Goal: Task Accomplishment & Management: Manage account settings

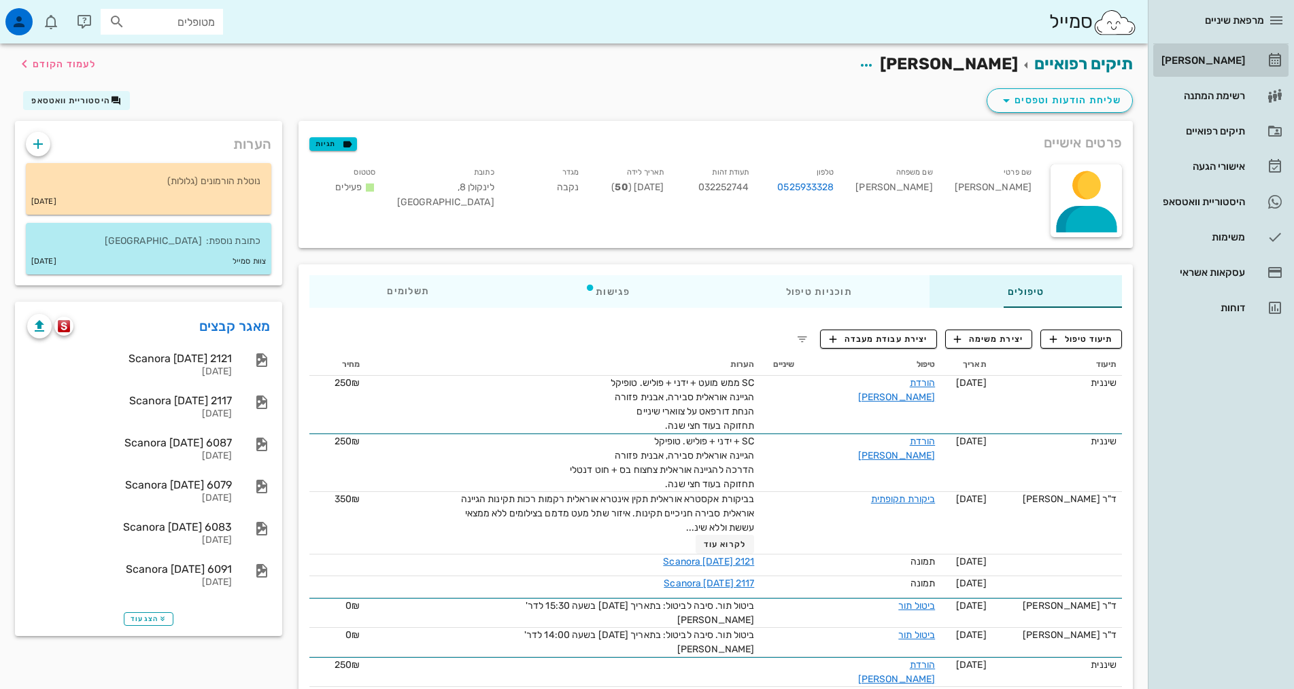
drag, startPoint x: 1228, startPoint y: 56, endPoint x: 1305, endPoint y: 33, distance: 80.2
click at [1228, 56] on div "[PERSON_NAME]" at bounding box center [1202, 60] width 86 height 11
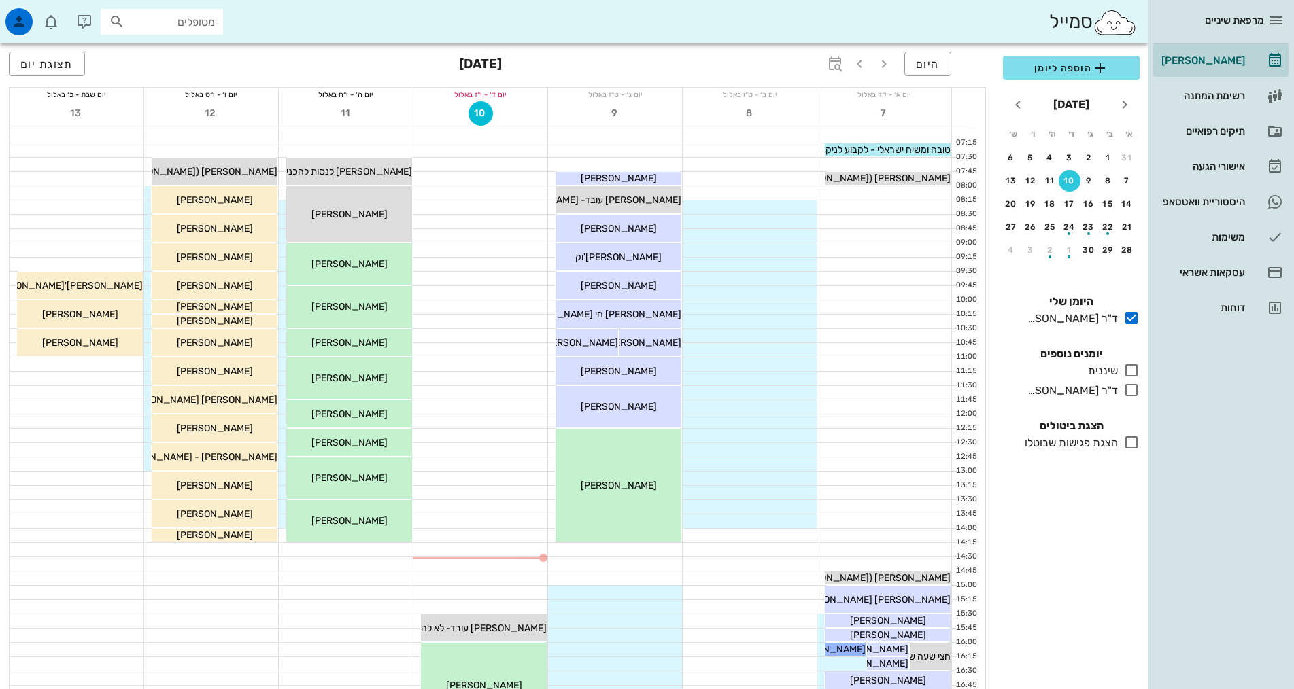
click at [1128, 374] on icon at bounding box center [1131, 370] width 16 height 16
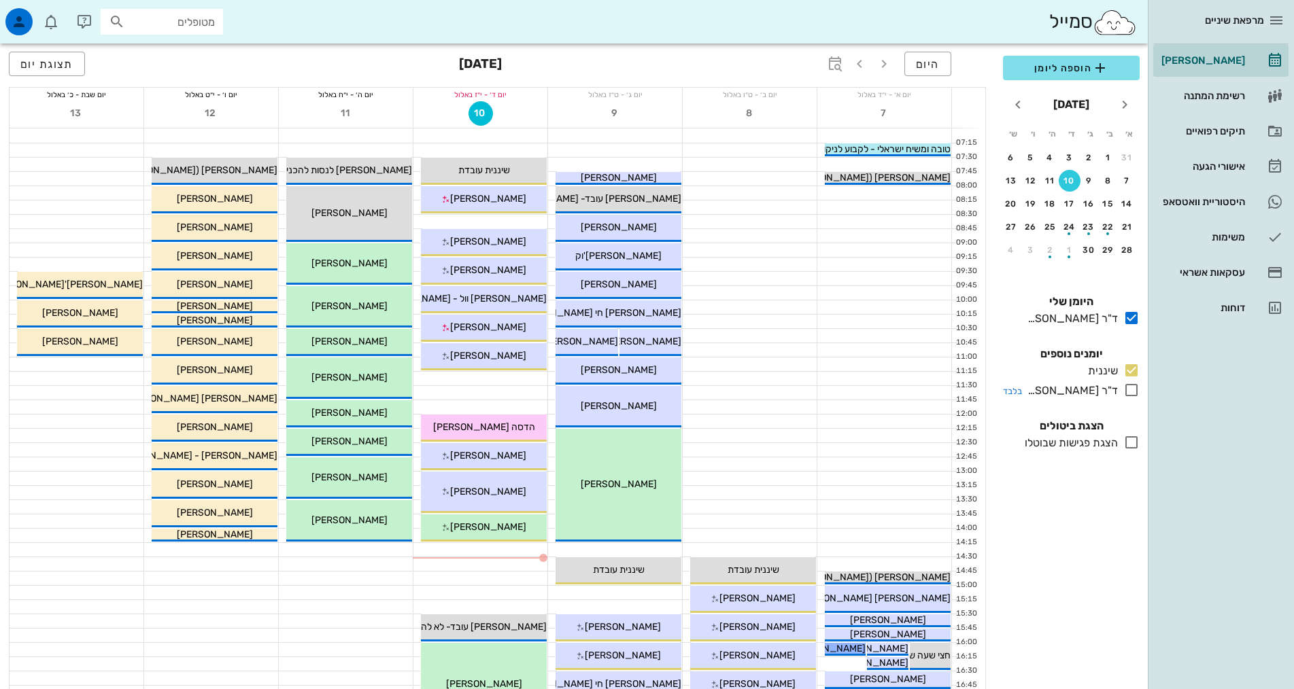
click at [1129, 388] on icon at bounding box center [1131, 390] width 16 height 16
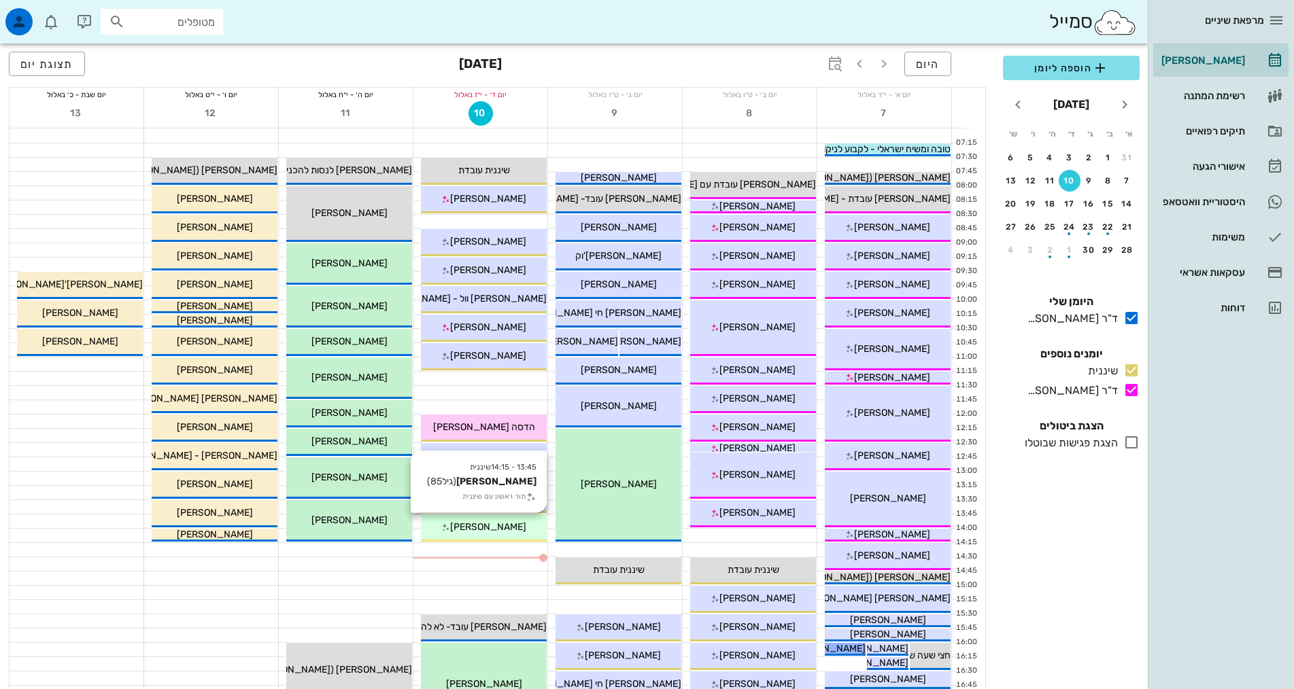
click at [511, 532] on span "[PERSON_NAME]" at bounding box center [488, 528] width 76 height 12
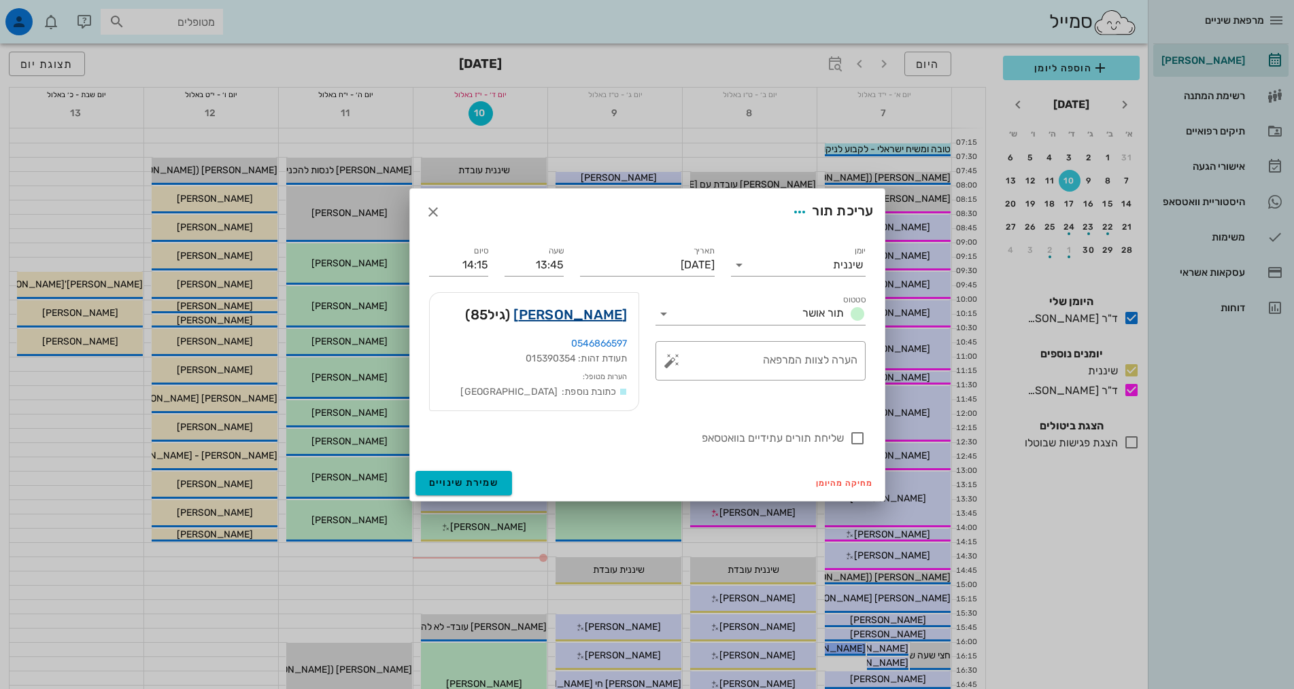
click at [562, 319] on link "[PERSON_NAME]" at bounding box center [570, 315] width 114 height 22
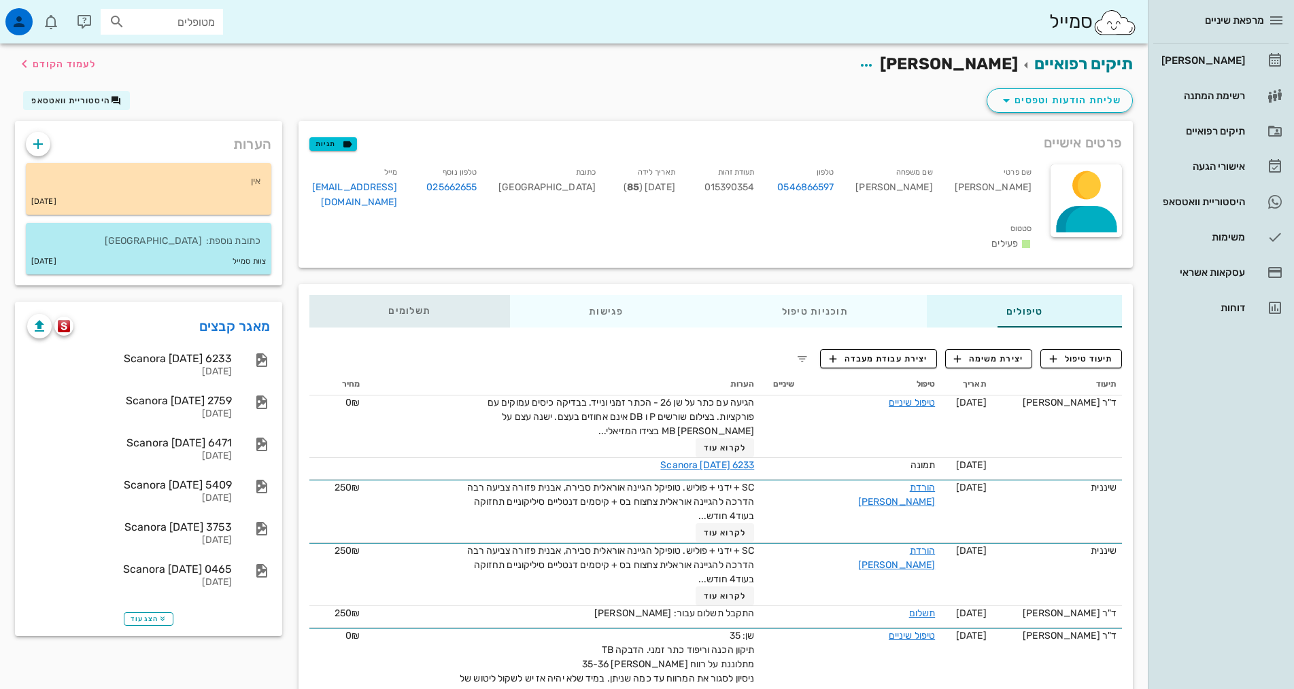
click at [388, 307] on span "תשלומים 0₪" at bounding box center [409, 312] width 42 height 10
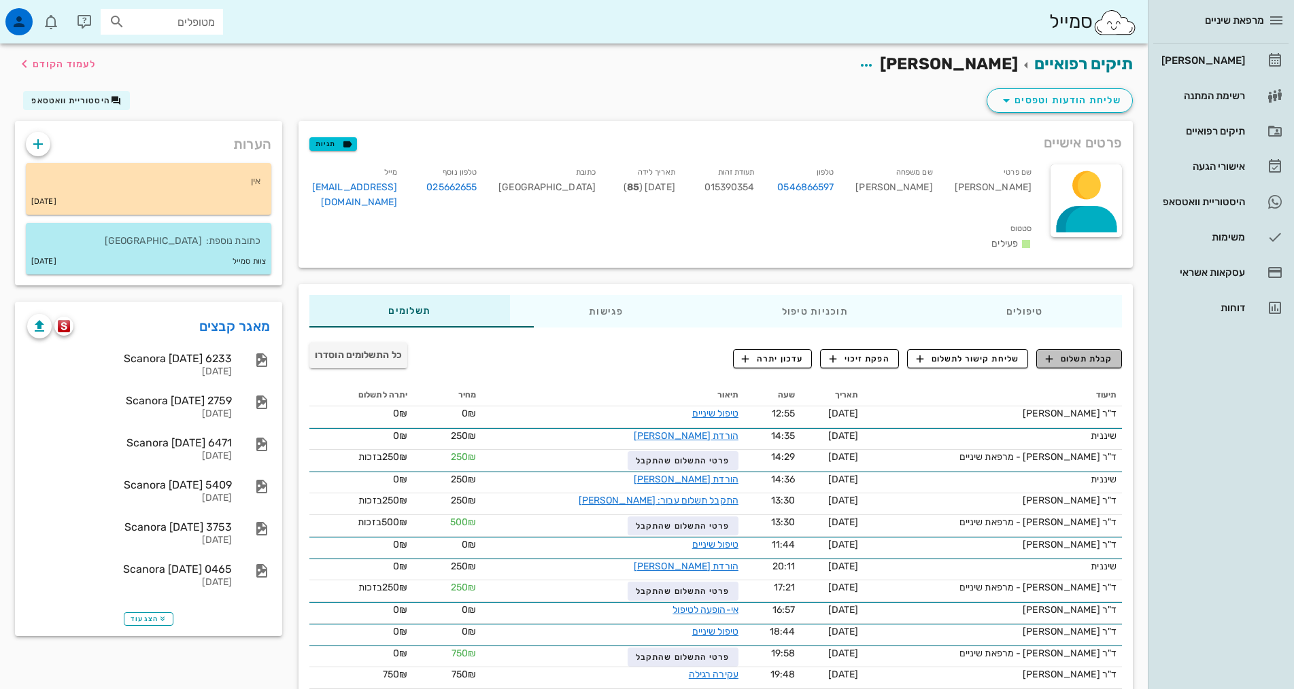
click at [1088, 353] on span "קבלת תשלום" at bounding box center [1079, 359] width 67 height 12
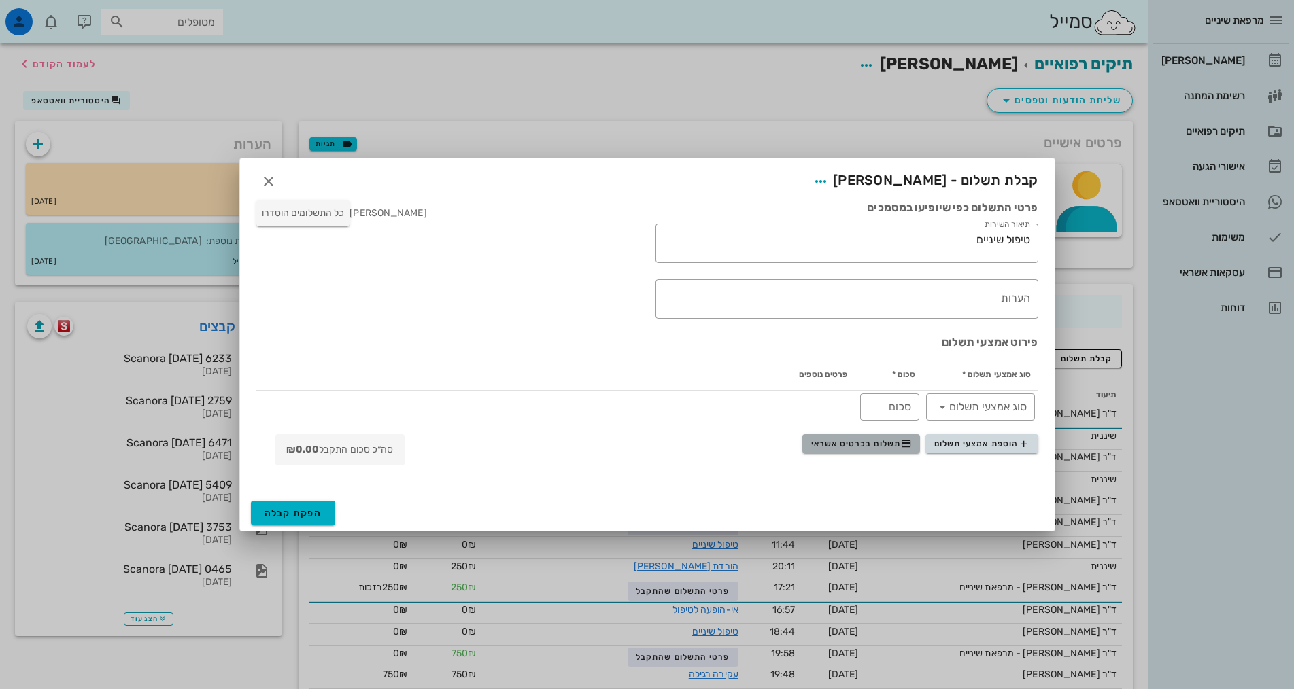
click at [847, 443] on span "תשלום בכרטיס אשראי" at bounding box center [861, 444] width 101 height 11
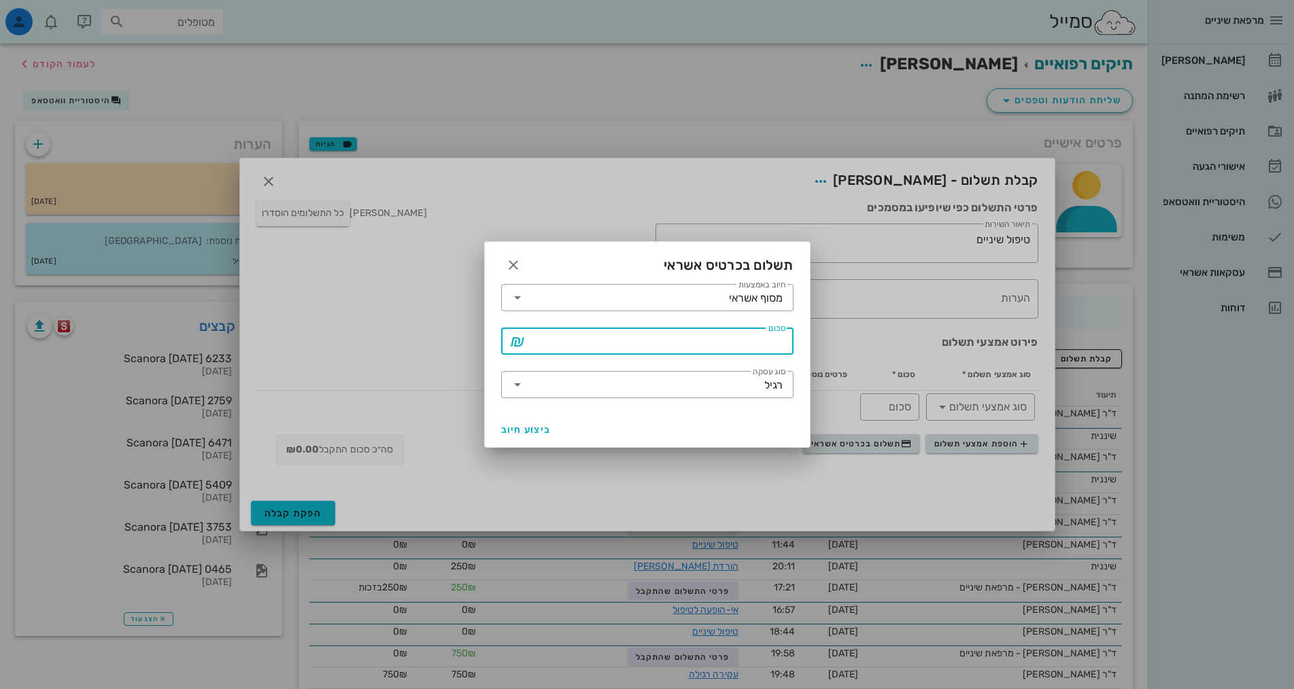
drag, startPoint x: 751, startPoint y: 343, endPoint x: 806, endPoint y: 311, distance: 63.4
click at [753, 344] on input "סכום" at bounding box center [656, 341] width 257 height 22
type input "500"
click at [534, 432] on span "ביצוע חיוב" at bounding box center [526, 430] width 50 height 12
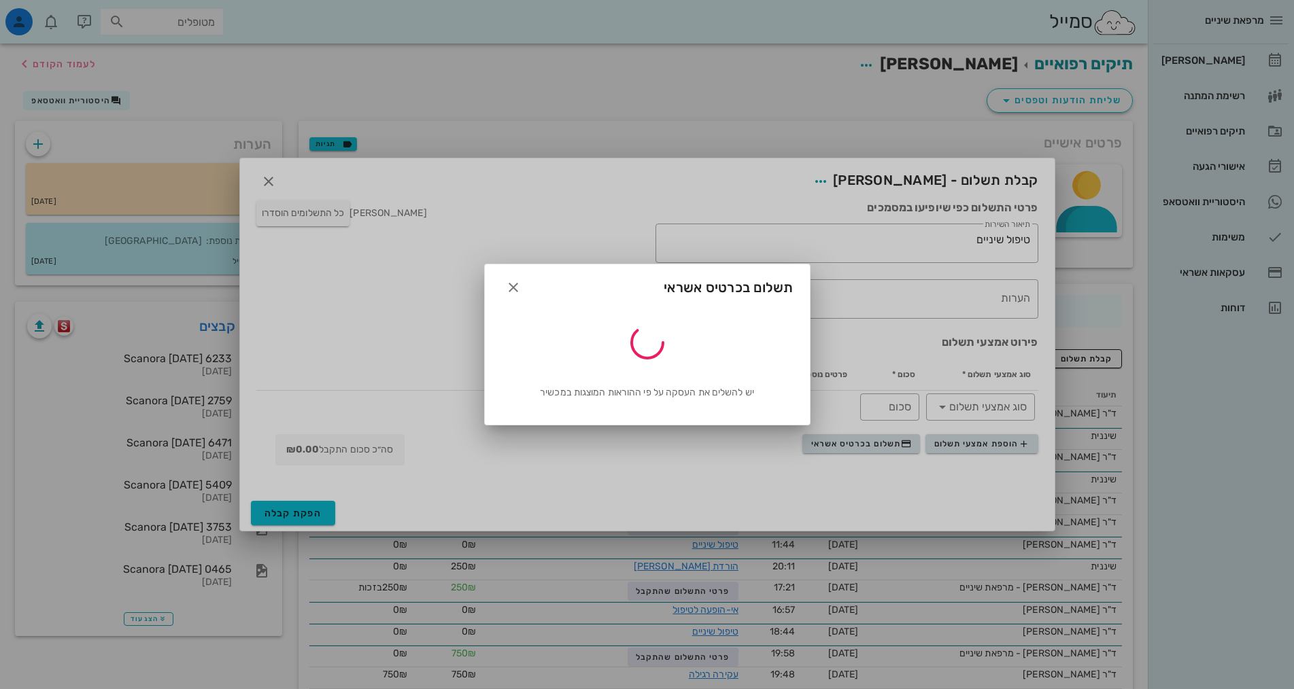
type input "500"
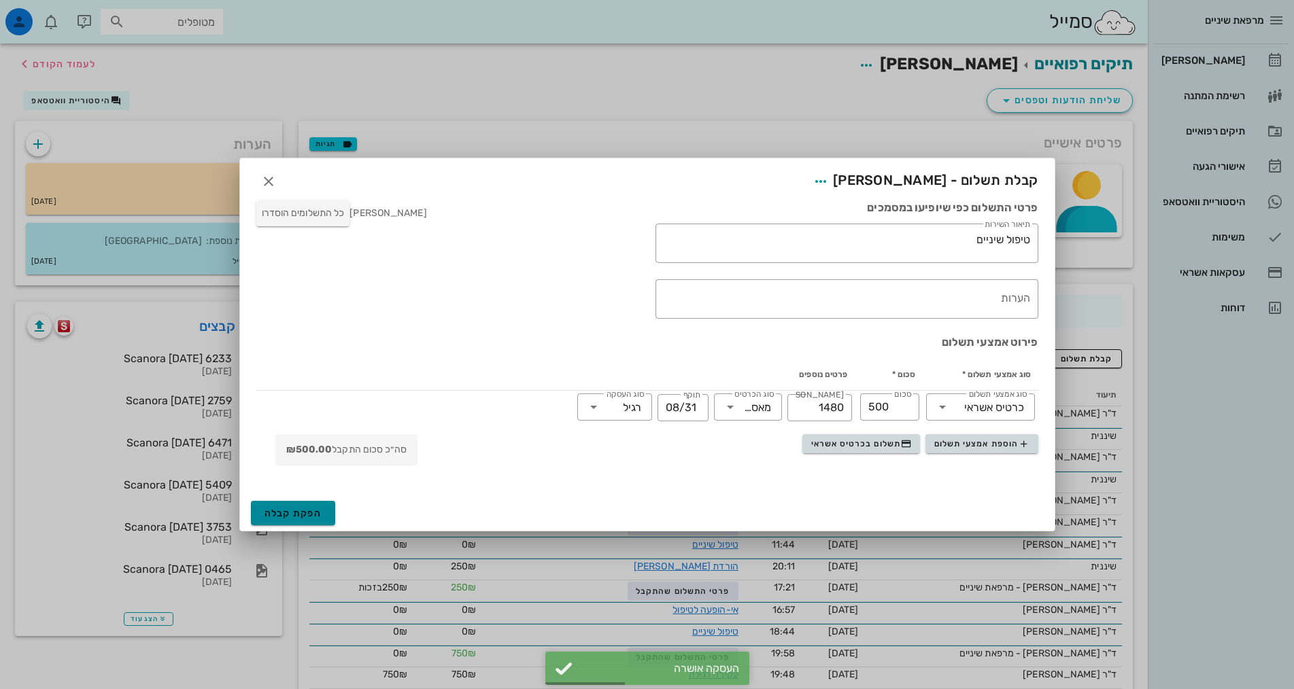
click at [295, 510] on span "הפקת קבלה" at bounding box center [294, 514] width 58 height 12
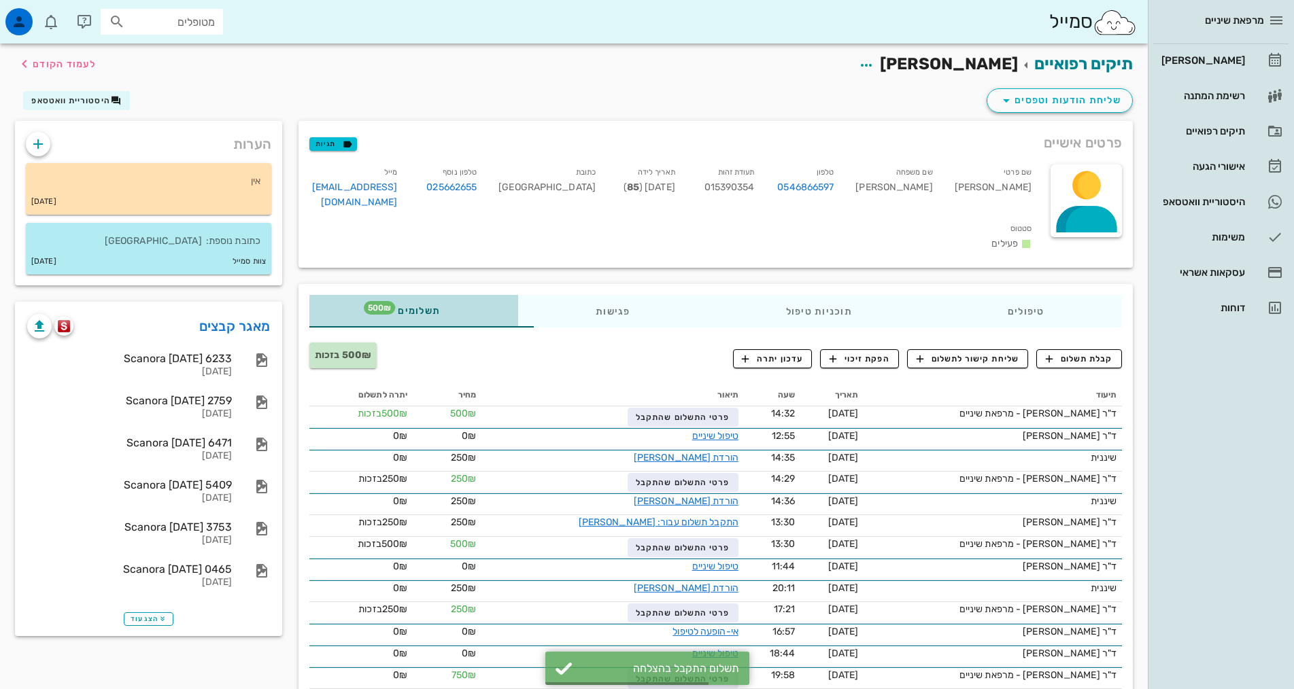
click at [341, 297] on div "תשלומים 500₪" at bounding box center [413, 311] width 209 height 33
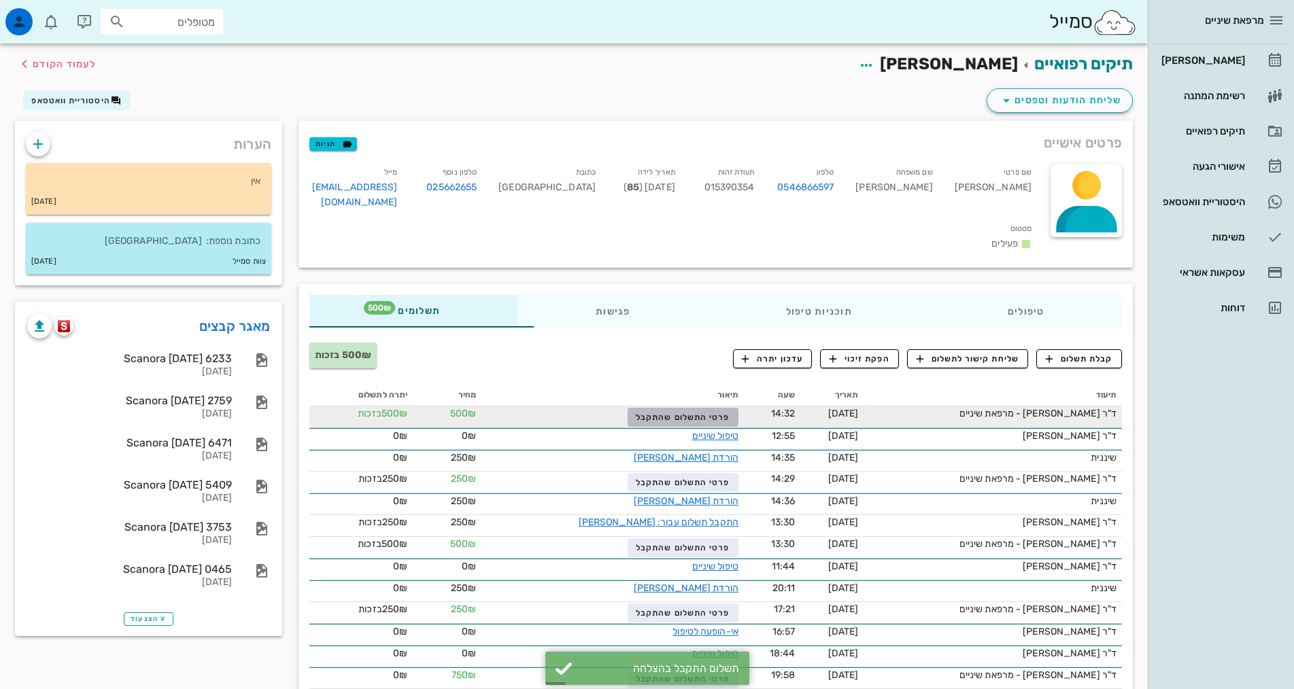
click at [636, 413] on span "פרטי התשלום שהתקבל" at bounding box center [683, 418] width 94 height 10
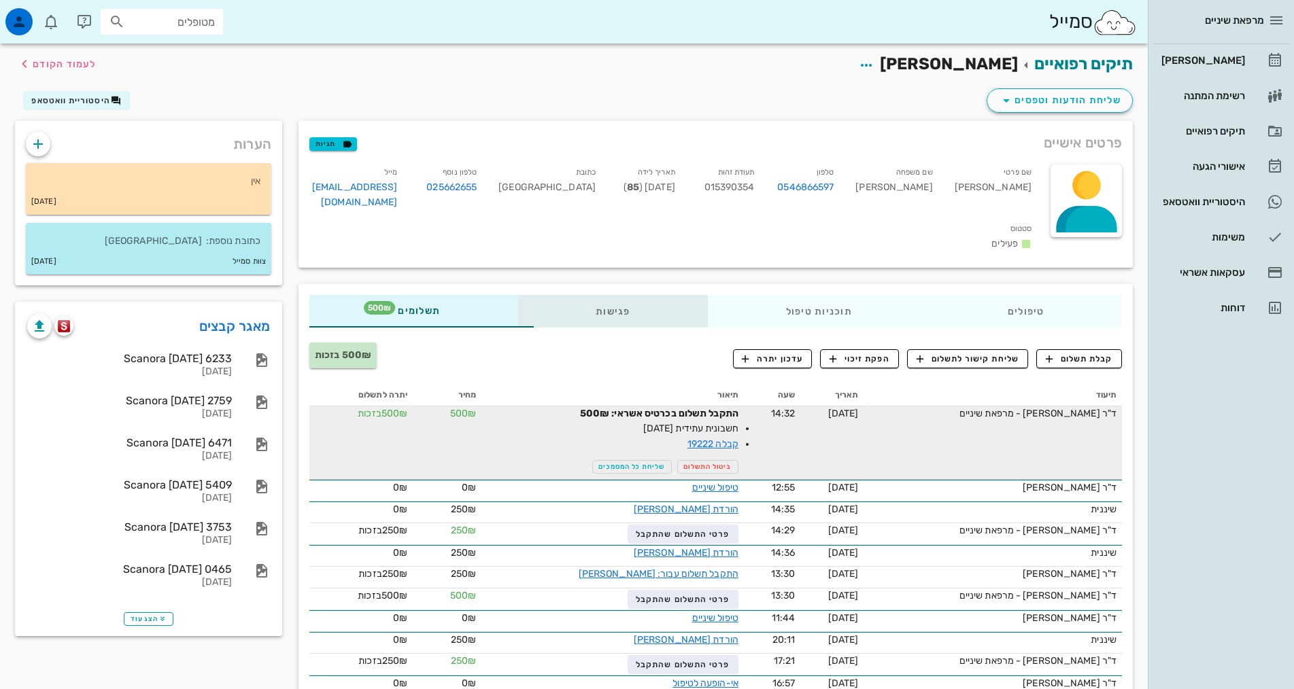
click at [540, 298] on div "פגישות" at bounding box center [613, 311] width 190 height 33
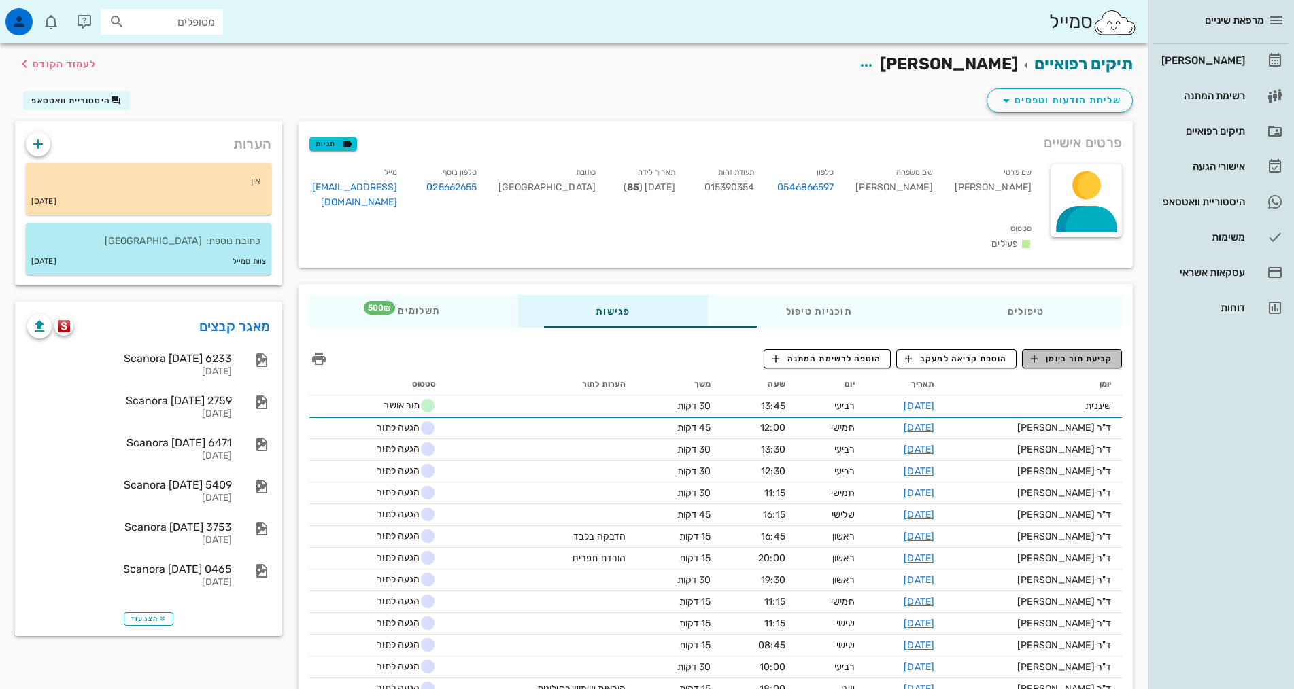
click at [1087, 353] on span "קביעת תור ביומן" at bounding box center [1072, 359] width 82 height 12
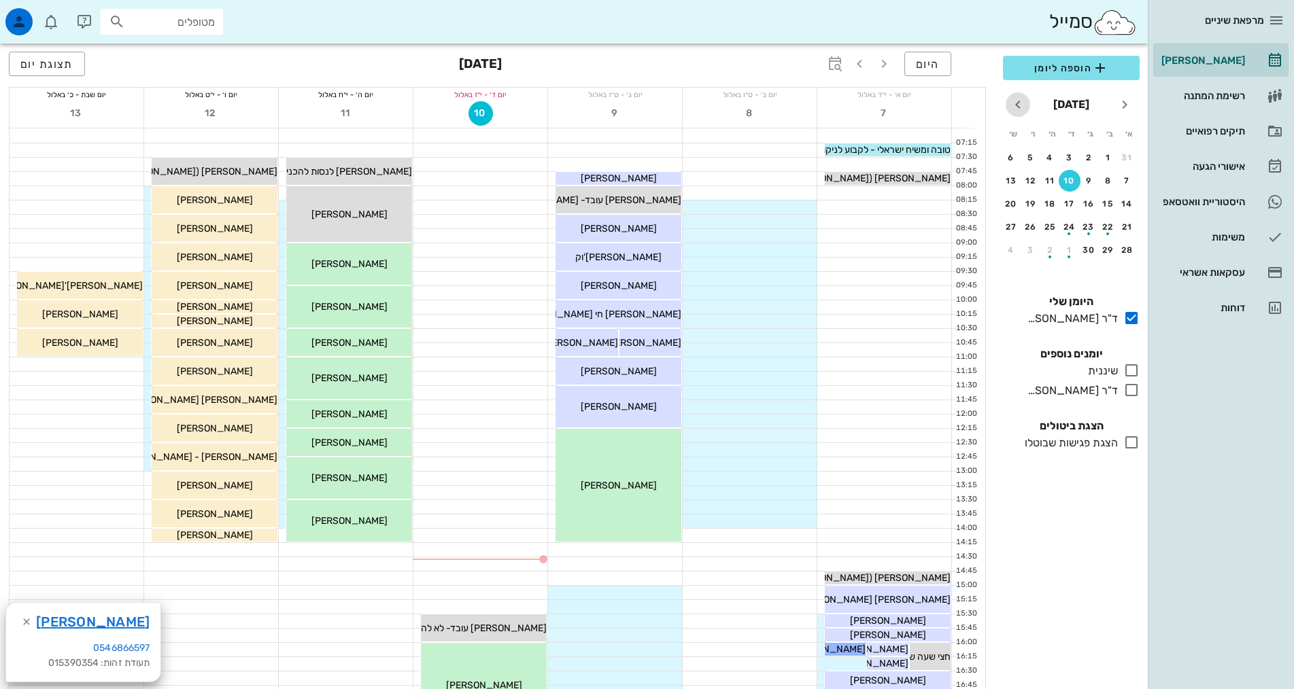
click at [1014, 105] on icon "חודש הבא" at bounding box center [1018, 105] width 16 height 16
click at [1065, 250] on div "31" at bounding box center [1070, 250] width 22 height 10
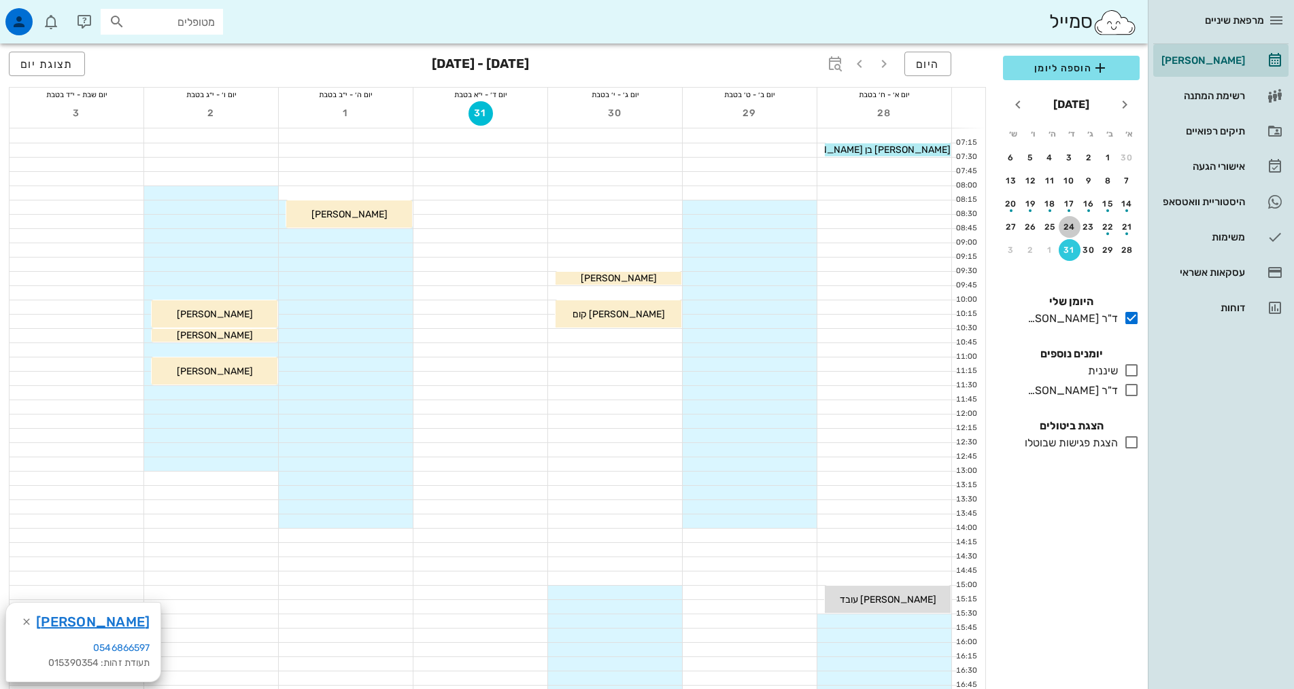
click at [1068, 228] on div "24" at bounding box center [1070, 227] width 22 height 10
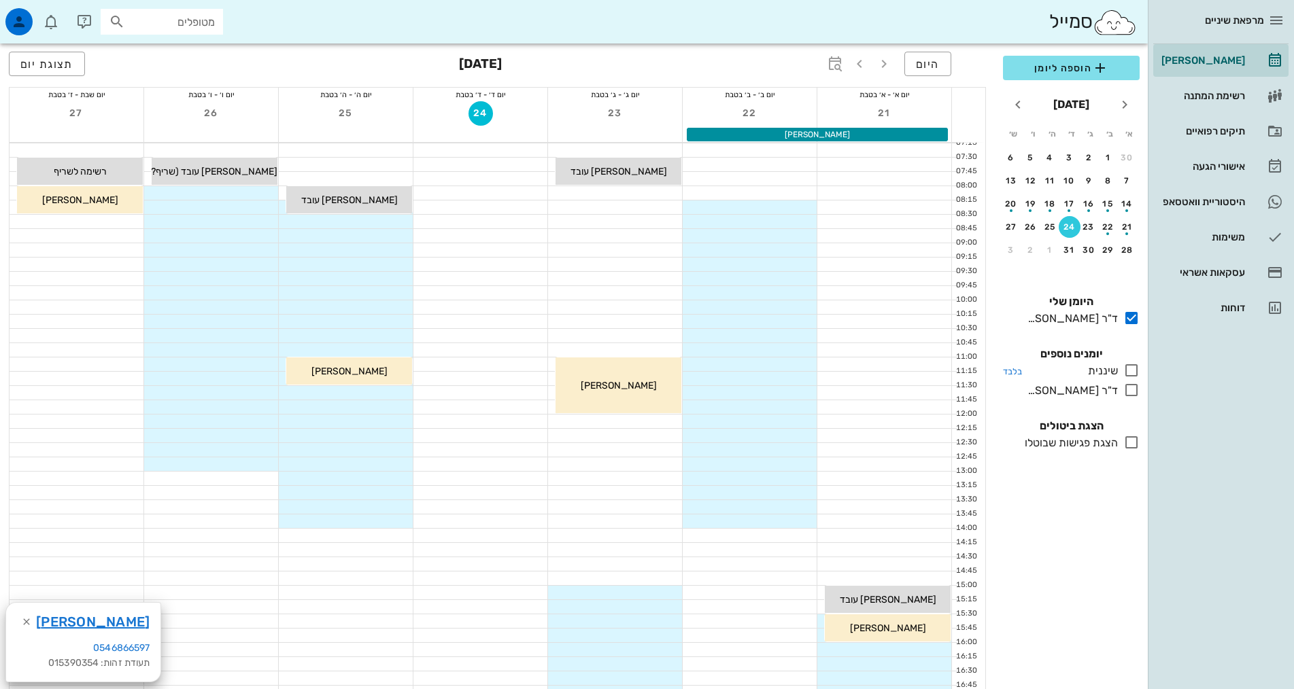
click at [1136, 371] on icon at bounding box center [1131, 370] width 16 height 16
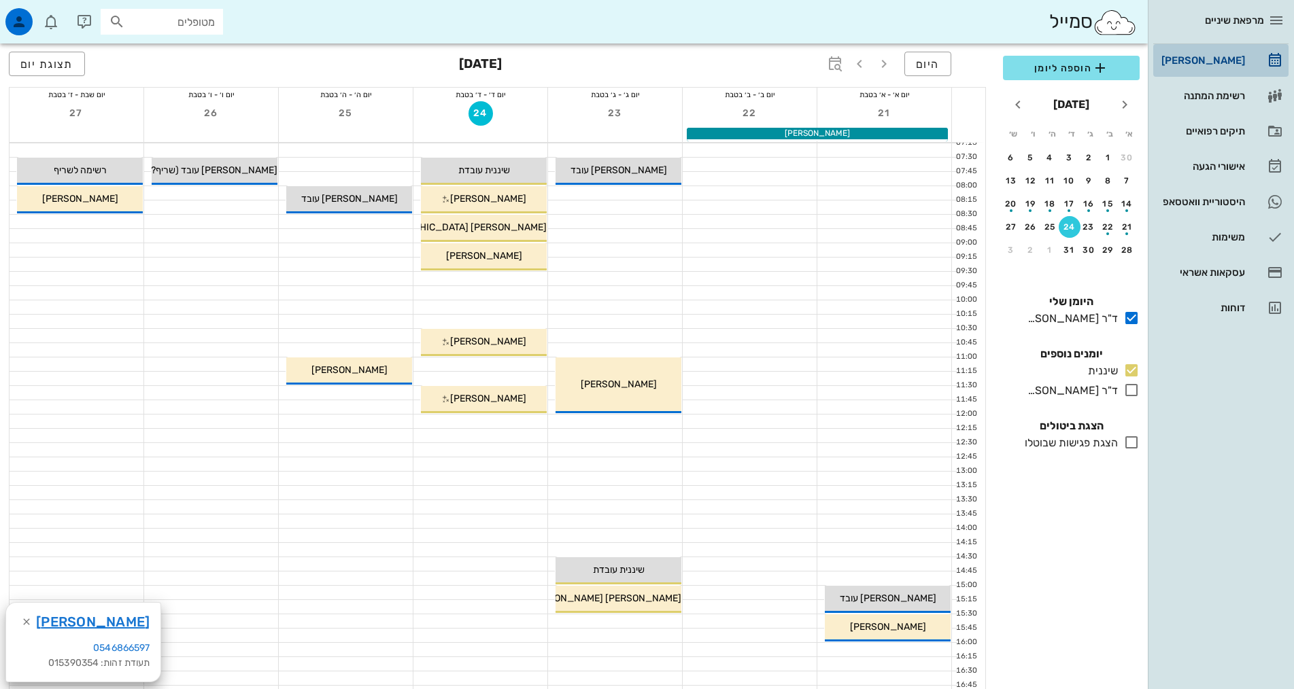
click at [1238, 51] on div "[PERSON_NAME]" at bounding box center [1202, 61] width 86 height 22
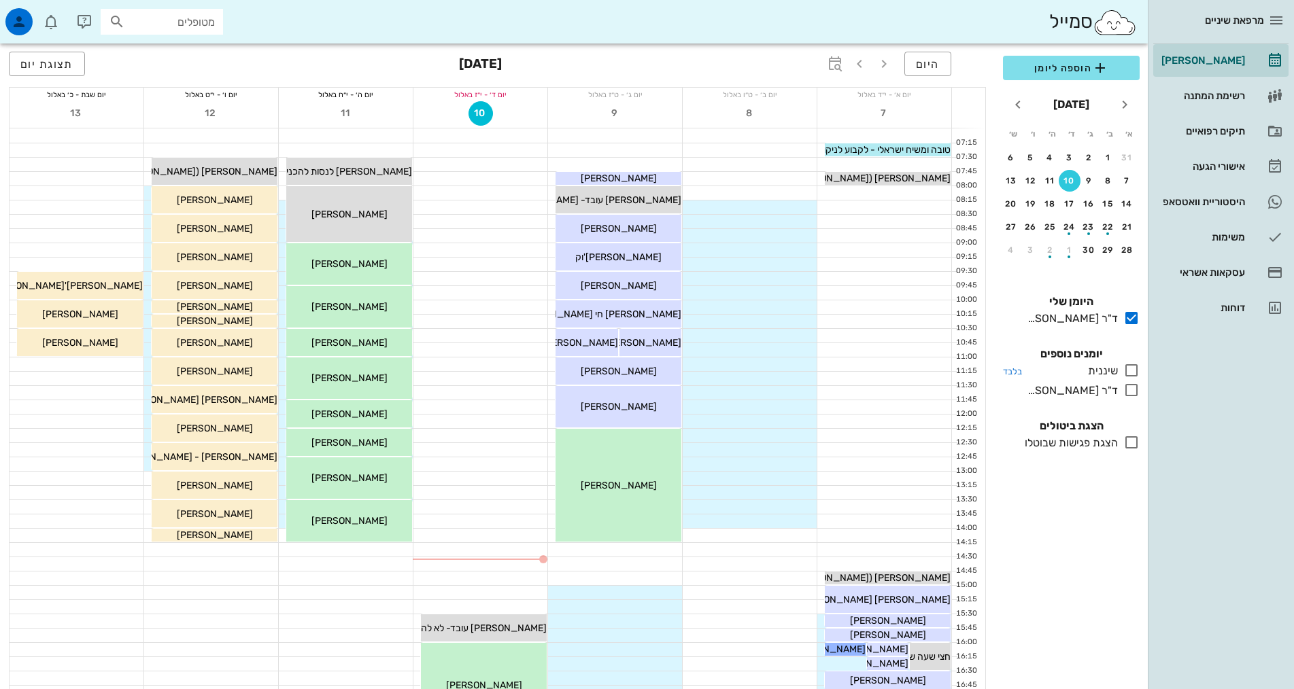
click at [1128, 367] on icon at bounding box center [1131, 370] width 16 height 16
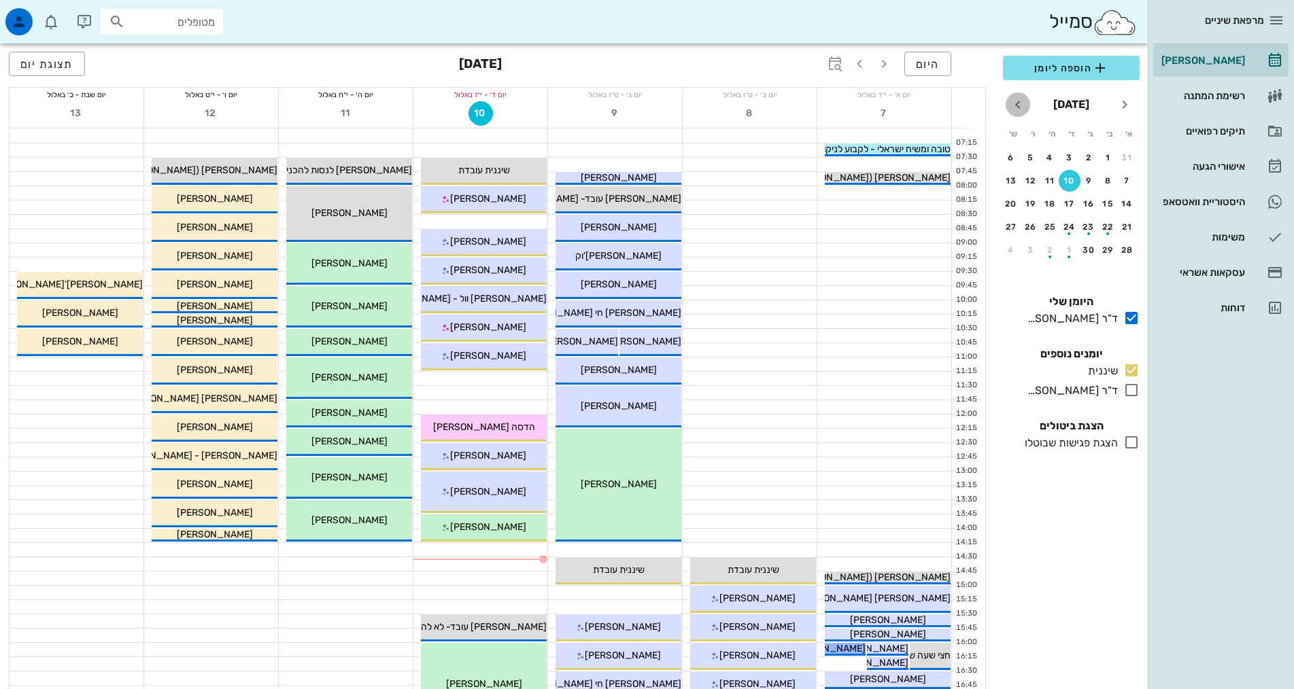
click at [1018, 107] on icon "חודש הבא" at bounding box center [1018, 105] width 16 height 16
click at [1019, 107] on icon "חודש הבא" at bounding box center [1018, 105] width 16 height 16
click at [1075, 233] on button "24" at bounding box center [1070, 227] width 22 height 22
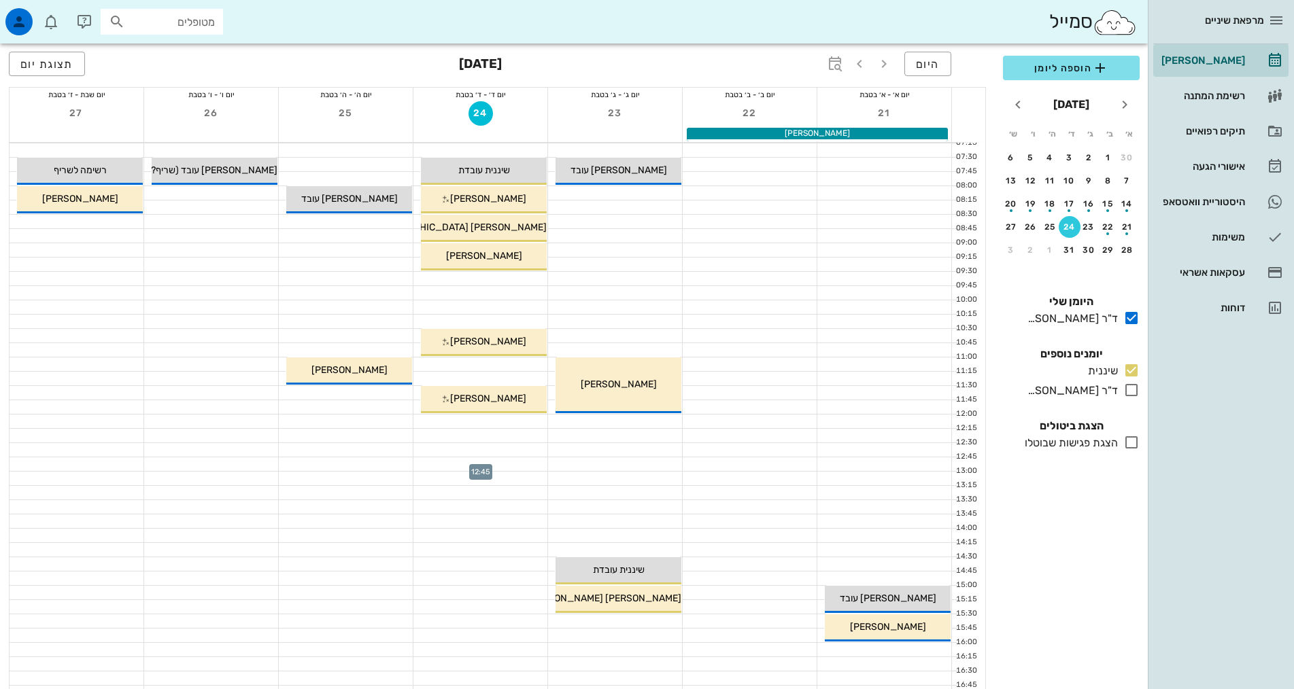
click at [489, 467] on div at bounding box center [480, 465] width 134 height 14
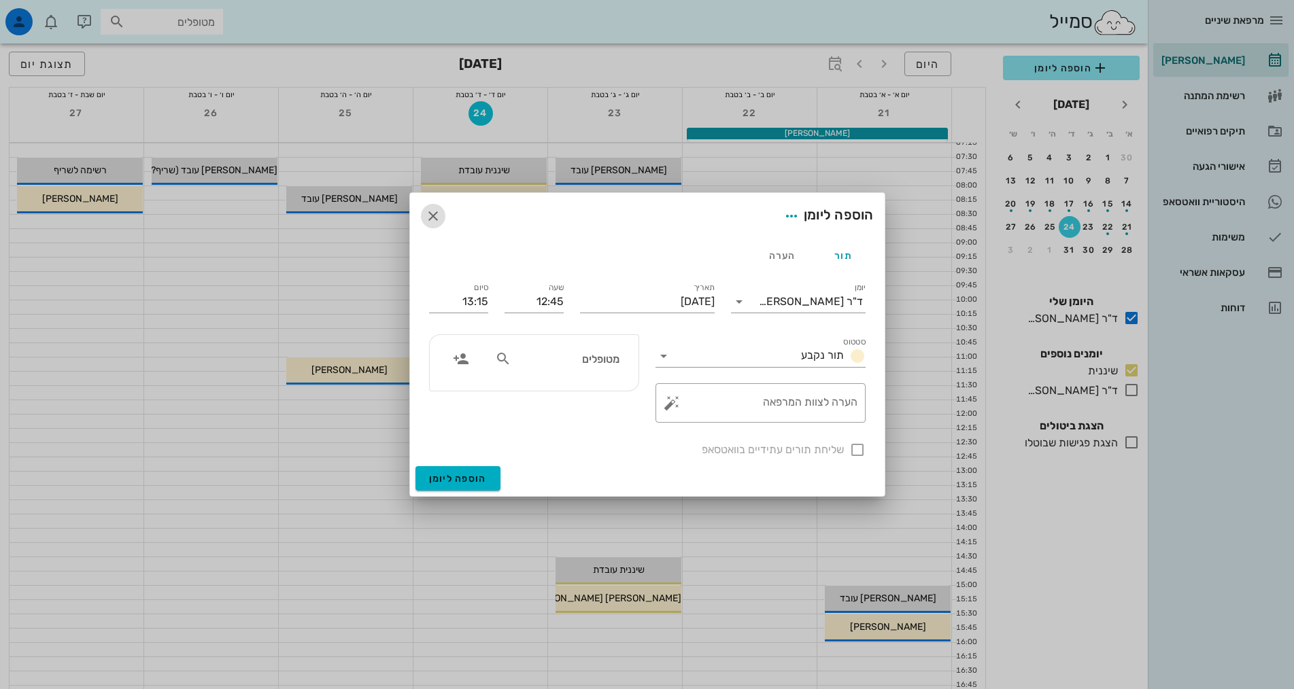
click at [434, 222] on icon "button" at bounding box center [433, 216] width 16 height 16
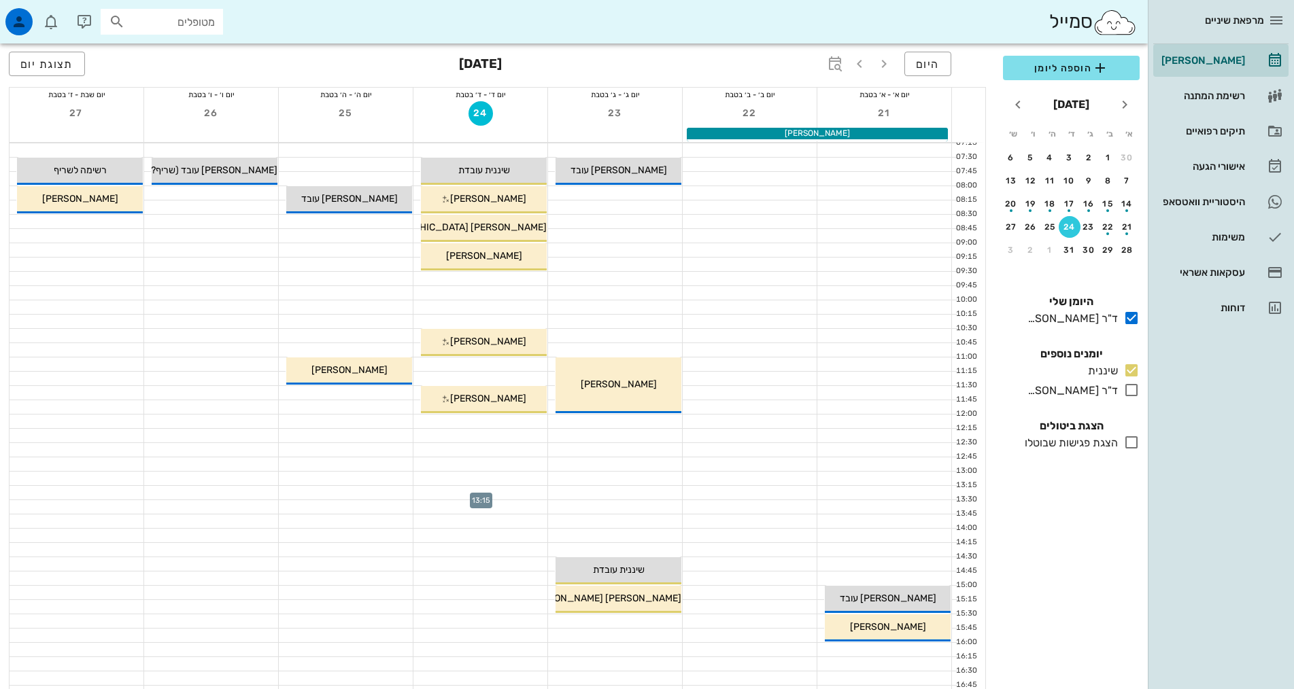
click at [494, 492] on div at bounding box center [480, 493] width 134 height 14
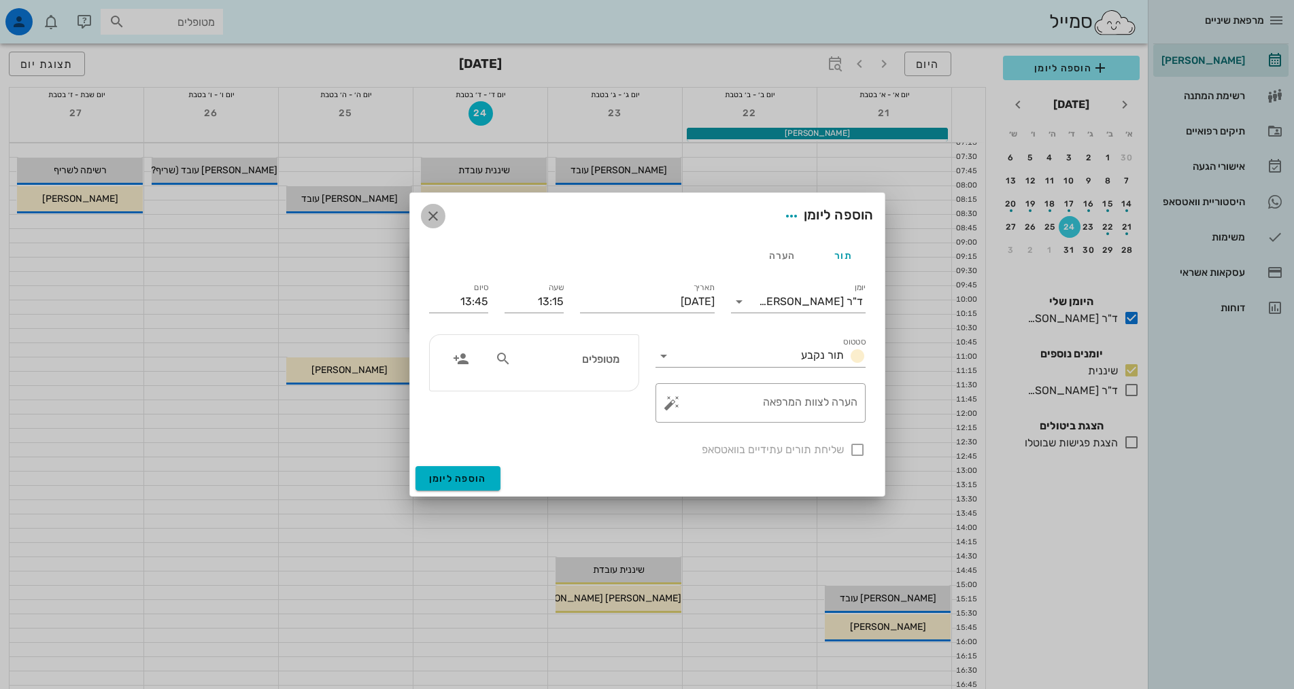
drag, startPoint x: 435, startPoint y: 218, endPoint x: 519, endPoint y: 356, distance: 161.7
click at [436, 218] on icon "button" at bounding box center [433, 216] width 16 height 16
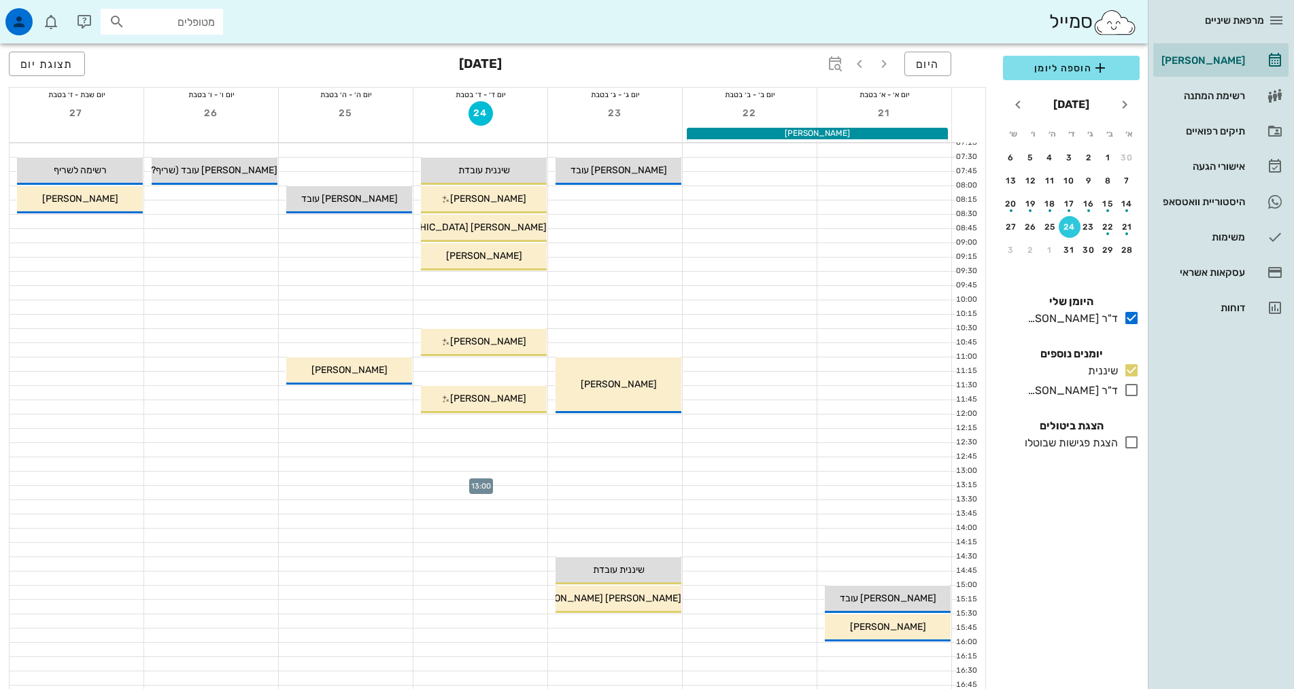
click at [507, 475] on div at bounding box center [480, 479] width 134 height 14
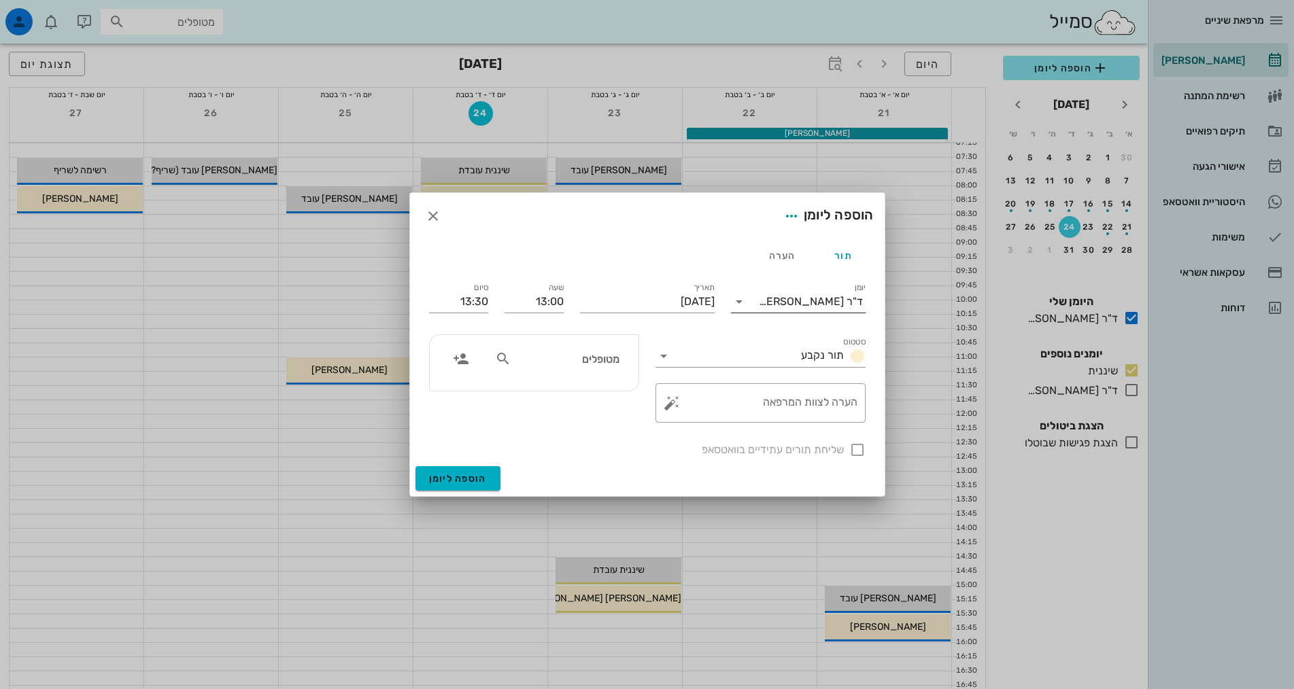
click at [817, 300] on div "ד"ר [PERSON_NAME]" at bounding box center [811, 302] width 104 height 12
click at [839, 345] on div "שיננית" at bounding box center [798, 345] width 113 height 13
click at [608, 355] on input "text" at bounding box center [566, 359] width 105 height 18
type input "[PERSON_NAME]"
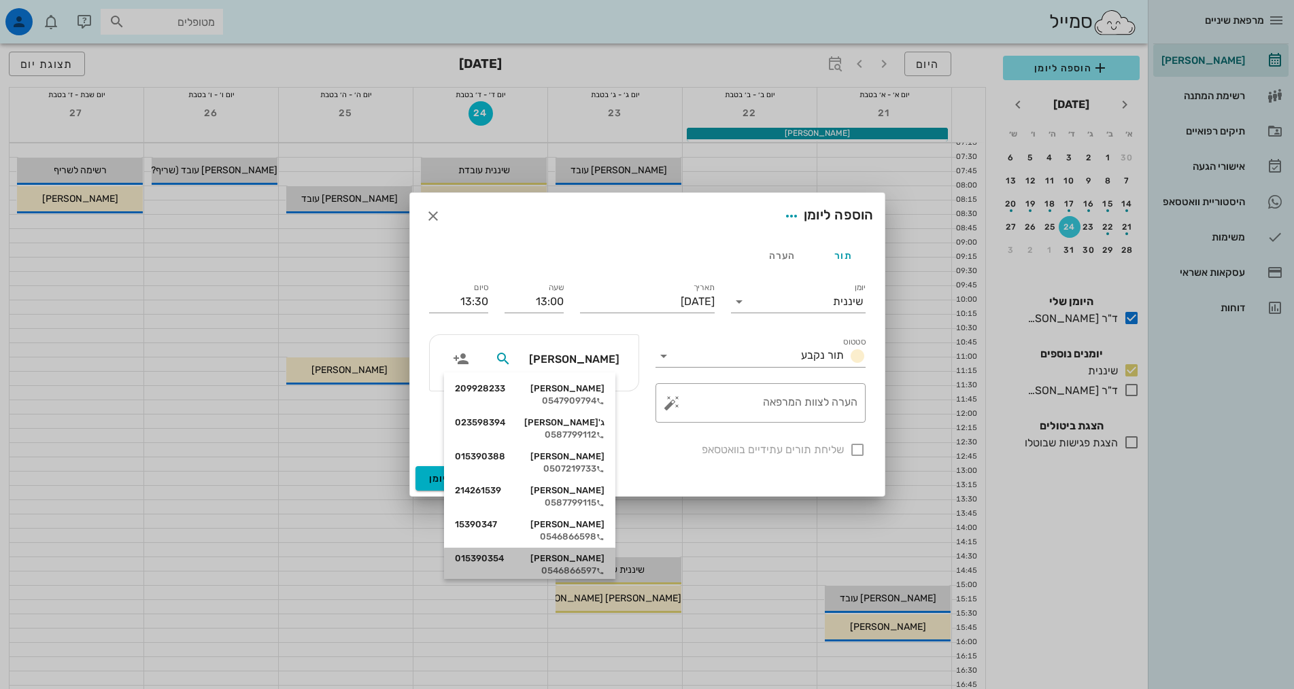
click at [590, 559] on div "[PERSON_NAME] 015390354" at bounding box center [530, 558] width 150 height 11
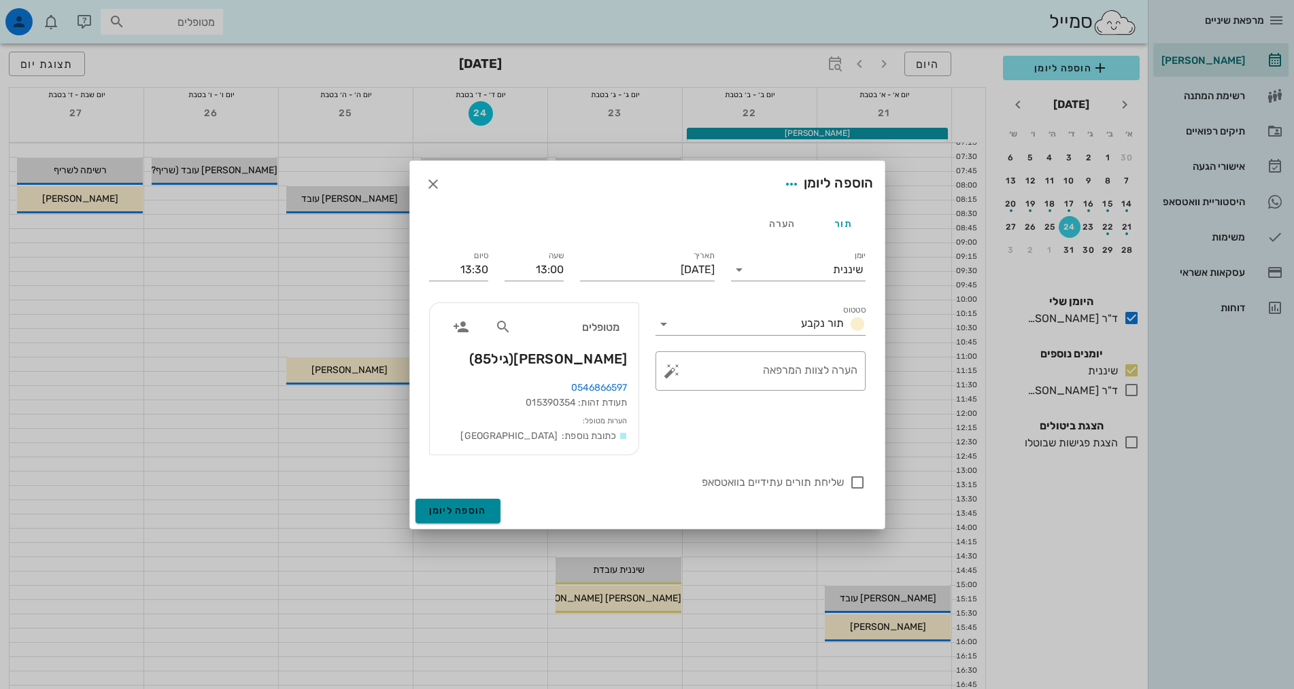
click at [462, 514] on span "הוספה ליומן" at bounding box center [458, 511] width 58 height 12
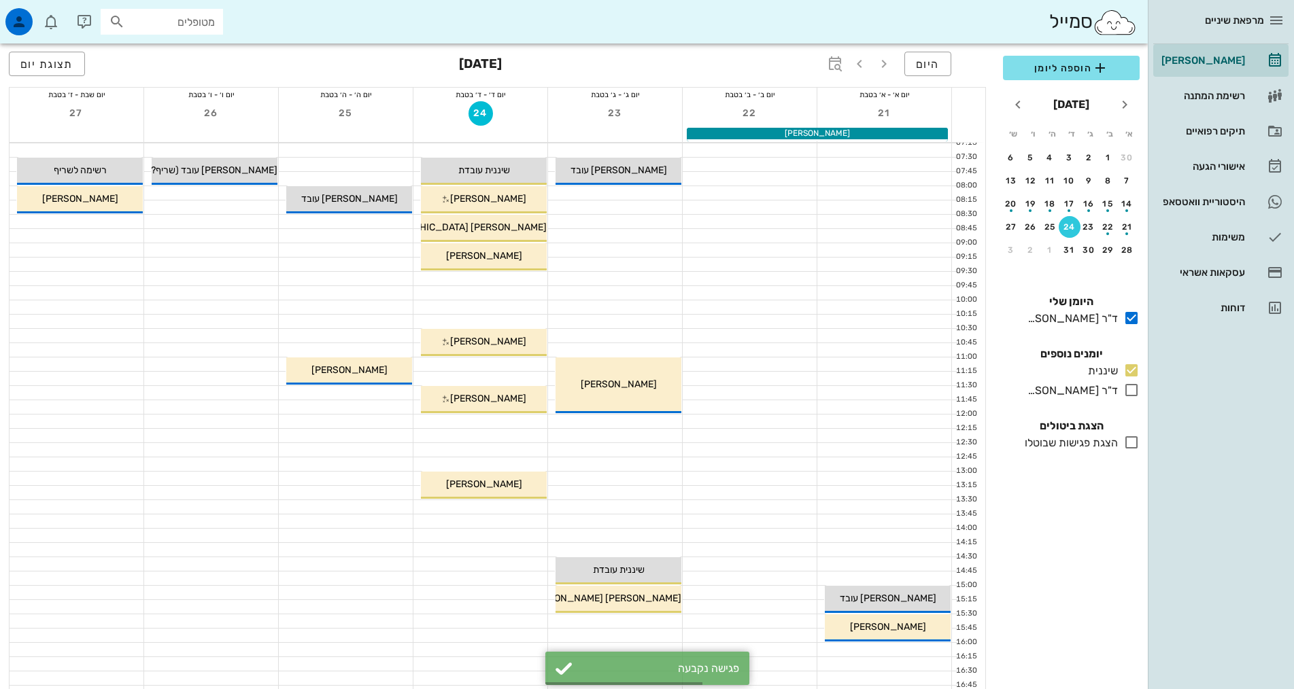
click at [505, 510] on div at bounding box center [480, 507] width 134 height 14
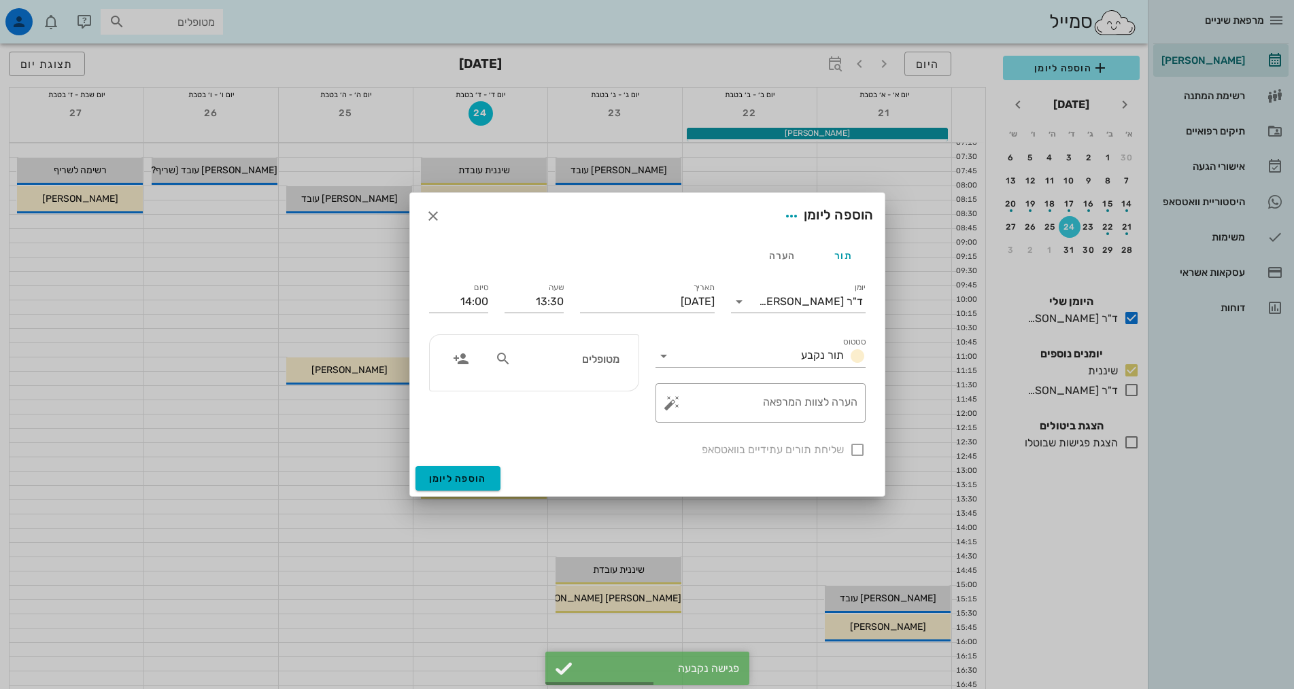
click at [580, 364] on input "מטופלים" at bounding box center [566, 359] width 105 height 18
type input "[PERSON_NAME]"
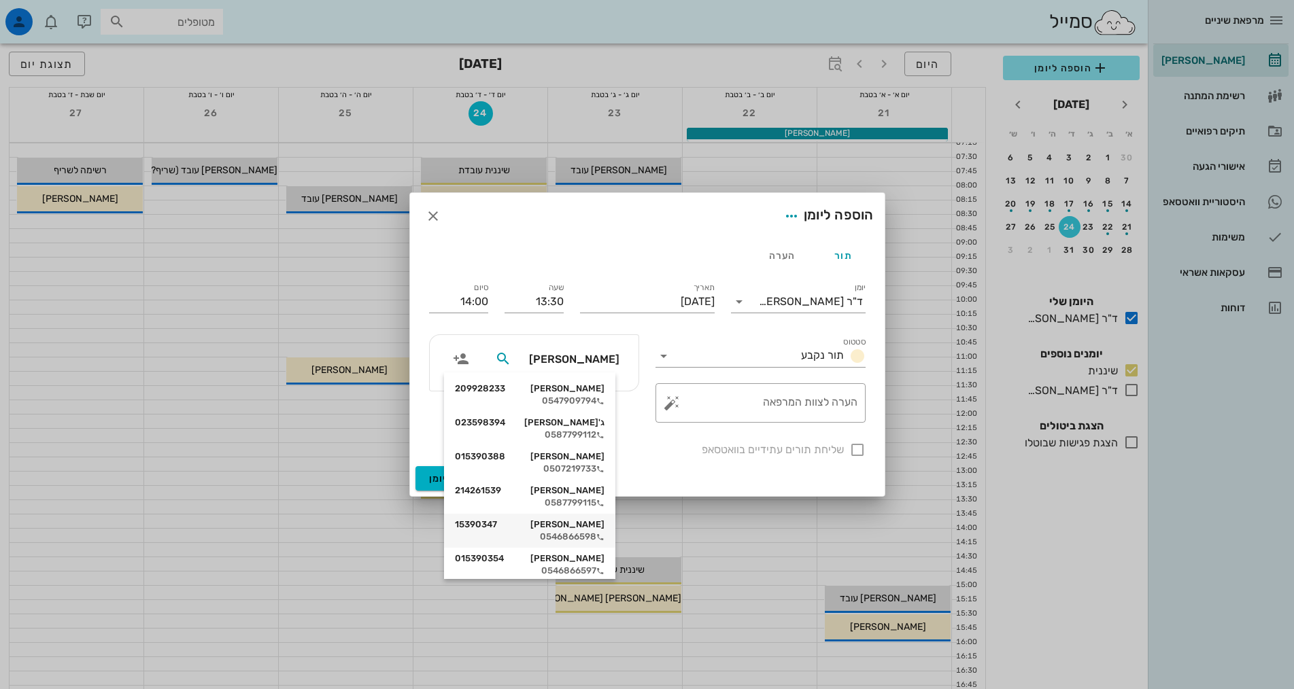
click at [588, 519] on div "[PERSON_NAME] 15390347" at bounding box center [530, 524] width 150 height 11
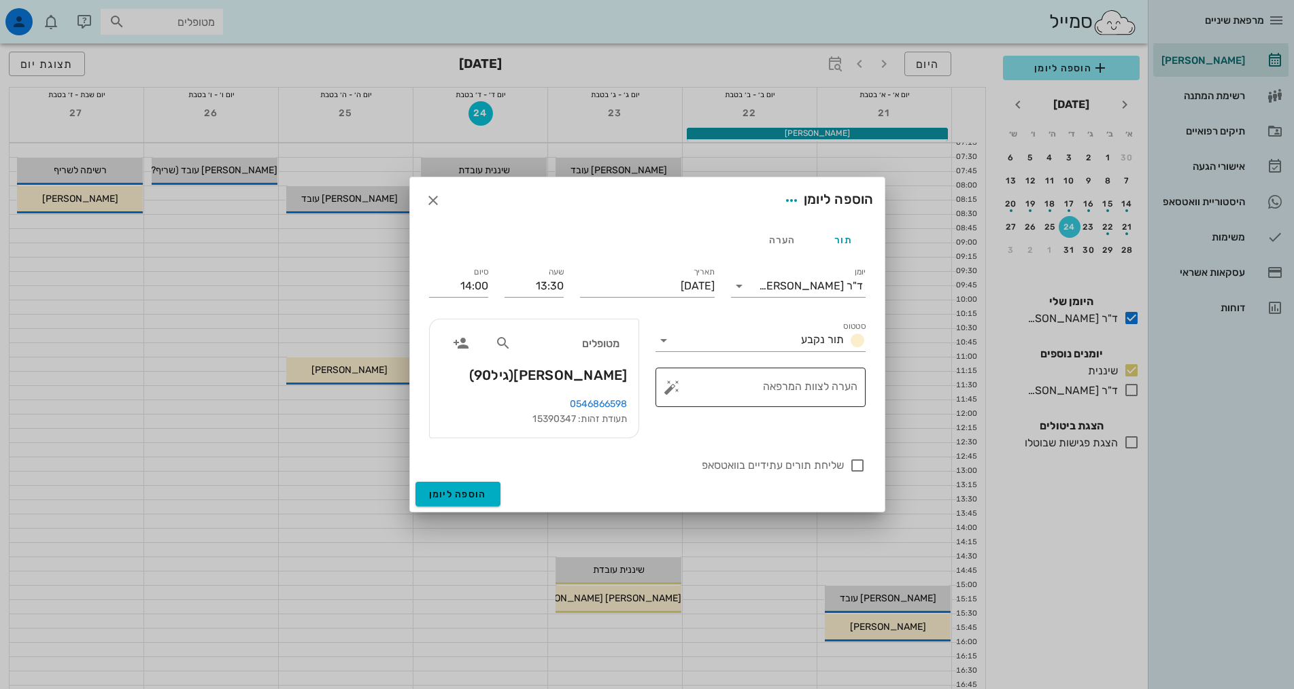
click at [767, 398] on textarea "הערה לצוות המרפאה" at bounding box center [766, 391] width 183 height 33
type textarea "נקבע לפני 3 חודשים"
drag, startPoint x: 768, startPoint y: 275, endPoint x: 766, endPoint y: 292, distance: 17.1
click at [768, 278] on div "יומן ד"ר [PERSON_NAME]" at bounding box center [798, 282] width 135 height 30
click at [759, 279] on input "יומן" at bounding box center [754, 286] width 9 height 22
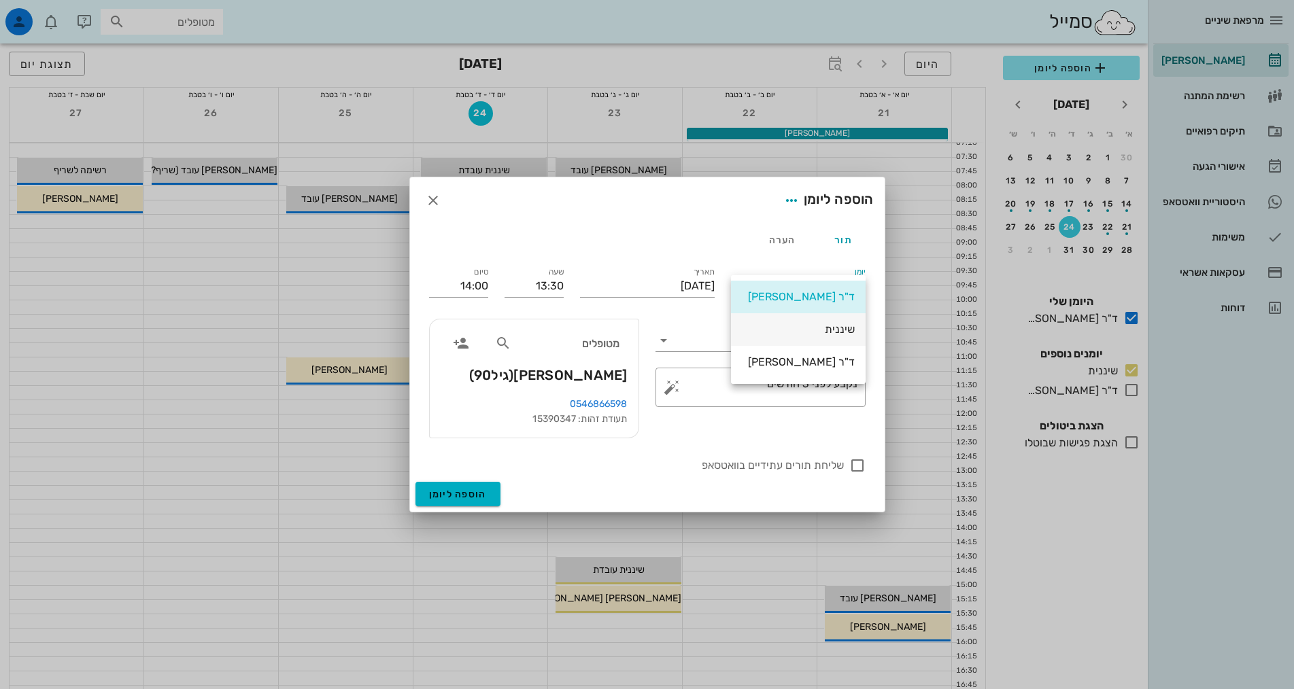
click at [826, 334] on div "שיננית" at bounding box center [798, 329] width 113 height 13
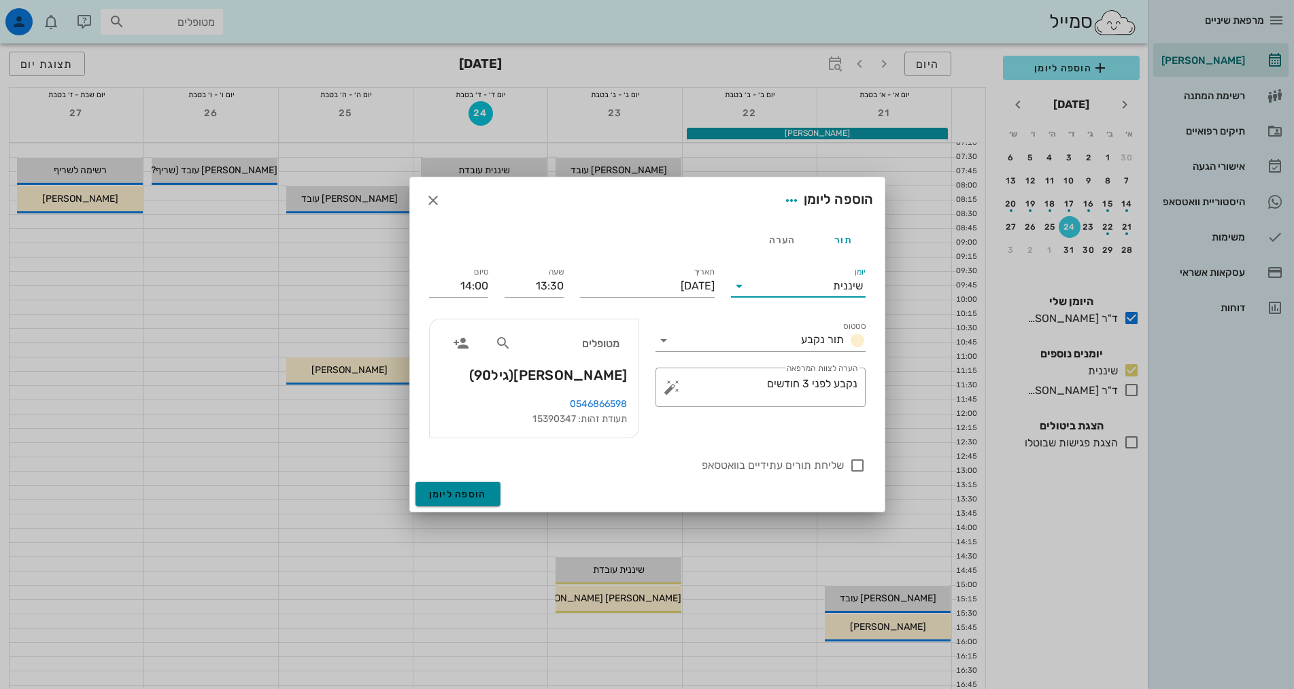
click at [473, 493] on span "הוספה ליומן" at bounding box center [458, 495] width 58 height 12
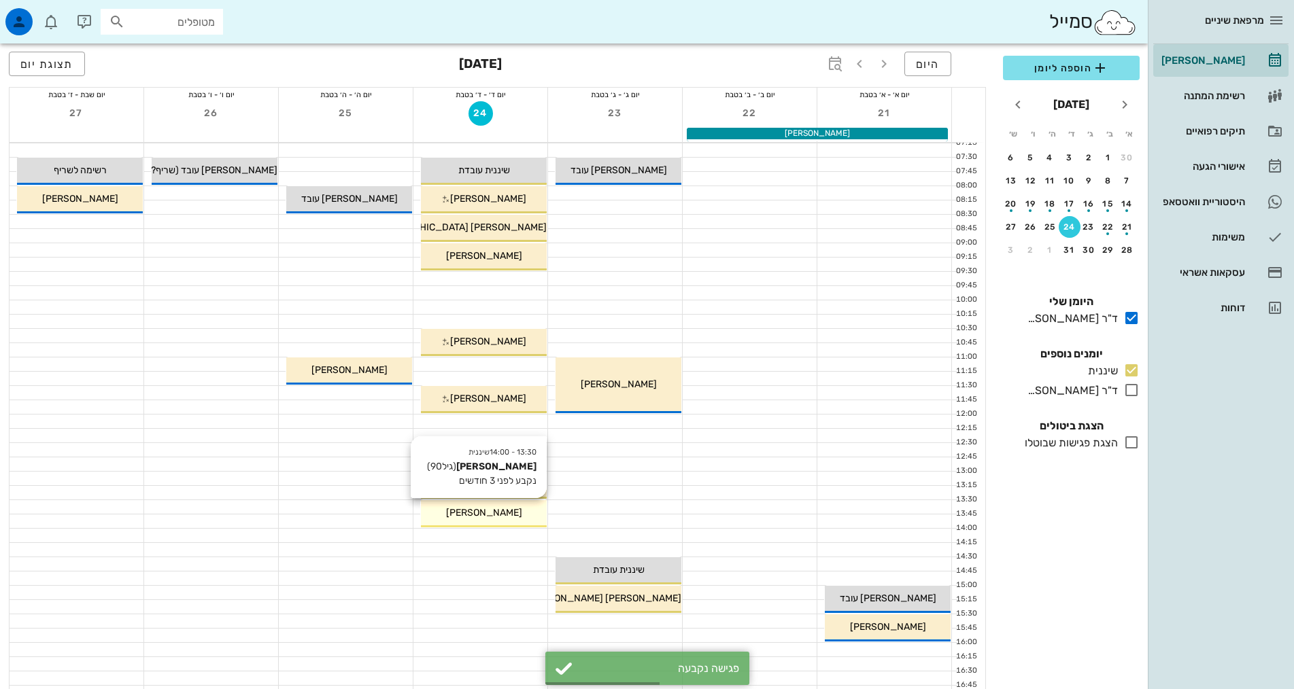
click at [485, 526] on div "13:30 - 14:00 שיננית [PERSON_NAME] (גיל 90 ) נקבע לפני 3 חודשים [PERSON_NAME]" at bounding box center [484, 513] width 126 height 27
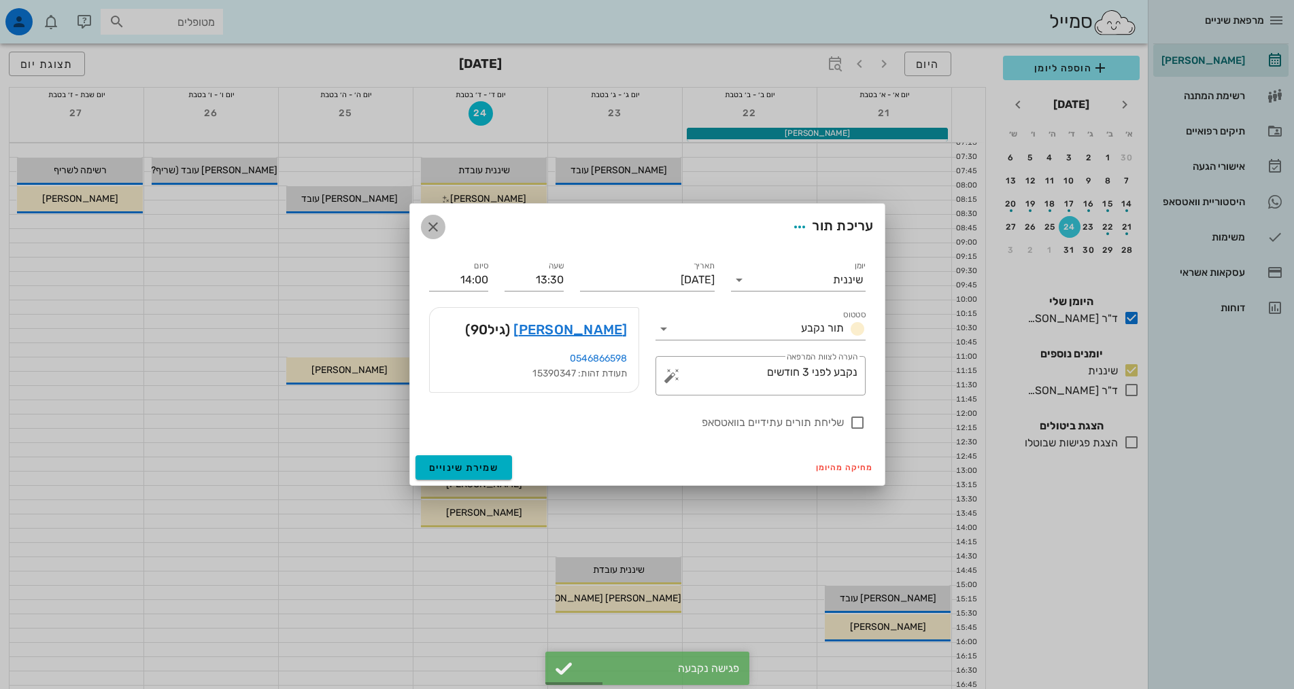
click at [436, 226] on icon "button" at bounding box center [433, 227] width 16 height 16
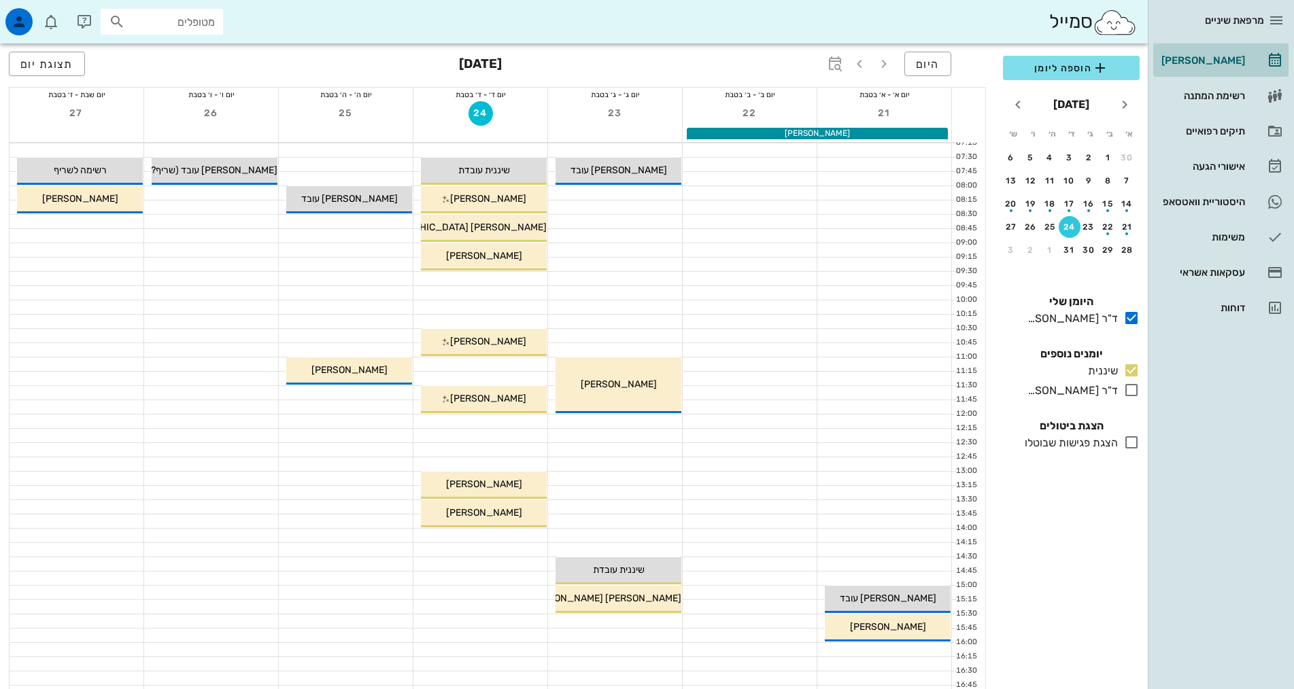
click at [1191, 59] on div "[PERSON_NAME]" at bounding box center [1202, 60] width 86 height 11
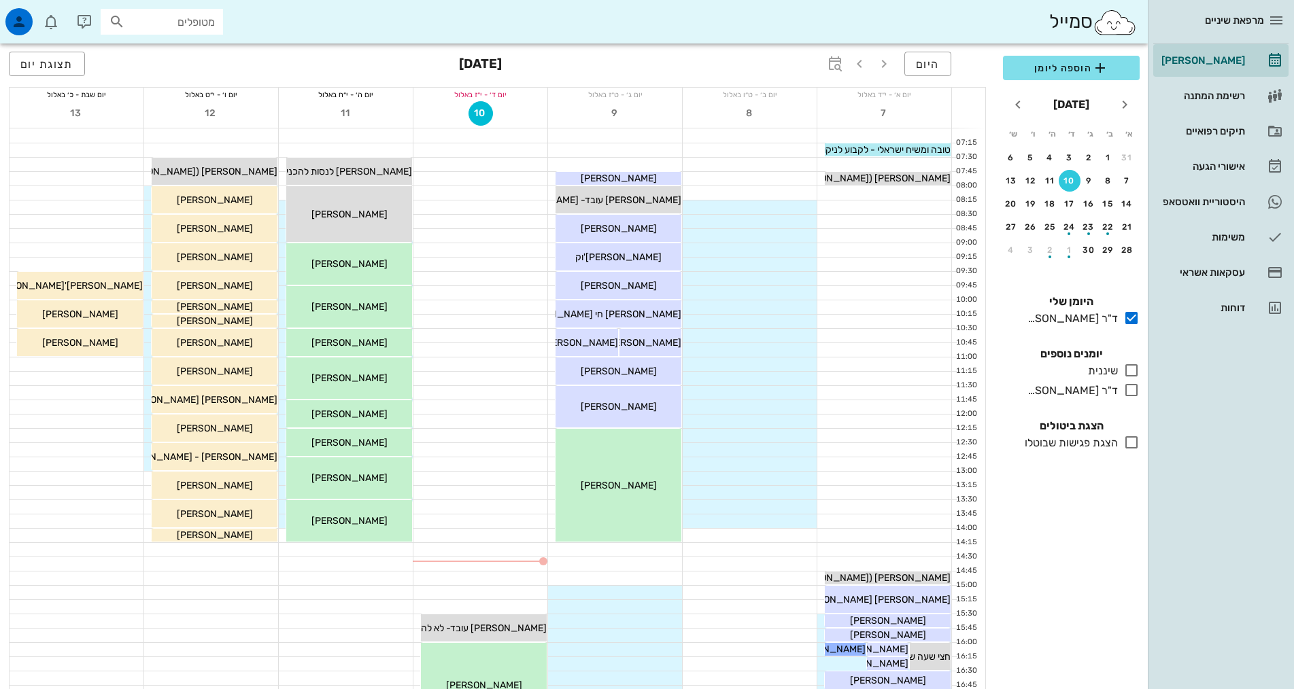
click at [1131, 369] on icon at bounding box center [1131, 370] width 16 height 16
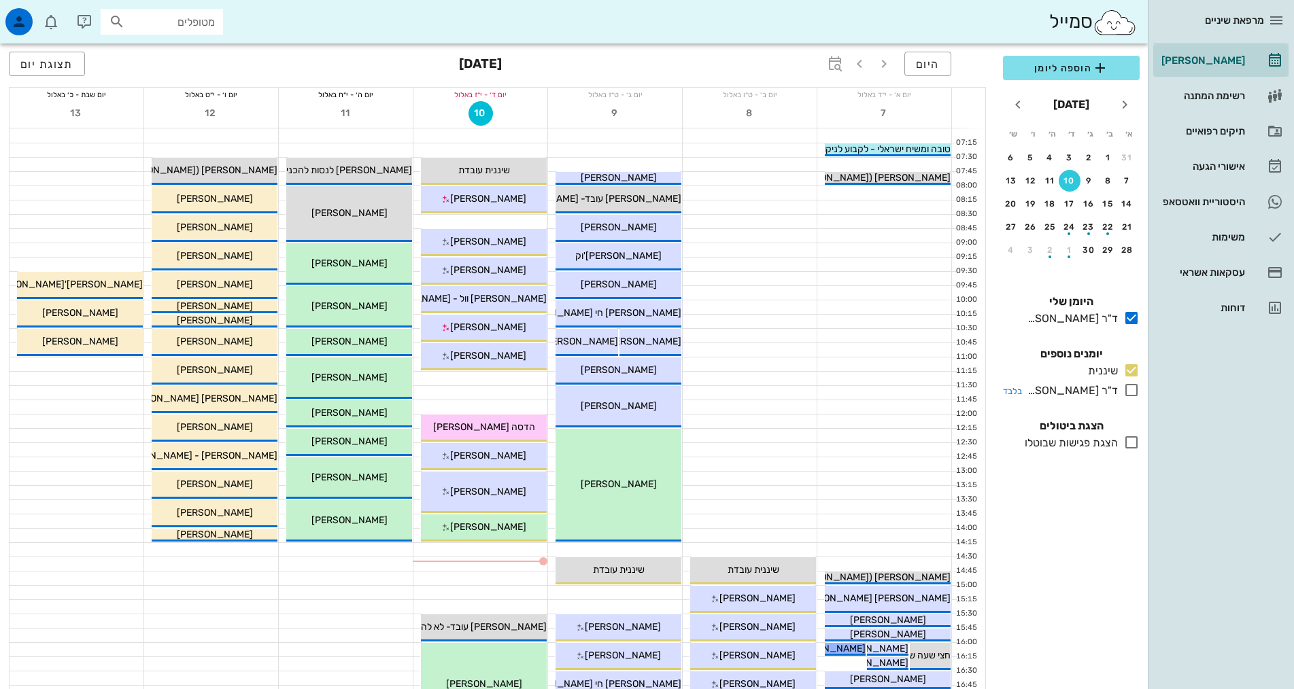
click at [1131, 393] on icon at bounding box center [1131, 390] width 16 height 16
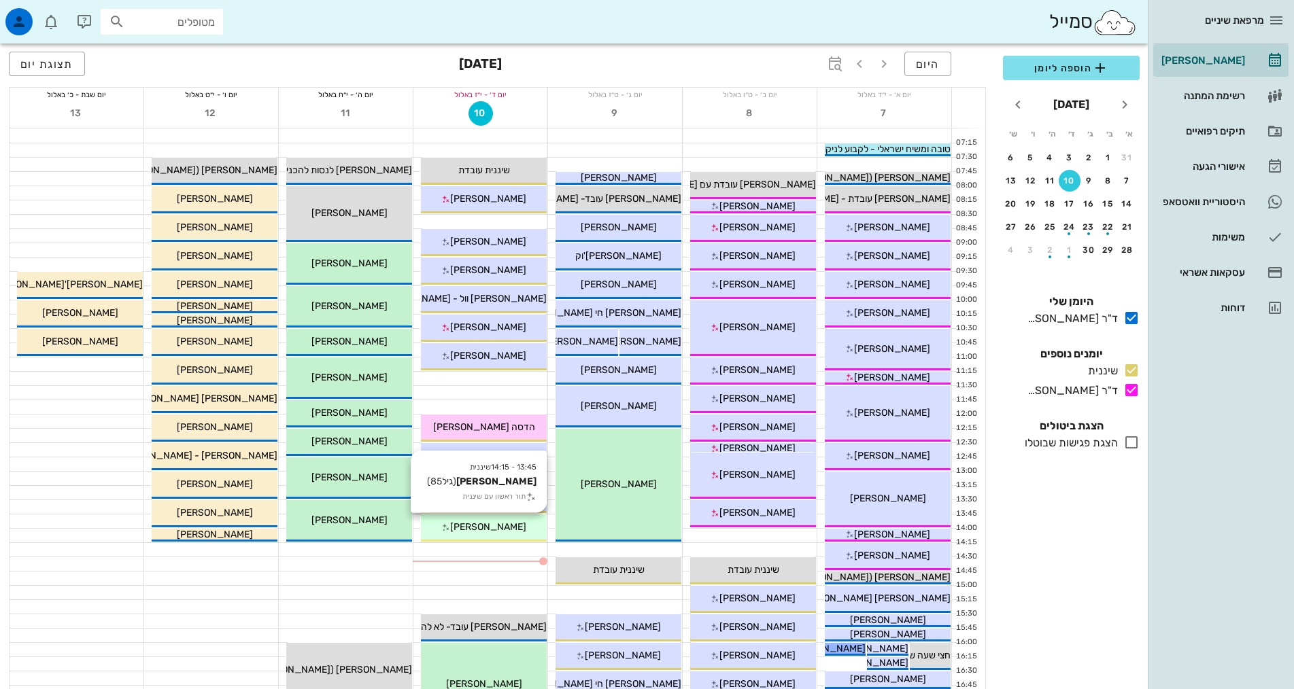
click at [504, 527] on span "[PERSON_NAME]" at bounding box center [488, 528] width 76 height 12
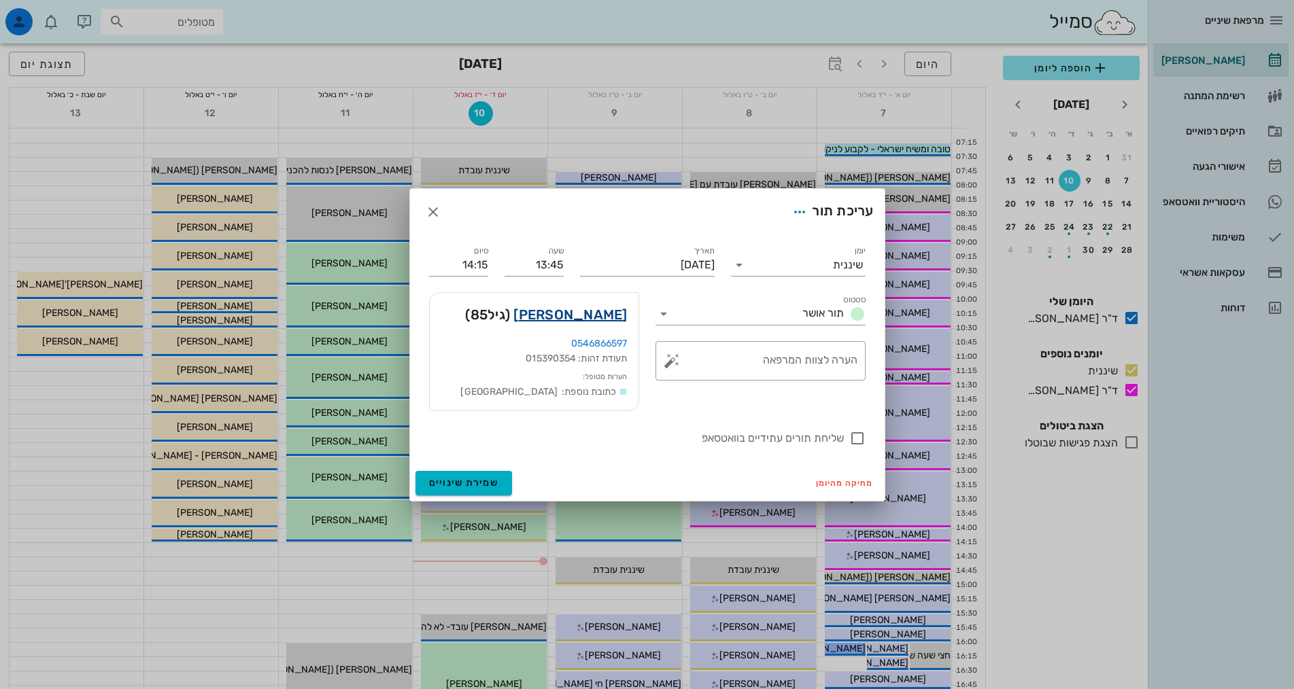
click at [613, 318] on link "[PERSON_NAME]" at bounding box center [570, 315] width 114 height 22
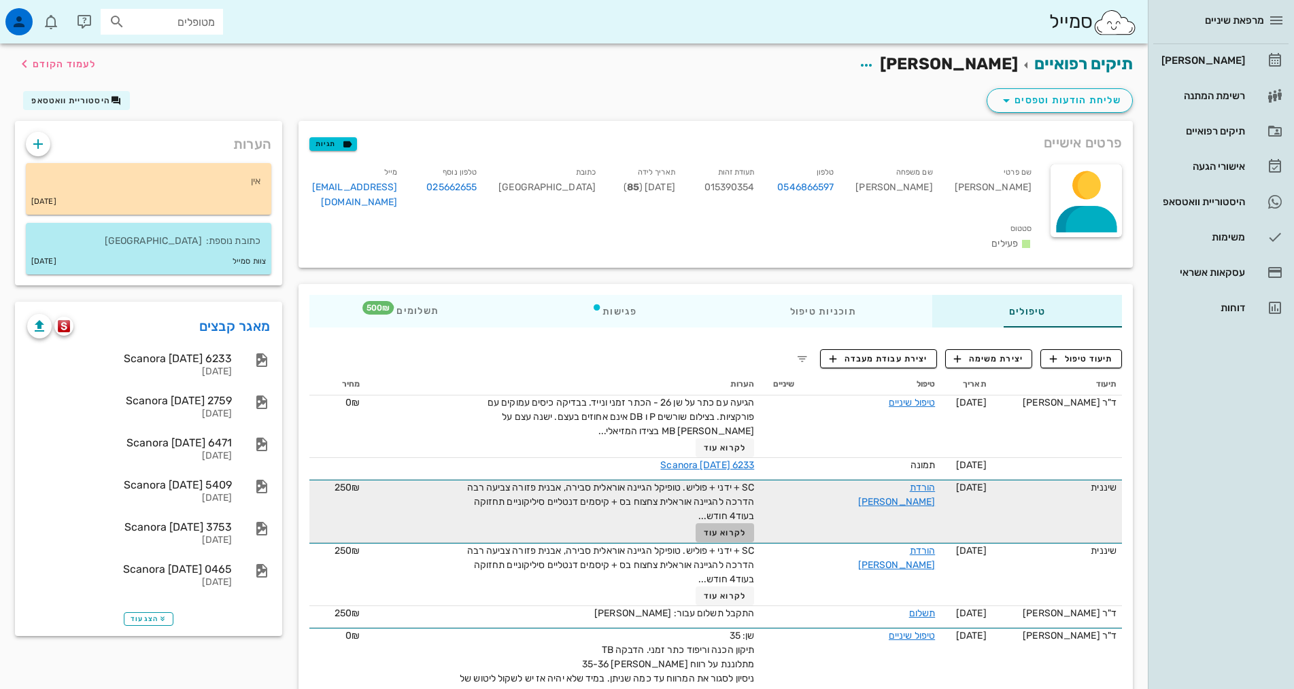
click at [704, 528] on span "לקרוא עוד" at bounding box center [725, 533] width 42 height 10
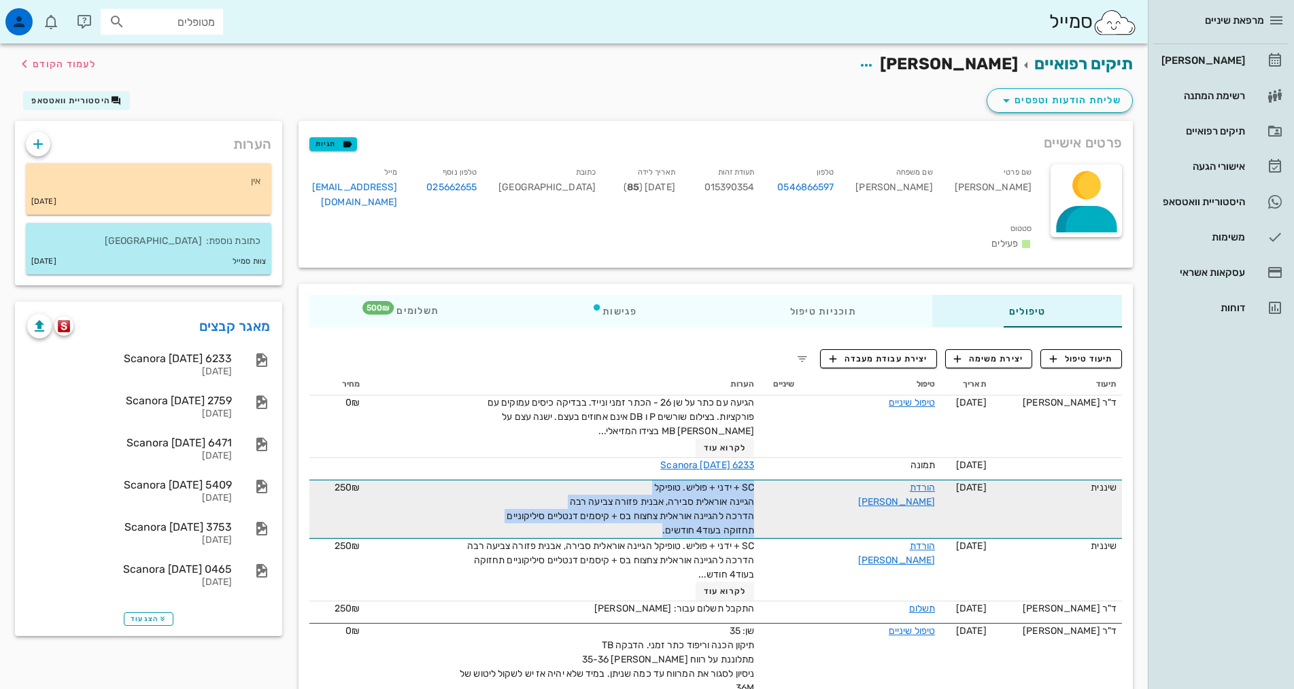
drag, startPoint x: 617, startPoint y: 512, endPoint x: 755, endPoint y: 461, distance: 147.2
click at [755, 480] on tr "שיננית [DATE] הורדת [PERSON_NAME] SC + ידני + פוליש. טופיקל הגיינה אוראלית סביר…" at bounding box center [715, 509] width 813 height 58
copy span "SC + ידני + פוליש. טופיקל הגיינה אוראלית סבירה, אבנית פזורה צביעה רבה הדרכה להג…"
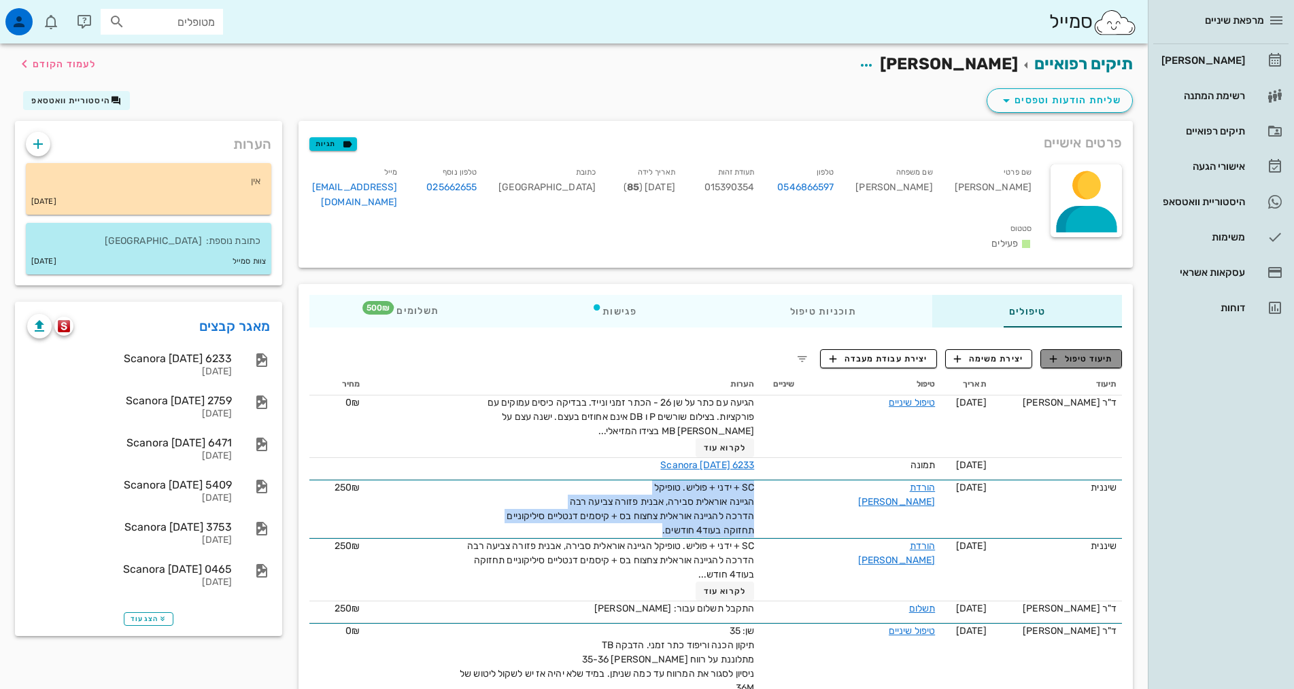
click at [1060, 353] on span "תיעוד טיפול" at bounding box center [1081, 359] width 63 height 12
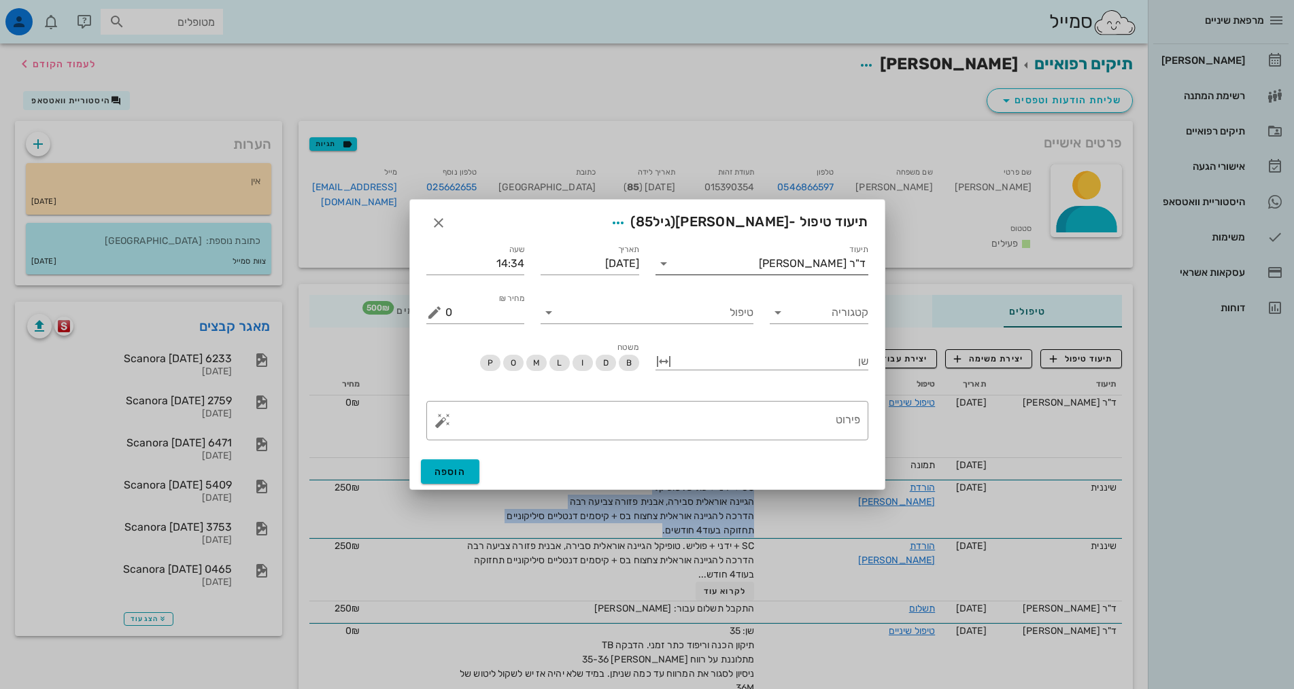
click at [817, 254] on div "ד"ר [PERSON_NAME]" at bounding box center [772, 264] width 194 height 22
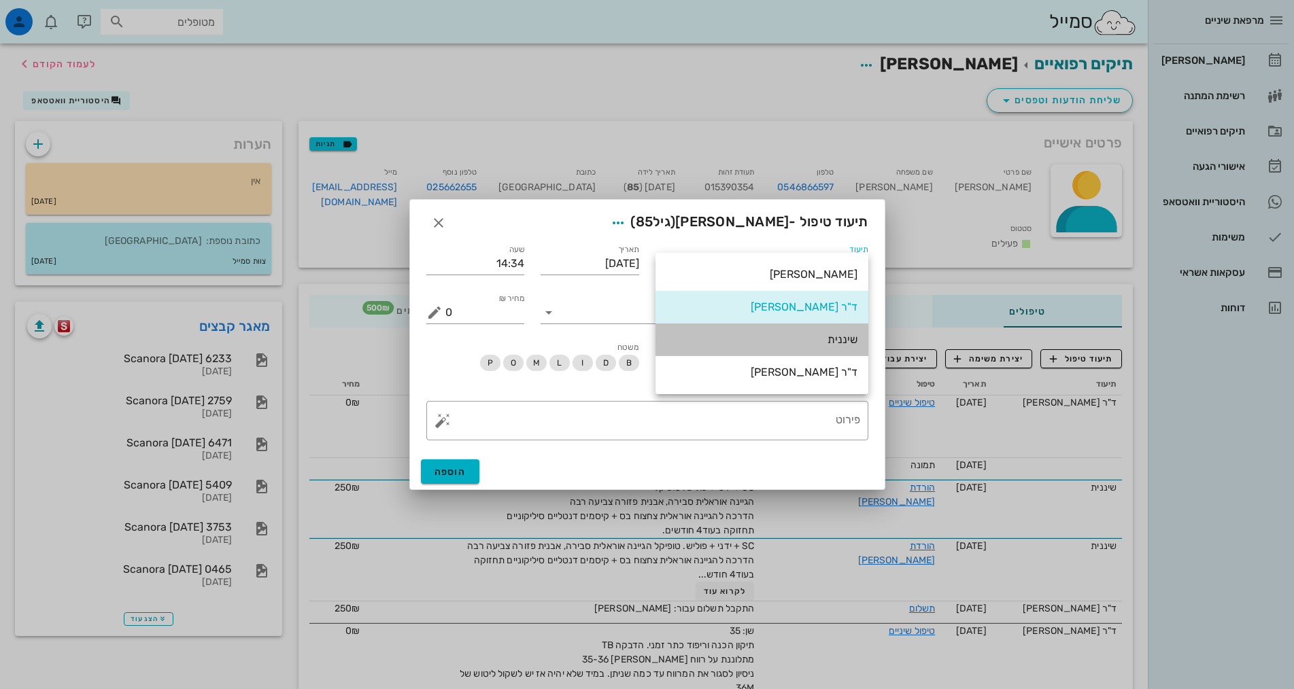
click at [829, 336] on div "שיננית" at bounding box center [761, 339] width 191 height 13
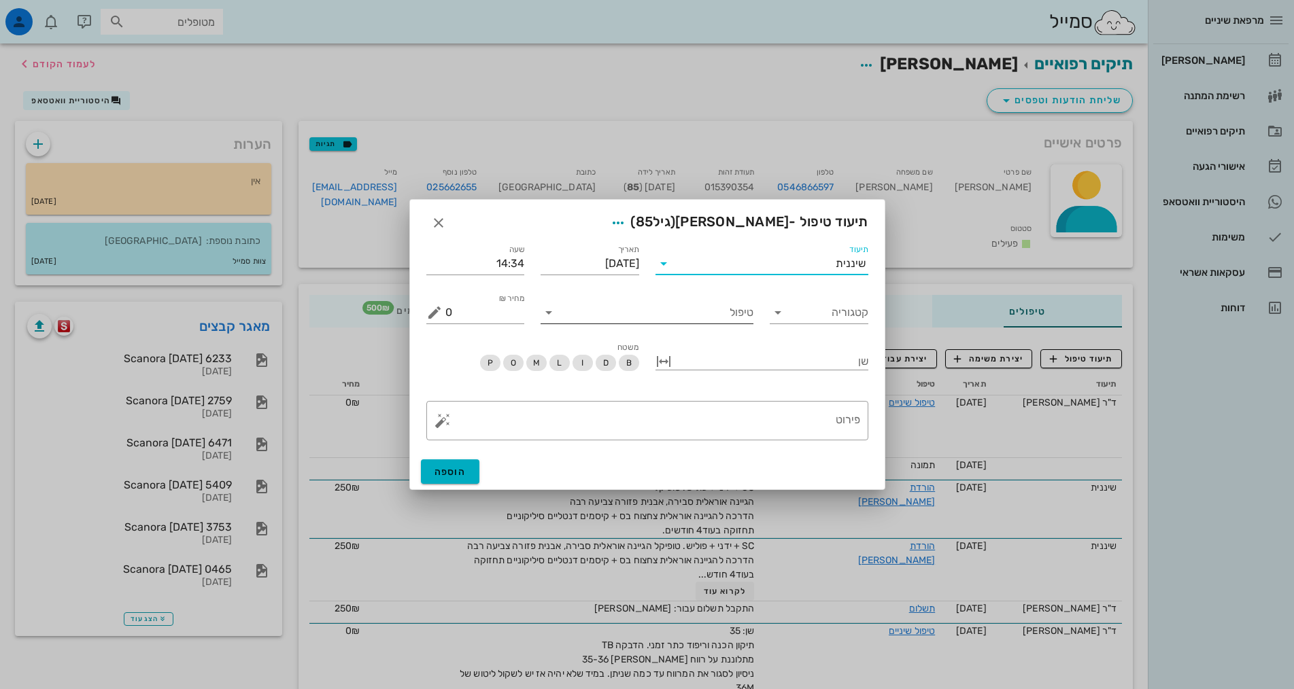
click at [699, 320] on input "טיפול" at bounding box center [657, 313] width 194 height 22
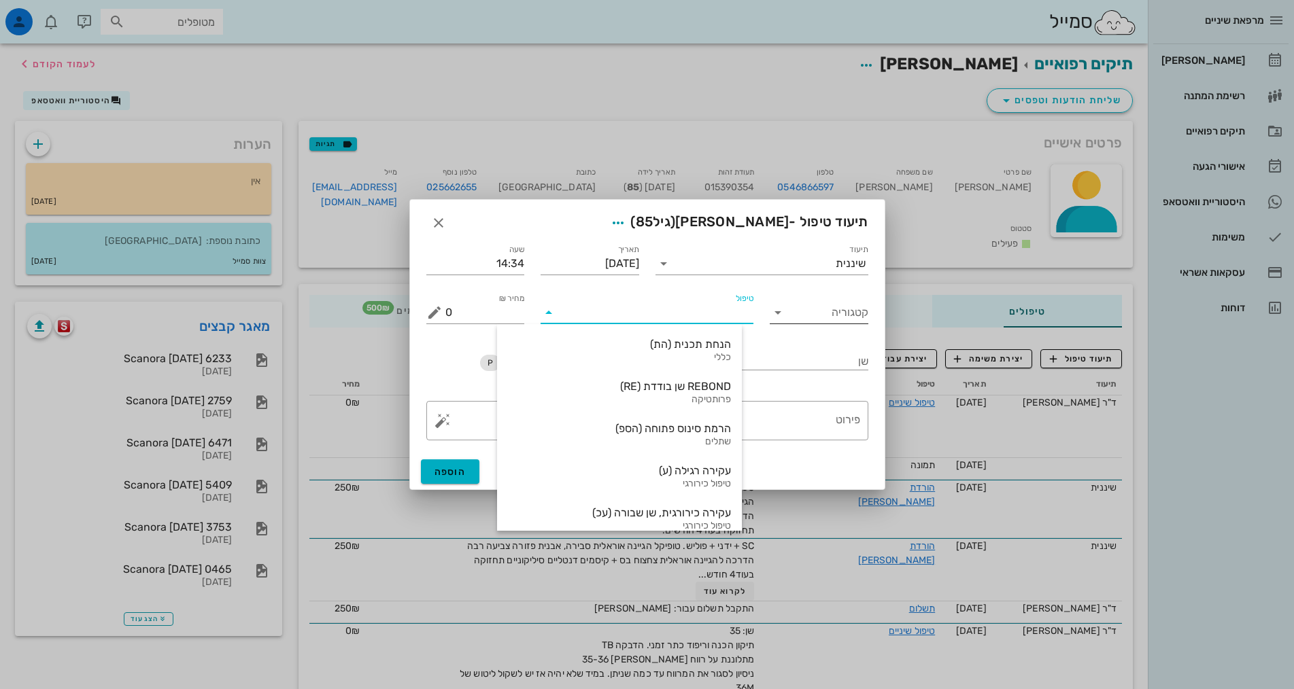
click at [842, 317] on input "קטגוריה" at bounding box center [829, 313] width 77 height 22
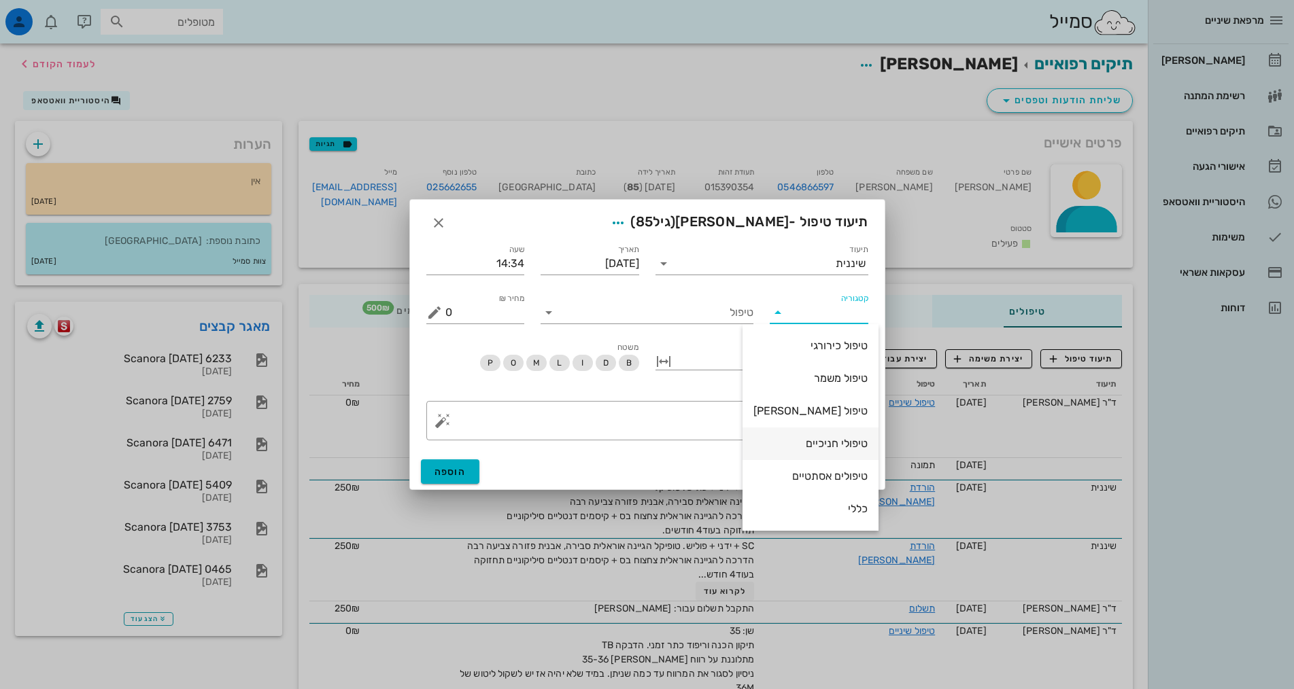
scroll to position [131, 0]
click at [840, 447] on div "שיננית" at bounding box center [810, 443] width 114 height 13
type input "שיננית"
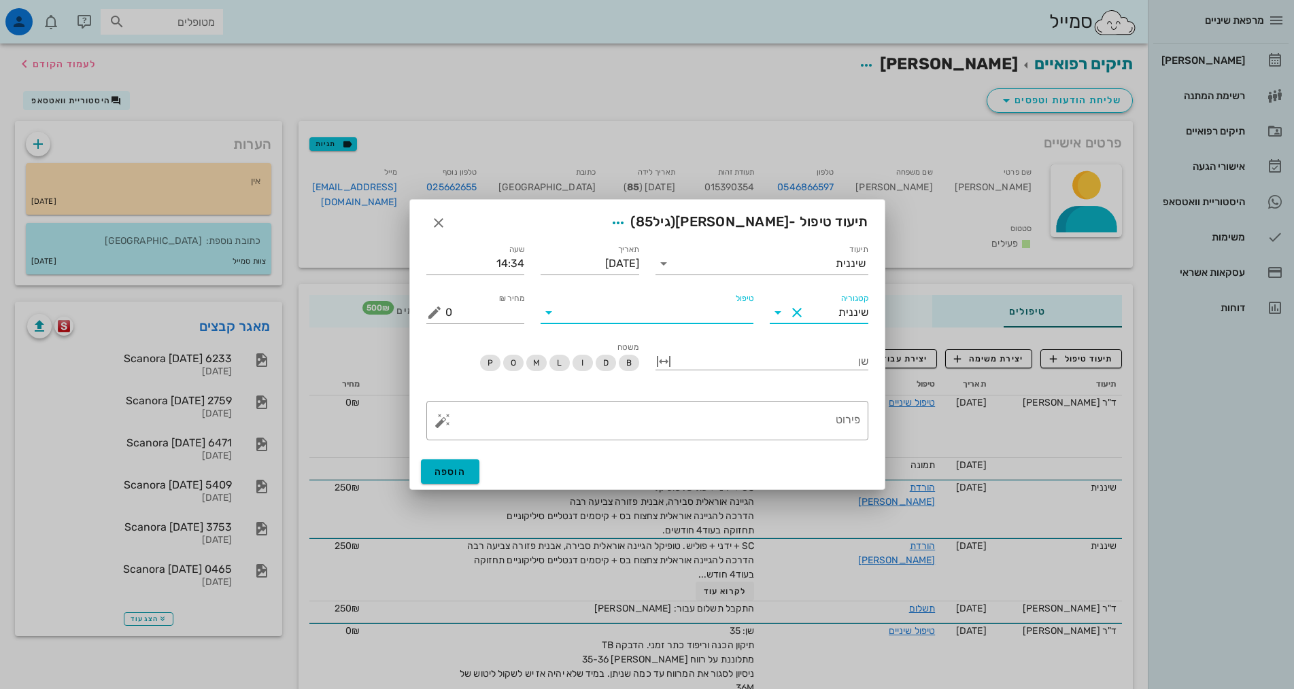
click at [735, 313] on input "טיפול" at bounding box center [657, 313] width 194 height 22
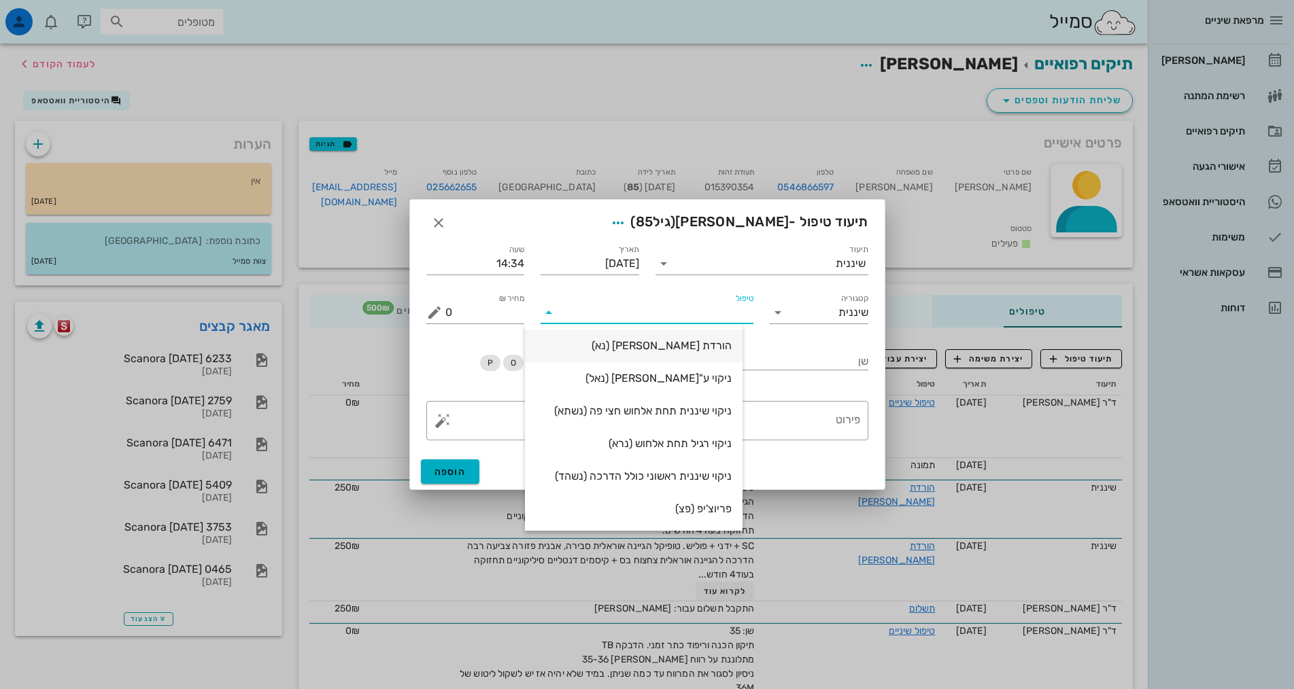
click at [717, 341] on div "הורדת [PERSON_NAME] (נא)" at bounding box center [634, 345] width 196 height 13
type input "250"
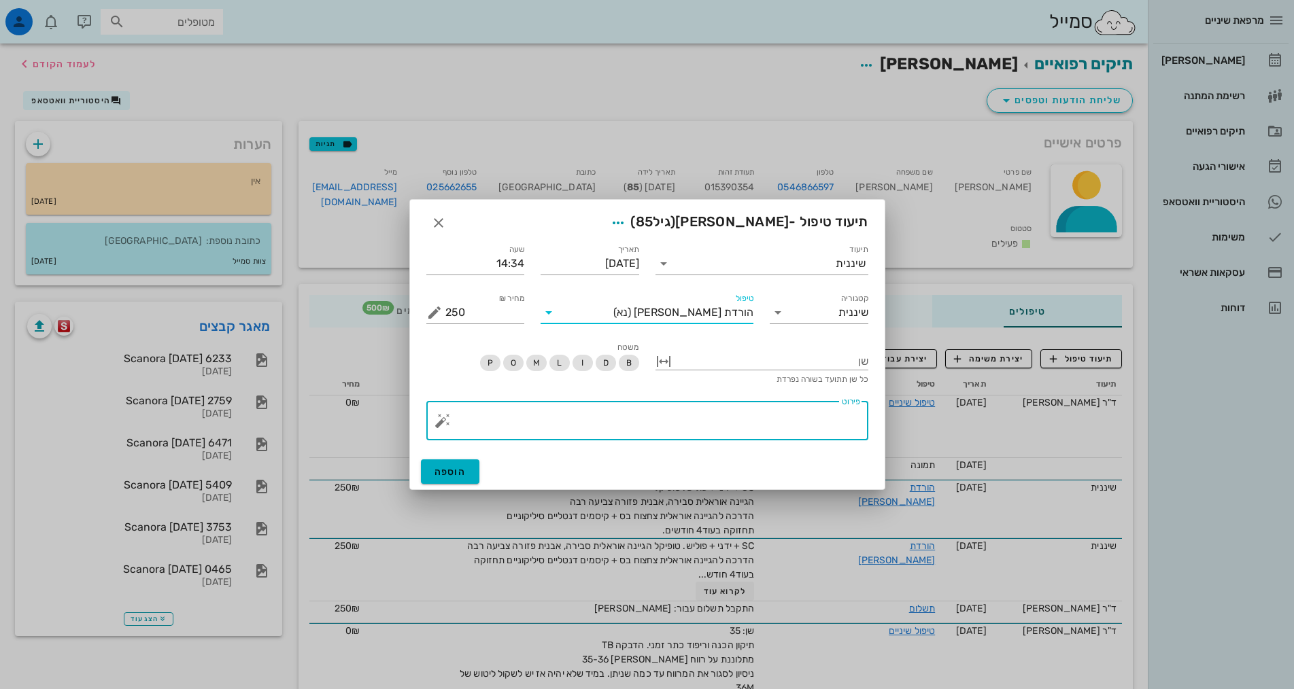
paste textarea "SC + ידני + פוליש. טופיקל הגיינה אוראלית סבירה, אבנית פזורה צביעה רבה הדרכה להג…"
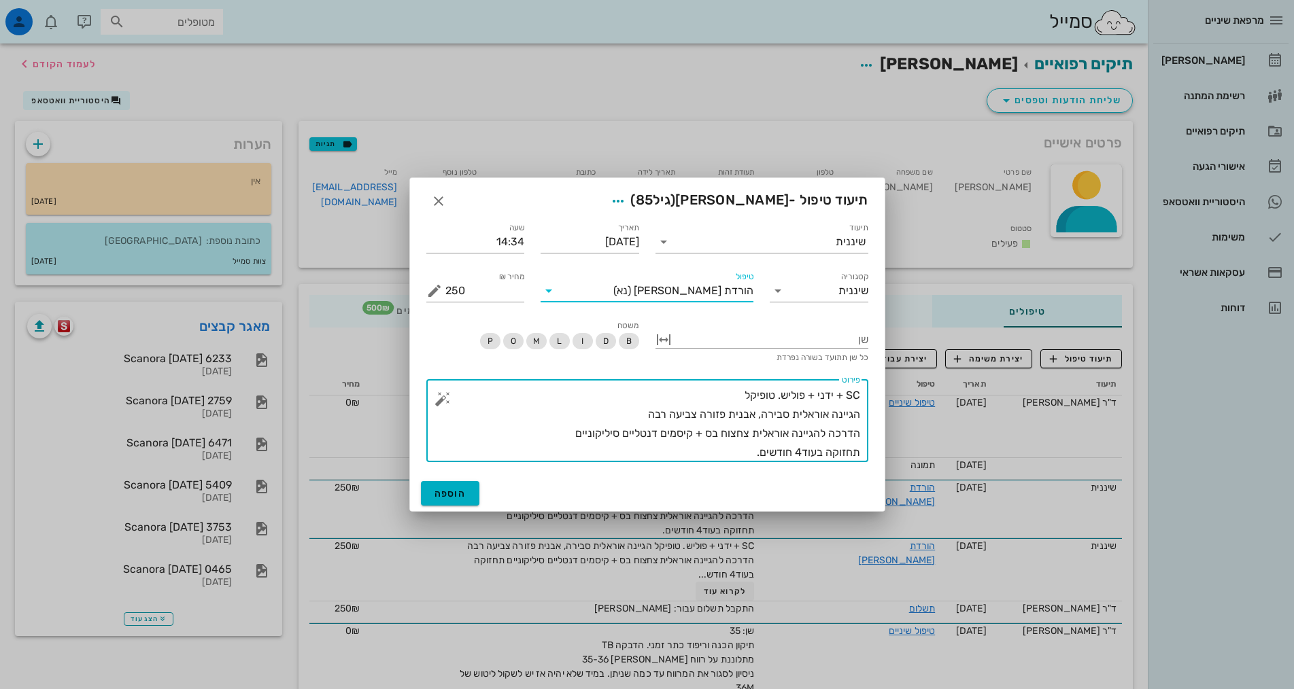
click at [799, 454] on textarea "SC + ידני + פוליש. טופיקל הגיינה אוראלית סבירה, אבנית פזורה צביעה רבה הדרכה להג…" at bounding box center [652, 424] width 415 height 76
click at [803, 450] on textarea "SC + ידני + פוליש. טופיקל הגיינה אוראלית סבירה, אבנית פזורה צביעה רבה הדרכה להג…" at bounding box center [652, 424] width 415 height 76
type textarea "SC + ידני + פוליש. טופיקל הגיינה אוראלית סבירה, אבנית פזורה צביעה רבה הדרכה להג…"
click at [449, 499] on span "הוספה" at bounding box center [450, 494] width 32 height 12
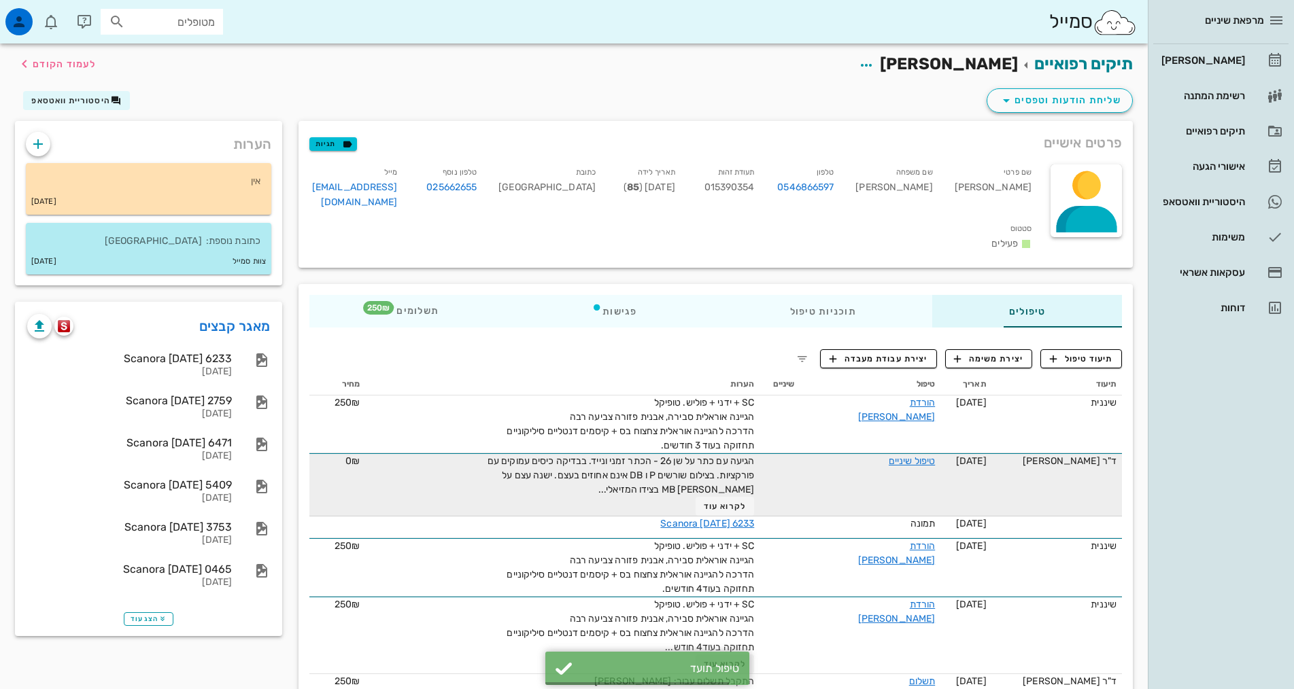
click at [560, 456] on span "הגיעה עם כתר על שן 26 - הכתר זמני ונייד. בבדיקה כיסים עמוקים עם פורקציות. בצילו…" at bounding box center [621, 476] width 267 height 40
click at [524, 456] on span "הגיעה עם כתר על שן 26 - הכתר זמני ונייד. בבדיקה כיסים עמוקים עם פורקציות. בצילו…" at bounding box center [621, 476] width 267 height 40
click at [548, 456] on span "הגיעה עם כתר על שן 26 - הכתר זמני ונייד. בבדיקה כיסים עמוקים עם פורקציות. בצילו…" at bounding box center [621, 476] width 267 height 40
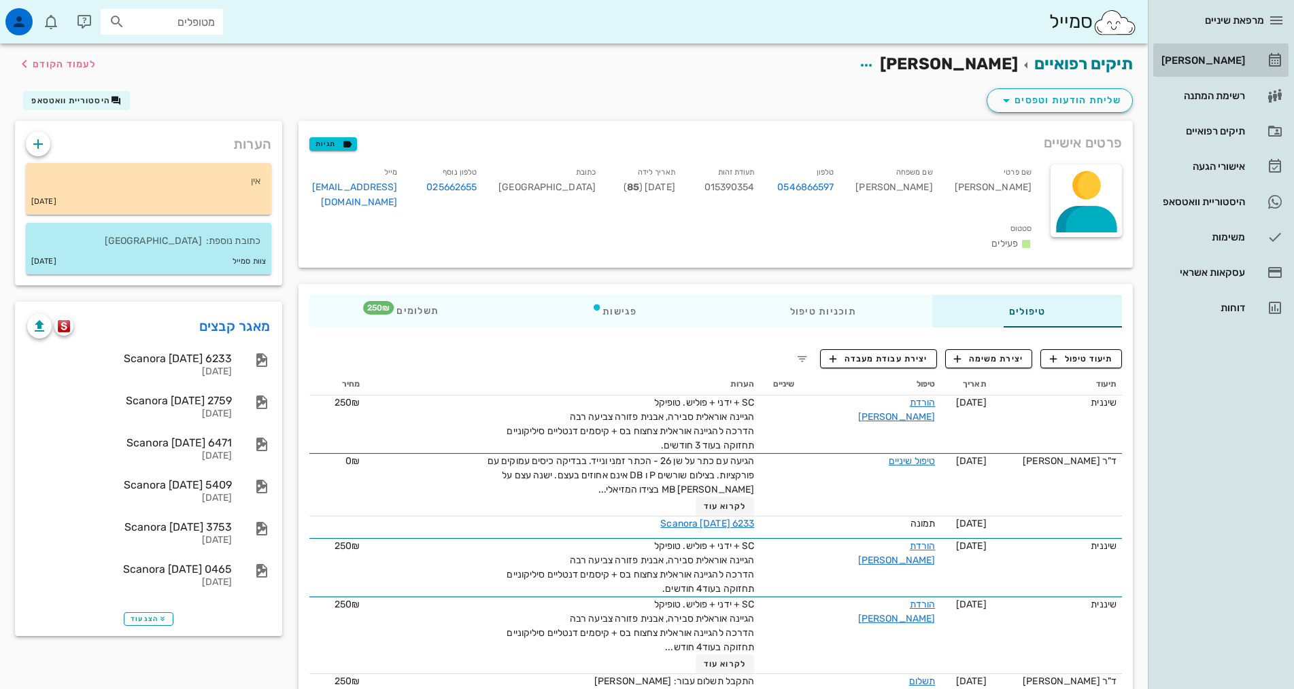
click at [1262, 73] on link "[PERSON_NAME]" at bounding box center [1220, 60] width 135 height 33
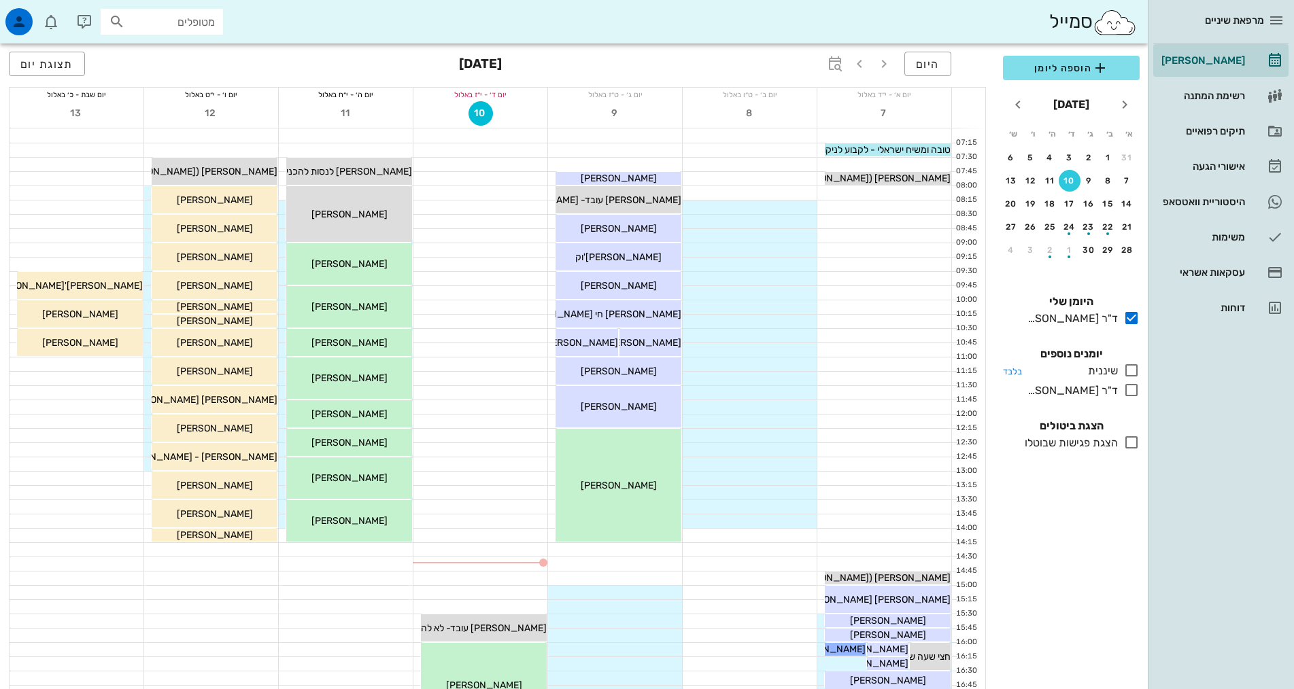
click at [1133, 371] on icon at bounding box center [1131, 370] width 16 height 16
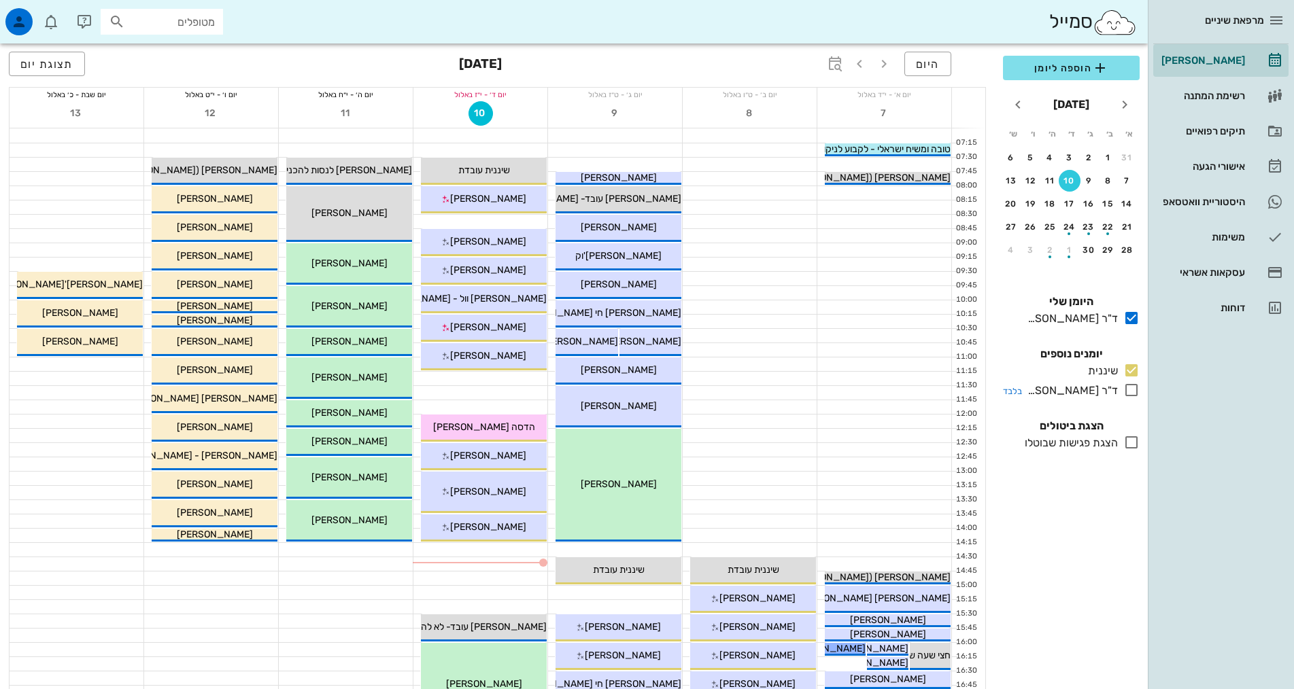
click at [1134, 391] on icon at bounding box center [1131, 390] width 16 height 16
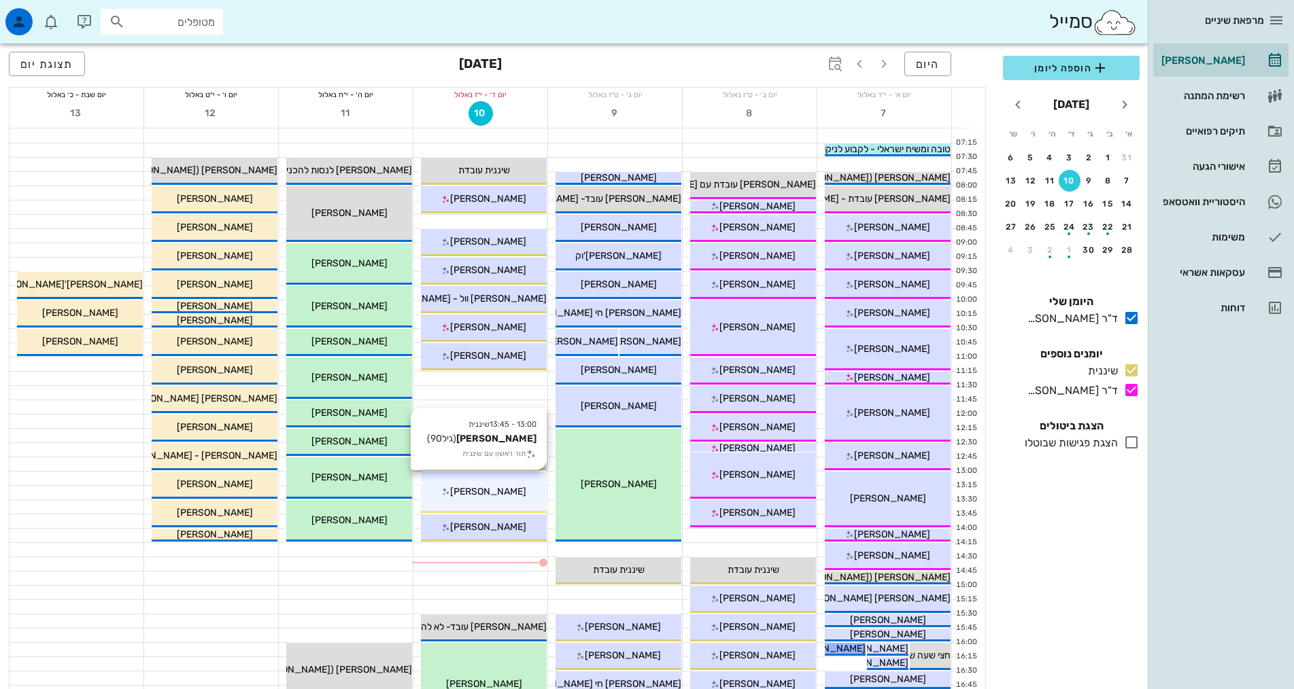
click at [528, 491] on div "[PERSON_NAME]" at bounding box center [484, 492] width 126 height 14
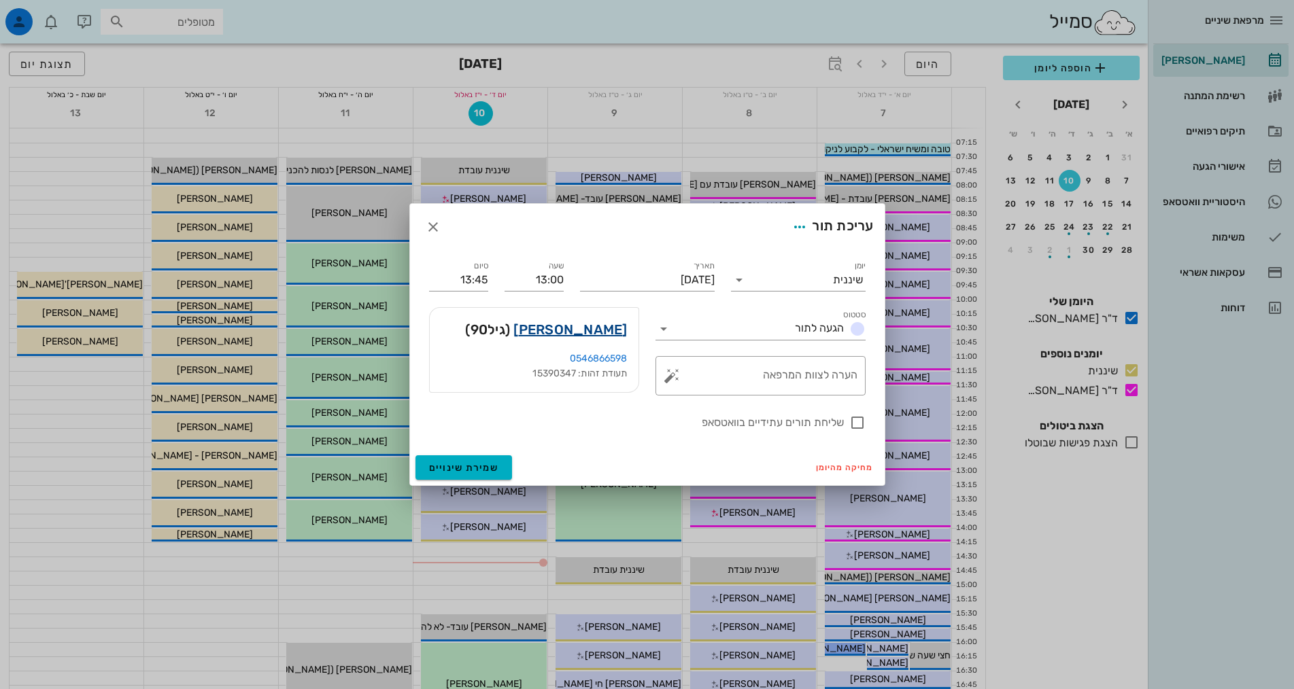
click at [590, 326] on link "[PERSON_NAME]" at bounding box center [570, 330] width 114 height 22
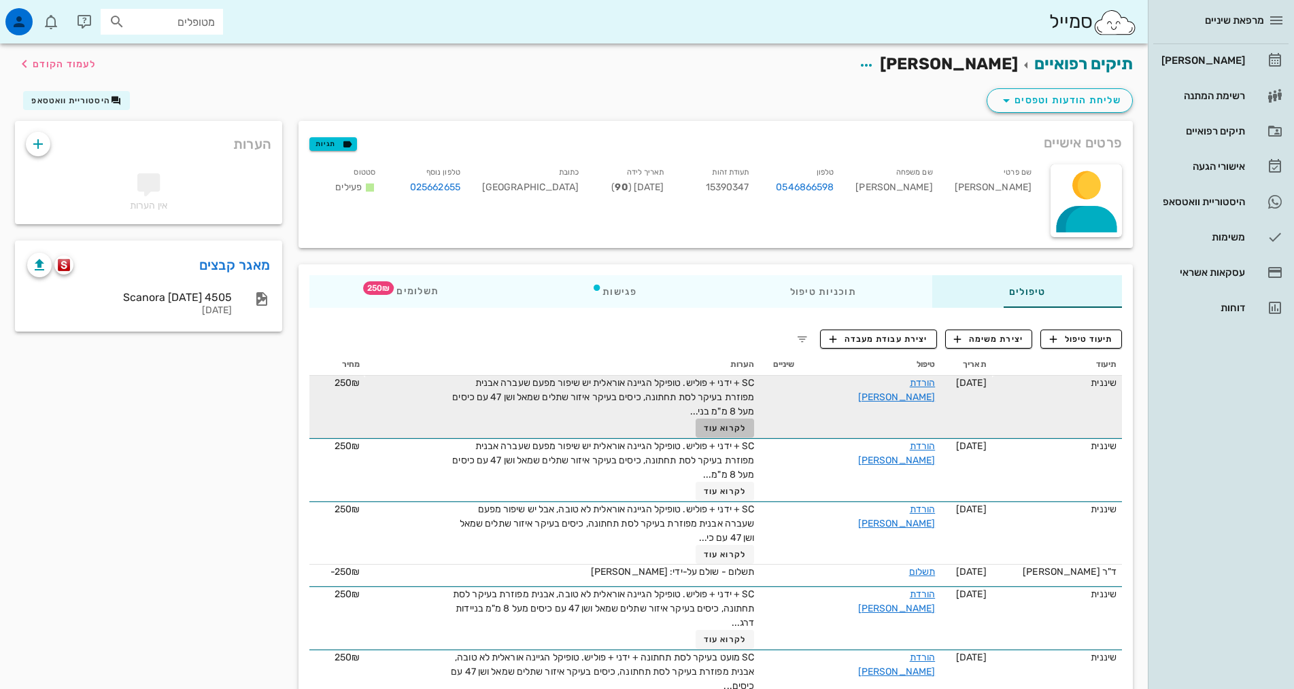
click at [719, 424] on span "לקרוא עוד" at bounding box center [725, 429] width 42 height 10
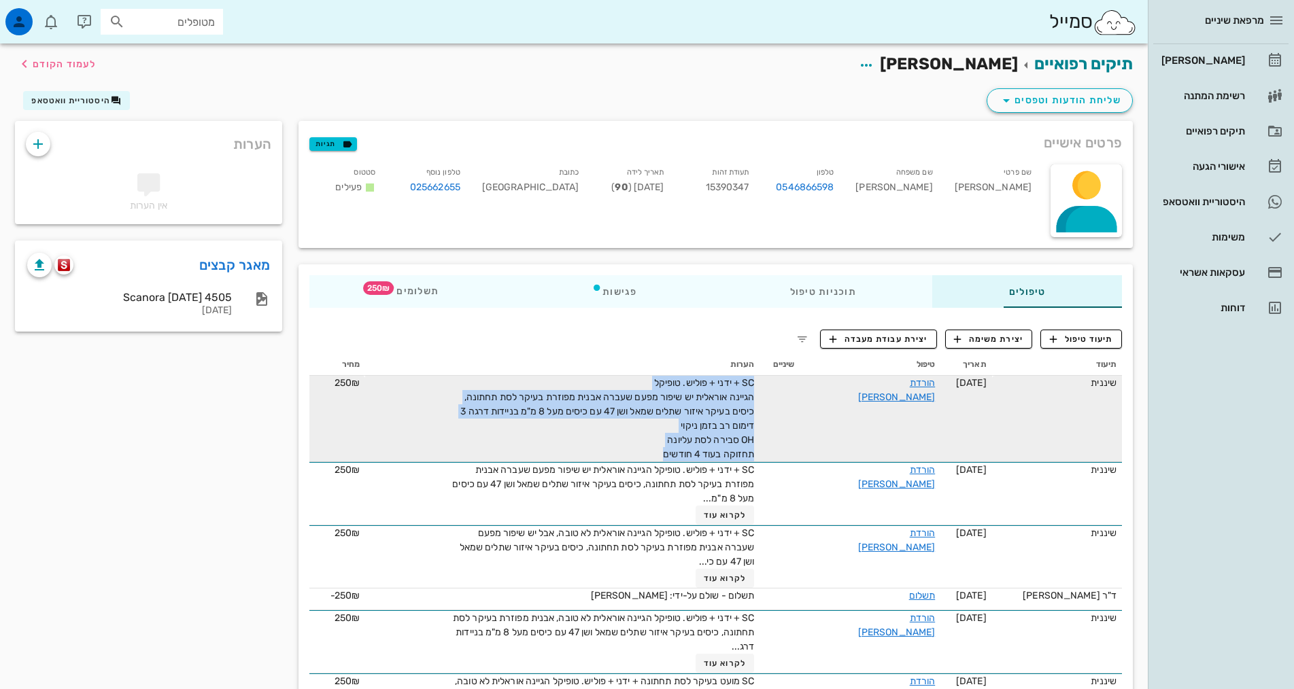
drag, startPoint x: 659, startPoint y: 453, endPoint x: 759, endPoint y: 377, distance: 125.2
click at [759, 377] on tr "שיננית [DATE] הורדת [PERSON_NAME] SC + ידני + פוליש. טופיקל הגיינה אוראלית יש ש…" at bounding box center [715, 419] width 813 height 86
copy span "SC + ידני + פוליש. טופיקל הגיינה אוראלית יש שיפור מפעם שעברה אבנית מפוזרת בעיקר…"
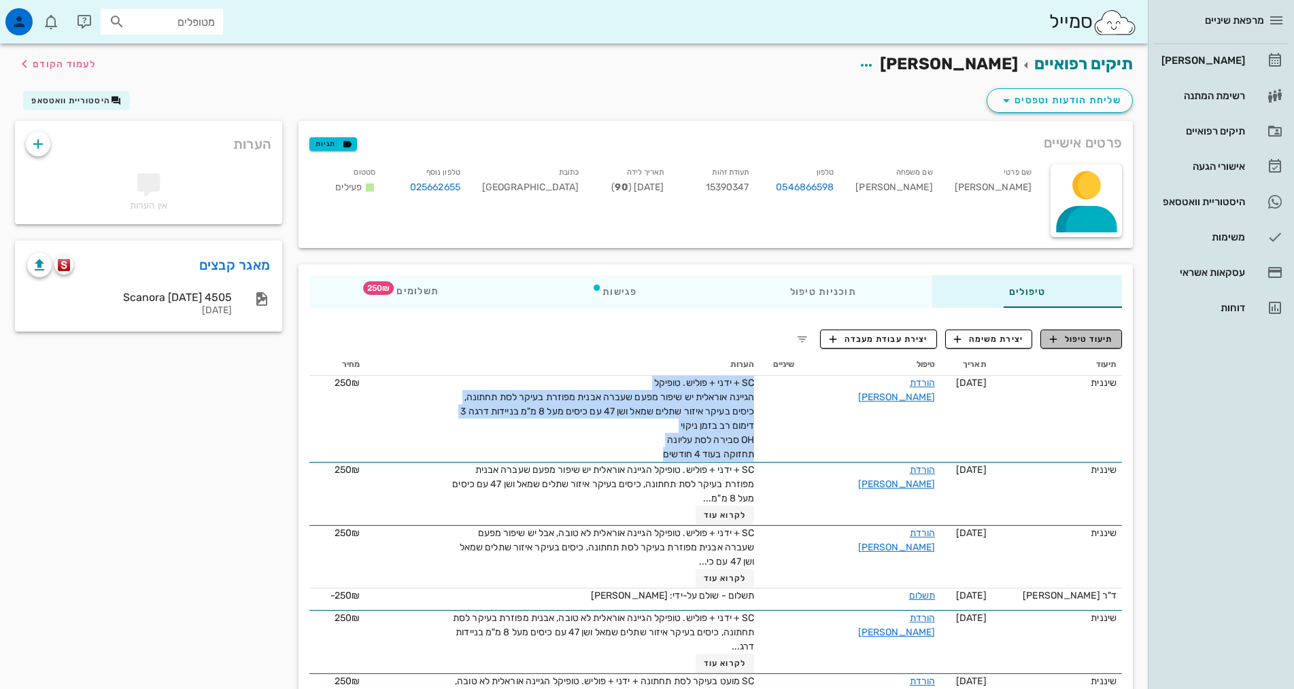
click at [1107, 340] on span "תיעוד טיפול" at bounding box center [1081, 339] width 63 height 12
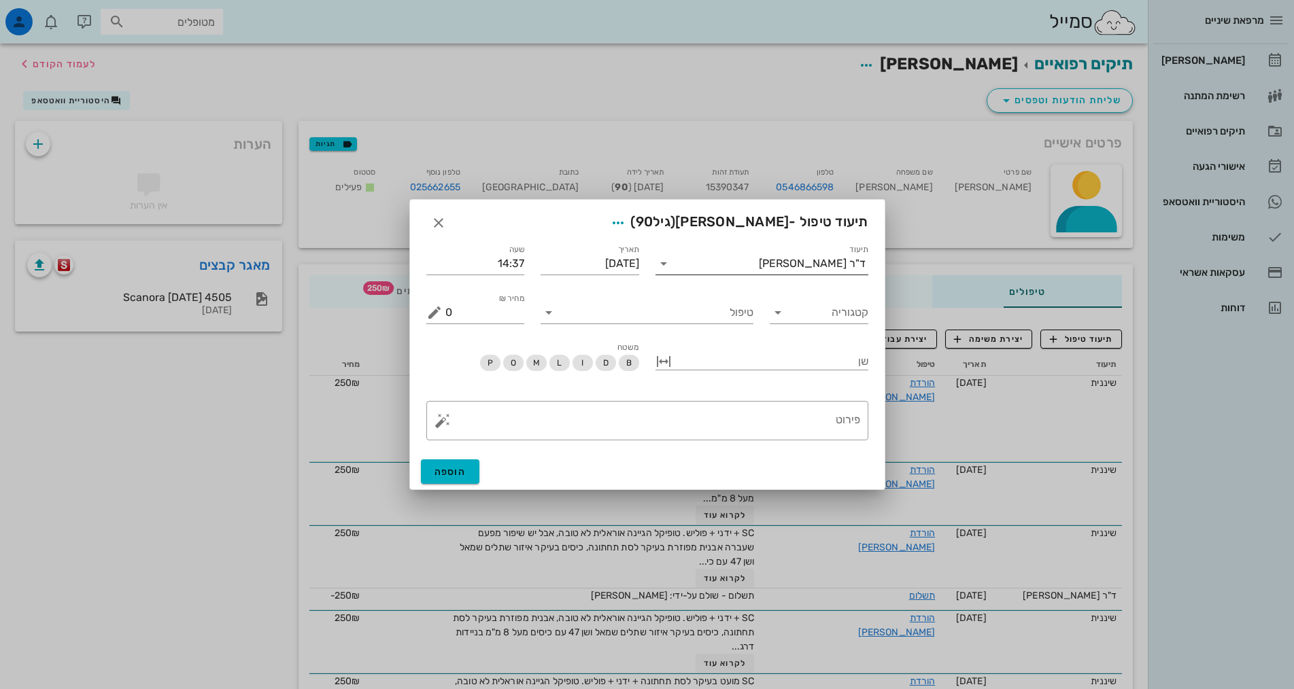
click at [825, 256] on div "ד"ר [PERSON_NAME]" at bounding box center [772, 264] width 194 height 22
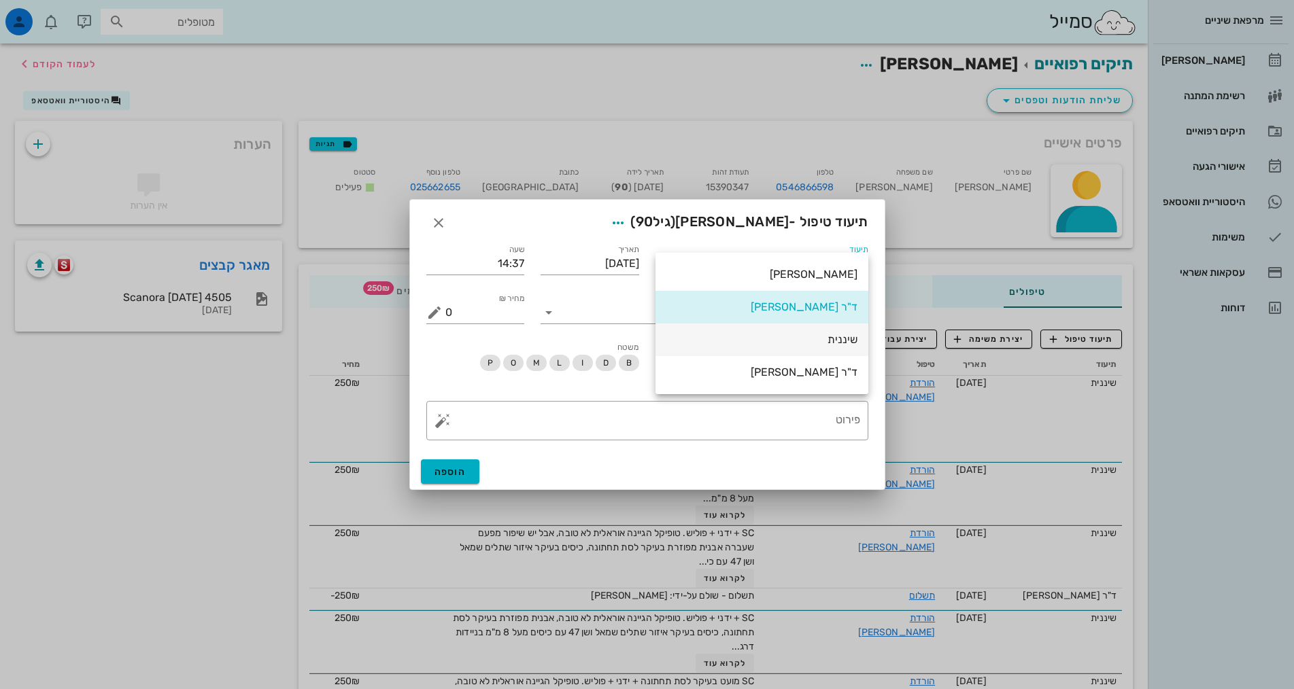
click at [842, 343] on div "שיננית" at bounding box center [761, 339] width 191 height 13
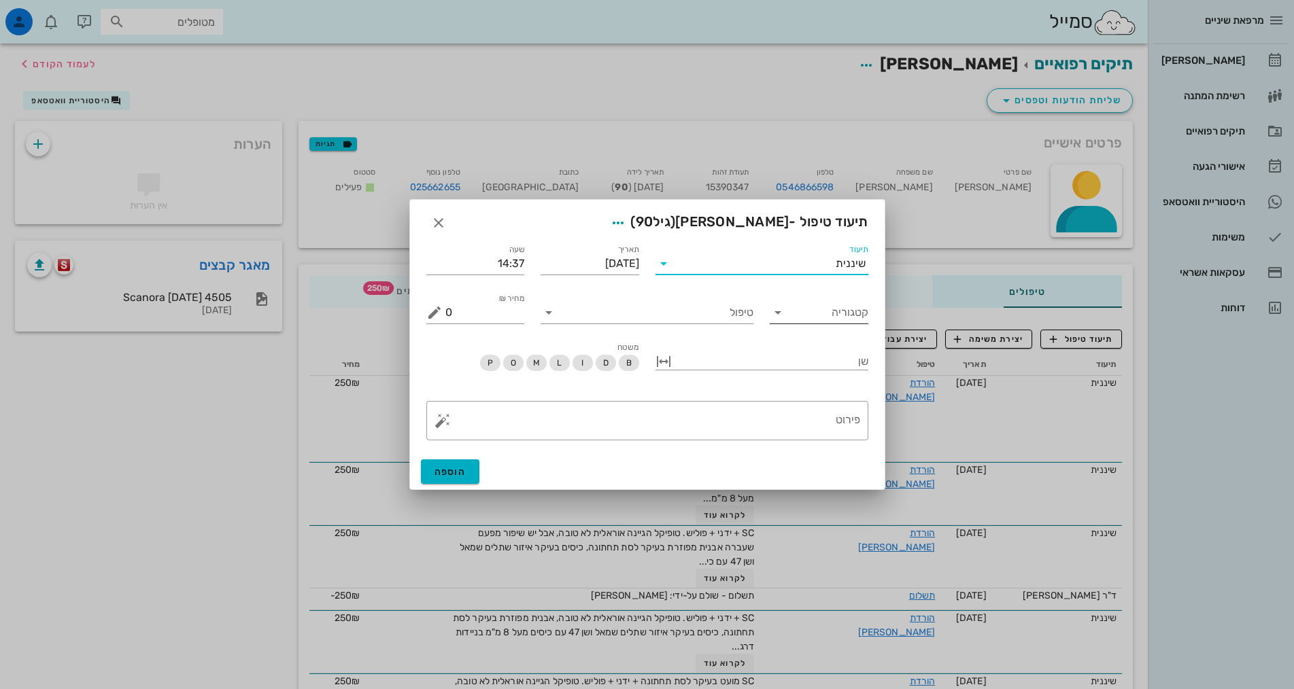
click at [833, 314] on input "קטגוריה" at bounding box center [829, 313] width 77 height 22
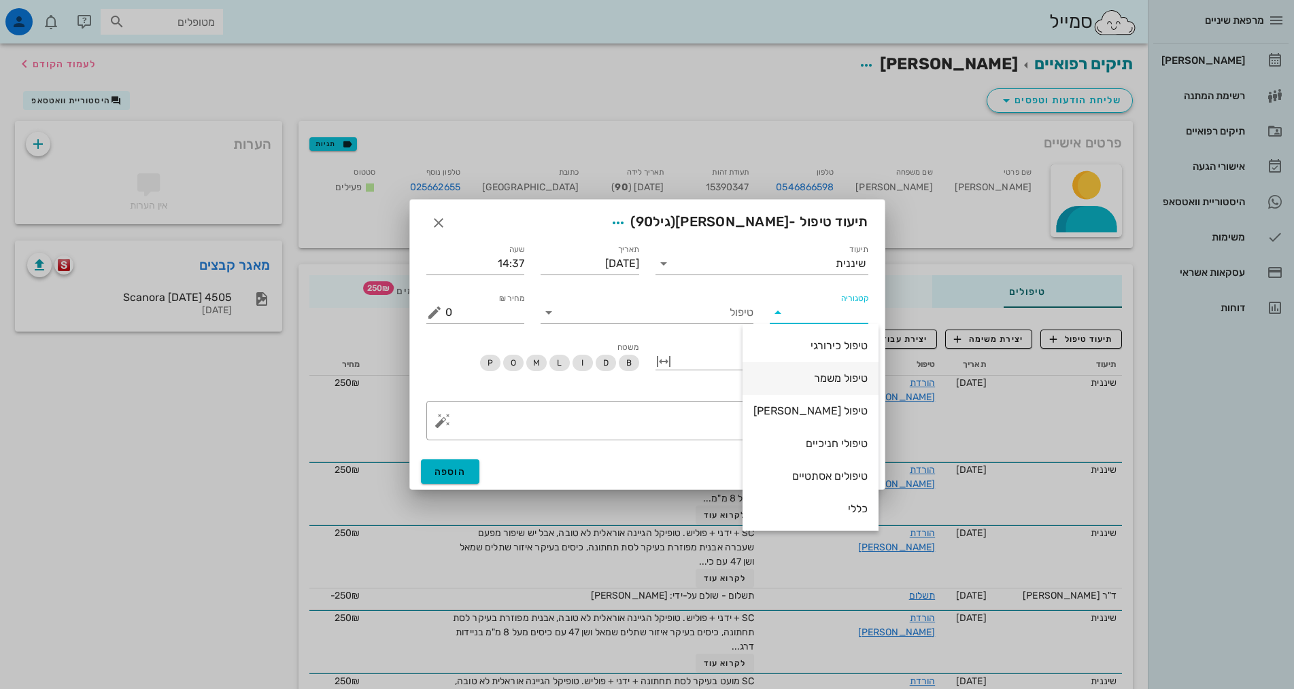
scroll to position [131, 0]
drag, startPoint x: 842, startPoint y: 443, endPoint x: 841, endPoint y: 431, distance: 12.3
click at [843, 443] on div "שיננית" at bounding box center [810, 443] width 114 height 13
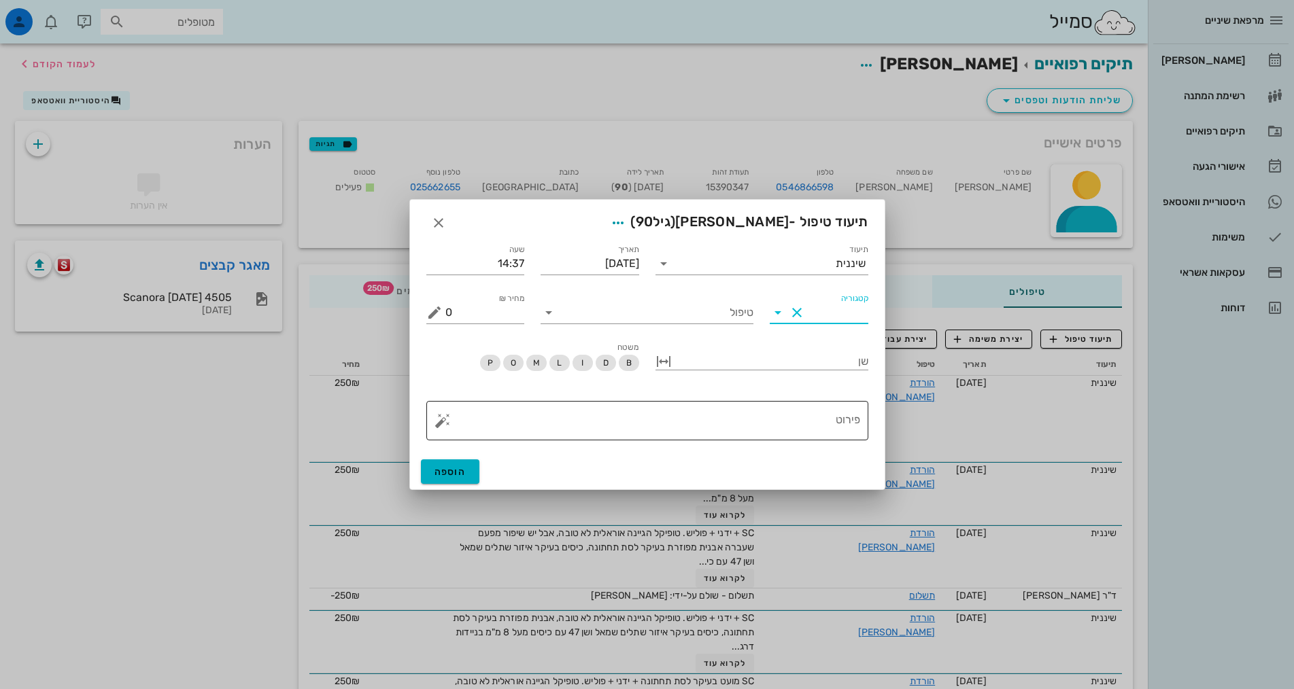
type input "שיננית"
click at [742, 313] on input "טיפול" at bounding box center [657, 313] width 194 height 22
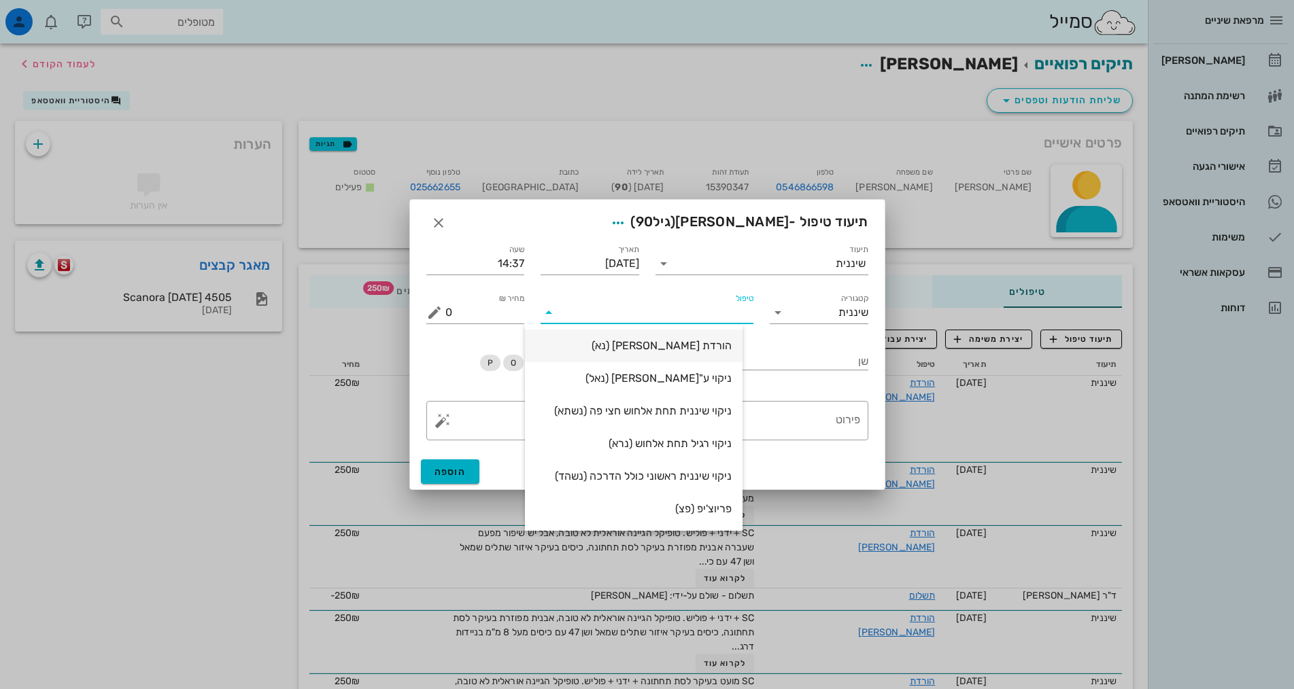
click at [705, 335] on div "הורדת [PERSON_NAME] (נא)" at bounding box center [634, 345] width 196 height 29
type input "250"
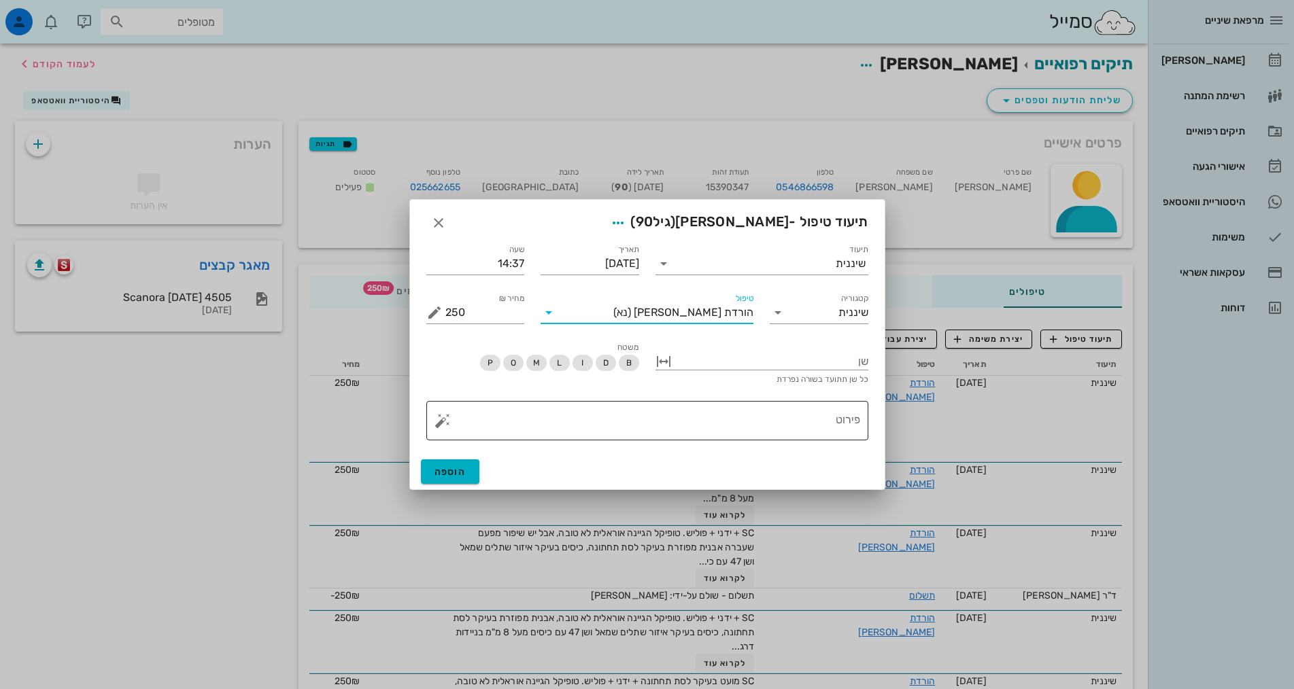
click at [765, 413] on textarea "פירוט" at bounding box center [652, 424] width 415 height 33
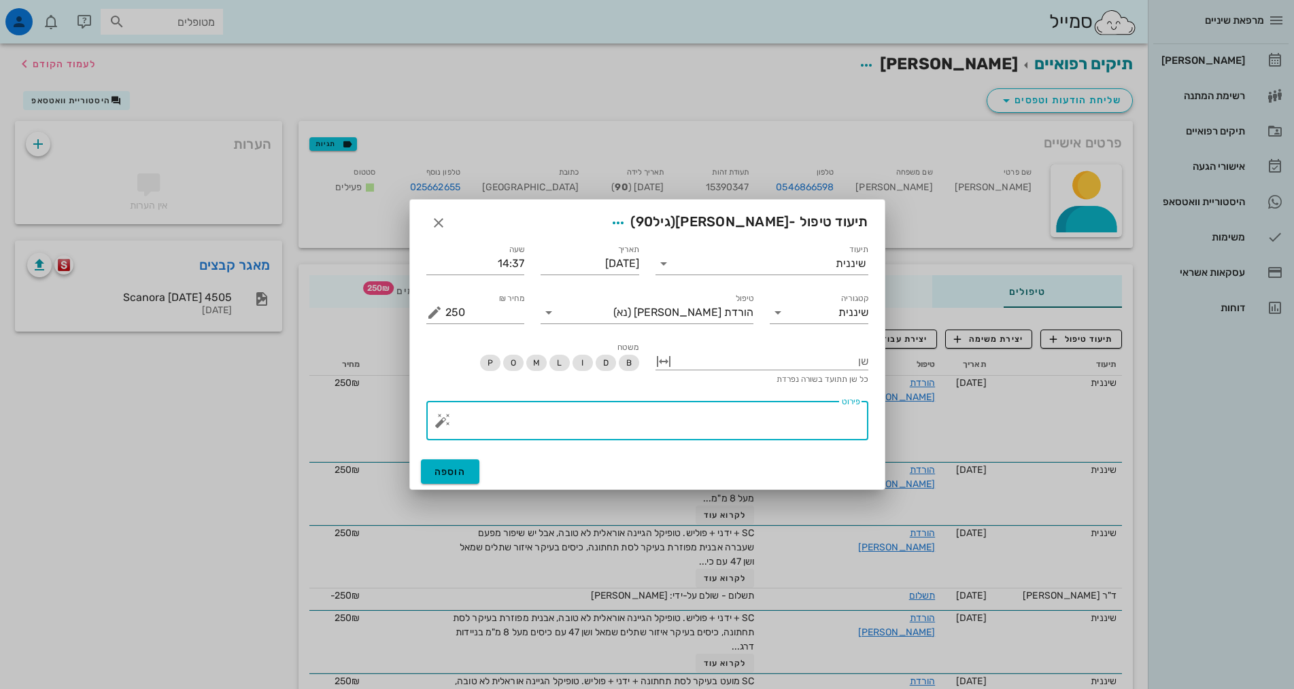
paste textarea "SC + ידני + פוליש. טופיקל הגיינה אוראלית יש שיפור מפעם שעברה אבנית מפוזרת בעיקר…"
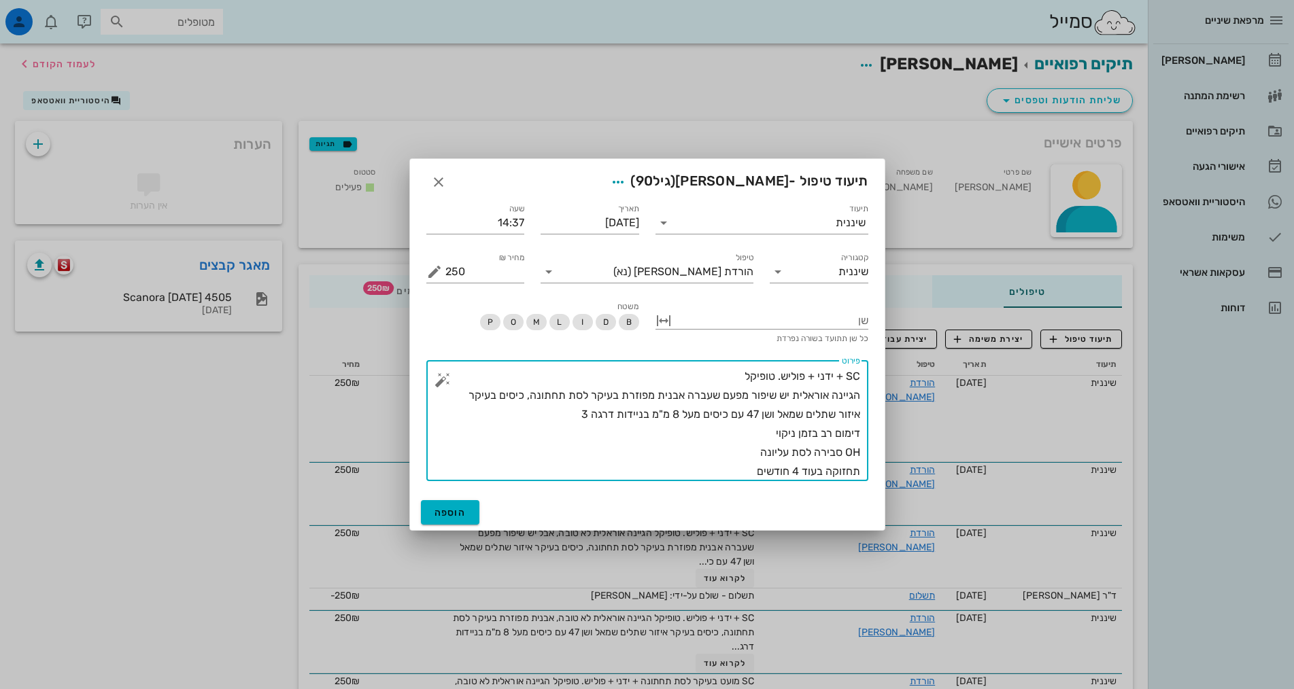
click at [745, 449] on textarea "SC + ידני + פוליש. טופיקל הגיינה אוראלית יש שיפור מפעם שעברה אבנית מפוזרת בעיקר…" at bounding box center [652, 424] width 415 height 114
drag, startPoint x: 798, startPoint y: 470, endPoint x: 791, endPoint y: 471, distance: 7.5
click at [791, 471] on textarea "SC + ידני + פוליש. טופיקל הגיינה אוראלית יש שיפור מפעם שעברה אבנית מפוזרת בעיקר…" at bounding box center [652, 424] width 415 height 114
type textarea "SC + ידני + פוליש. טופיקל הגיינה אוראלית יש שיפור מפעם שעברה אבנית מפוזרת בעיקר…"
drag, startPoint x: 453, startPoint y: 515, endPoint x: 455, endPoint y: 505, distance: 10.4
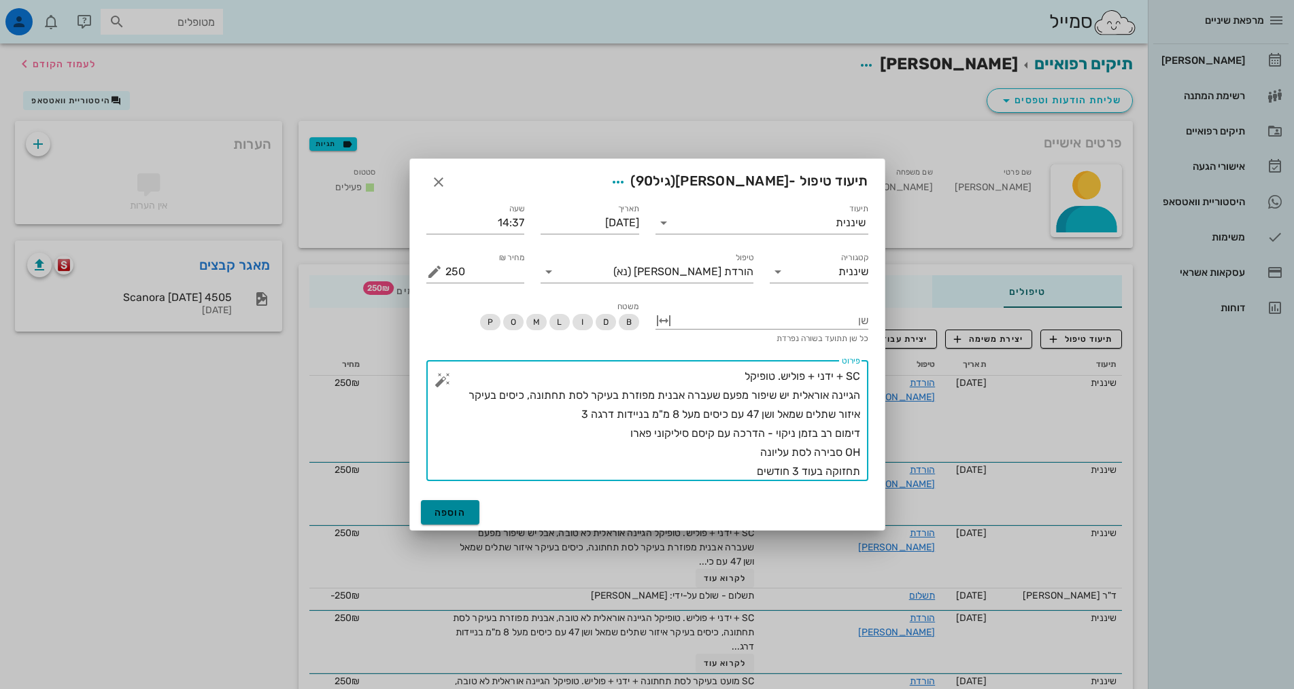
click at [454, 515] on span "הוספה" at bounding box center [450, 513] width 32 height 12
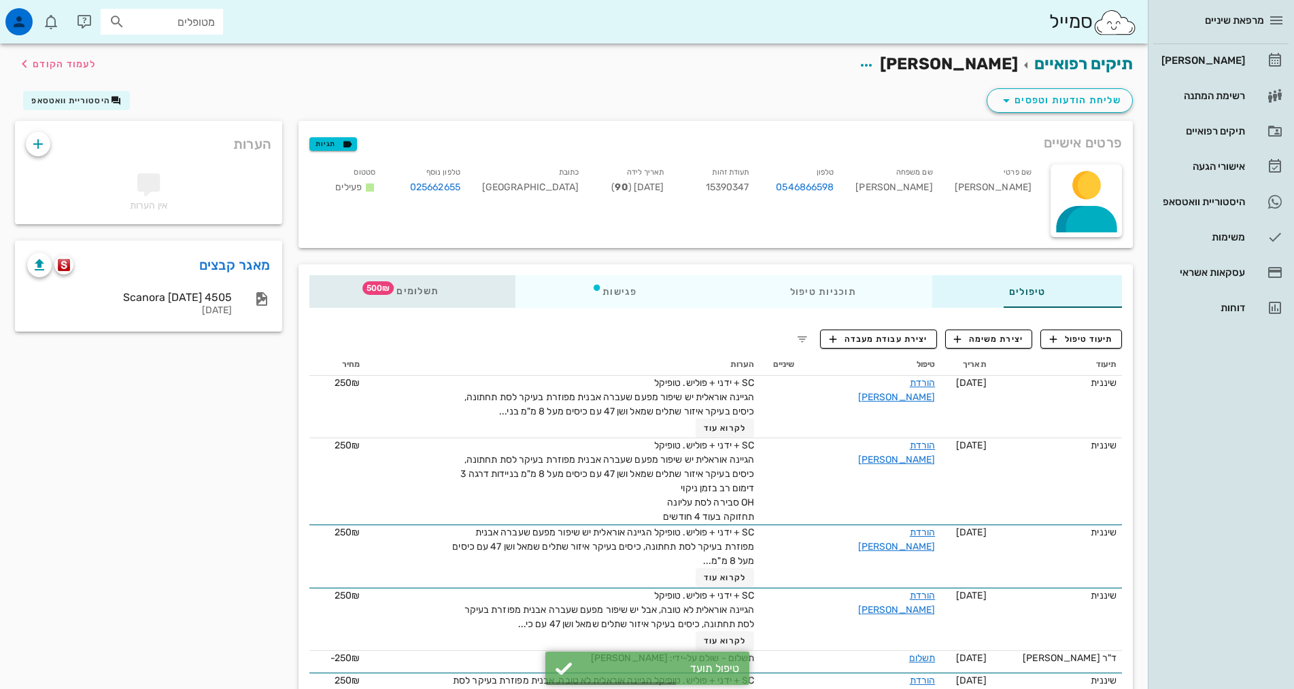
click at [386, 293] on icon at bounding box center [391, 287] width 11 height 11
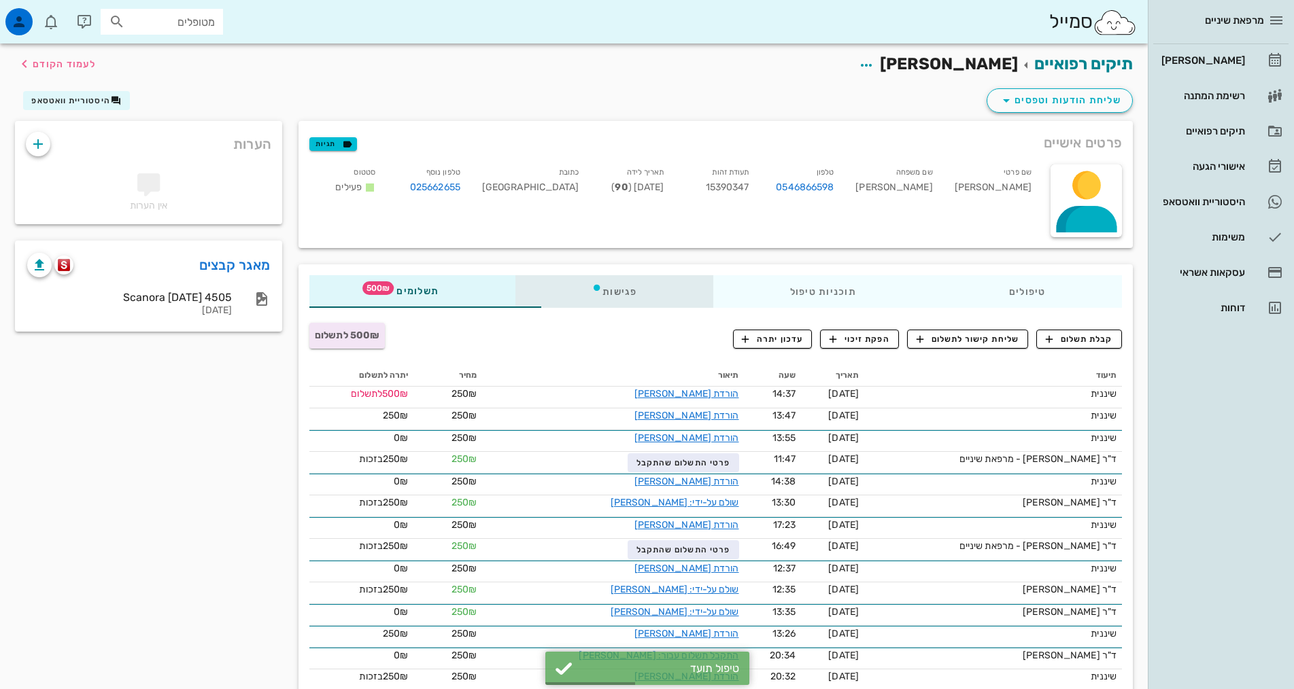
click at [545, 295] on div "פגישות" at bounding box center [614, 291] width 198 height 33
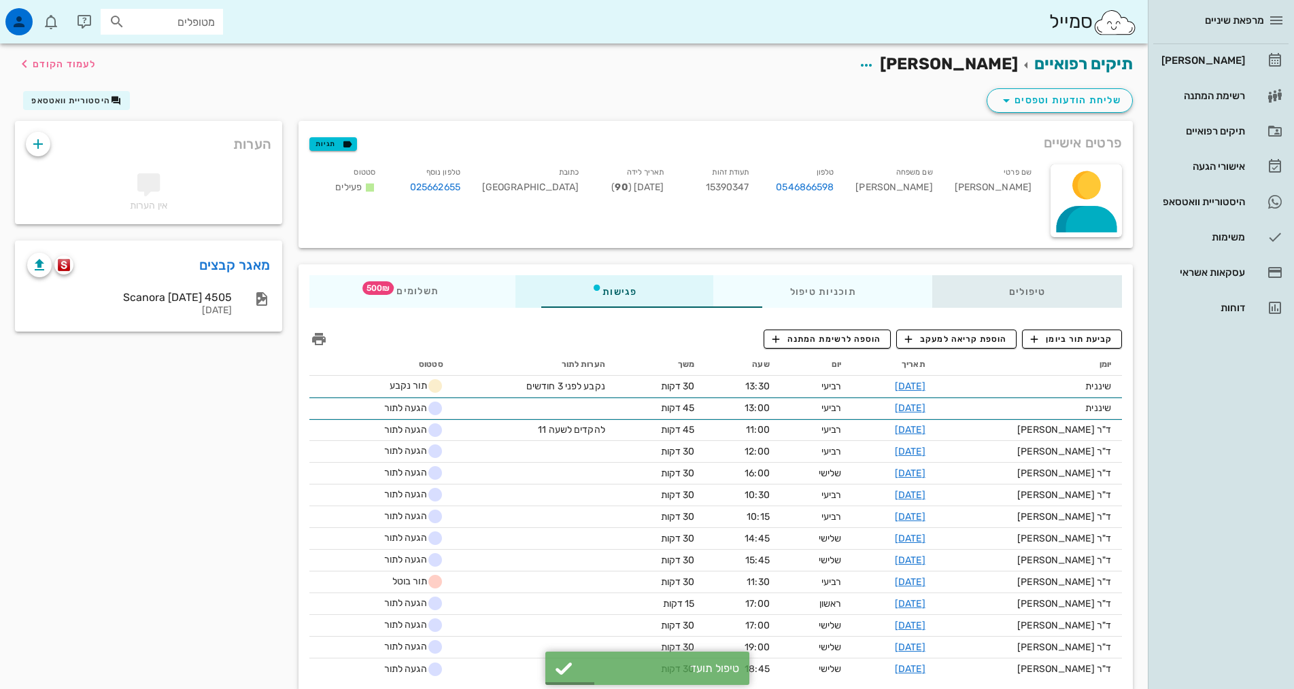
click at [1045, 296] on div "טיפולים" at bounding box center [1027, 291] width 190 height 33
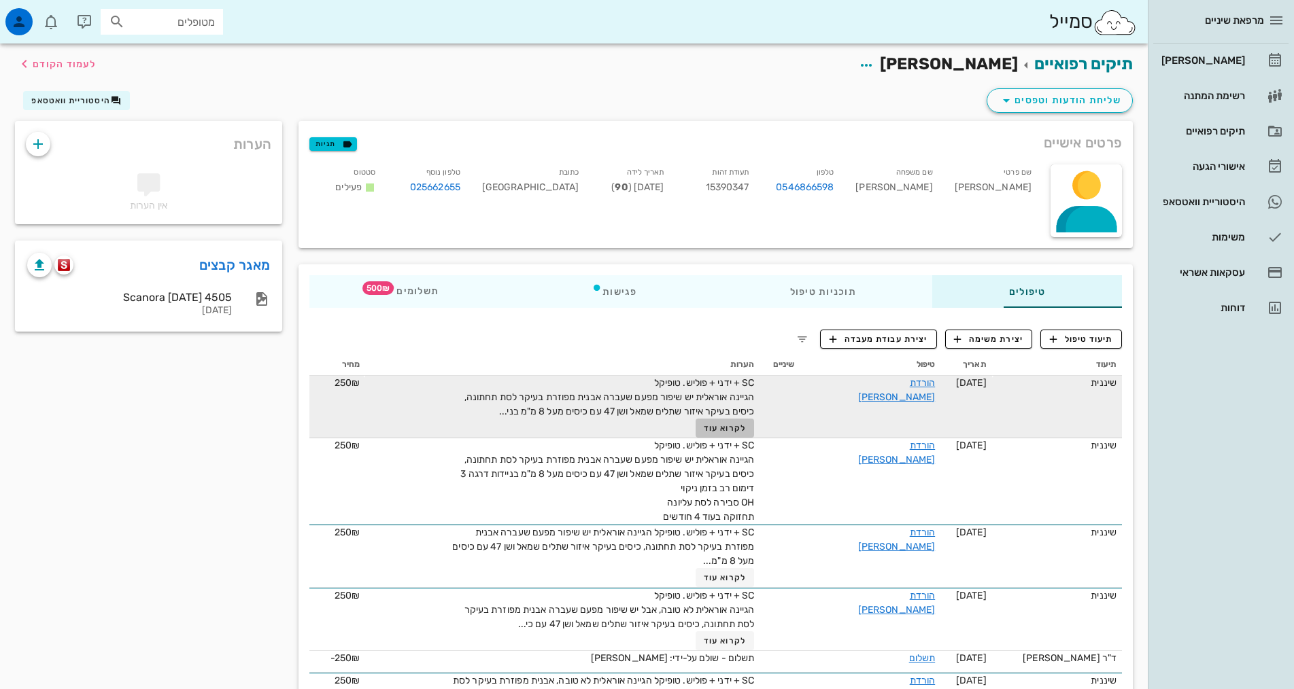
click at [714, 429] on span "לקרוא עוד" at bounding box center [725, 429] width 42 height 10
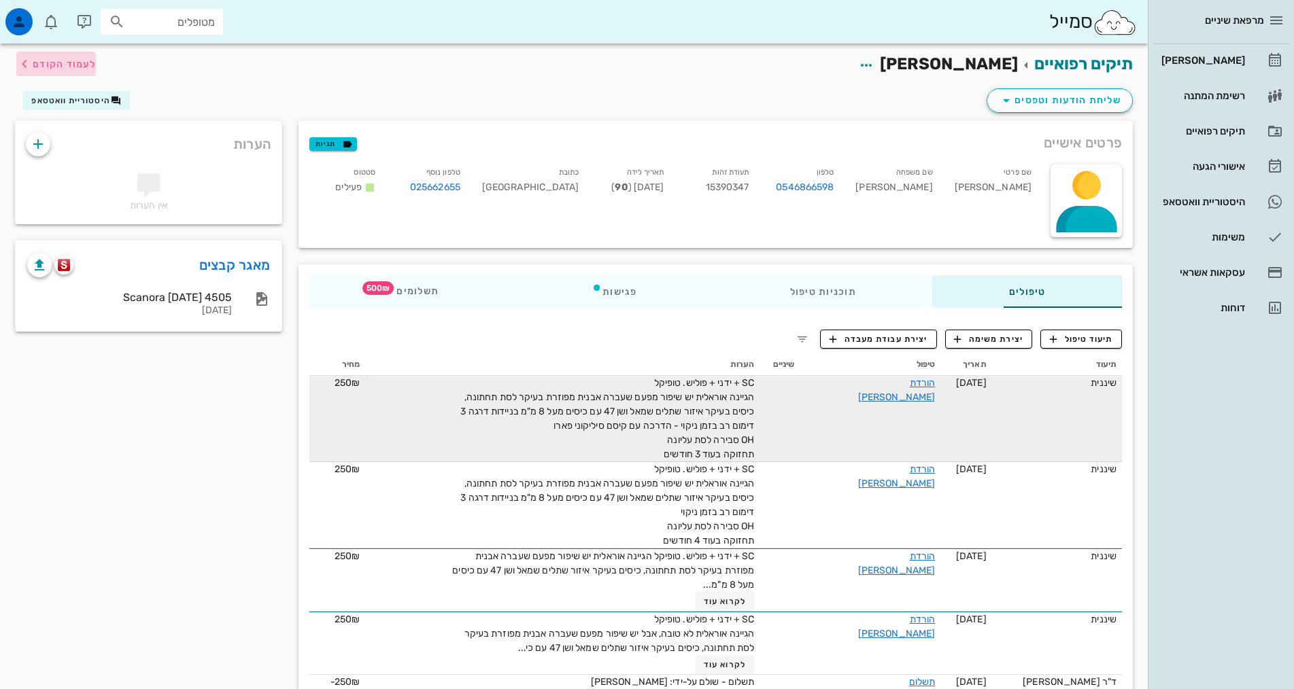
click at [67, 61] on span "לעמוד הקודם" at bounding box center [64, 64] width 63 height 12
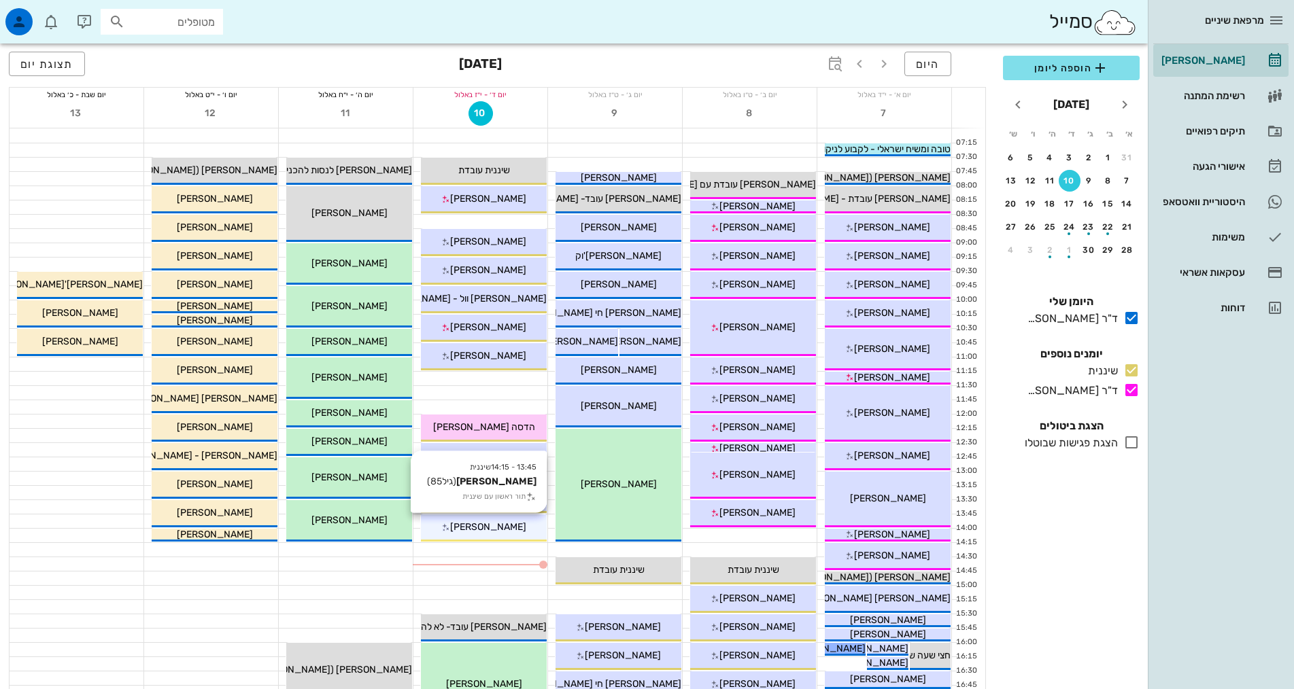
click at [478, 524] on span "[PERSON_NAME]" at bounding box center [488, 528] width 76 height 12
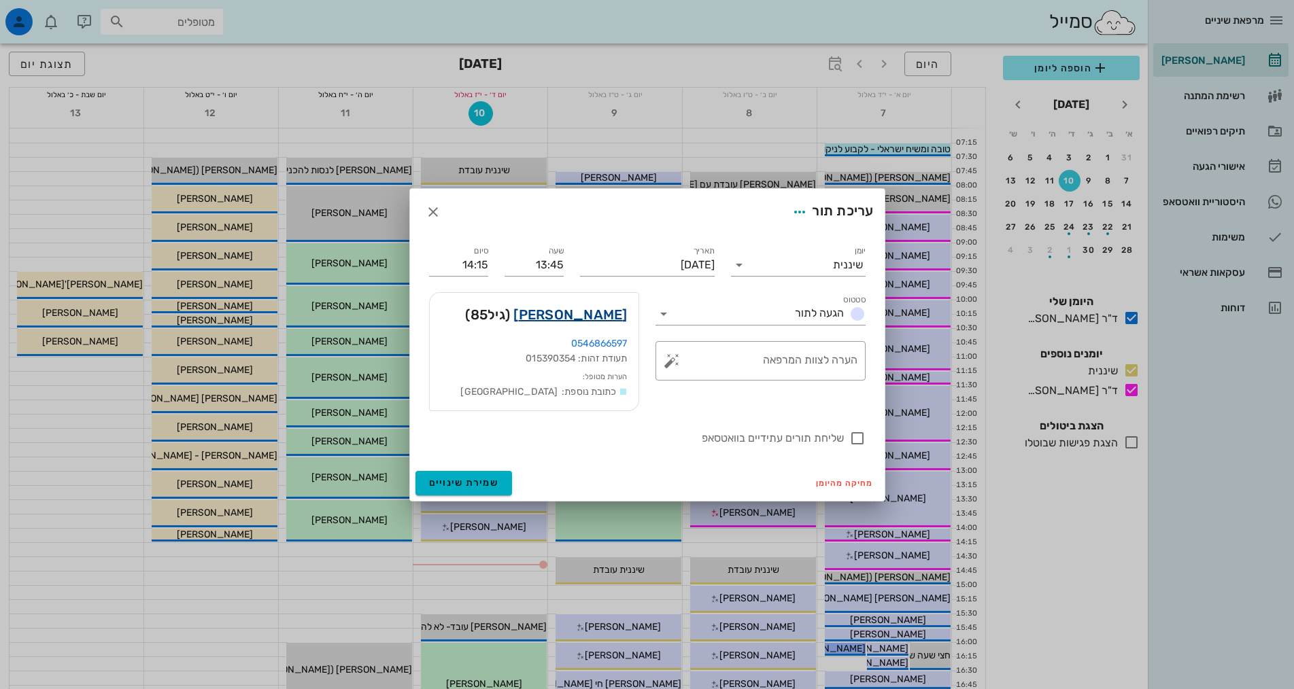
click at [563, 309] on link "[PERSON_NAME]" at bounding box center [570, 315] width 114 height 22
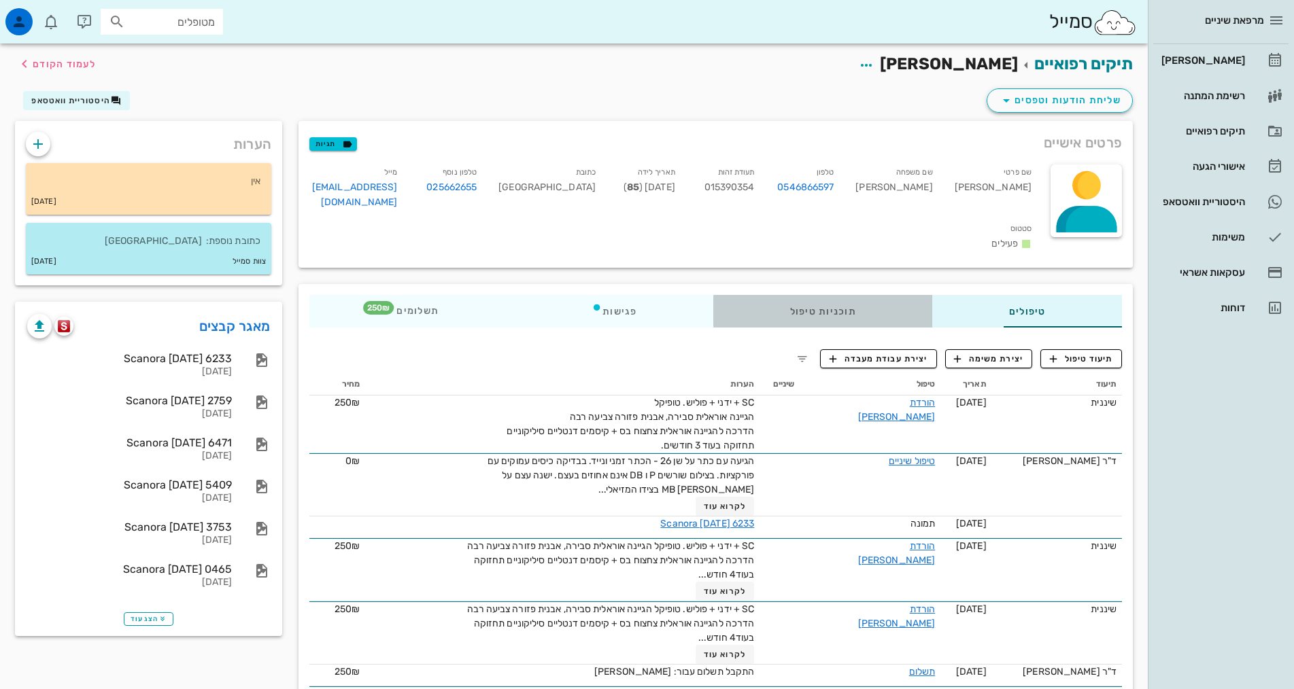
click at [781, 295] on div "תוכניות טיפול" at bounding box center [822, 311] width 219 height 33
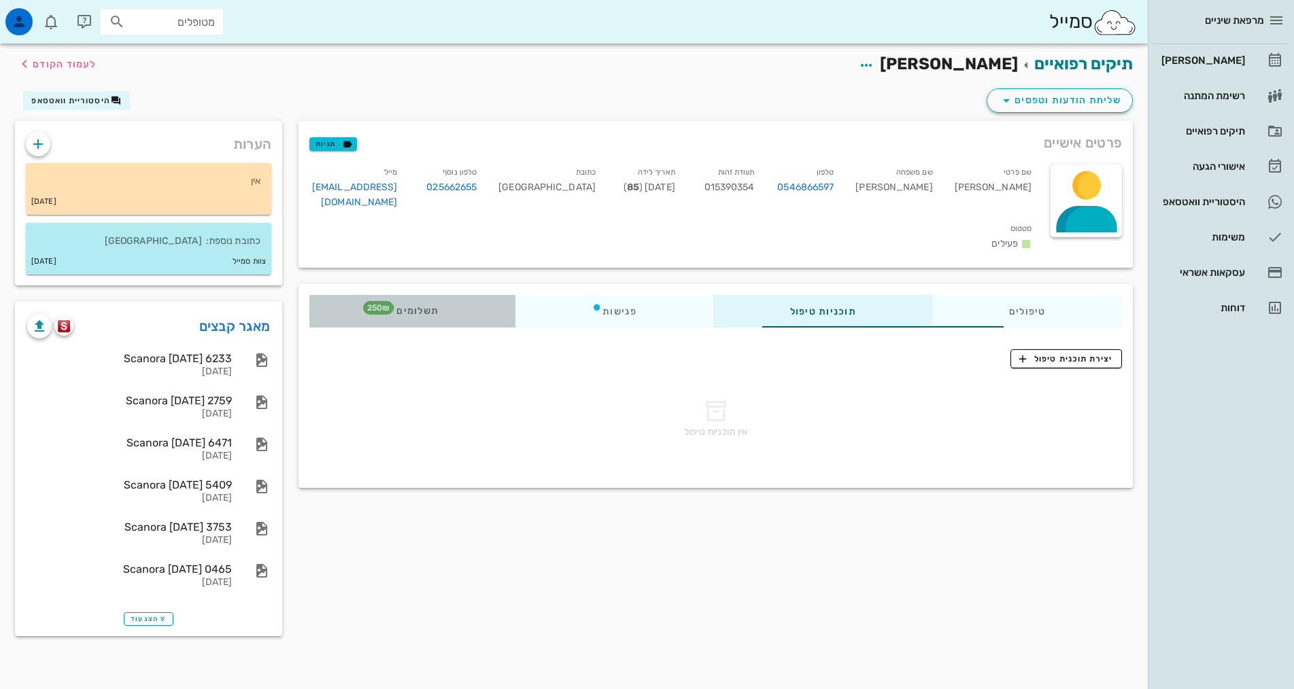
click at [386, 307] on span "תשלומים 250₪" at bounding box center [412, 312] width 53 height 10
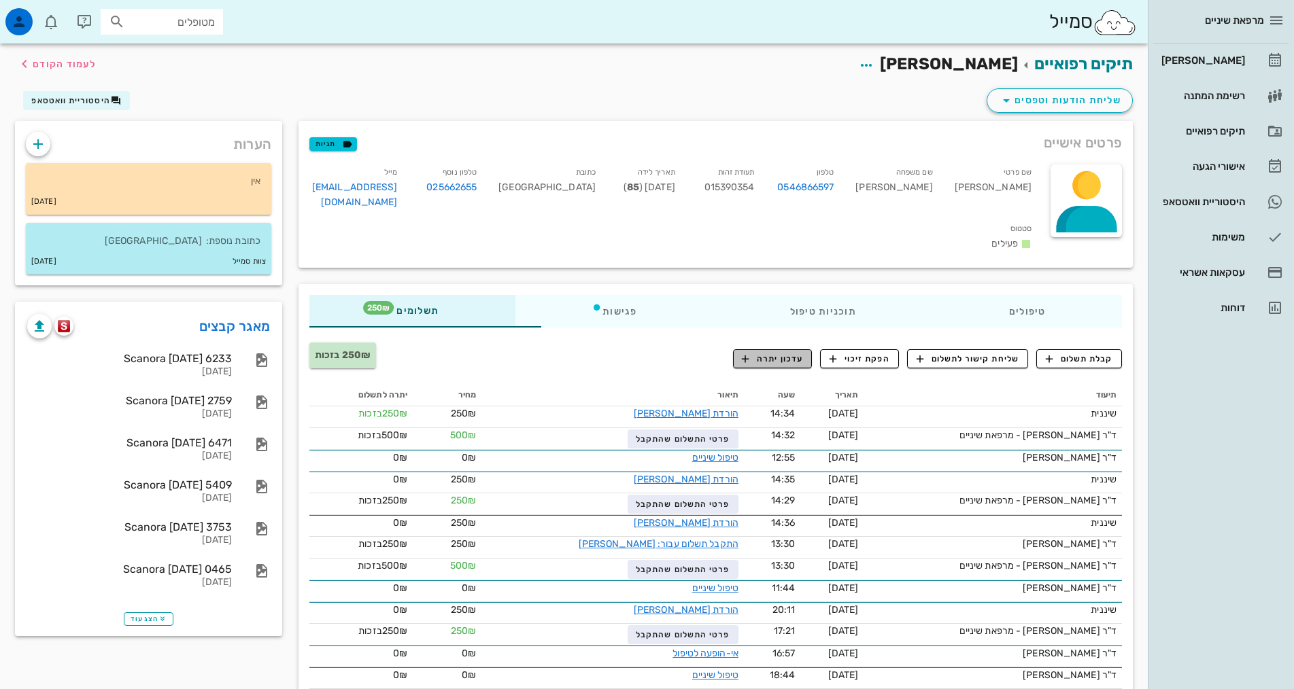
click at [792, 353] on span "עדכון יתרה" at bounding box center [772, 359] width 61 height 12
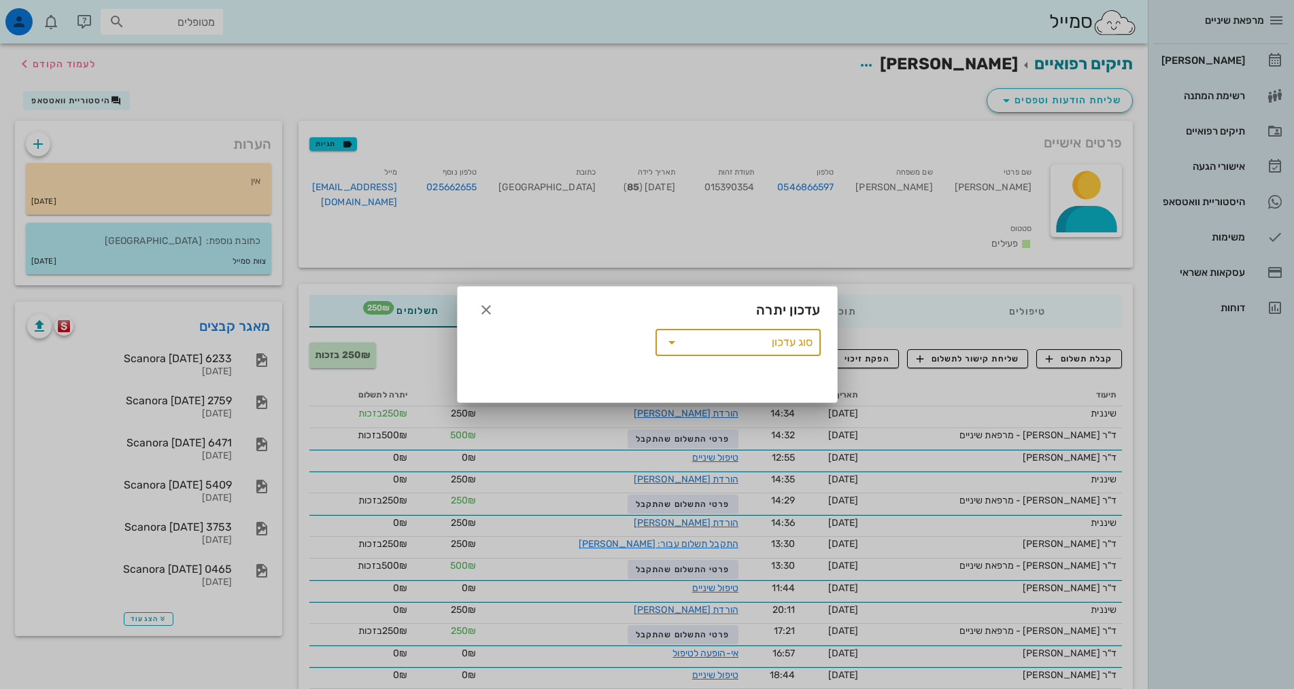
click at [691, 352] on input "סוג עדכון" at bounding box center [748, 343] width 130 height 22
click at [772, 346] on div "העברת יתרה למטופל אחר" at bounding box center [737, 348] width 143 height 11
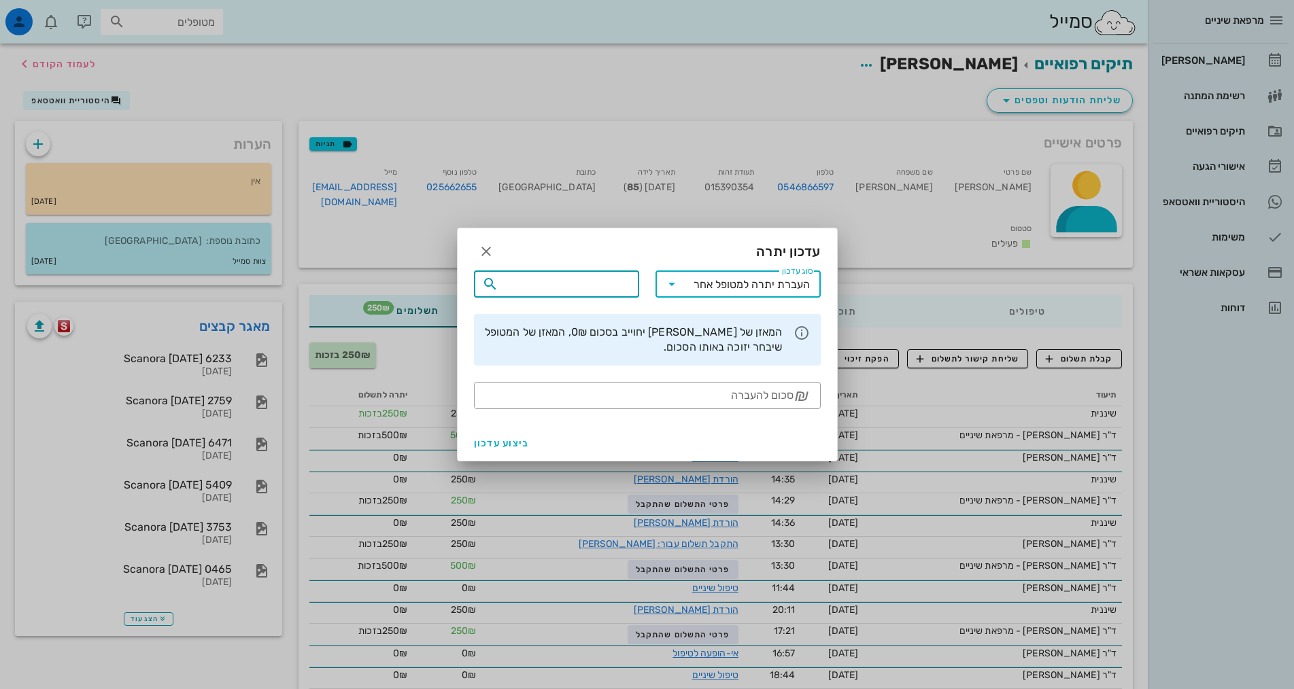
click at [565, 285] on input "text" at bounding box center [566, 284] width 130 height 22
type input "[PERSON_NAME]"
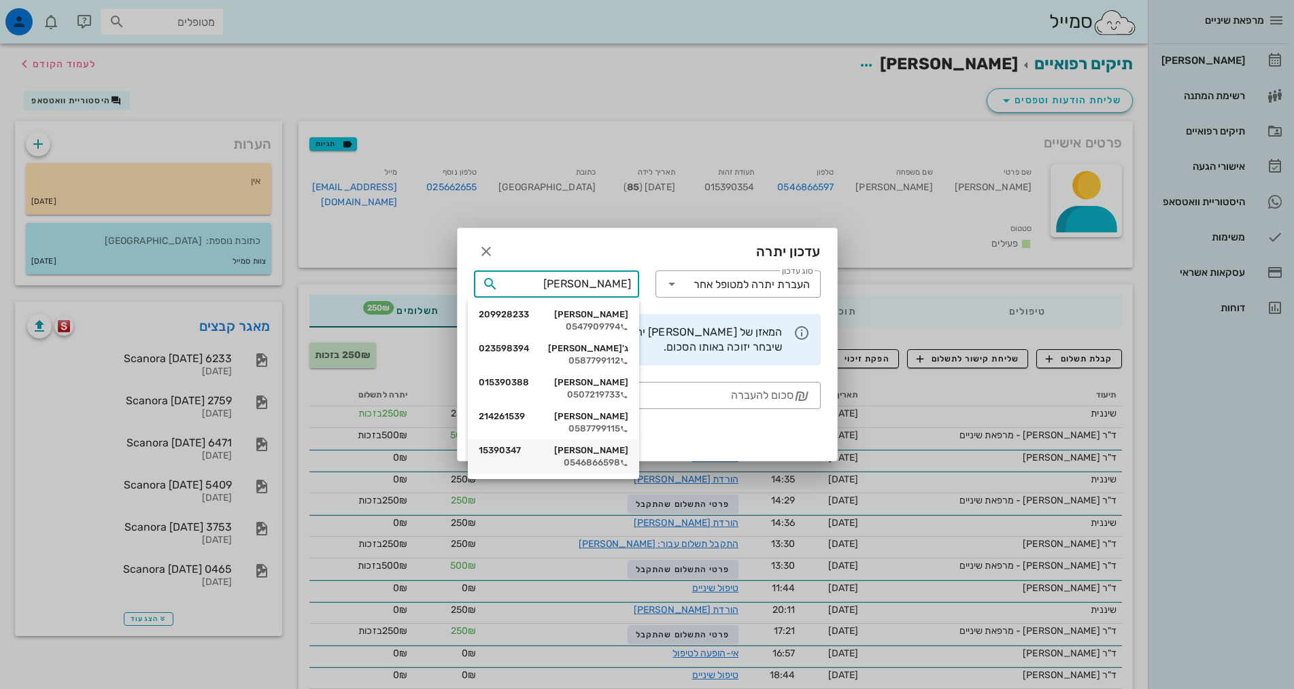
click at [604, 463] on div "0546866598" at bounding box center [554, 463] width 150 height 11
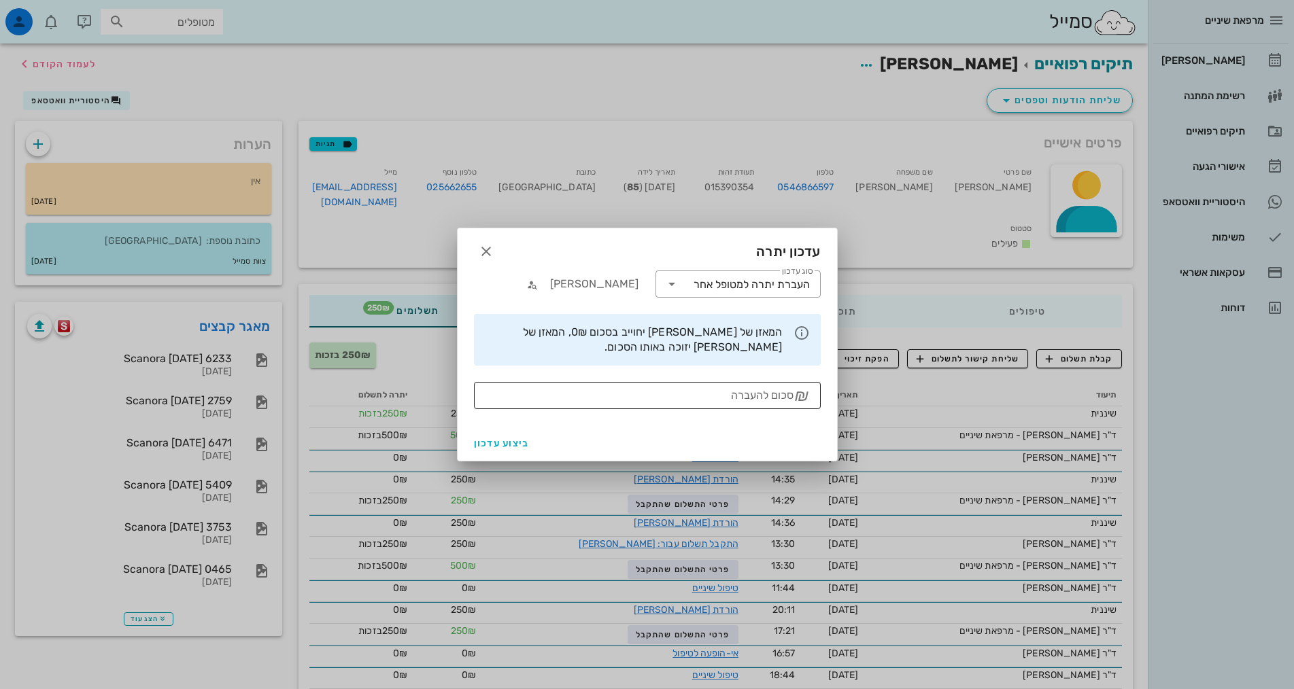
click at [755, 398] on input "סכום להעברה" at bounding box center [637, 396] width 311 height 22
type input "250"
click at [481, 437] on button "ביצוע עדכון" at bounding box center [501, 443] width 67 height 24
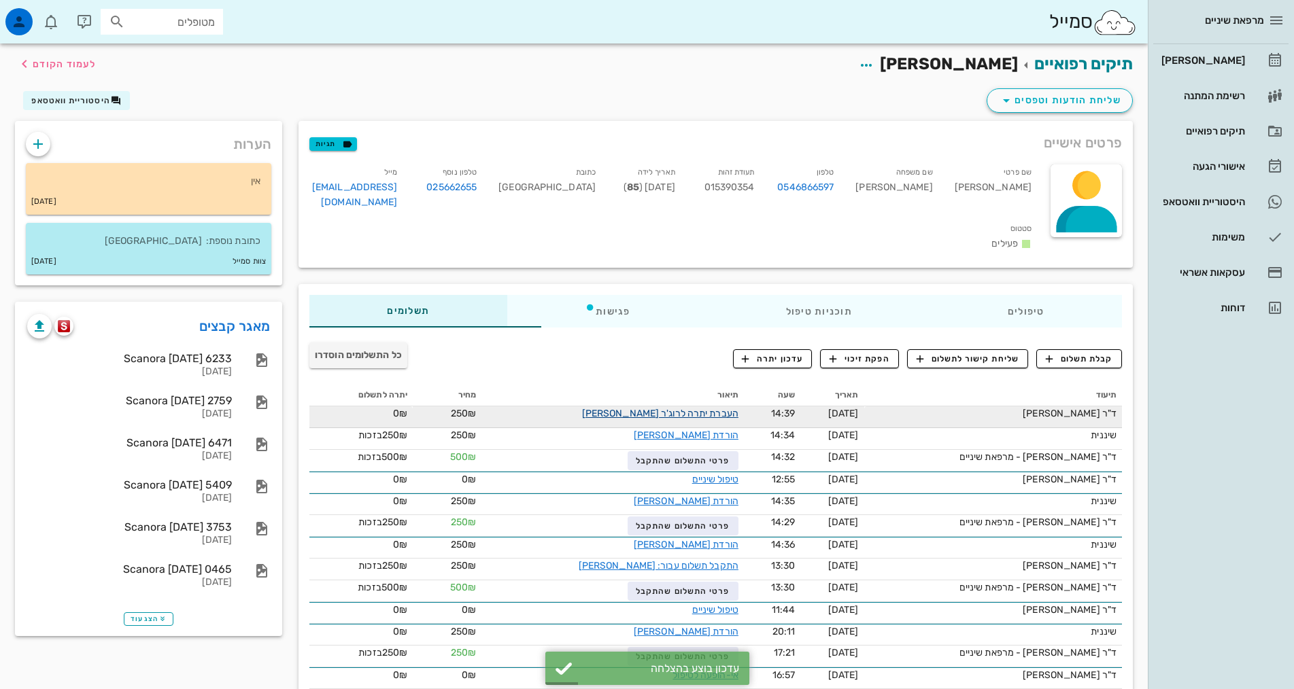
click at [621, 408] on link "העברת יתרה לרוג'ר [PERSON_NAME]" at bounding box center [660, 414] width 156 height 12
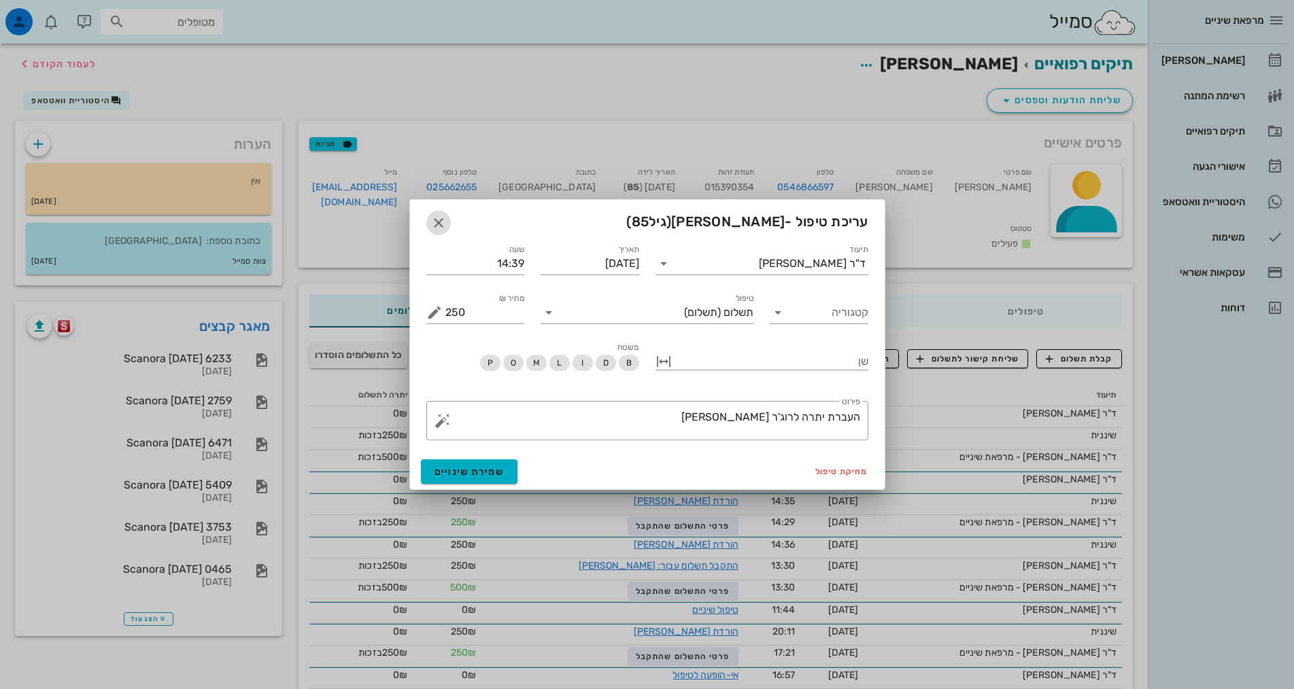
click at [437, 222] on icon "button" at bounding box center [438, 223] width 16 height 16
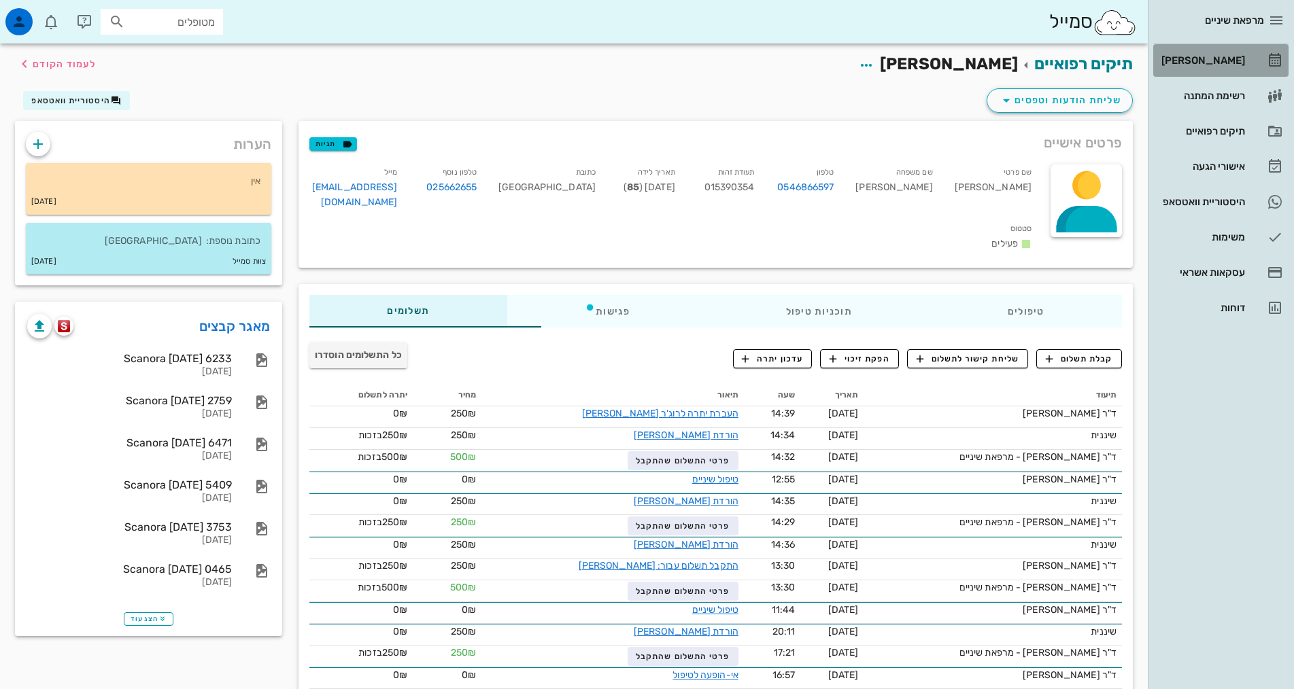
click at [1259, 66] on link "[PERSON_NAME]" at bounding box center [1220, 60] width 135 height 33
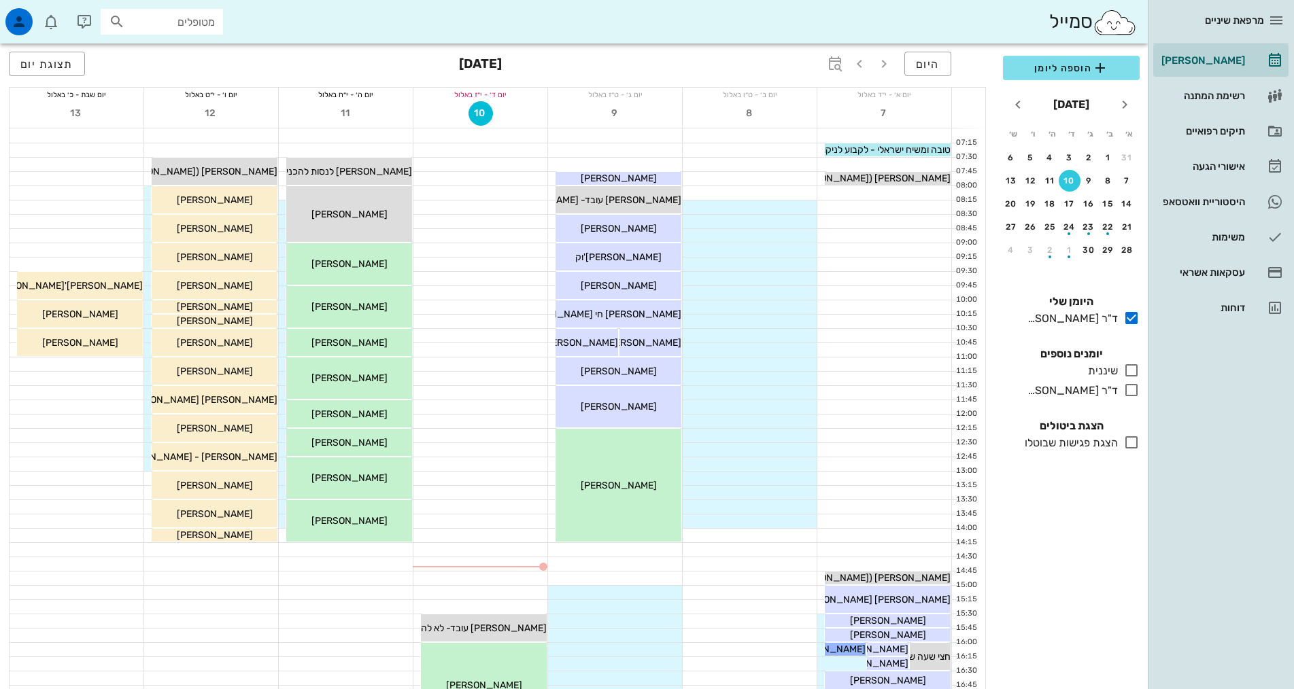
click at [1140, 371] on div "כולם יומנים נוספים שיננית בלבד ד"ר [PERSON_NAME] בלבד" at bounding box center [1071, 374] width 153 height 72
click at [1134, 368] on icon at bounding box center [1131, 370] width 16 height 16
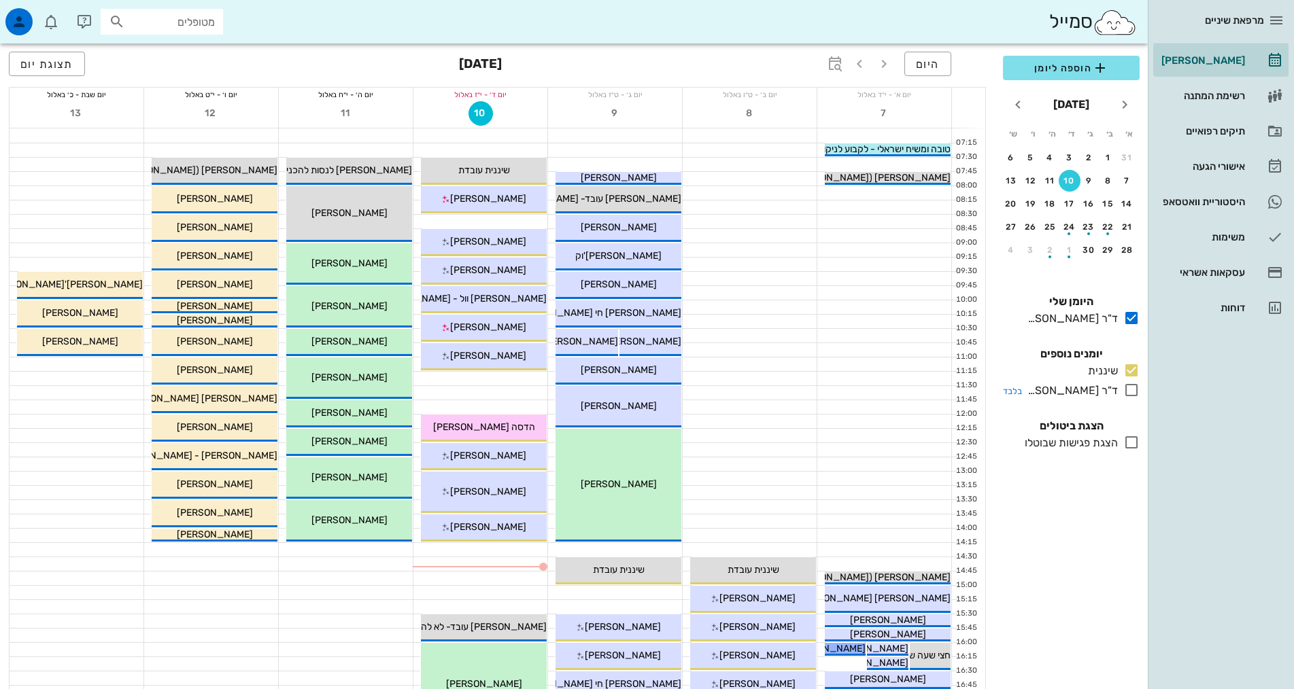
click at [1129, 391] on icon at bounding box center [1131, 390] width 16 height 16
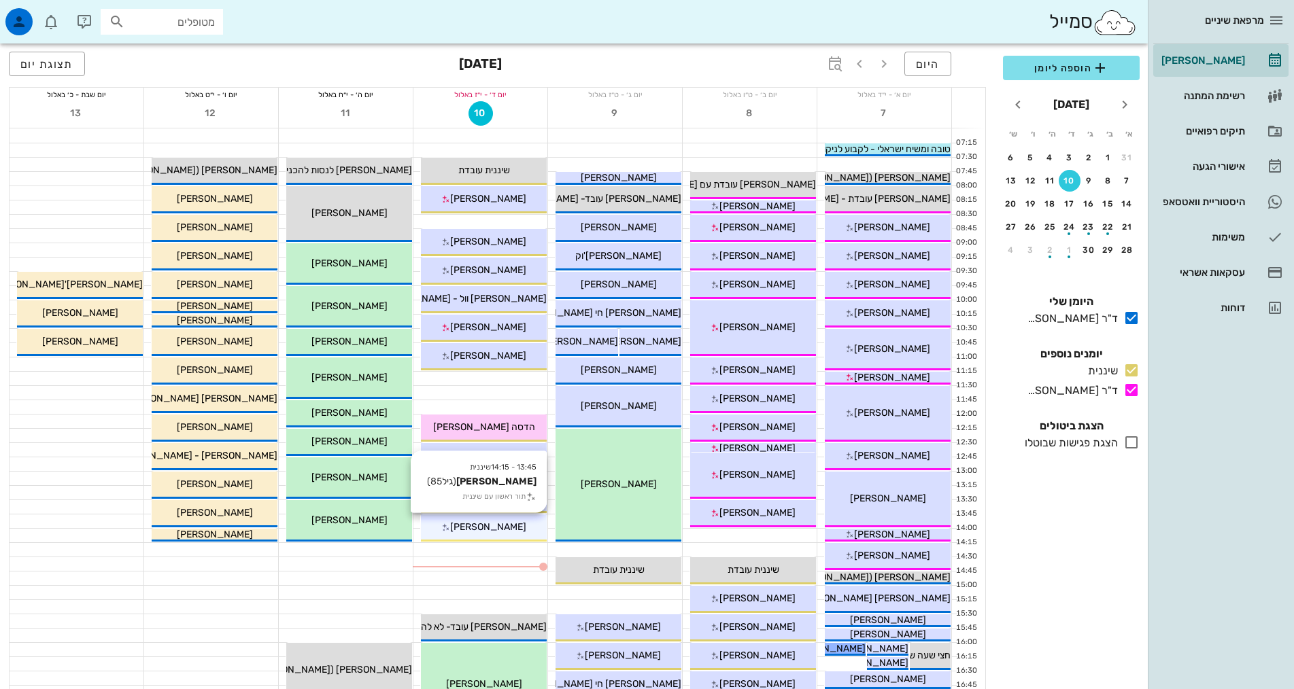
click at [490, 528] on span "[PERSON_NAME]" at bounding box center [488, 528] width 76 height 12
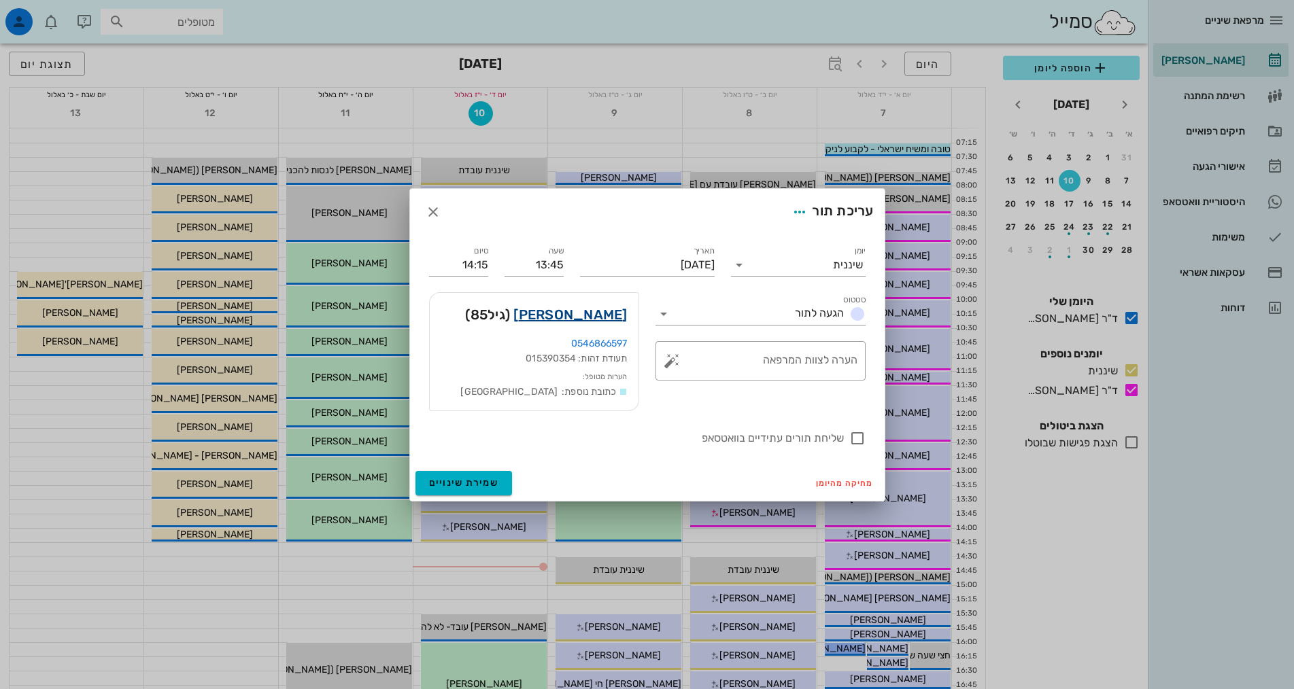
click at [587, 318] on link "[PERSON_NAME]" at bounding box center [570, 315] width 114 height 22
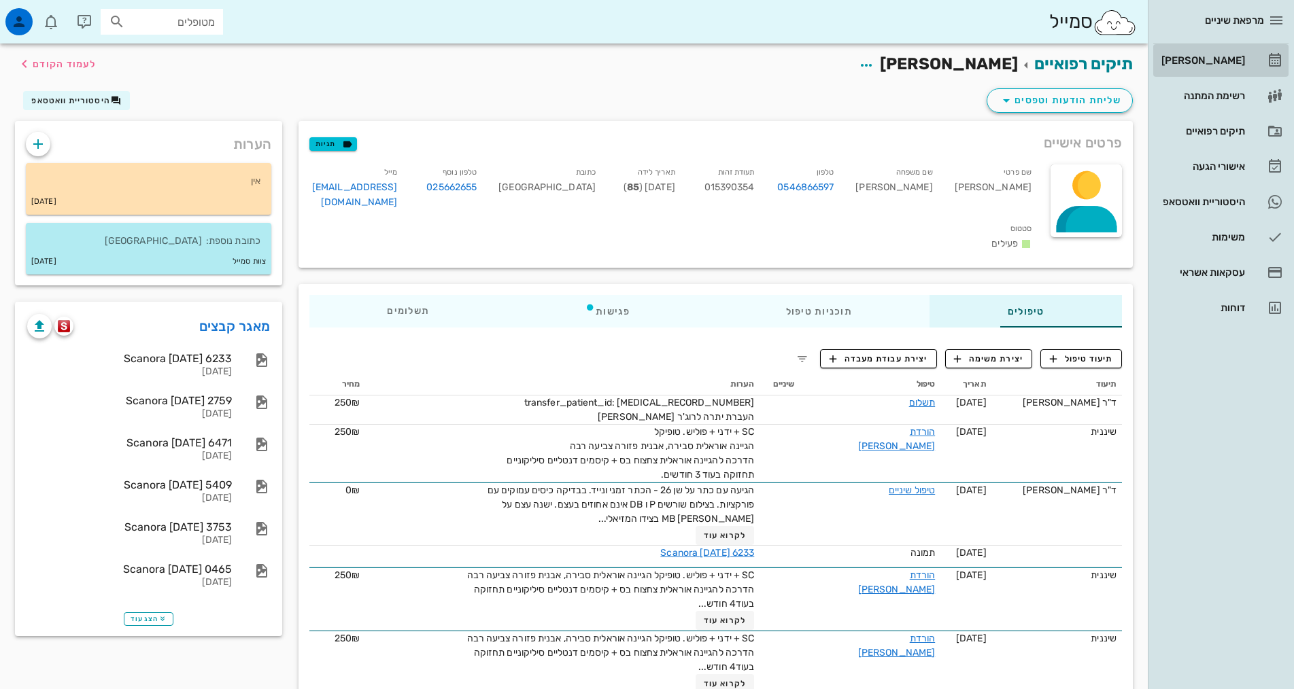
click at [1226, 65] on div "[PERSON_NAME]" at bounding box center [1202, 60] width 86 height 11
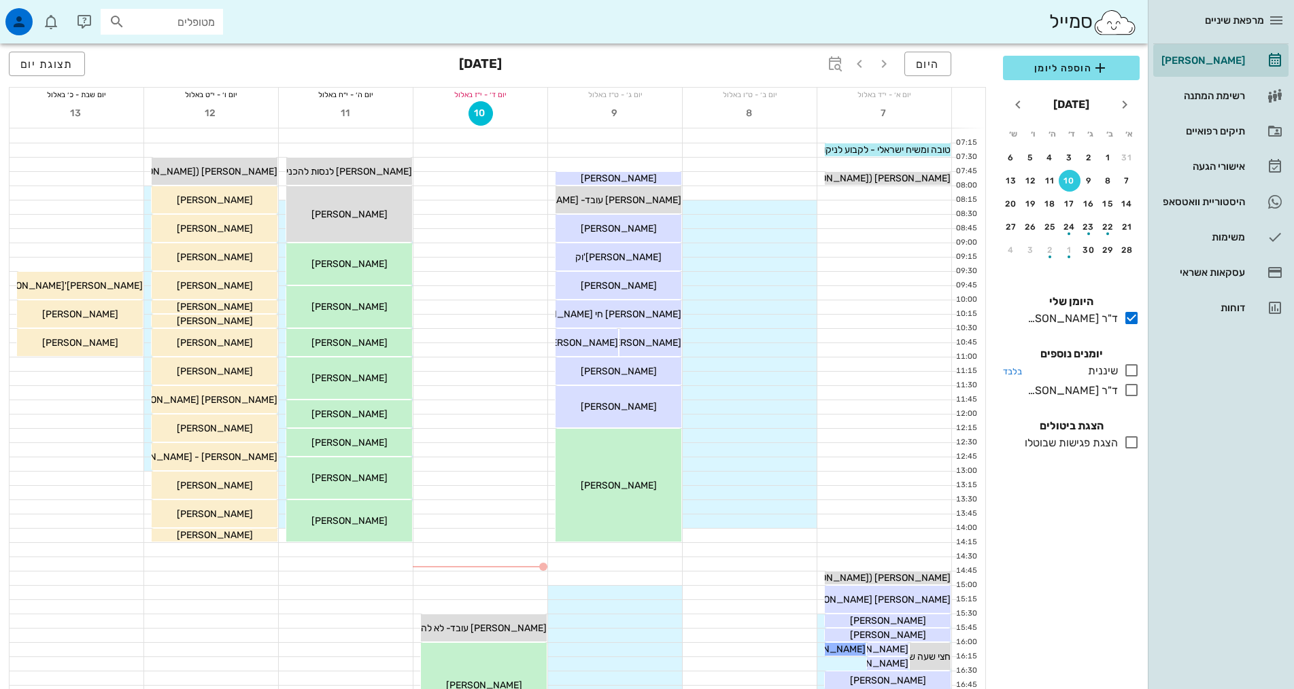
click at [1131, 373] on icon at bounding box center [1131, 370] width 16 height 16
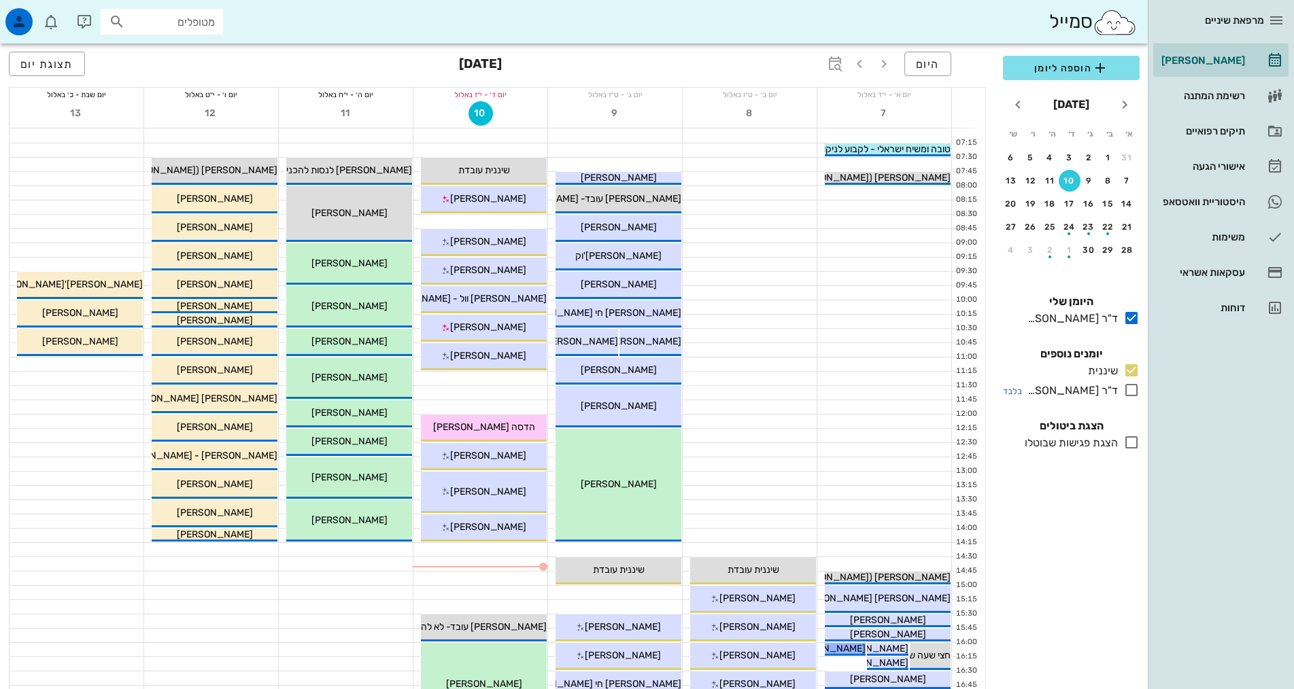
click at [1132, 390] on icon at bounding box center [1131, 390] width 16 height 16
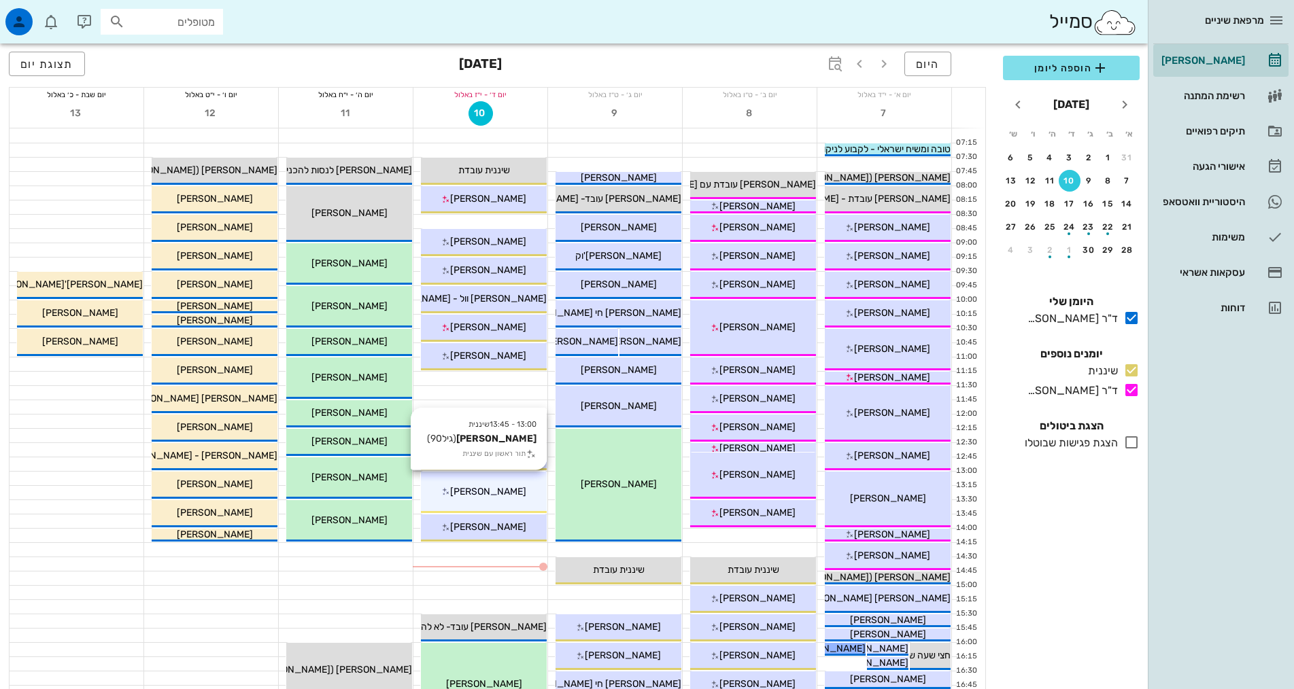
click at [498, 494] on span "[PERSON_NAME]" at bounding box center [488, 492] width 76 height 12
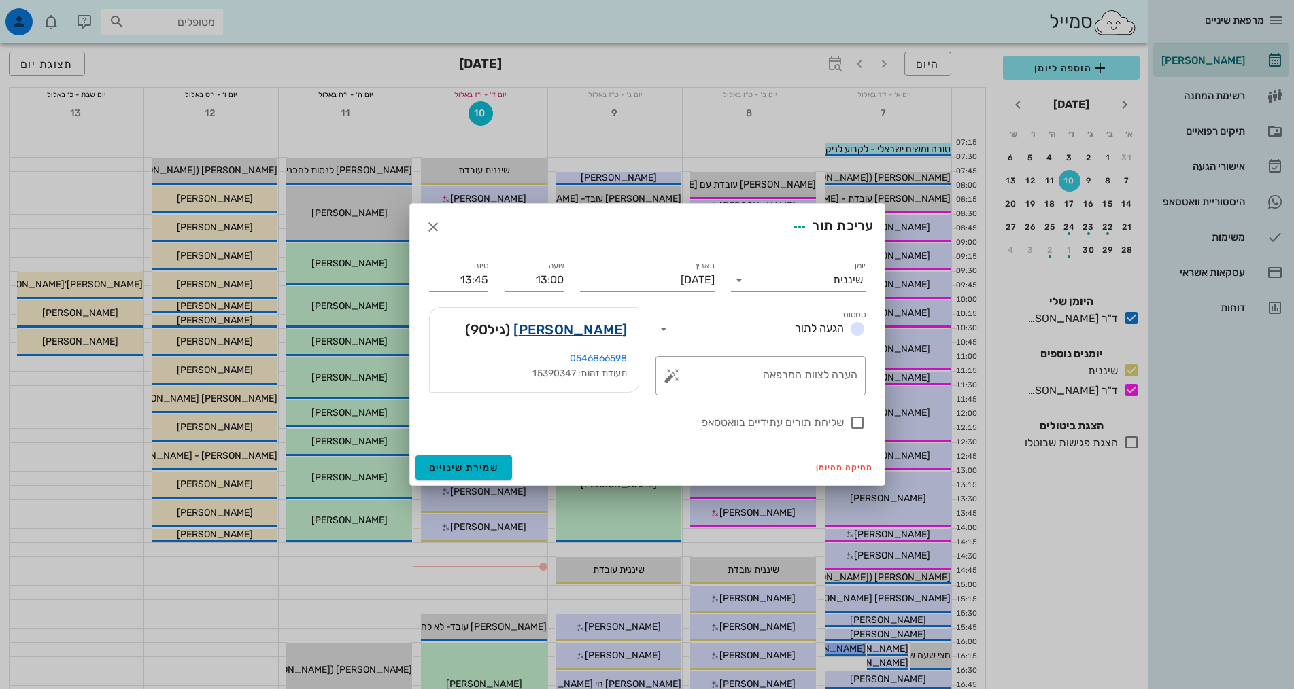
click at [594, 330] on link "[PERSON_NAME]" at bounding box center [570, 330] width 114 height 22
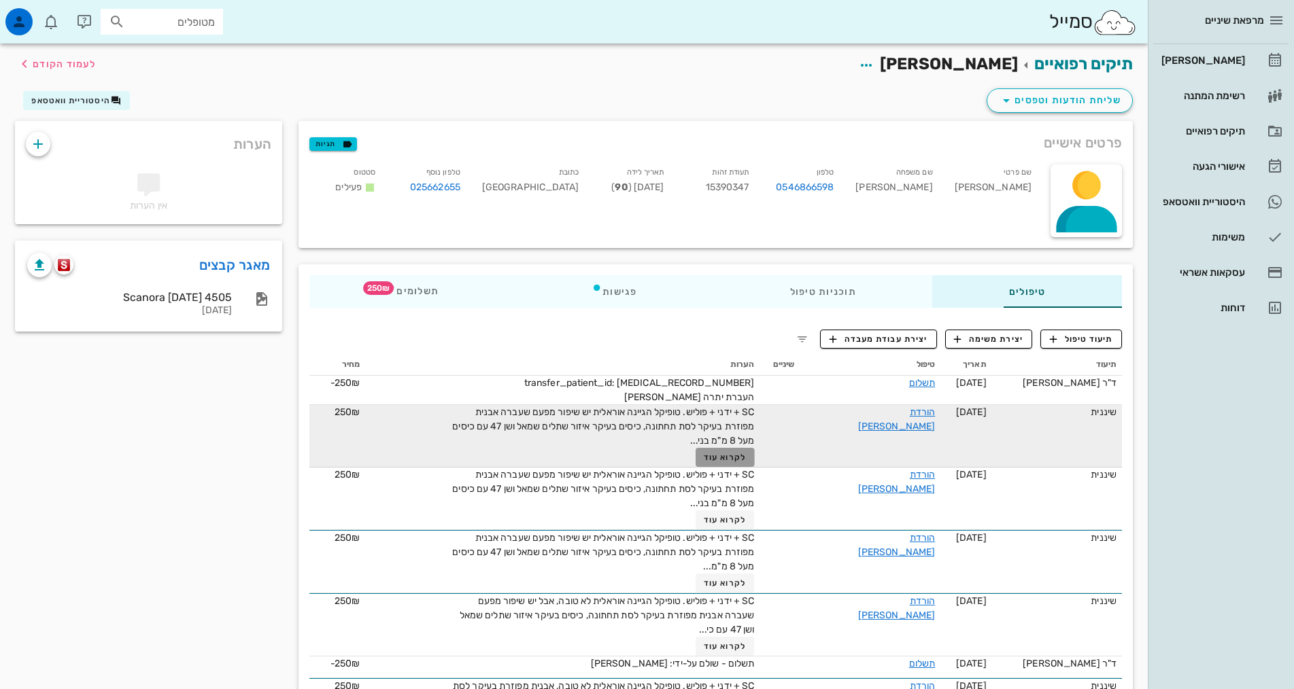
click at [709, 454] on span "לקרוא עוד" at bounding box center [725, 458] width 42 height 10
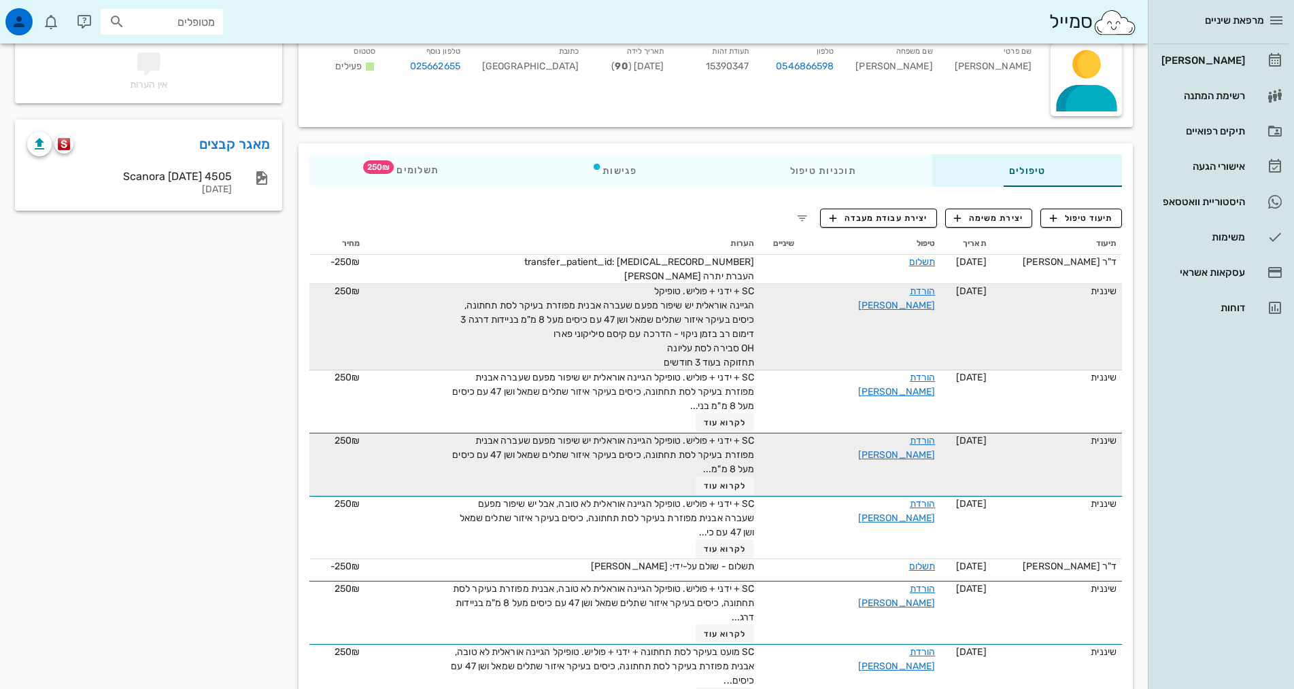
scroll to position [136, 0]
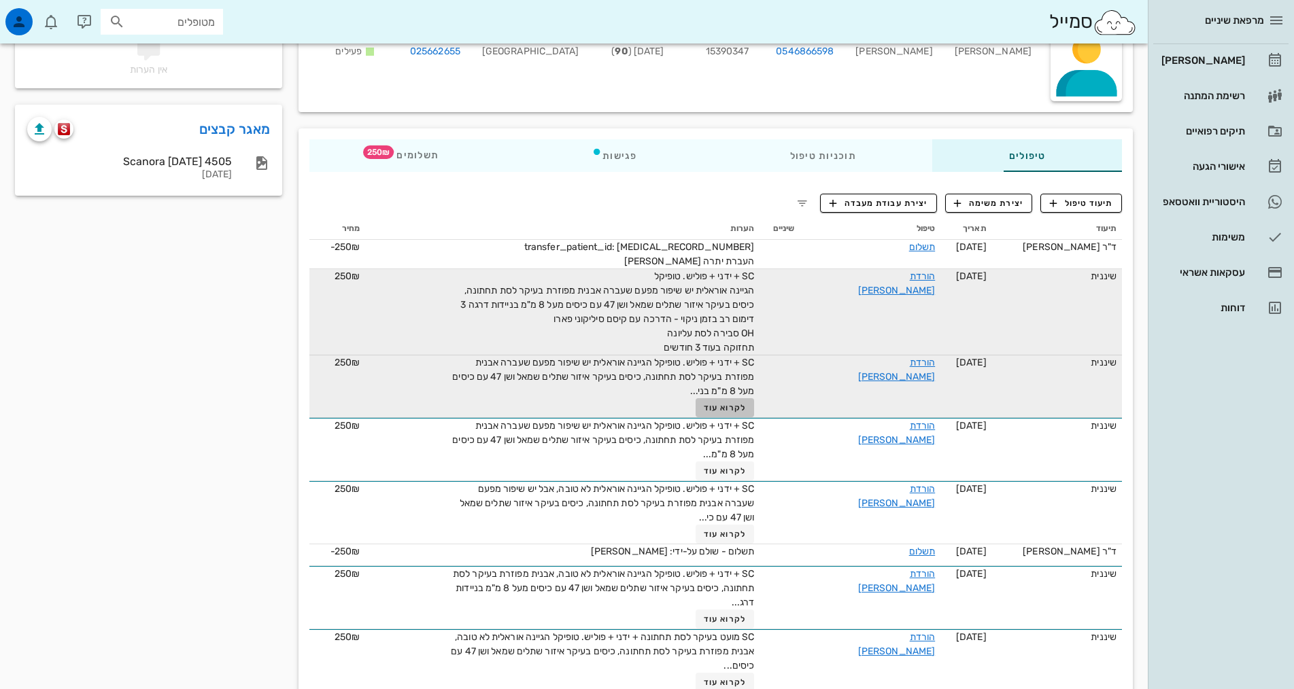
click at [716, 412] on span "לקרוא עוד" at bounding box center [725, 408] width 42 height 10
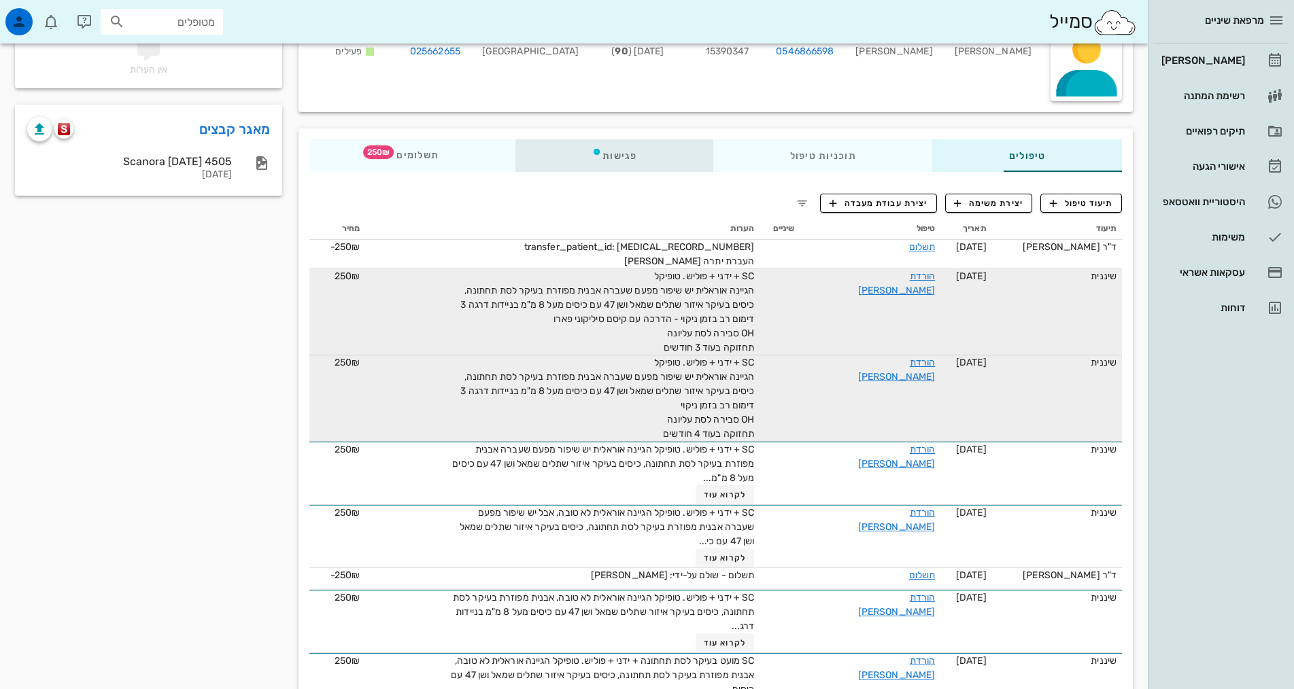
click at [575, 158] on div "פגישות" at bounding box center [614, 155] width 198 height 33
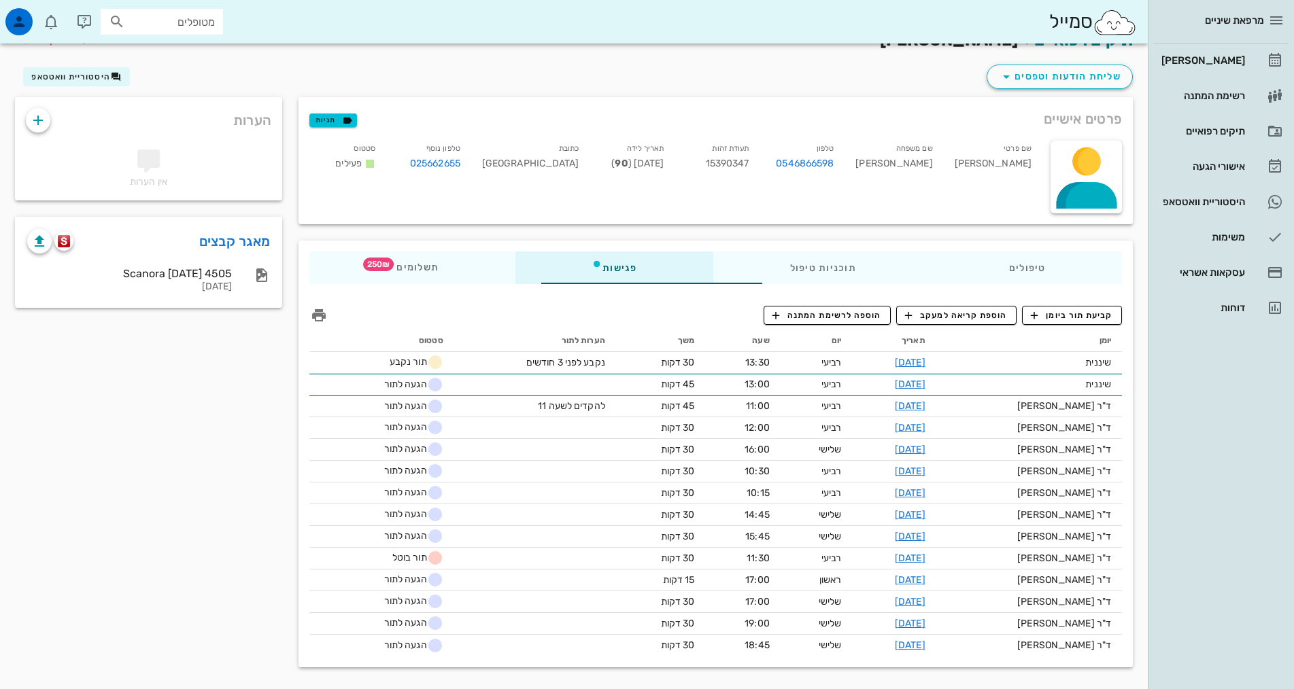
scroll to position [24, 0]
click at [328, 273] on div "תשלומים 250₪" at bounding box center [412, 268] width 206 height 33
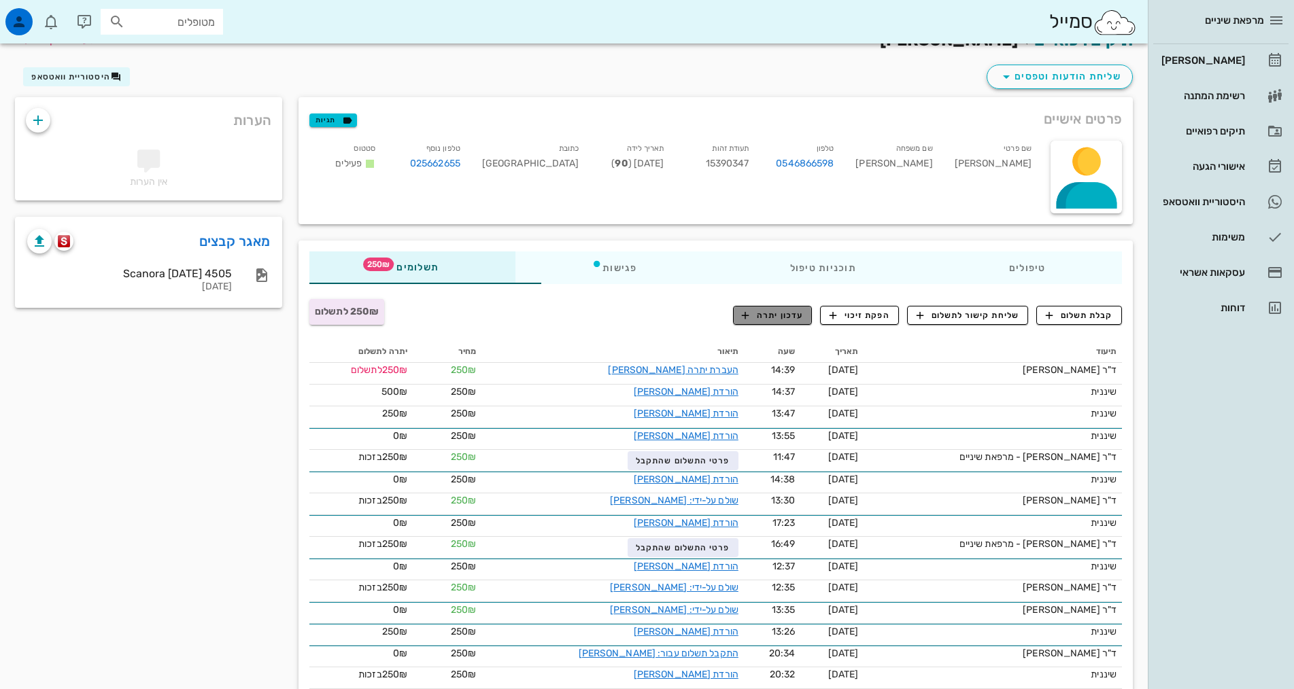
click at [781, 319] on span "עדכון יתרה" at bounding box center [772, 315] width 61 height 12
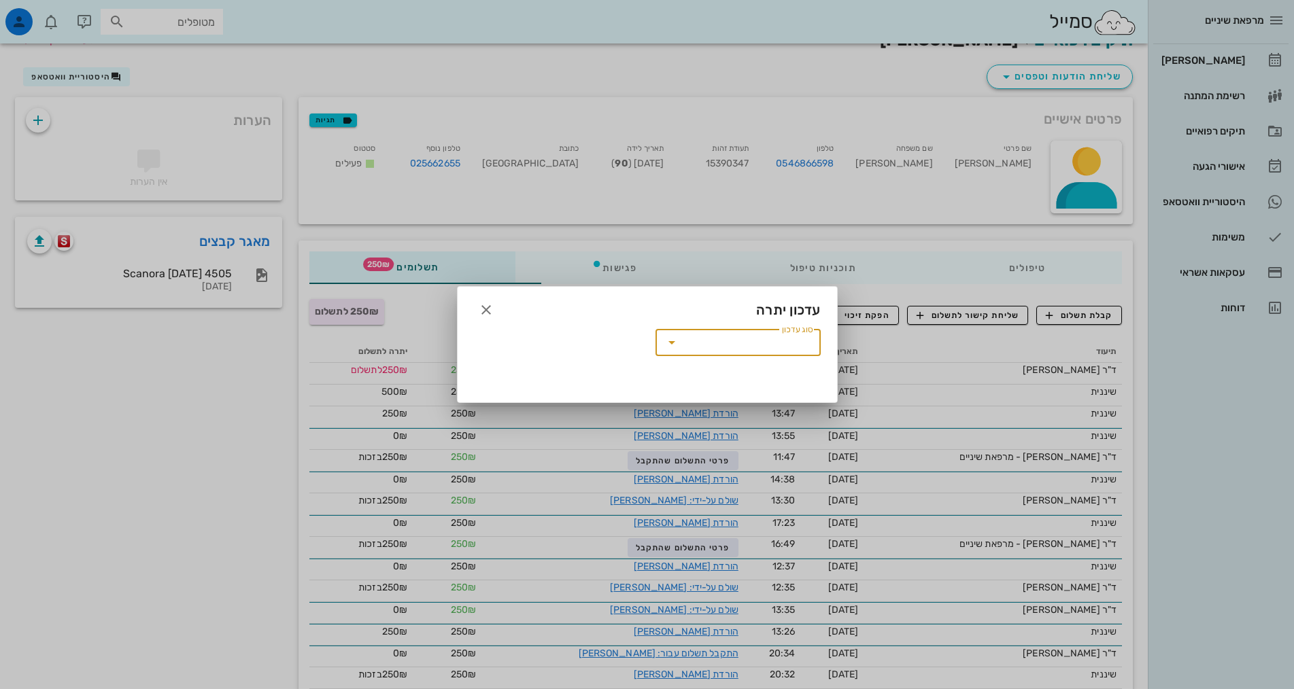
click at [784, 339] on input "סוג עדכון" at bounding box center [748, 343] width 130 height 22
click at [797, 376] on div "זיכוי מאזן מטופל" at bounding box center [737, 375] width 143 height 11
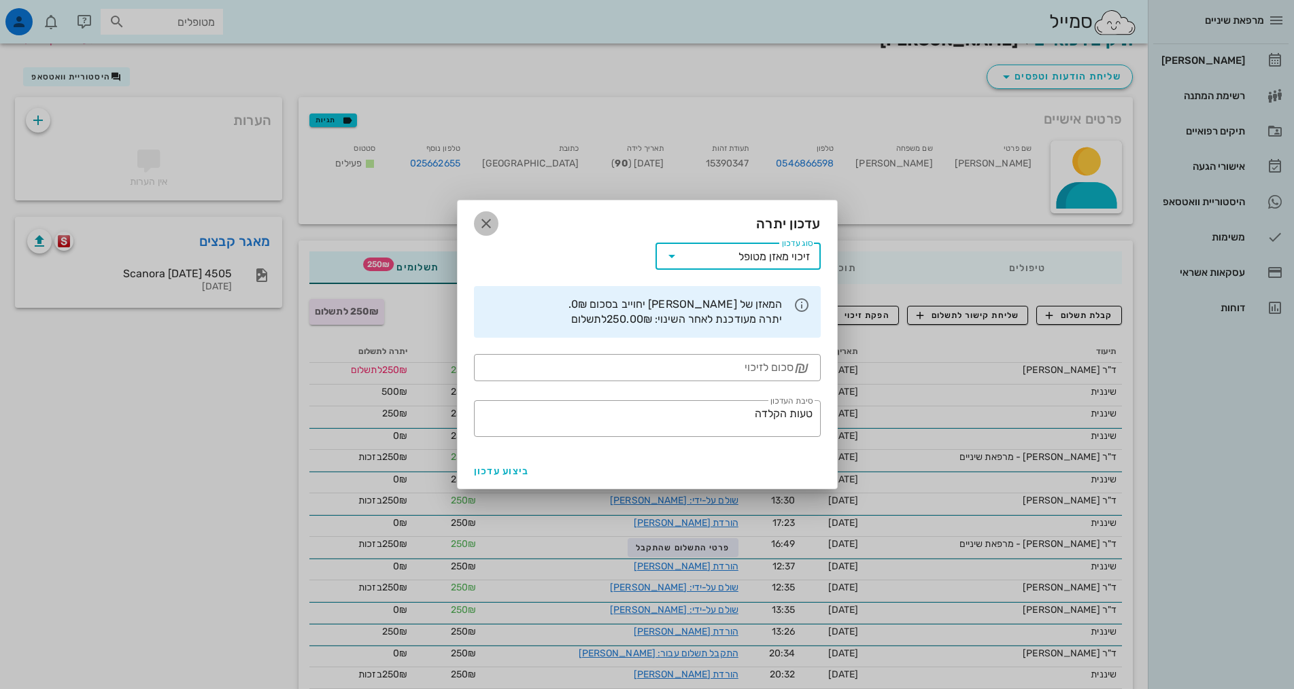
click at [484, 228] on icon "button" at bounding box center [486, 224] width 16 height 16
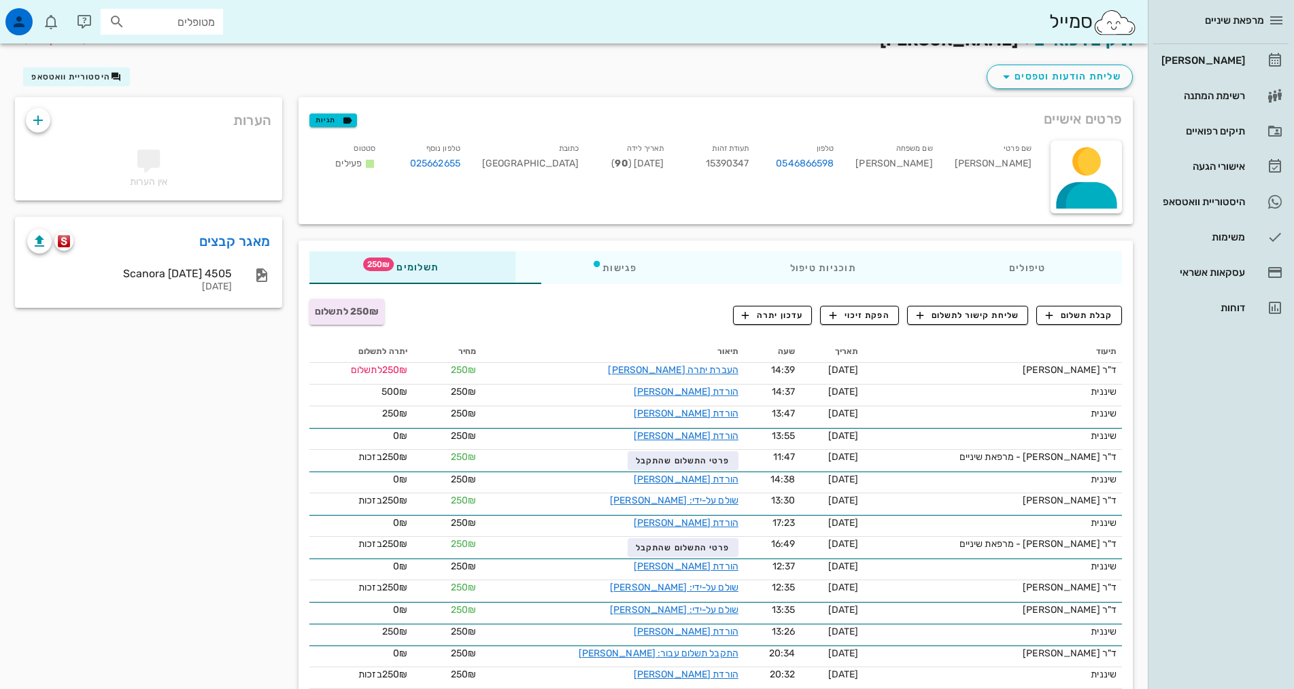
scroll to position [0, 0]
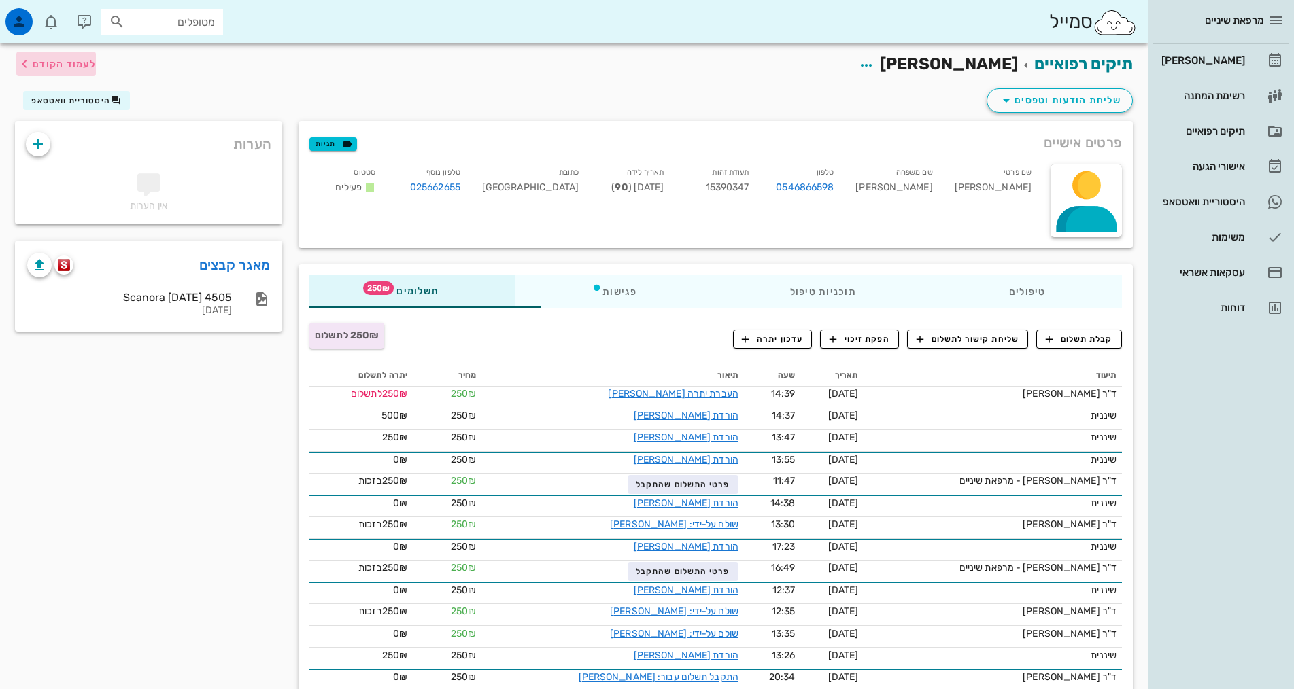
click at [49, 67] on span "לעמוד הקודם" at bounding box center [64, 64] width 63 height 12
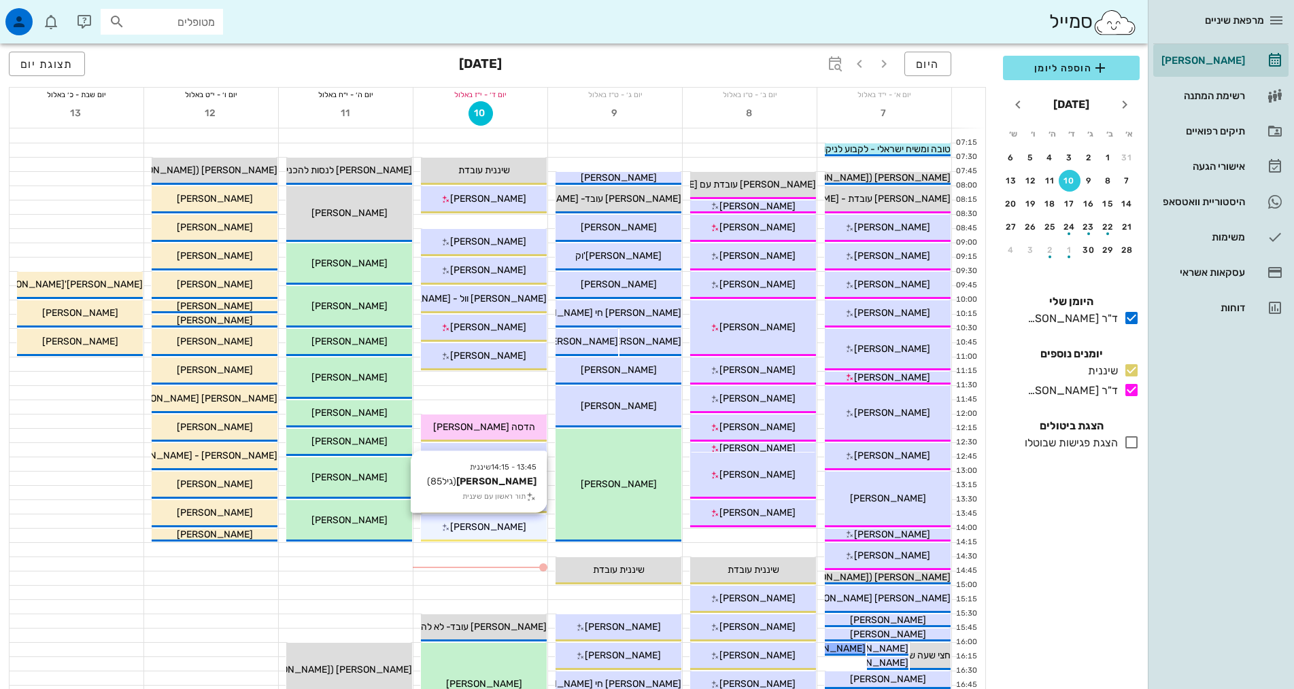
click at [495, 521] on div "[PERSON_NAME]" at bounding box center [484, 527] width 126 height 14
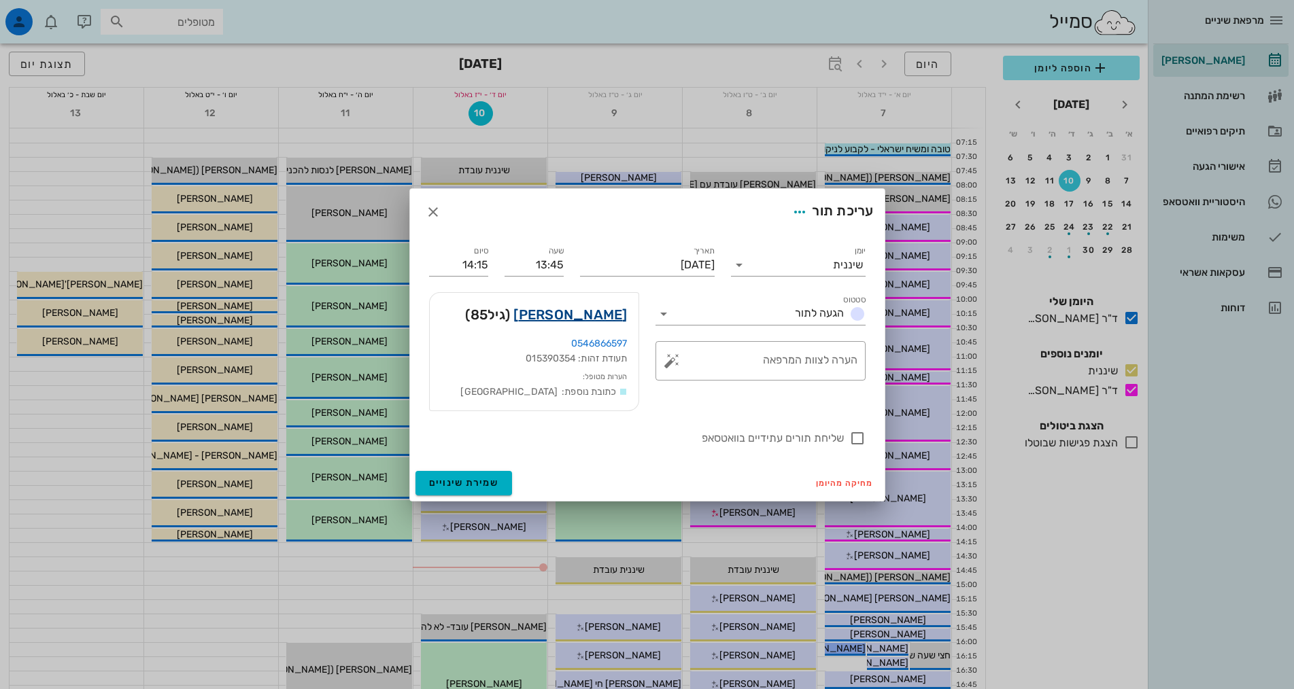
click at [573, 310] on link "[PERSON_NAME]" at bounding box center [570, 315] width 114 height 22
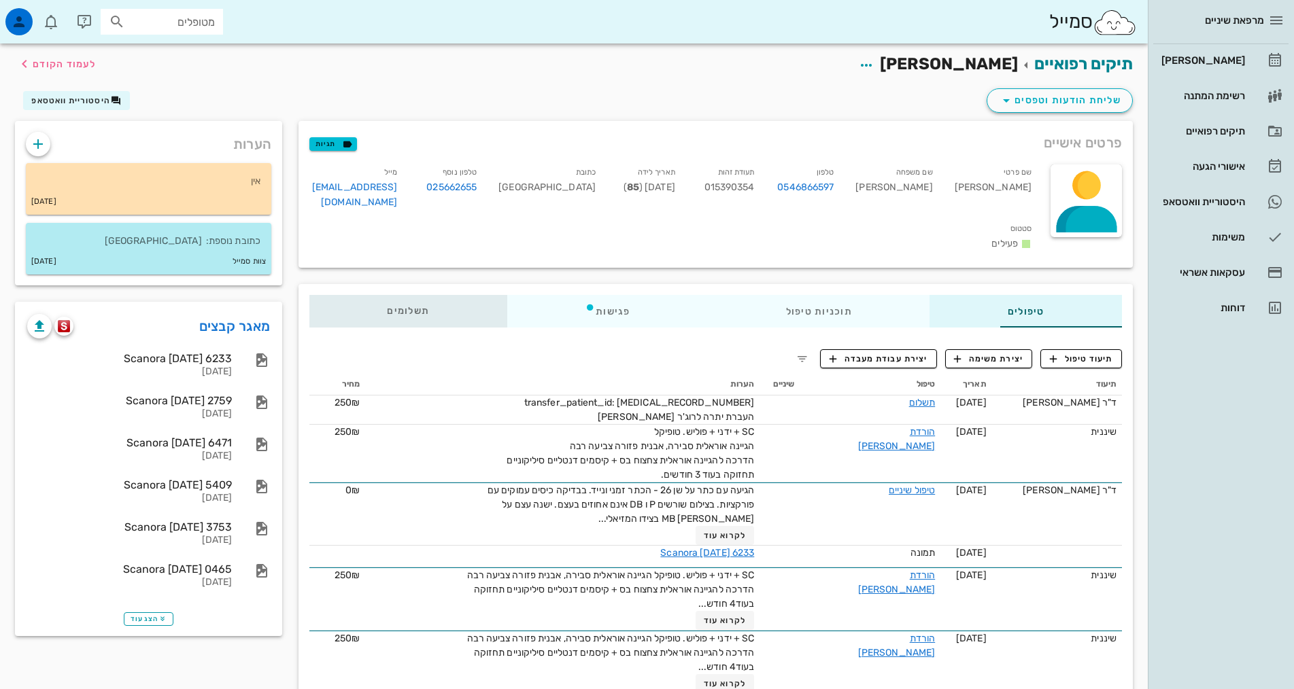
click at [387, 307] on span "תשלומים 0₪" at bounding box center [408, 312] width 42 height 10
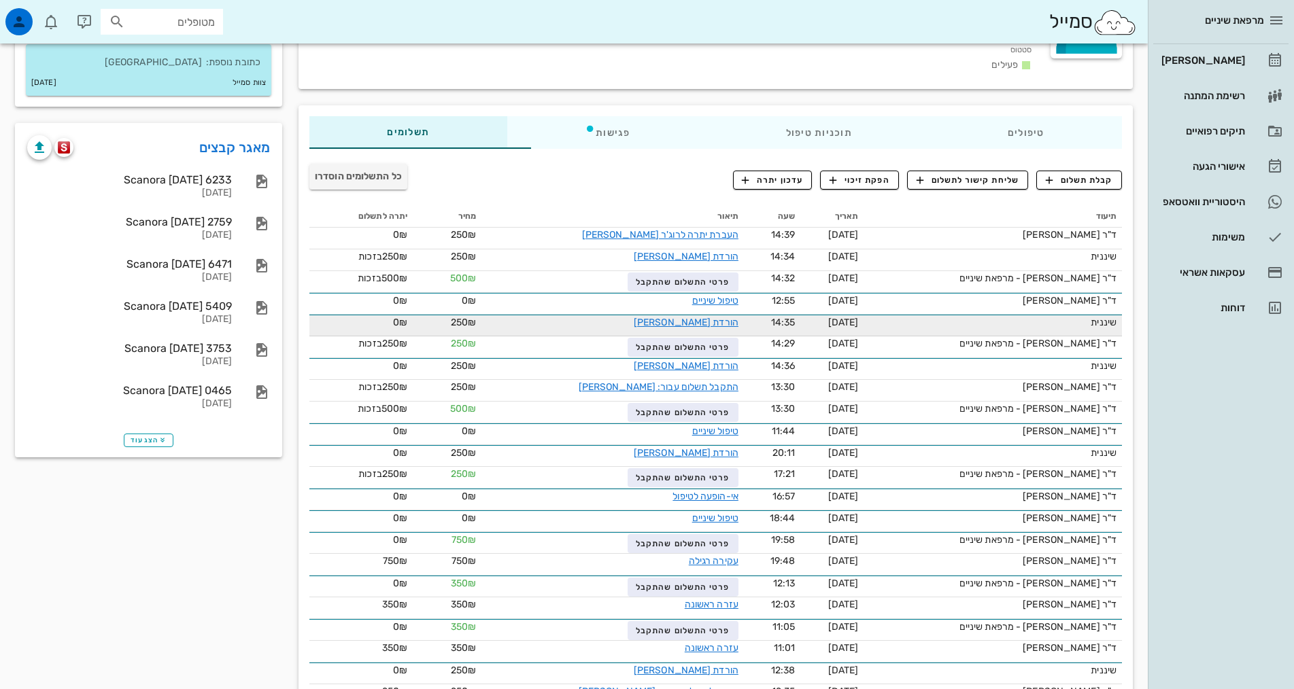
scroll to position [204, 0]
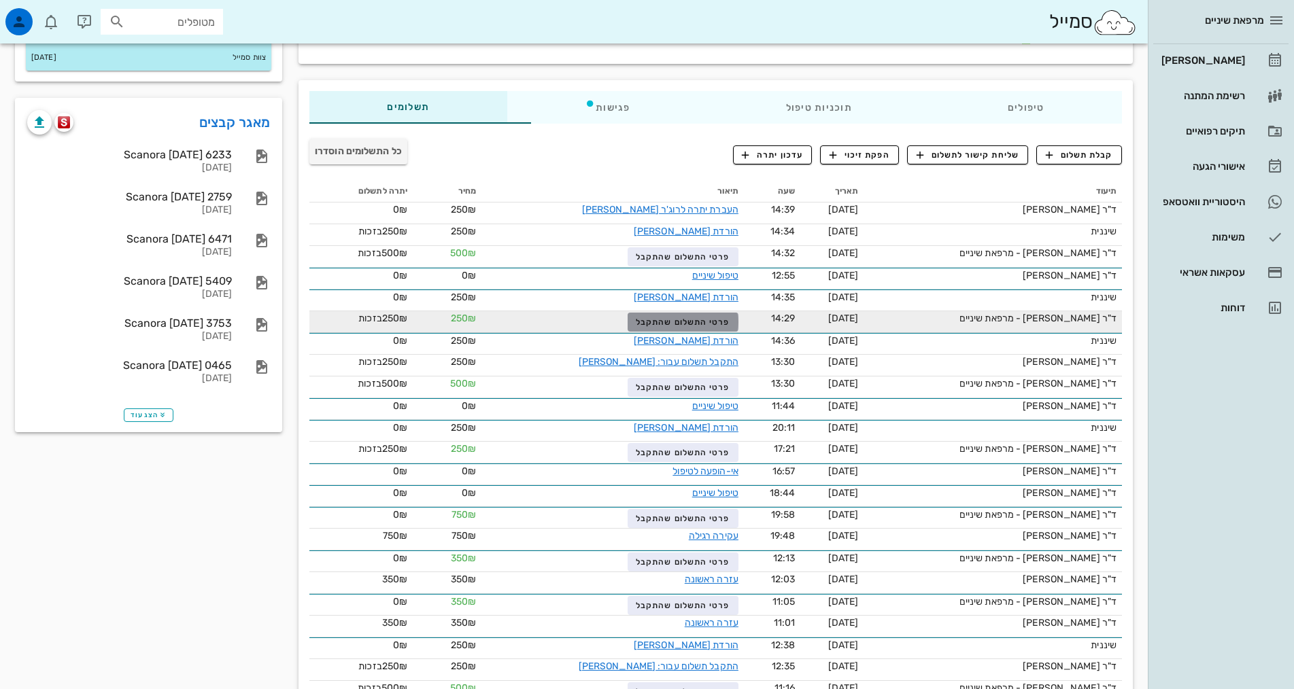
click at [628, 313] on button "פרטי התשלום שהתקבל" at bounding box center [683, 322] width 111 height 19
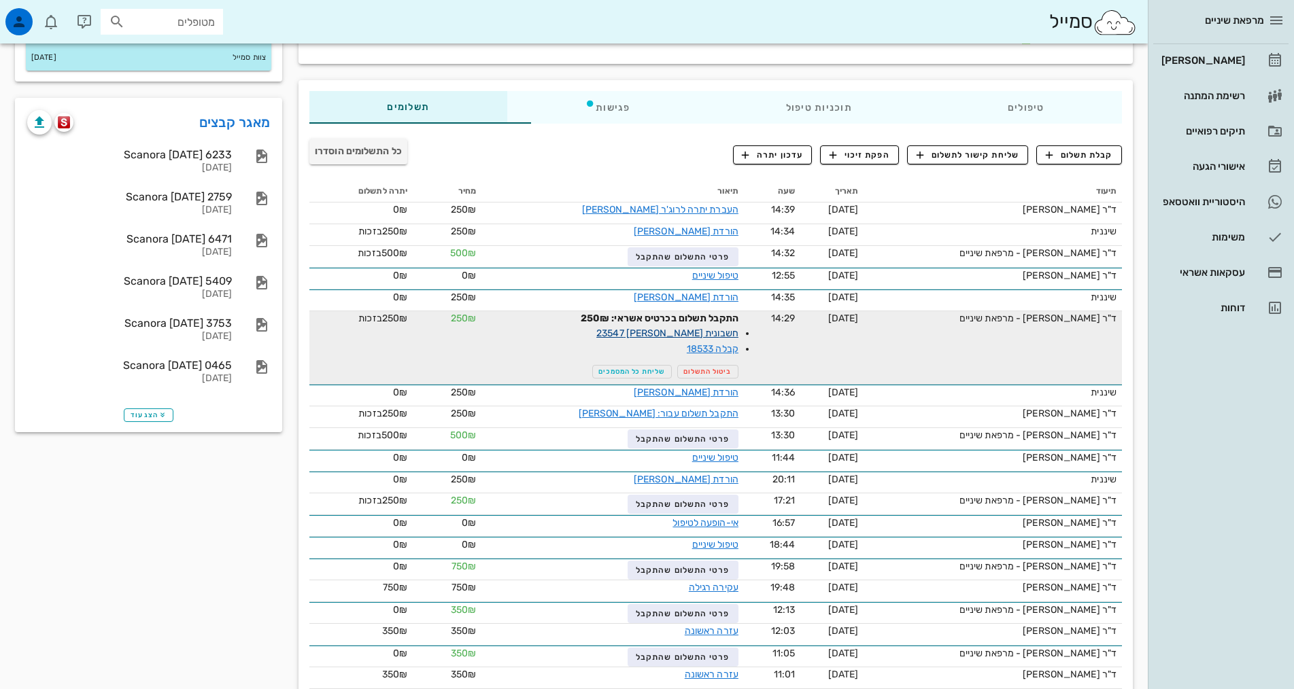
click at [630, 328] on link "חשבונית [PERSON_NAME] 23547" at bounding box center [667, 334] width 142 height 12
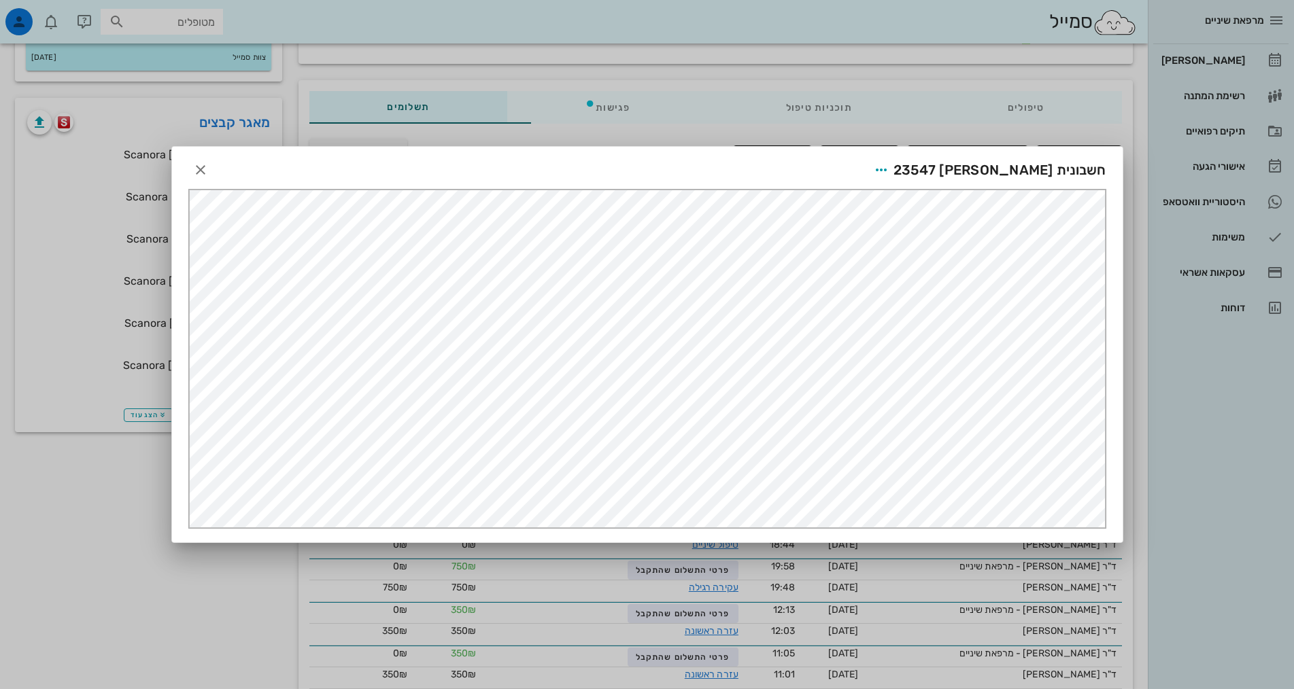
scroll to position [0, 0]
click at [194, 169] on icon "button" at bounding box center [200, 170] width 16 height 16
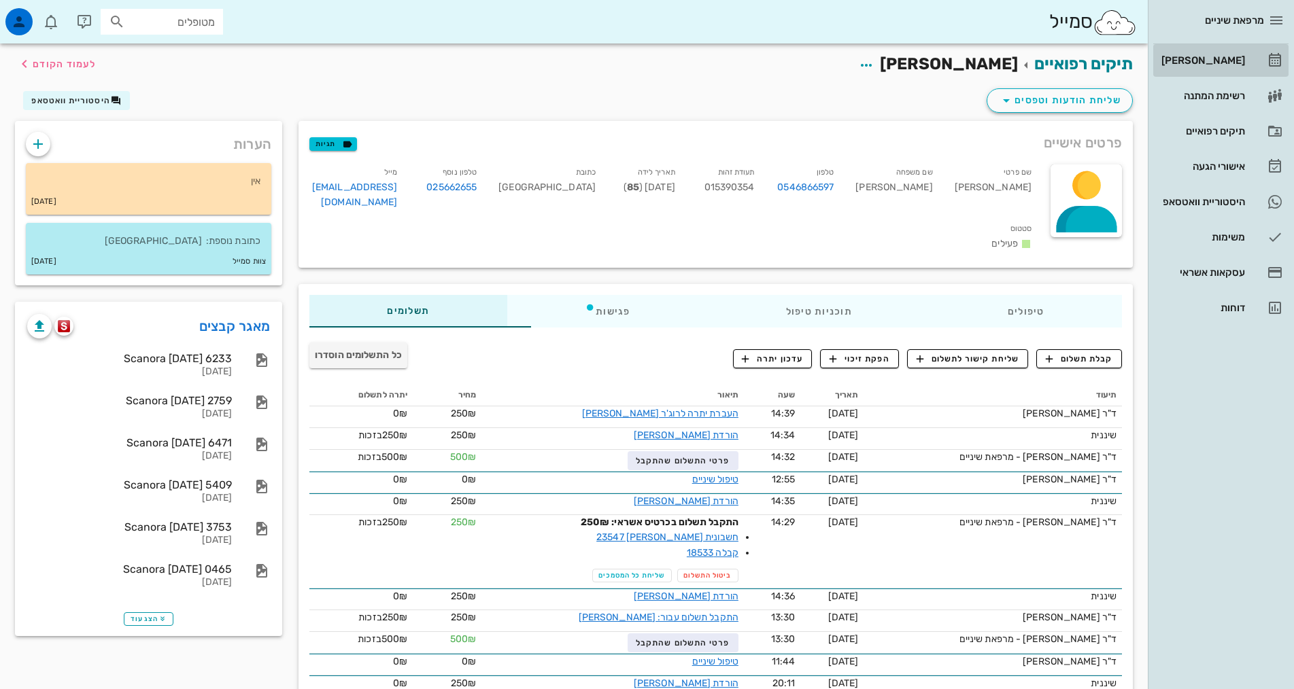
click at [1230, 66] on div "[PERSON_NAME]" at bounding box center [1202, 61] width 86 height 22
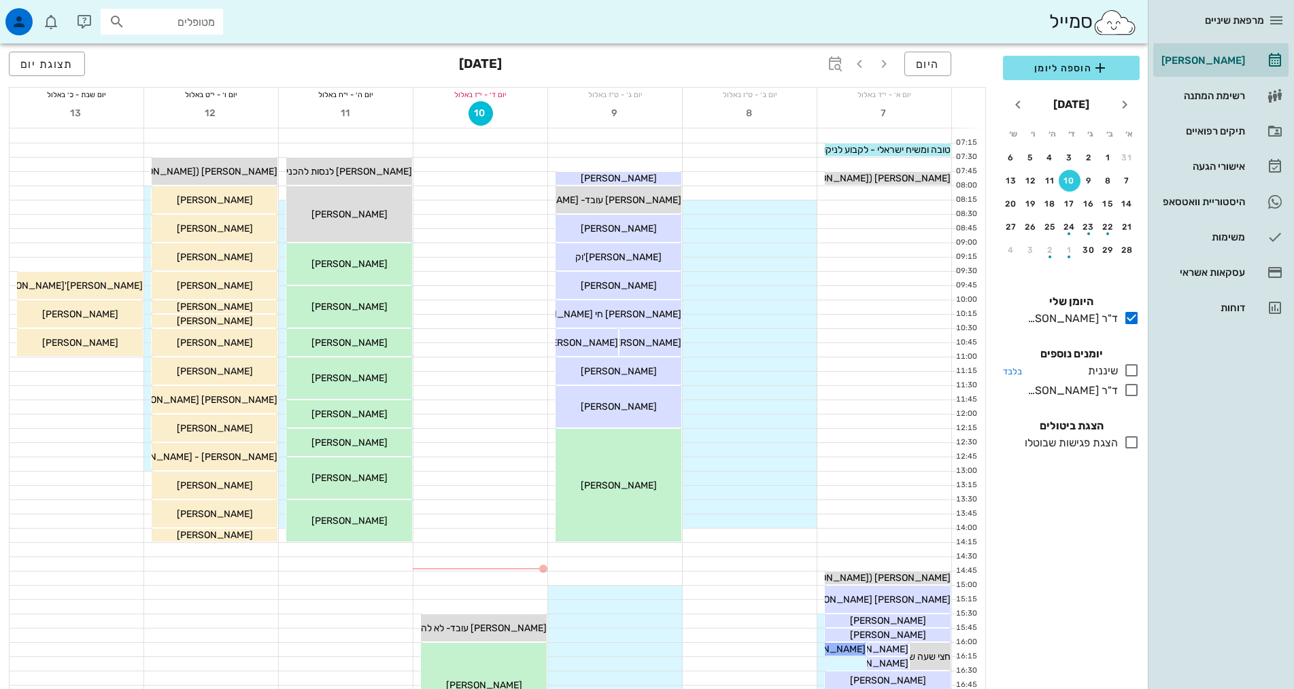
click at [1133, 366] on icon at bounding box center [1131, 370] width 16 height 16
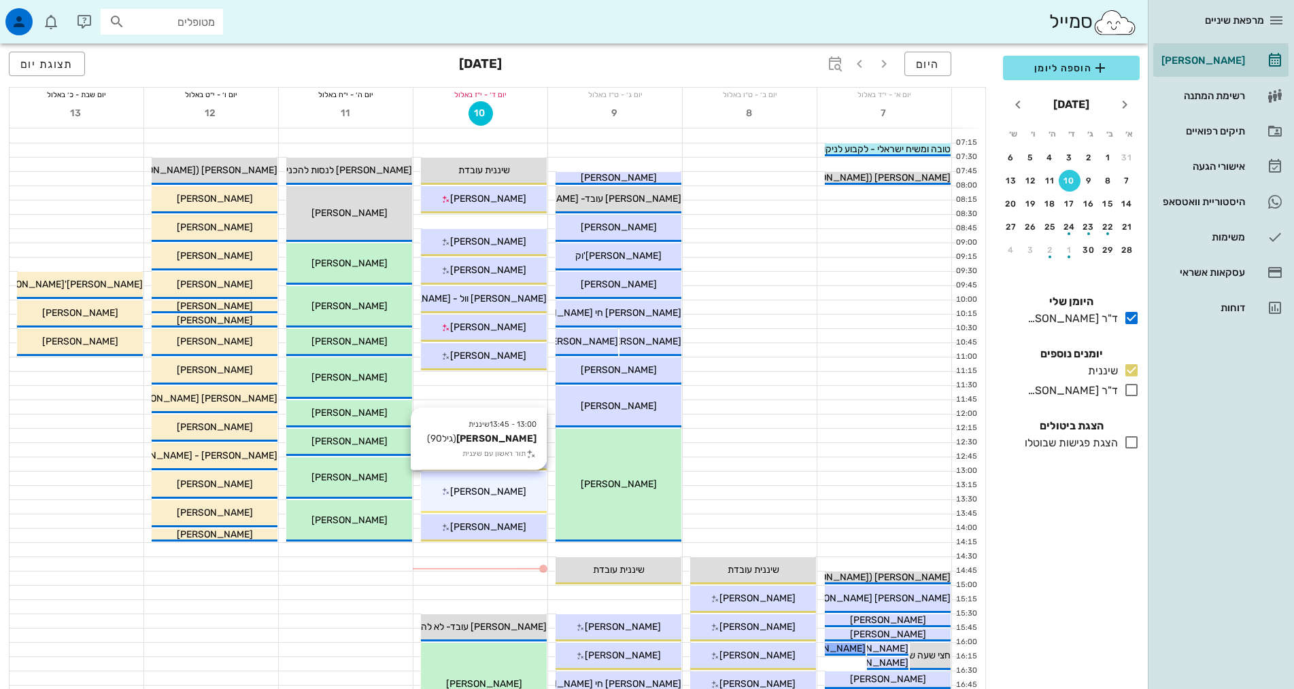
click at [518, 502] on div "13:00 - 13:45 שיננית [PERSON_NAME] (גיל 90 ) תור ראשון עם שיננית [PERSON_NAME]" at bounding box center [484, 492] width 126 height 41
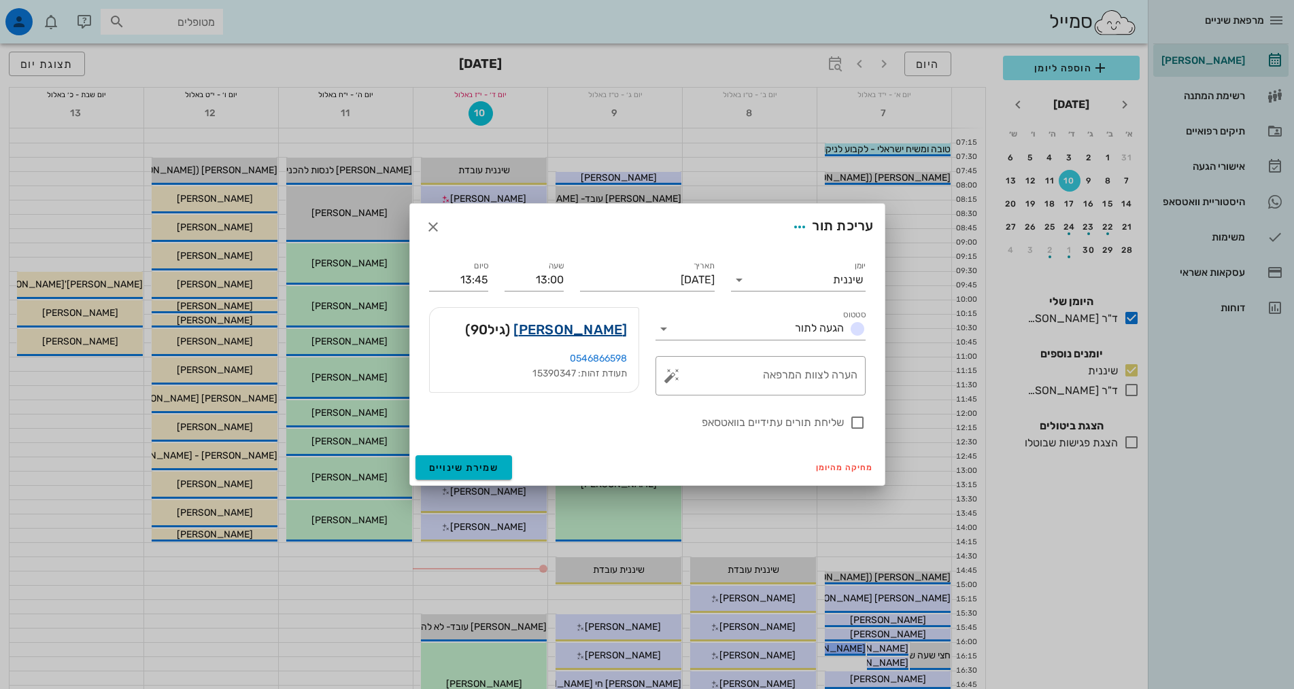
click at [581, 322] on link "[PERSON_NAME]" at bounding box center [570, 330] width 114 height 22
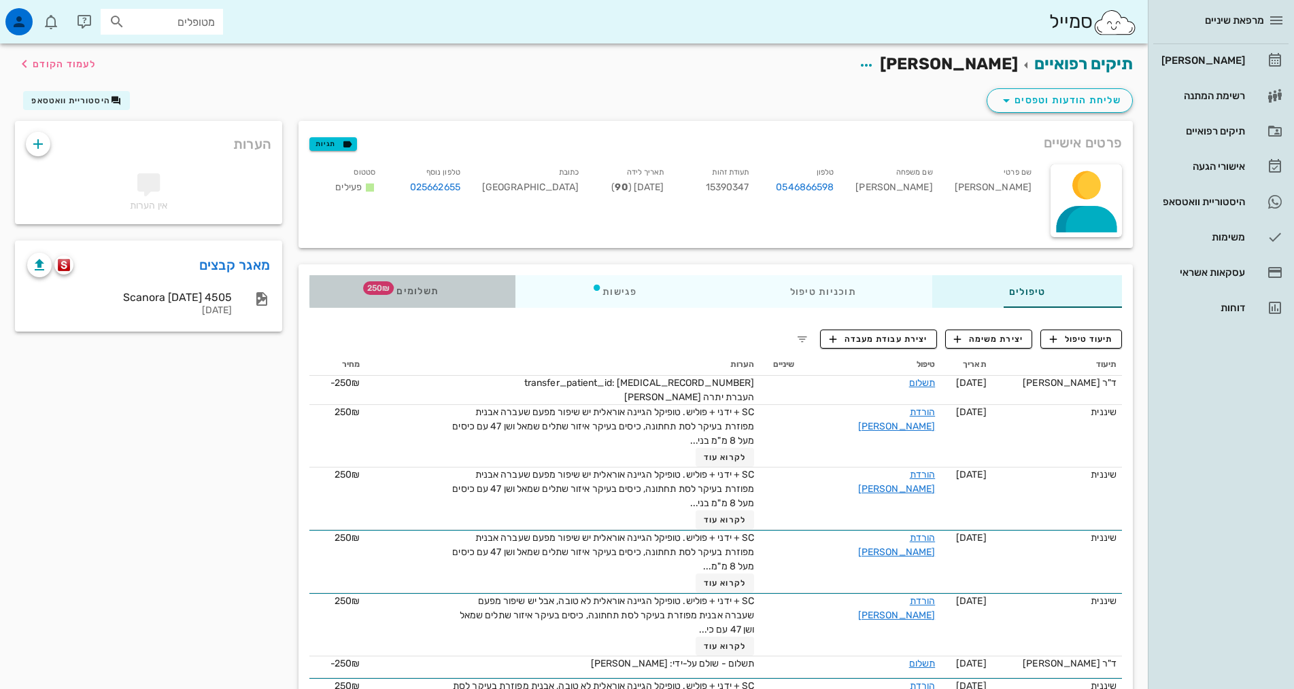
click at [386, 294] on span "תשלומים 250₪" at bounding box center [412, 292] width 53 height 10
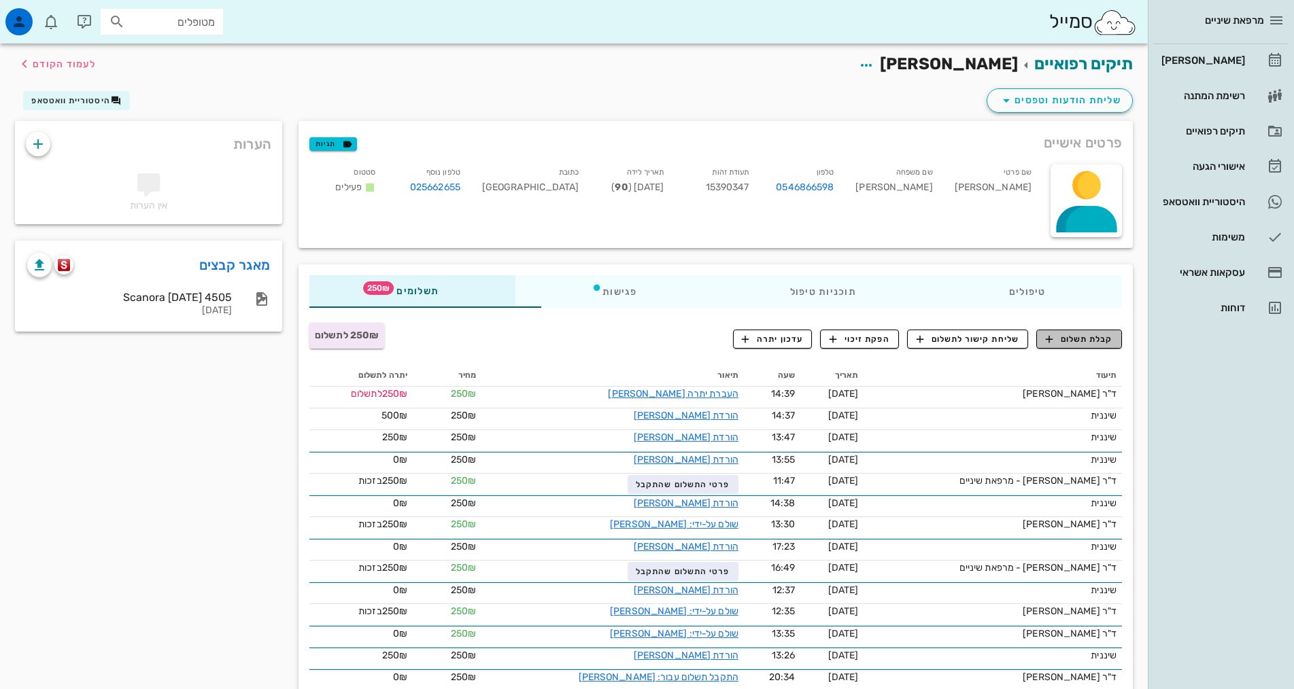
click at [1093, 345] on span "קבלת תשלום" at bounding box center [1079, 339] width 67 height 12
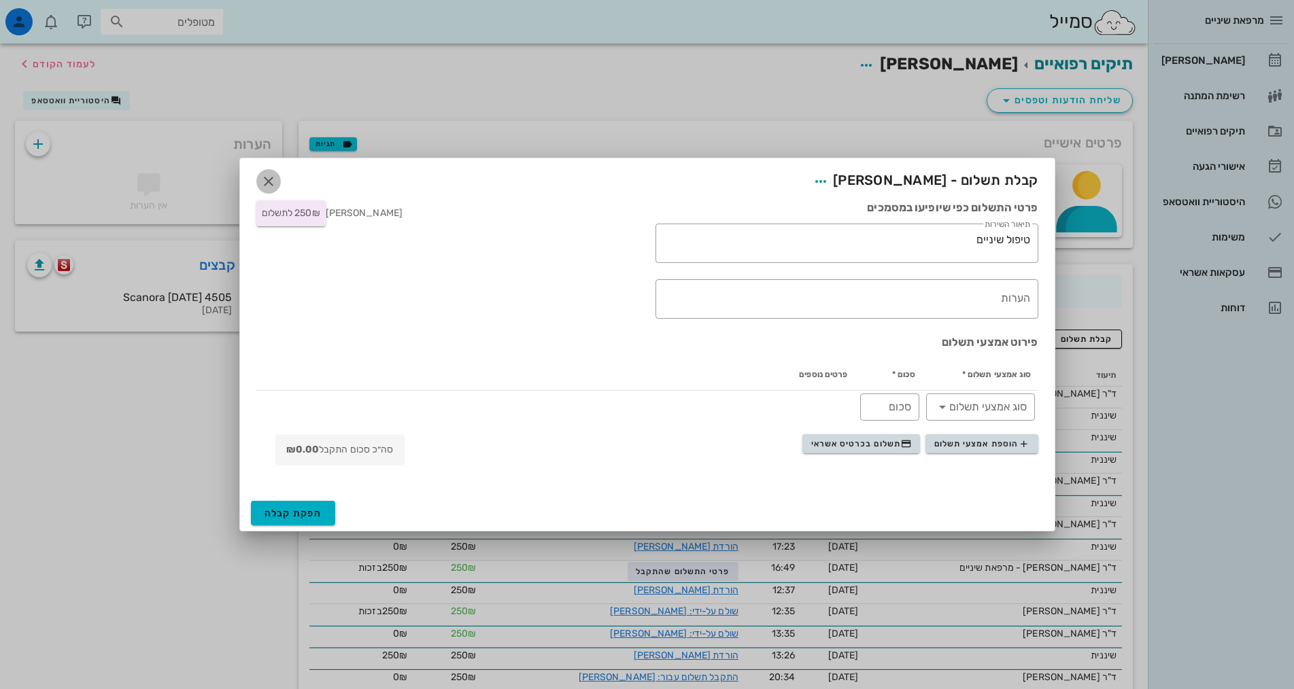
click at [268, 181] on icon "button" at bounding box center [268, 181] width 16 height 16
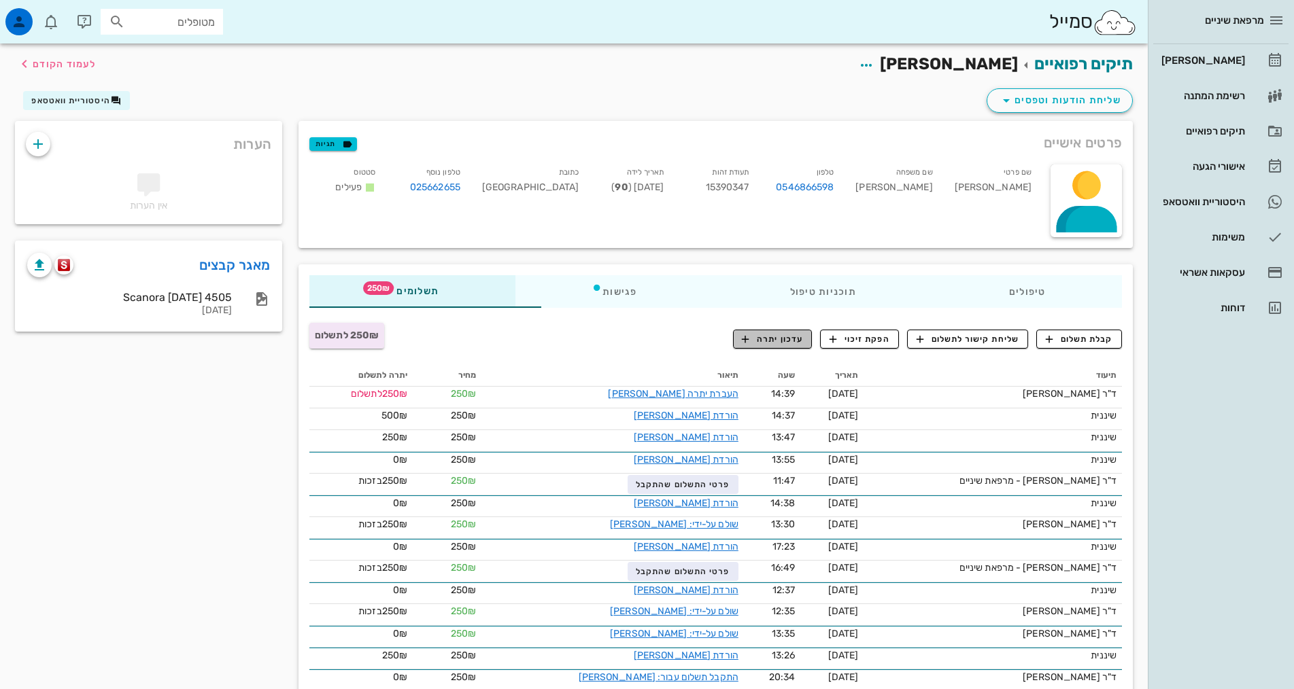
click at [772, 335] on span "עדכון יתרה" at bounding box center [772, 339] width 61 height 12
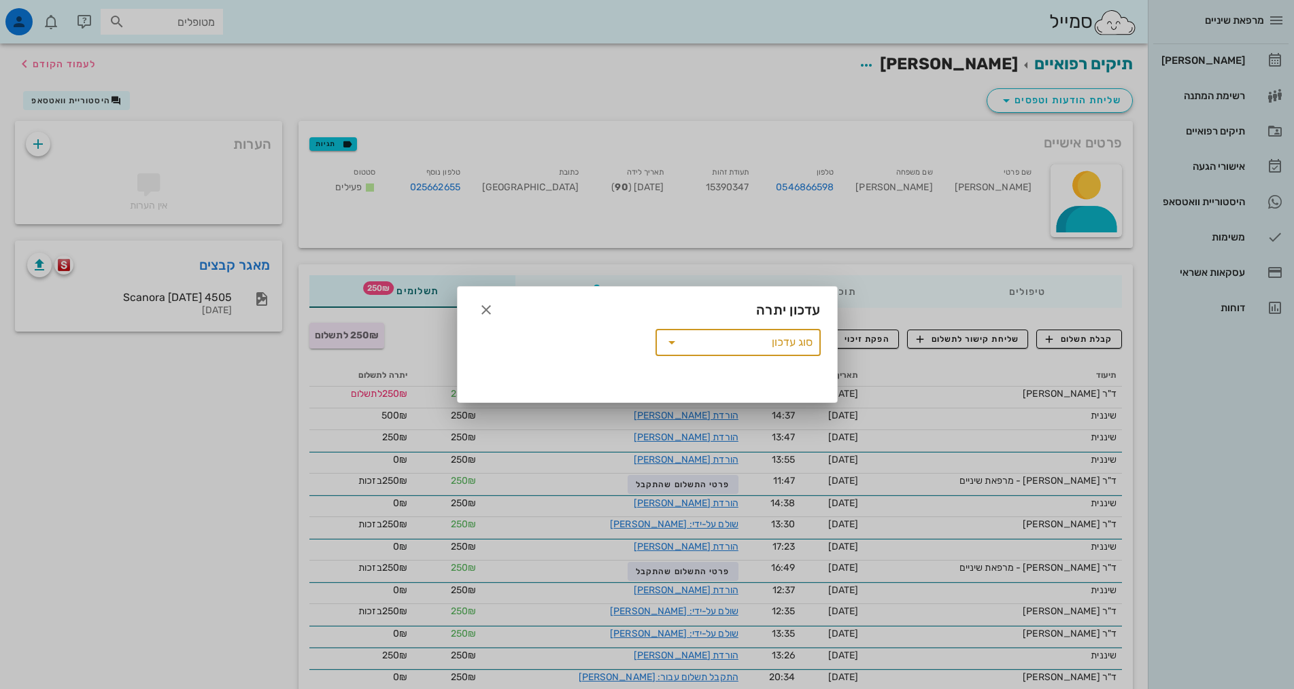
click at [804, 339] on input "סוג עדכון" at bounding box center [748, 343] width 130 height 22
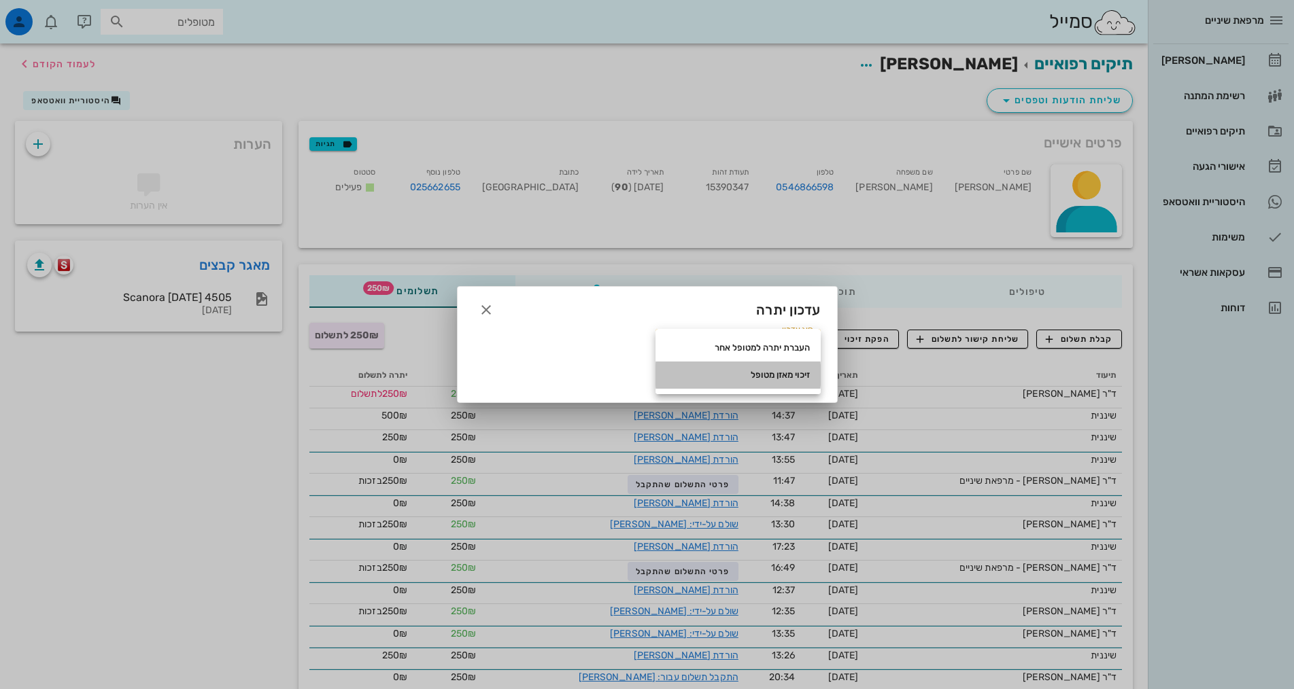
click at [797, 377] on div "זיכוי מאזן מטופל" at bounding box center [737, 375] width 143 height 11
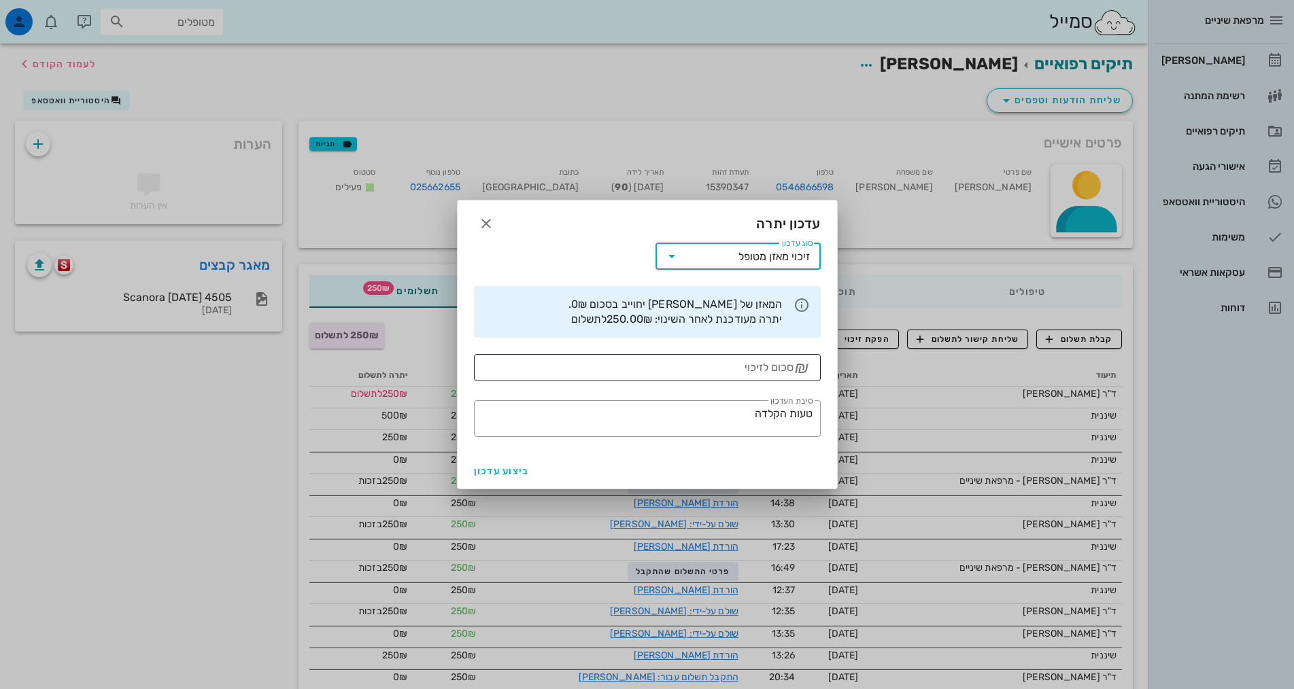
click at [791, 371] on input "סכום לזיכוי" at bounding box center [637, 368] width 311 height 22
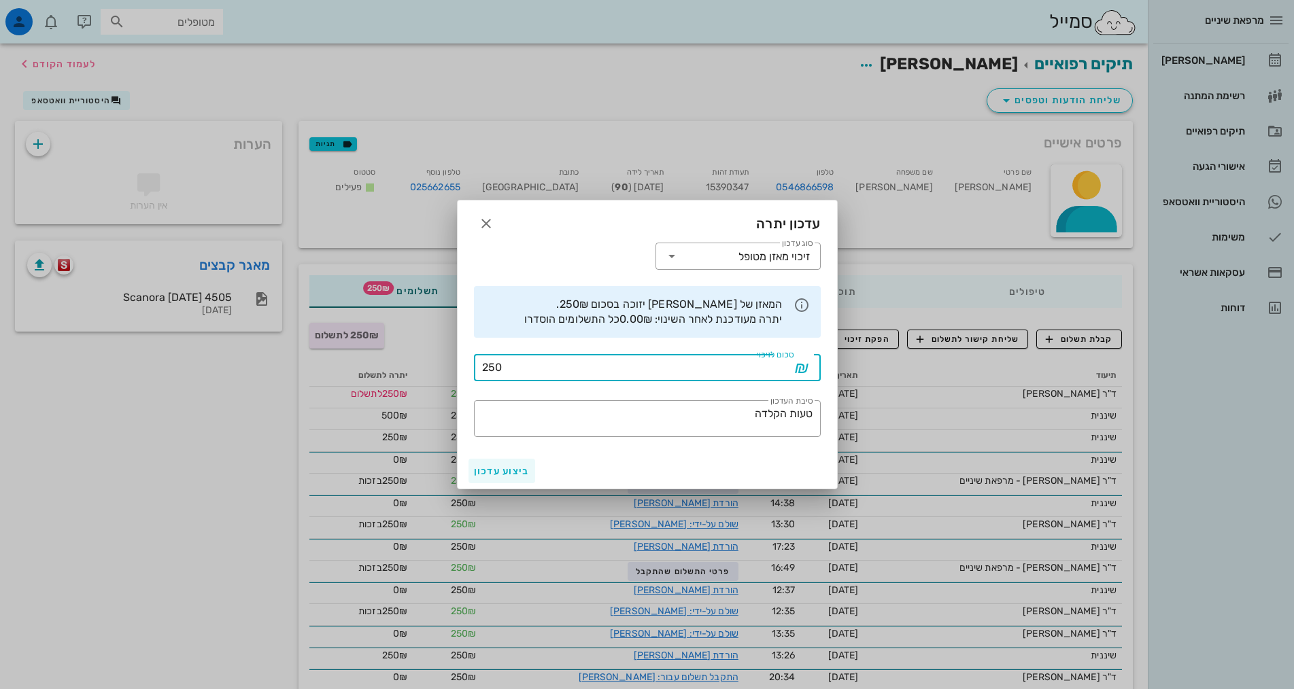
type input "250"
click at [502, 464] on button "ביצוע עדכון" at bounding box center [501, 471] width 67 height 24
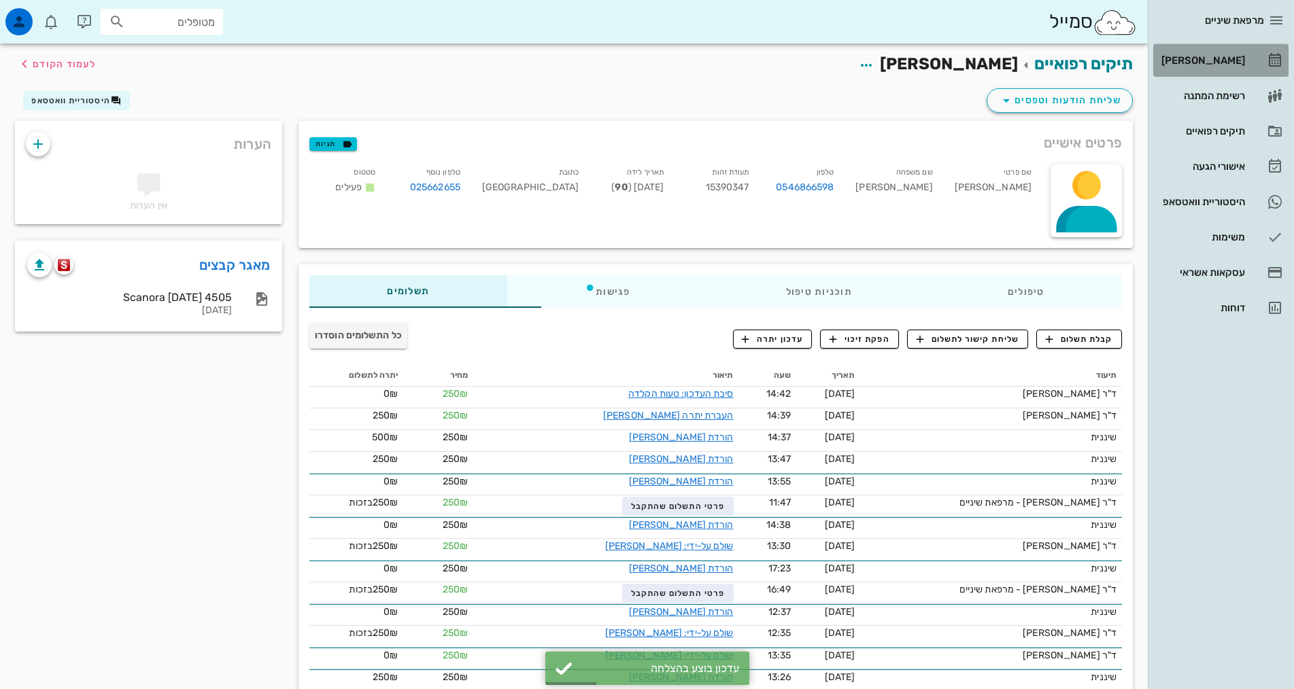
click at [1243, 69] on div "[PERSON_NAME]" at bounding box center [1202, 61] width 86 height 22
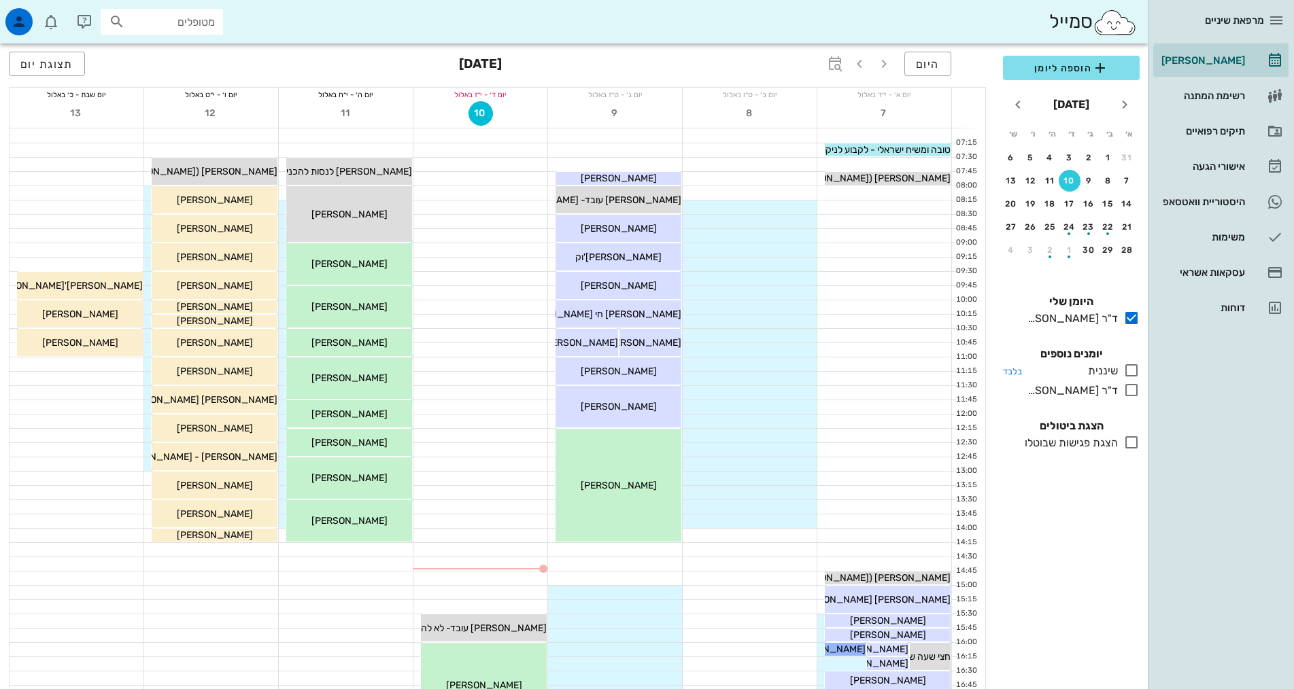
click at [1132, 373] on icon at bounding box center [1131, 370] width 16 height 16
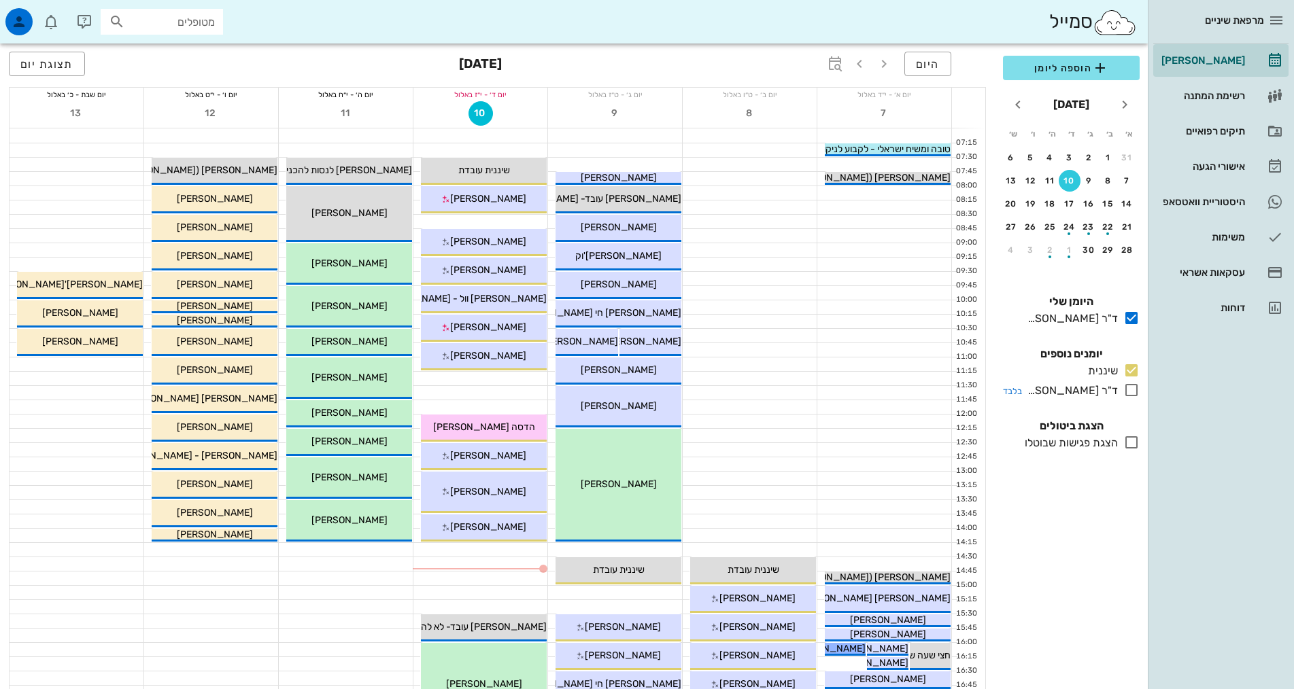
click at [1131, 387] on icon at bounding box center [1131, 390] width 16 height 16
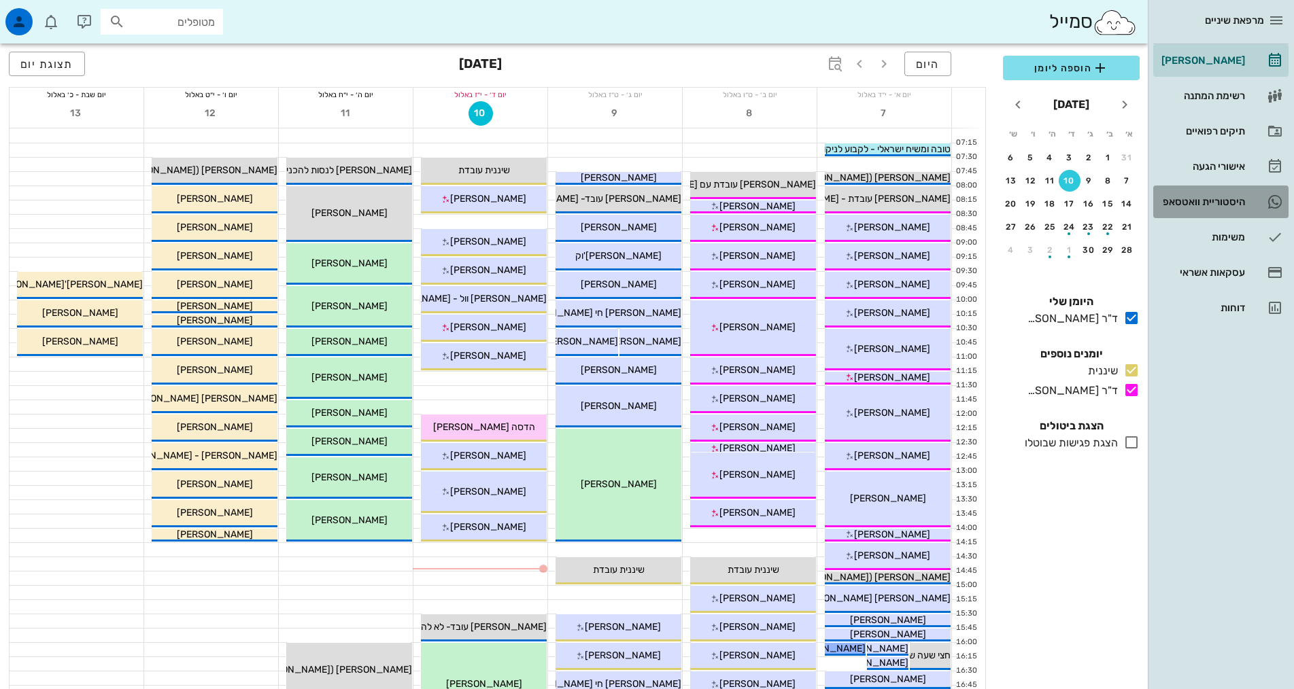
click at [1229, 199] on div "היסטוריית וואטסאפ" at bounding box center [1202, 202] width 86 height 11
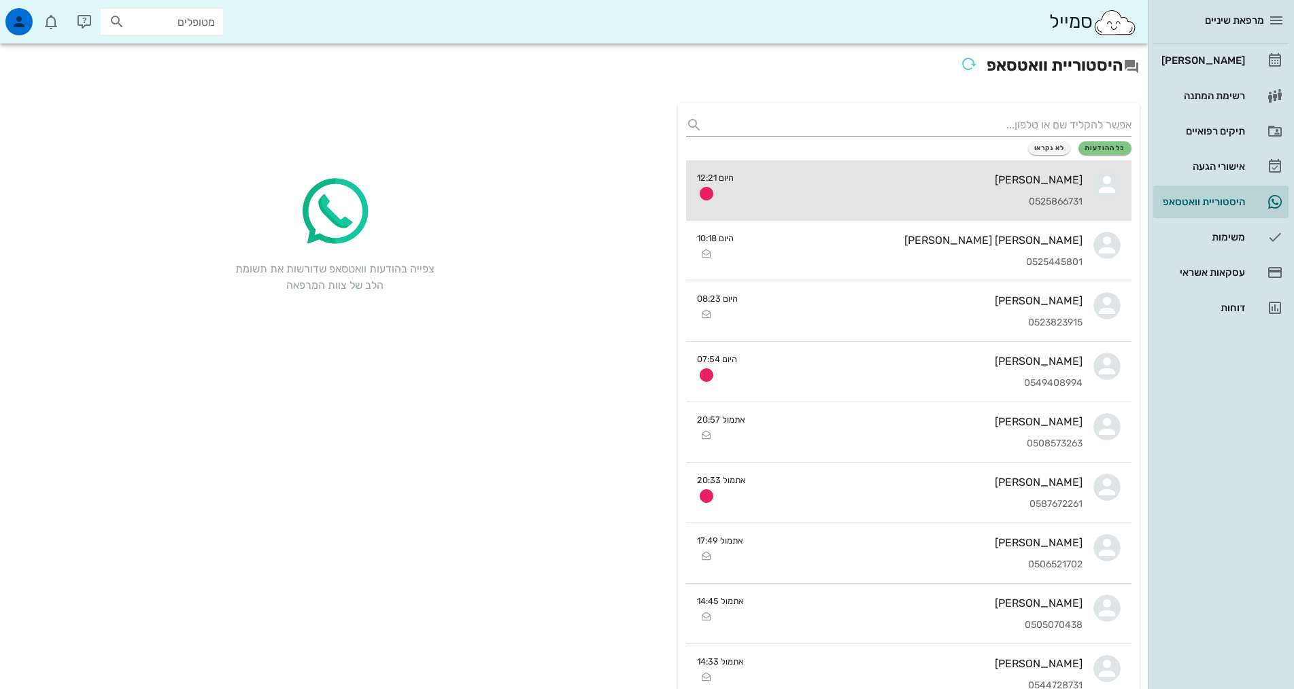
click at [1046, 204] on div "0525866731" at bounding box center [914, 203] width 338 height 12
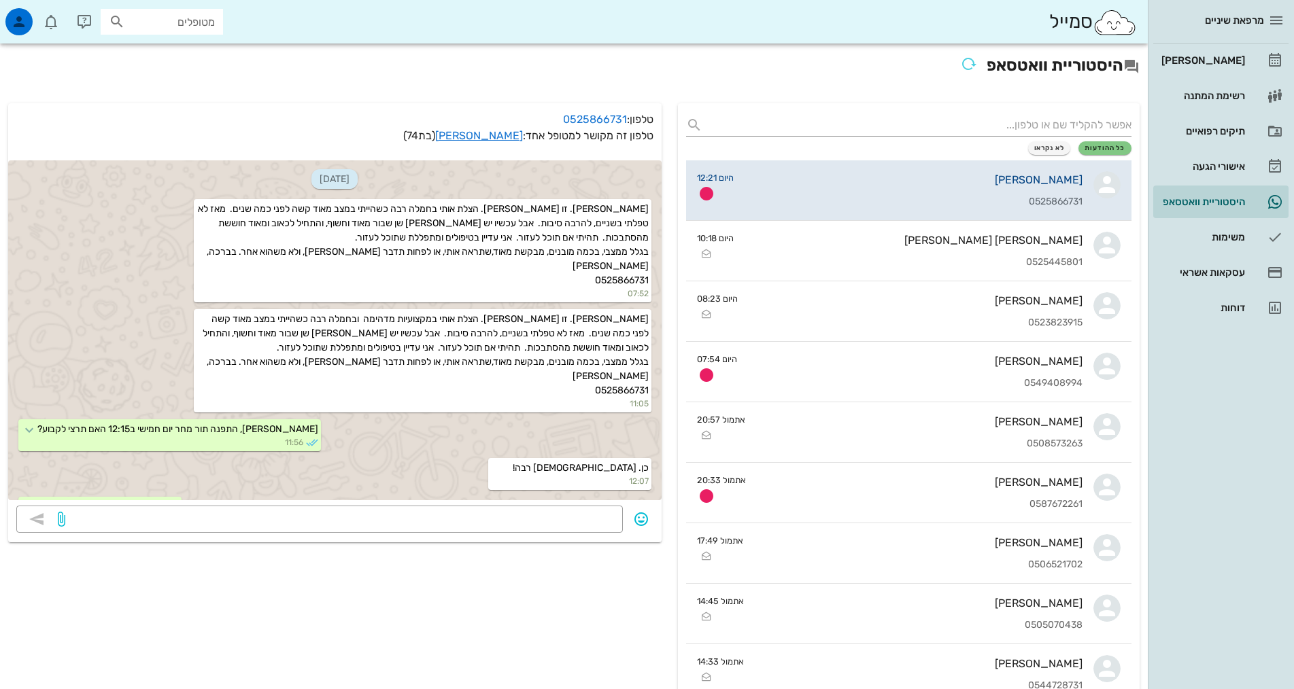
scroll to position [44, 0]
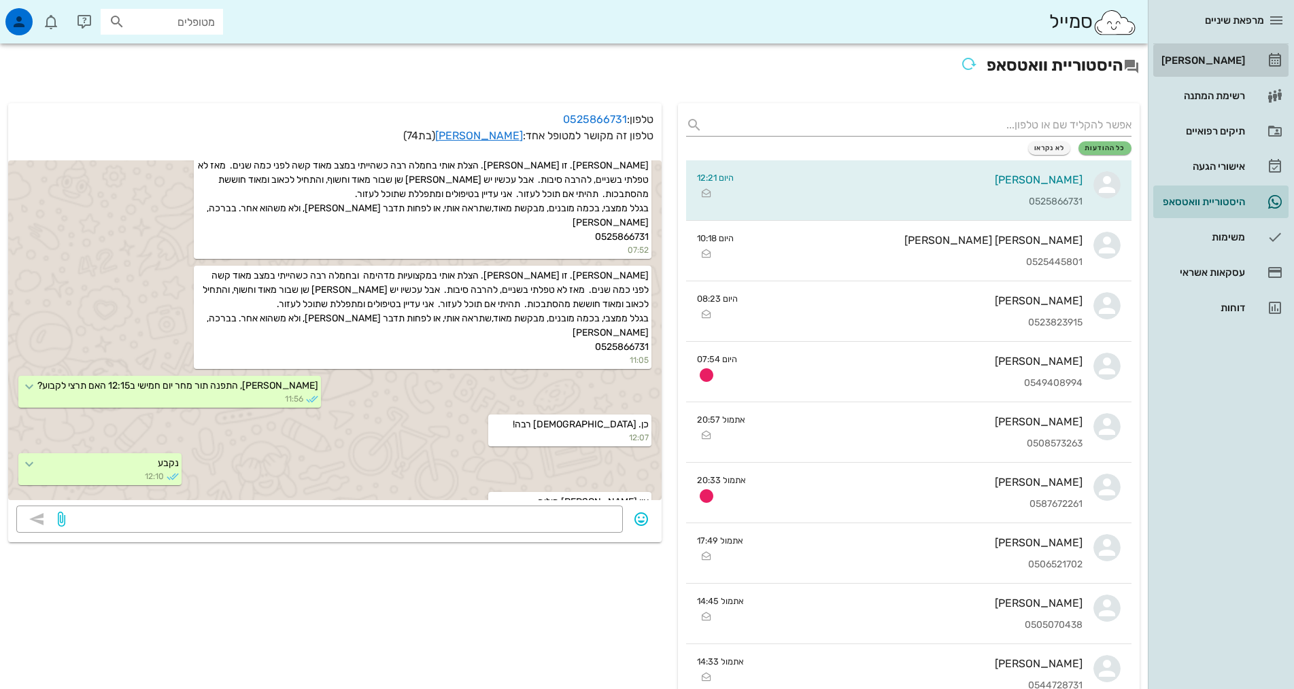
click at [1265, 58] on link "[PERSON_NAME]" at bounding box center [1220, 60] width 135 height 33
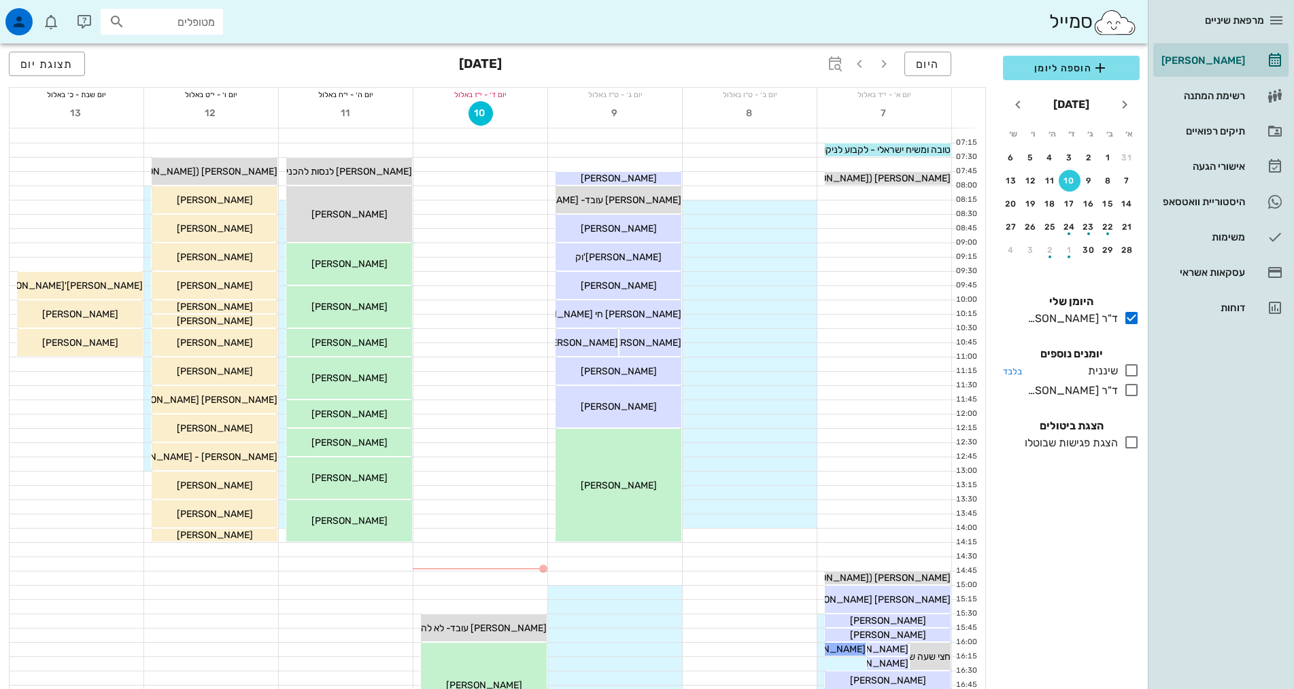
click at [1133, 373] on icon at bounding box center [1131, 370] width 16 height 16
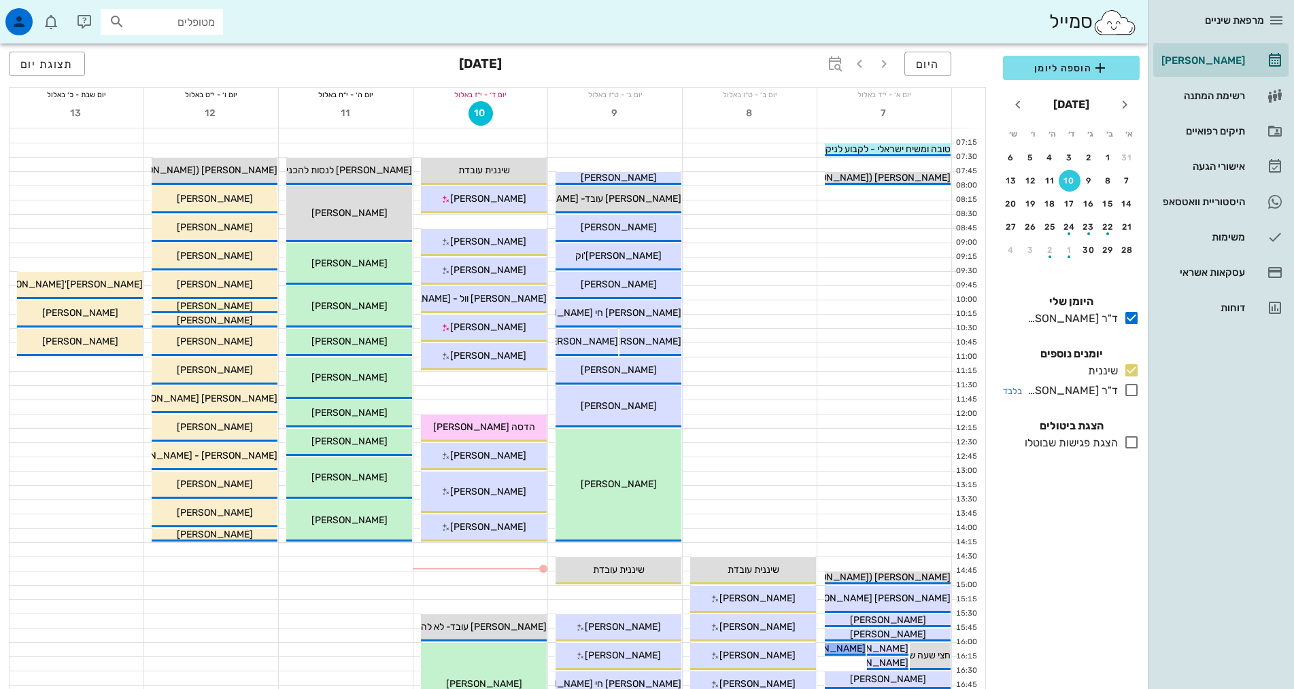
click at [1134, 390] on icon at bounding box center [1131, 390] width 16 height 16
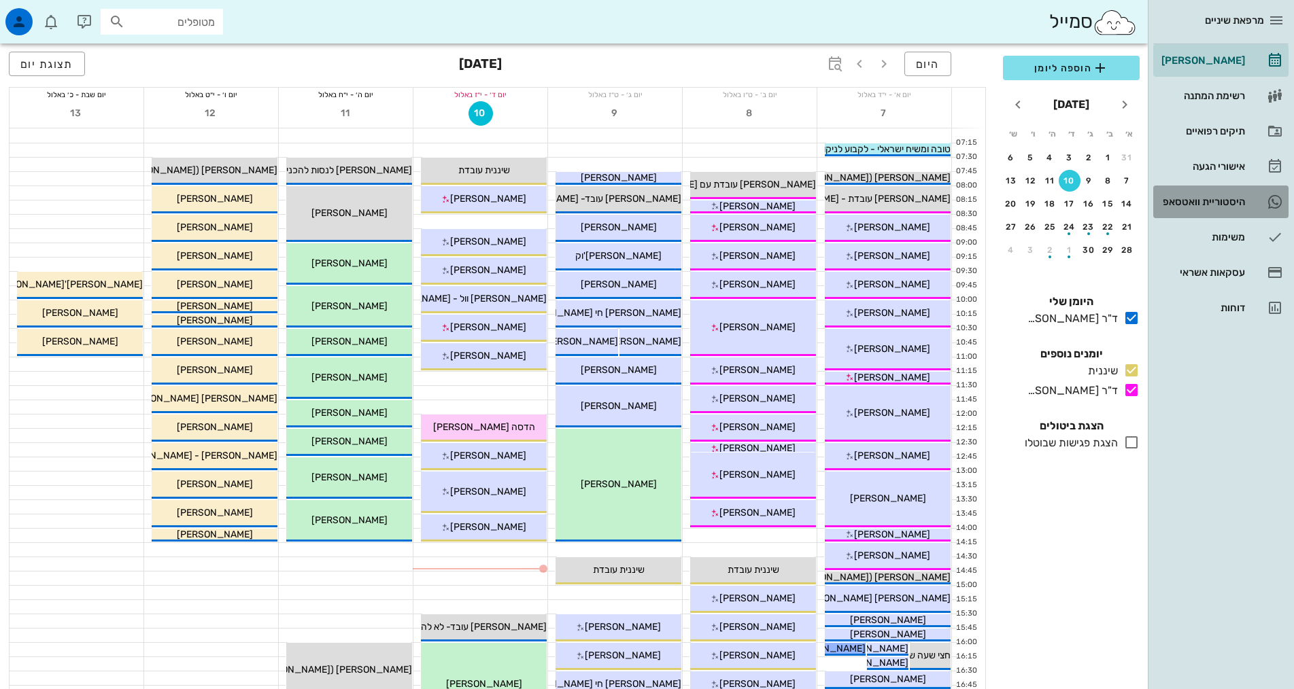
click at [1192, 210] on div "היסטוריית וואטסאפ" at bounding box center [1202, 202] width 86 height 22
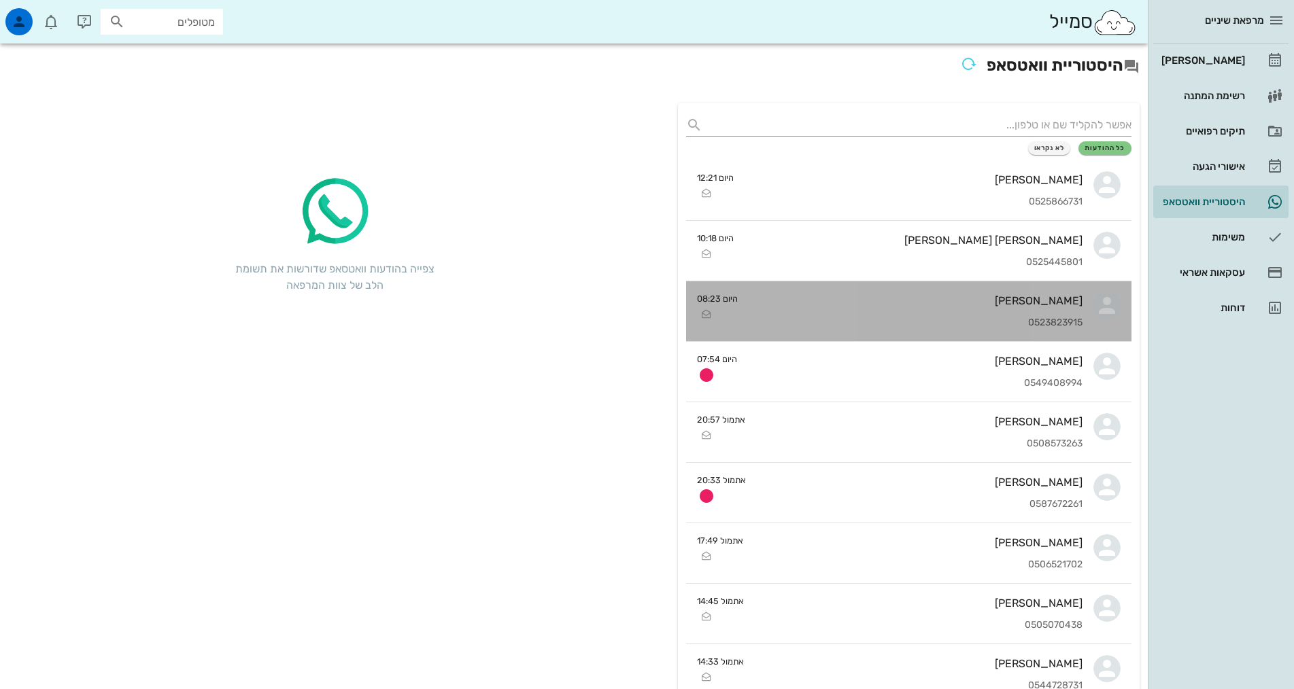
click at [1047, 310] on div "[PERSON_NAME] 0523823915" at bounding box center [916, 312] width 334 height 60
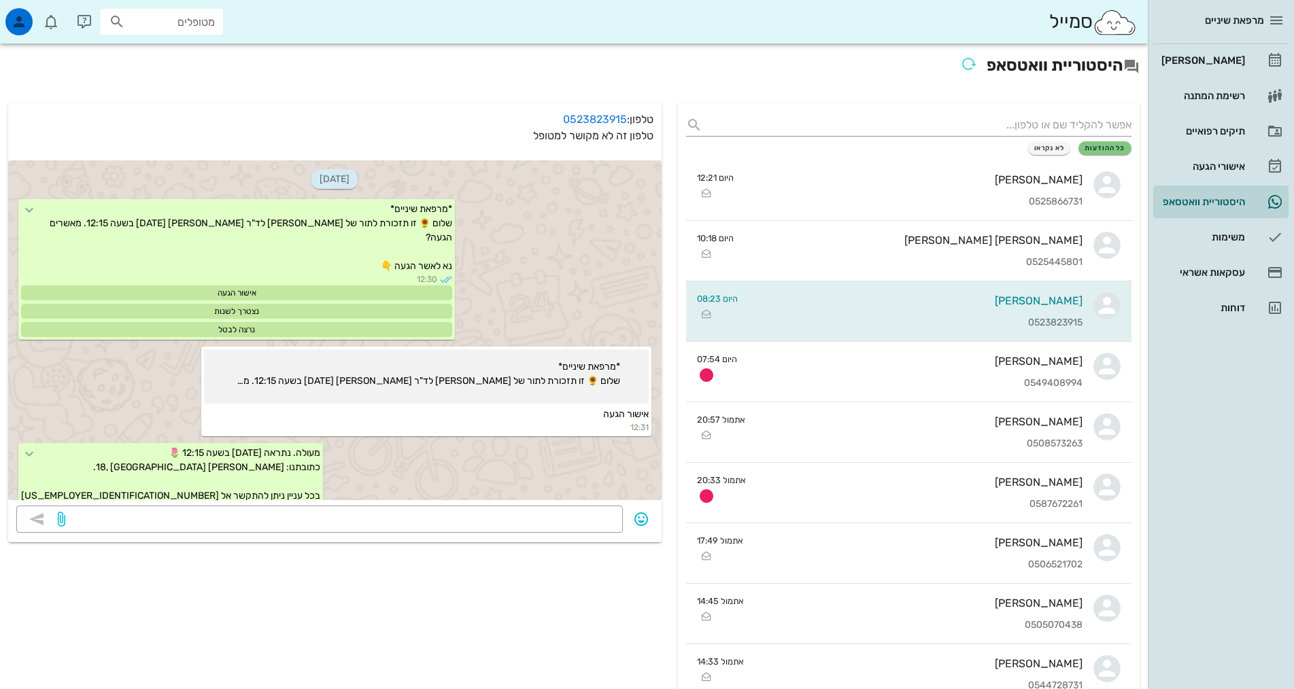
scroll to position [180, 0]
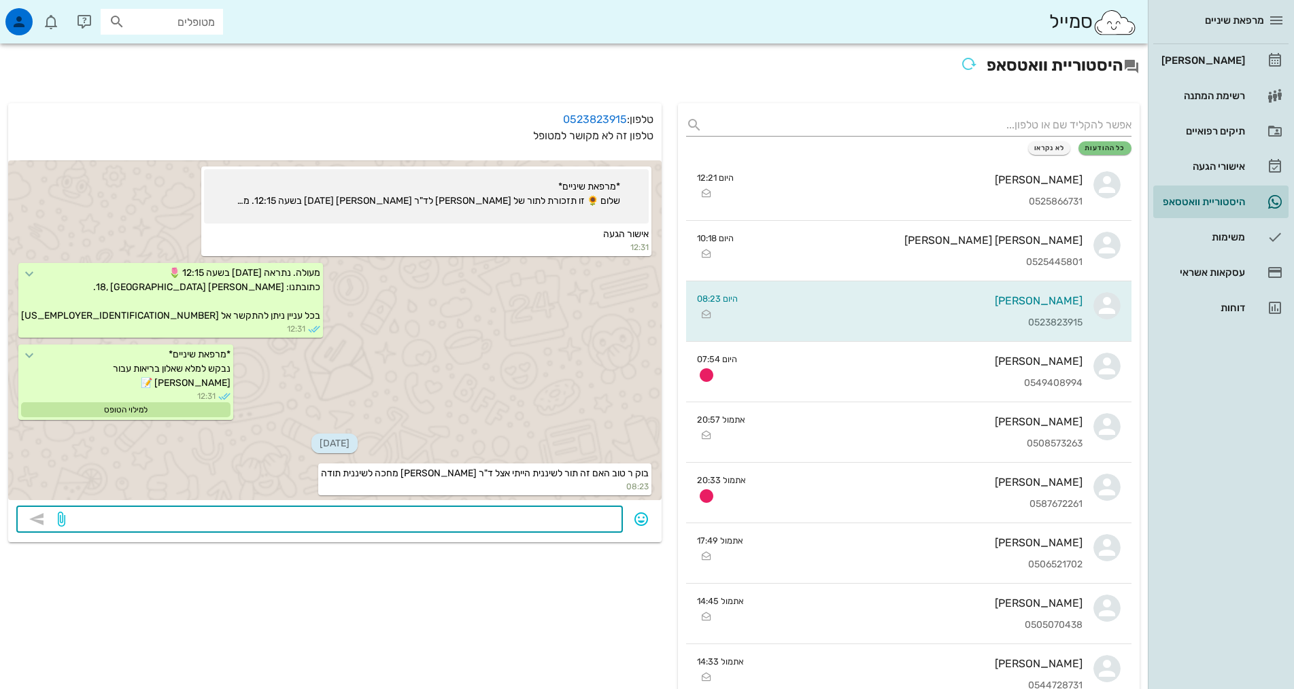
click at [553, 521] on textarea at bounding box center [341, 521] width 547 height 22
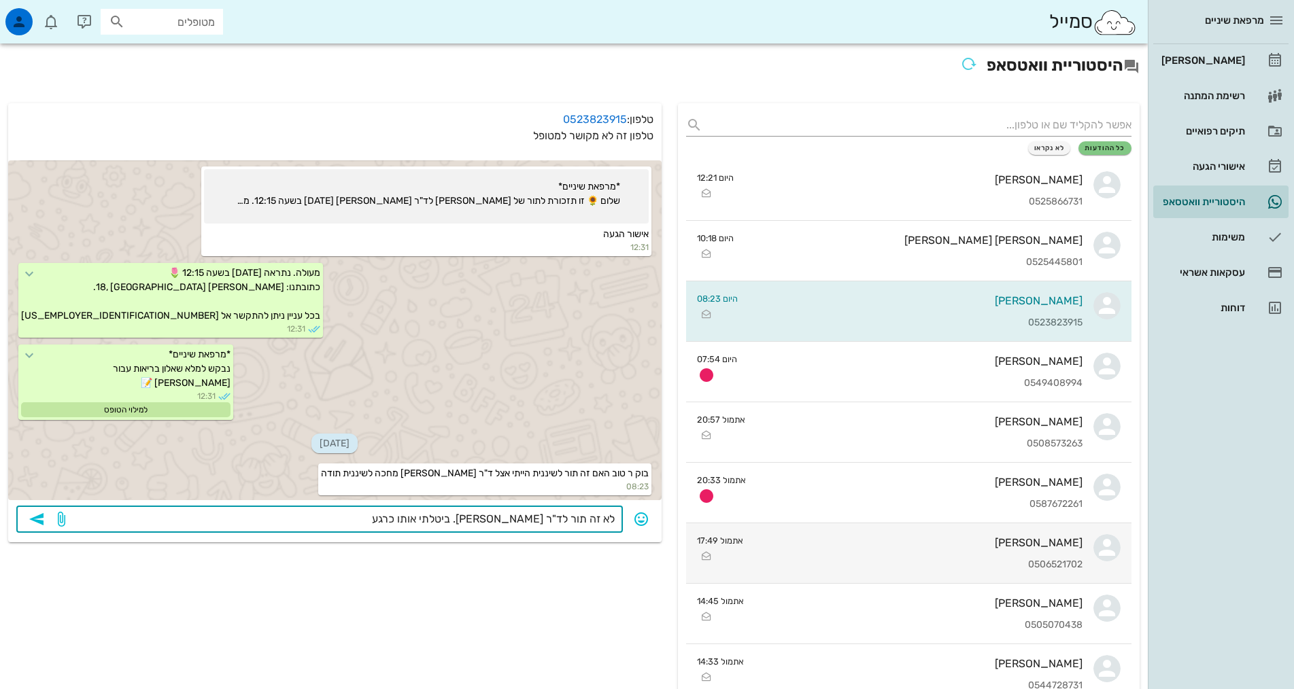
type textarea "לא זה תור לד"ר [PERSON_NAME]. ביטלתי אותו כרגע."
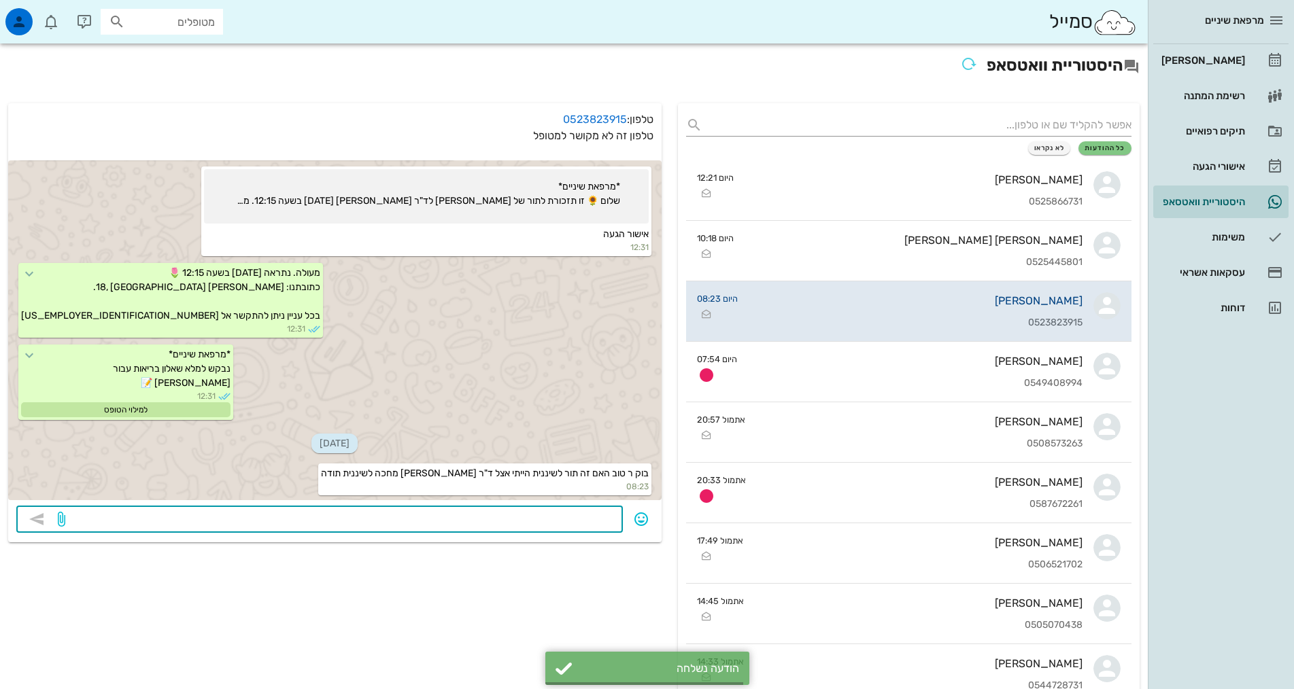
scroll to position [219, 0]
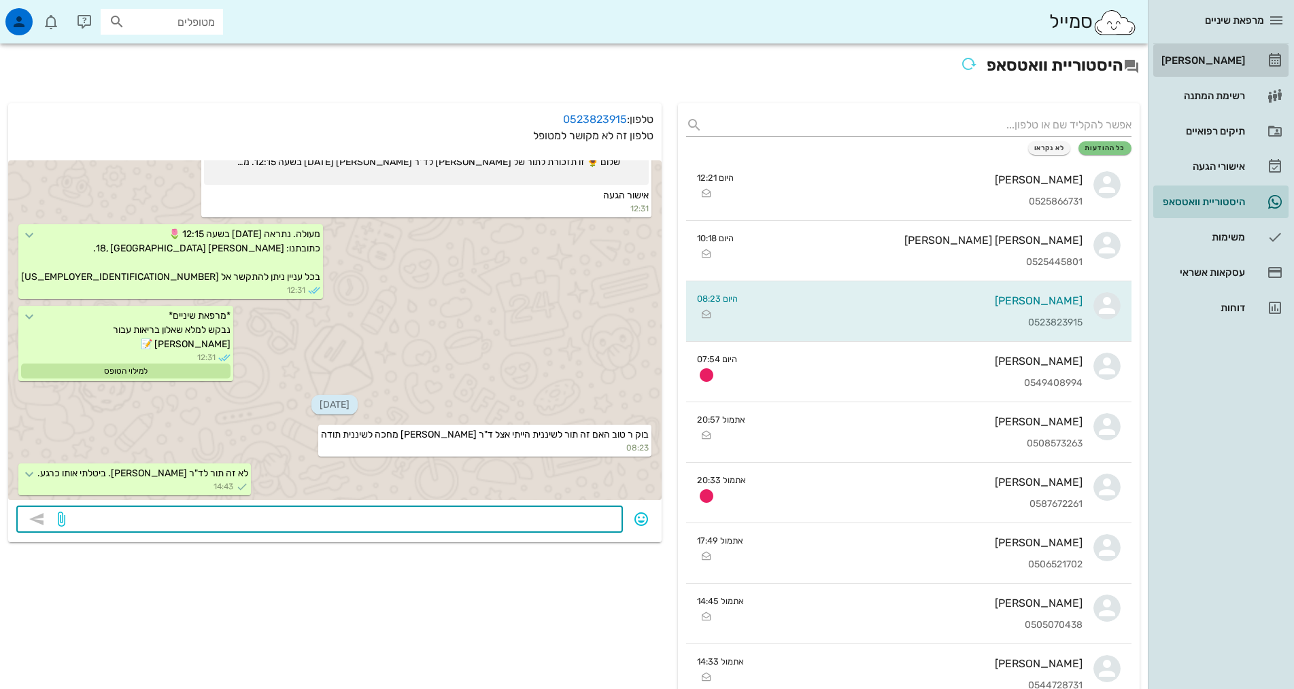
click at [1204, 61] on div "[PERSON_NAME]" at bounding box center [1202, 60] width 86 height 11
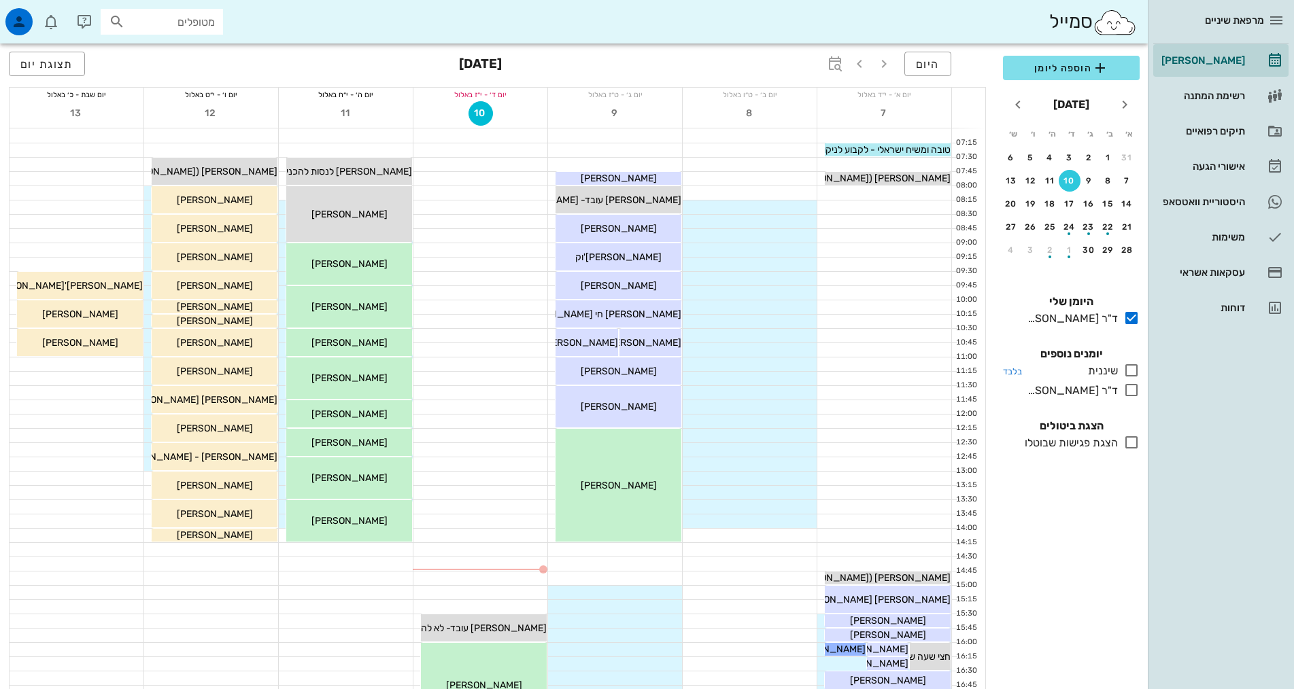
click at [1131, 371] on icon at bounding box center [1131, 370] width 16 height 16
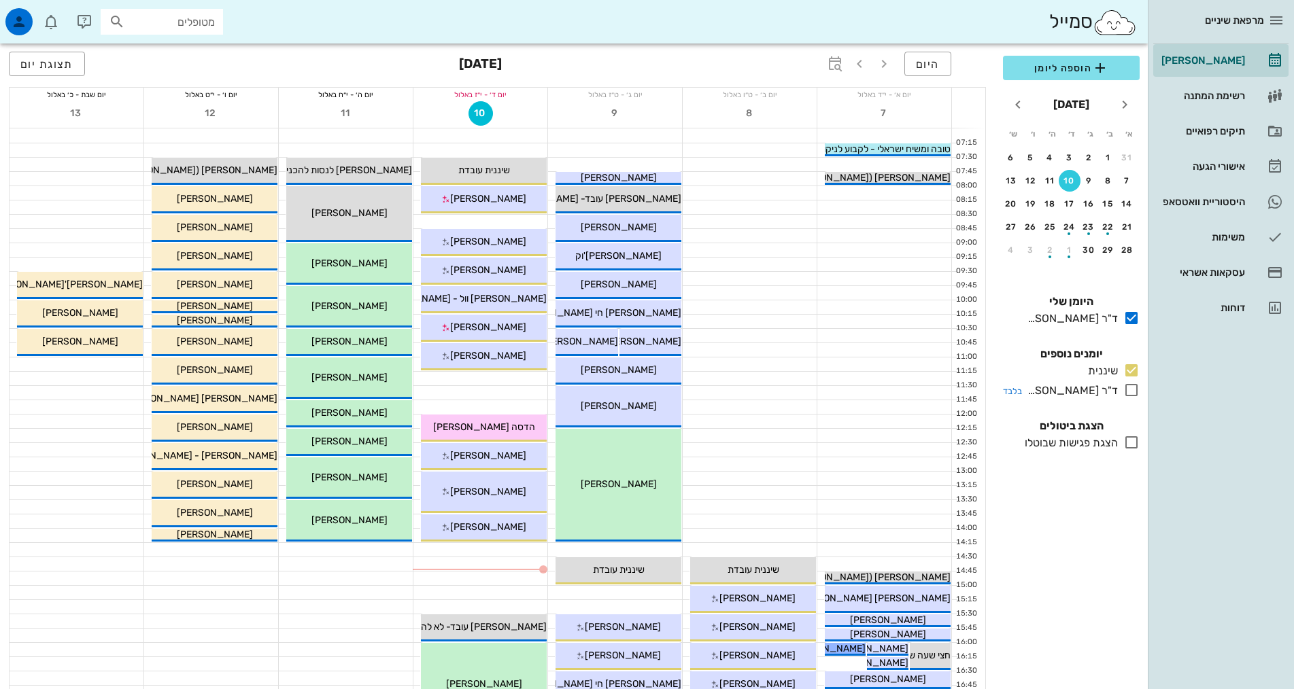
click at [1130, 388] on icon at bounding box center [1131, 390] width 16 height 16
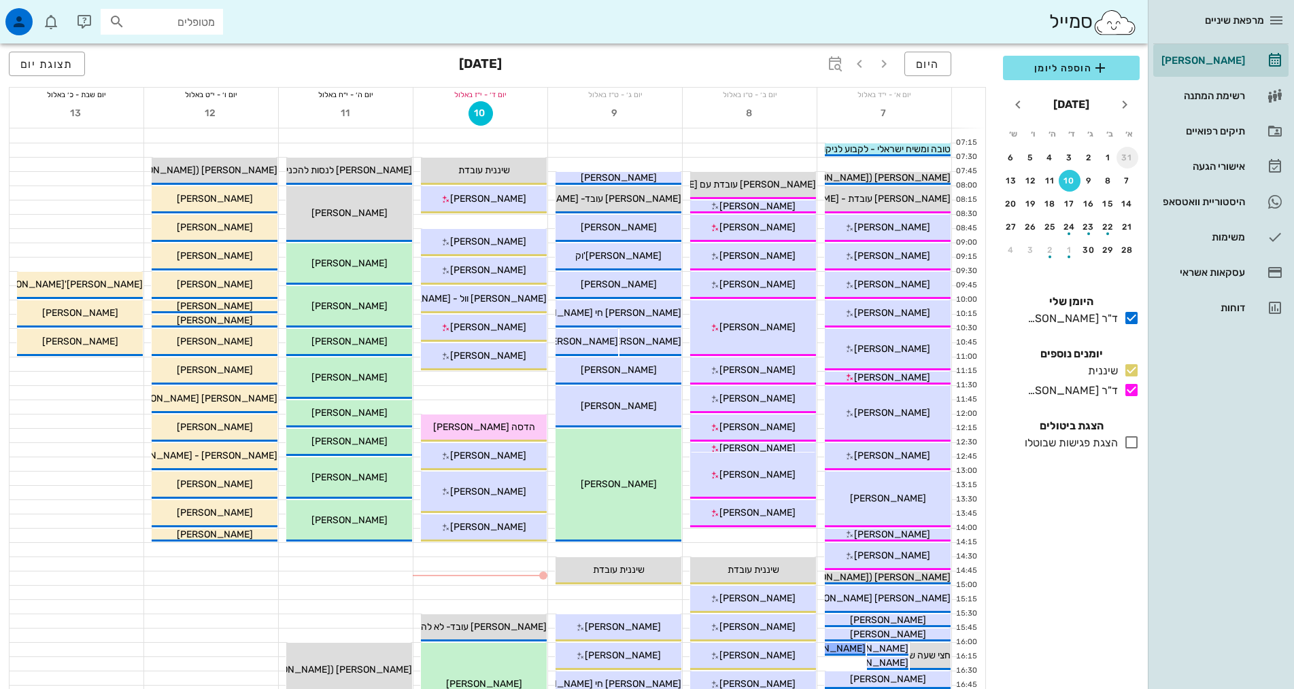
click at [1125, 157] on div "31" at bounding box center [1127, 158] width 22 height 10
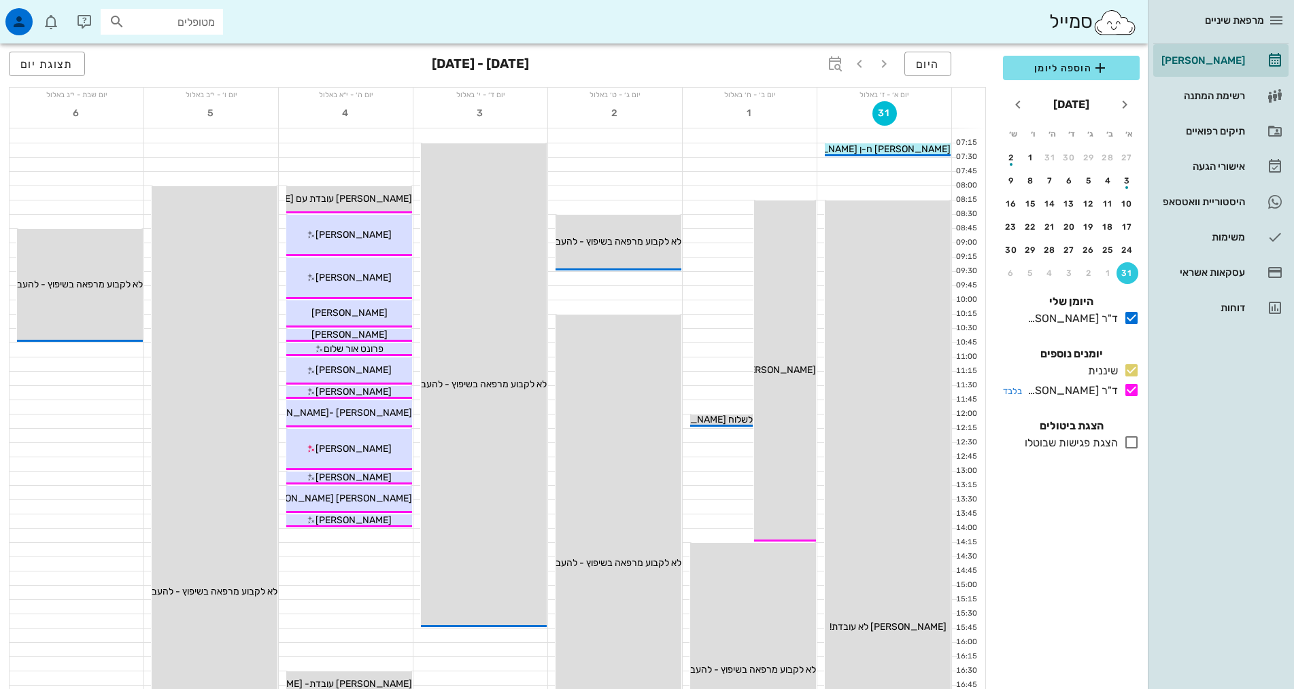
click at [1133, 391] on icon at bounding box center [1131, 390] width 16 height 16
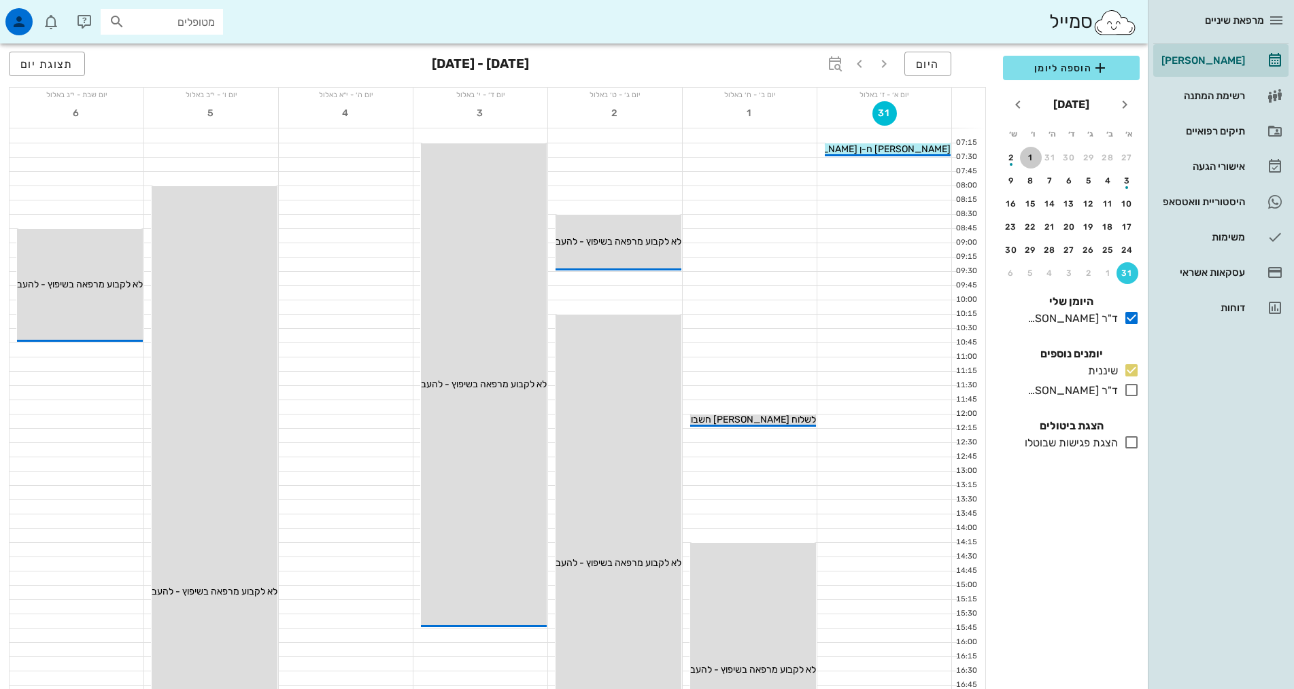
click at [1033, 155] on div "1" at bounding box center [1031, 158] width 22 height 10
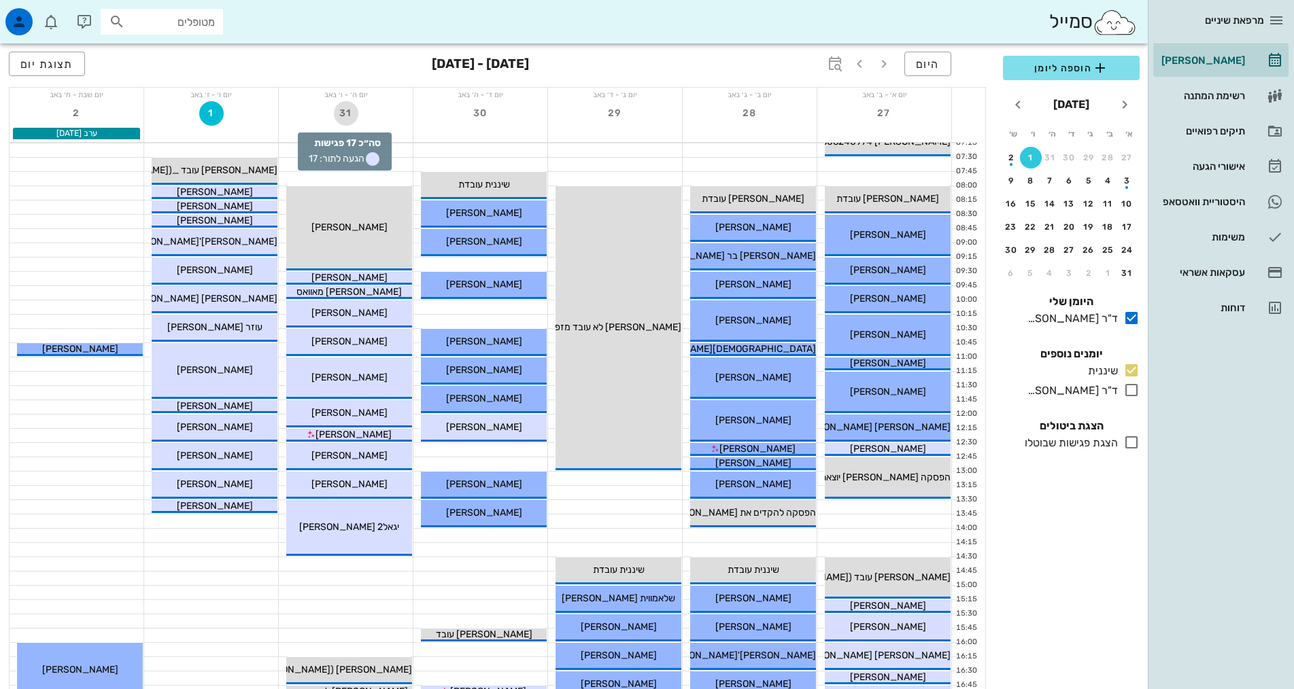
click at [341, 123] on button "31" at bounding box center [346, 113] width 24 height 24
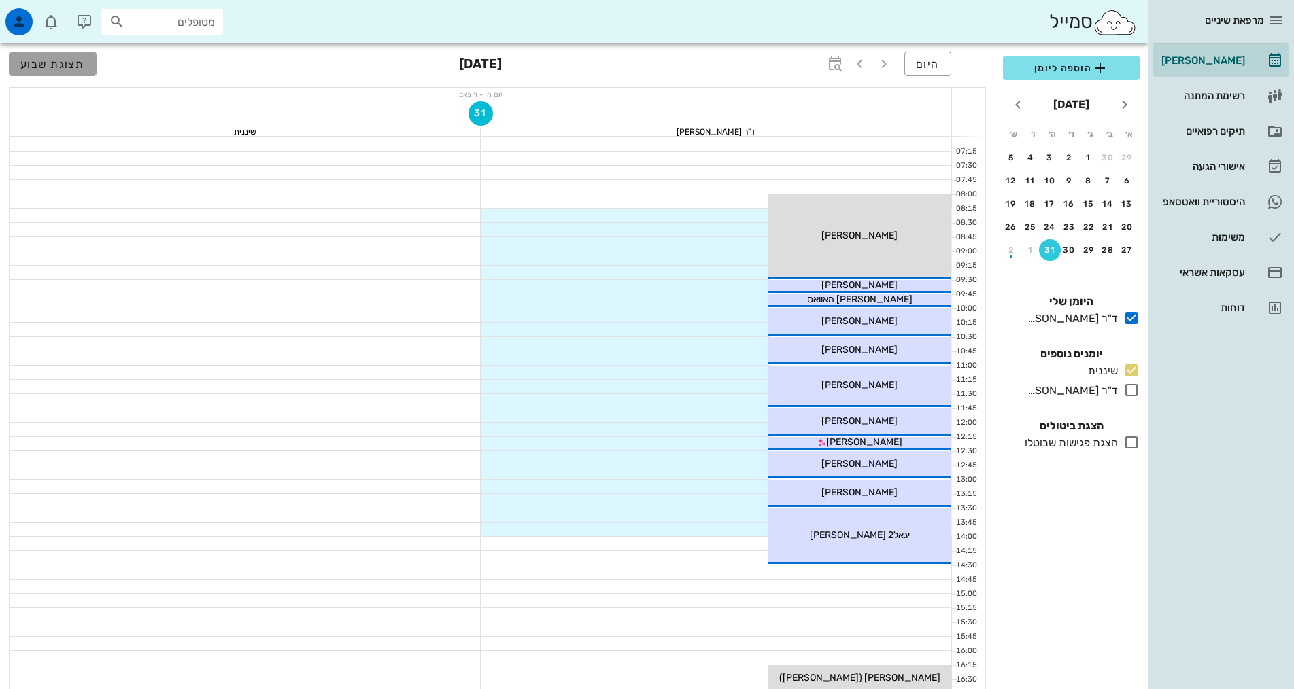
drag, startPoint x: 46, startPoint y: 65, endPoint x: 581, endPoint y: 46, distance: 535.4
click at [47, 65] on span "תצוגת שבוע" at bounding box center [52, 64] width 65 height 13
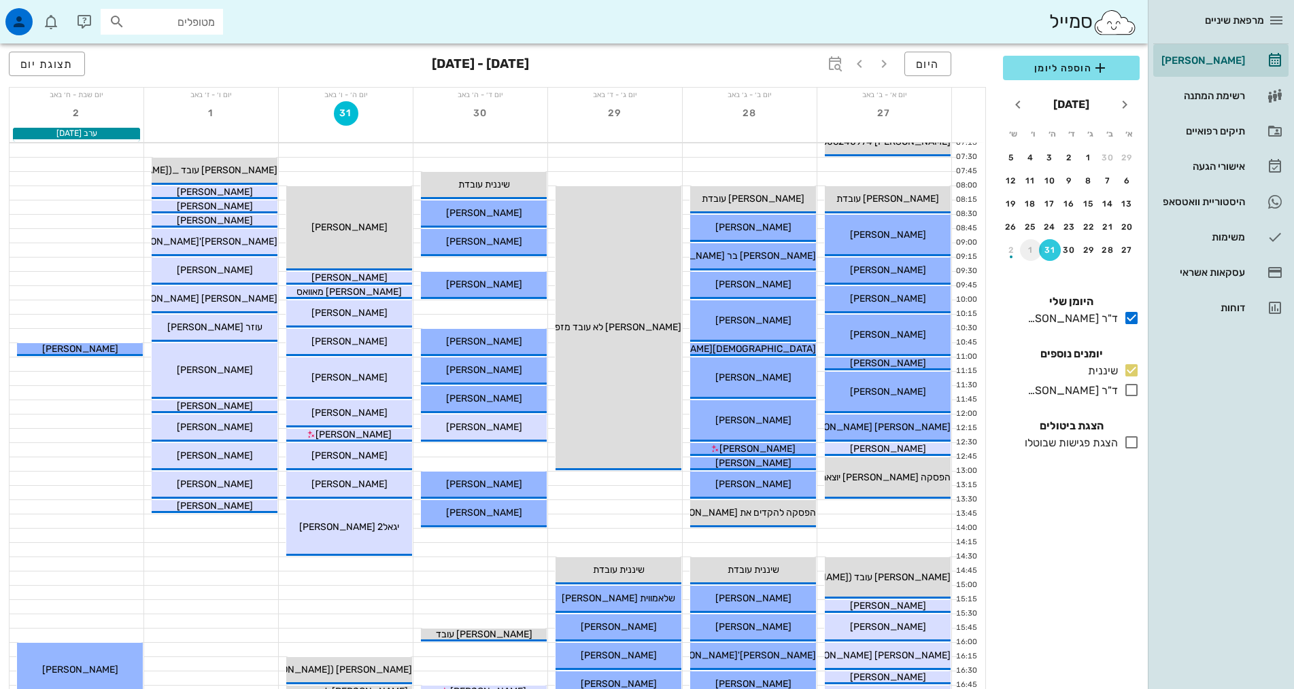
click at [1029, 254] on div "1" at bounding box center [1031, 250] width 22 height 10
click at [1122, 185] on div "button" at bounding box center [1127, 183] width 22 height 7
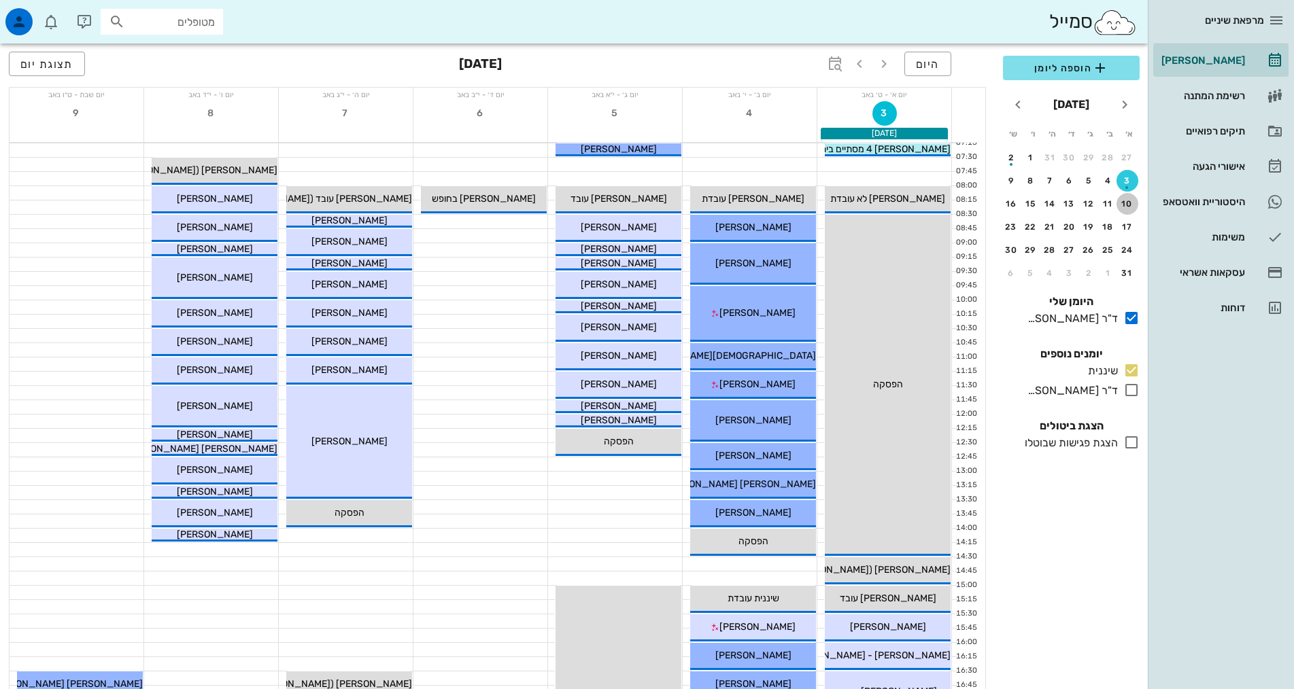
click at [1125, 202] on div "10" at bounding box center [1127, 204] width 22 height 10
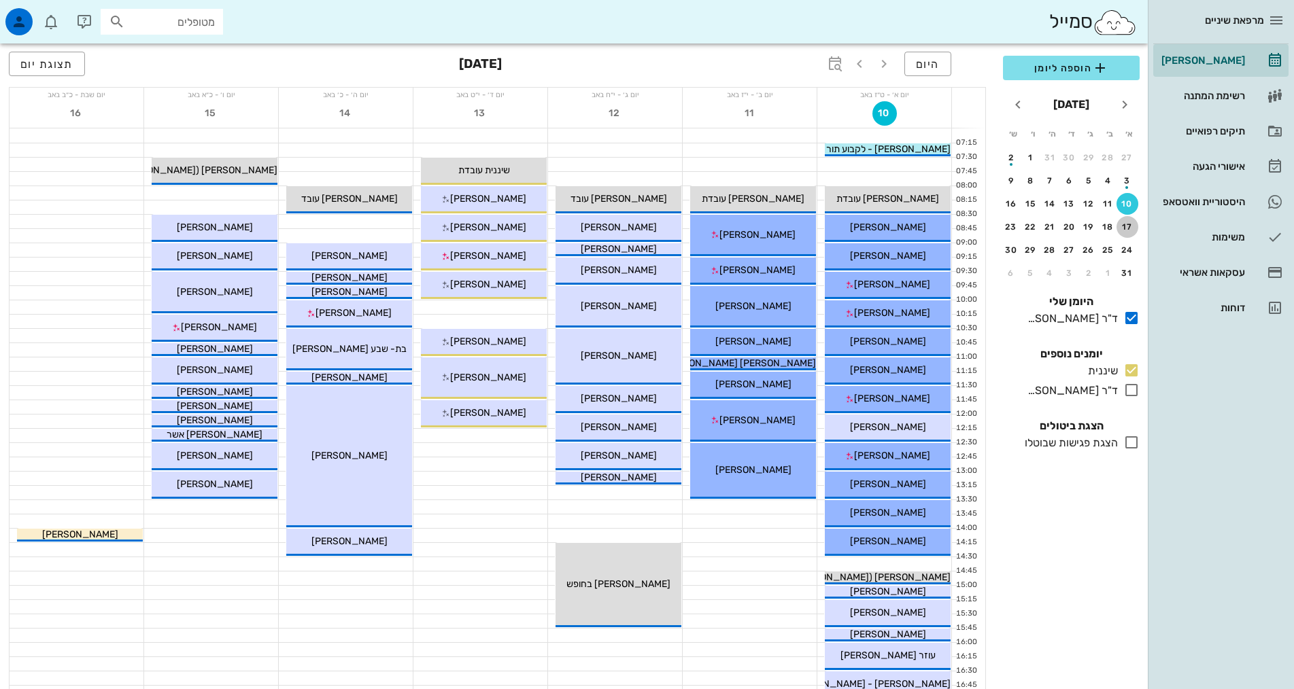
click at [1125, 226] on div "17" at bounding box center [1127, 227] width 22 height 10
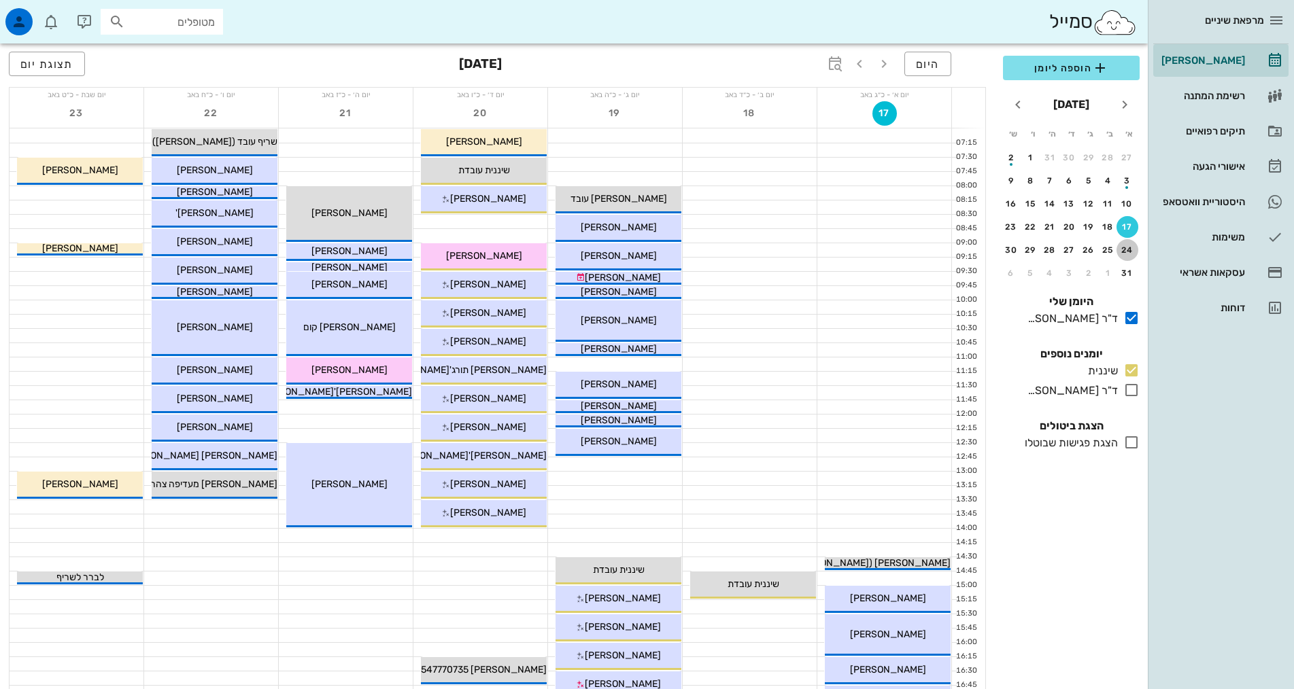
click at [1123, 244] on button "24" at bounding box center [1127, 250] width 22 height 22
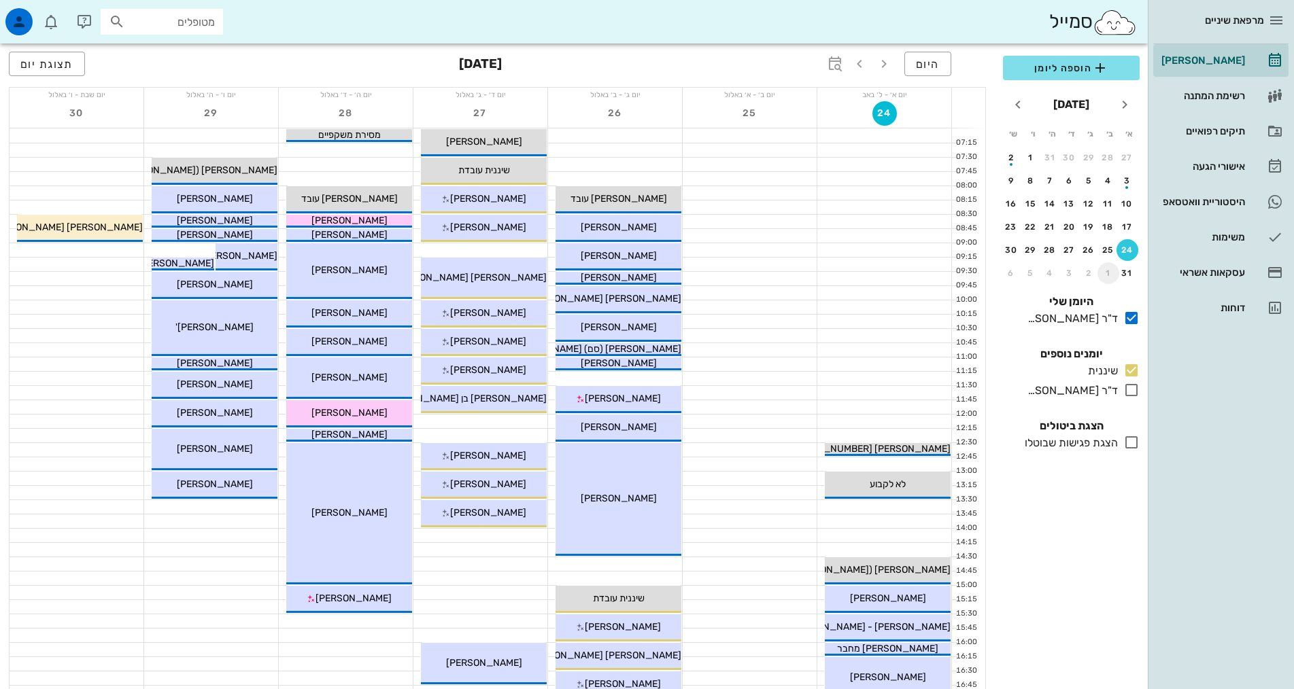
click at [1108, 276] on div "1" at bounding box center [1108, 274] width 22 height 10
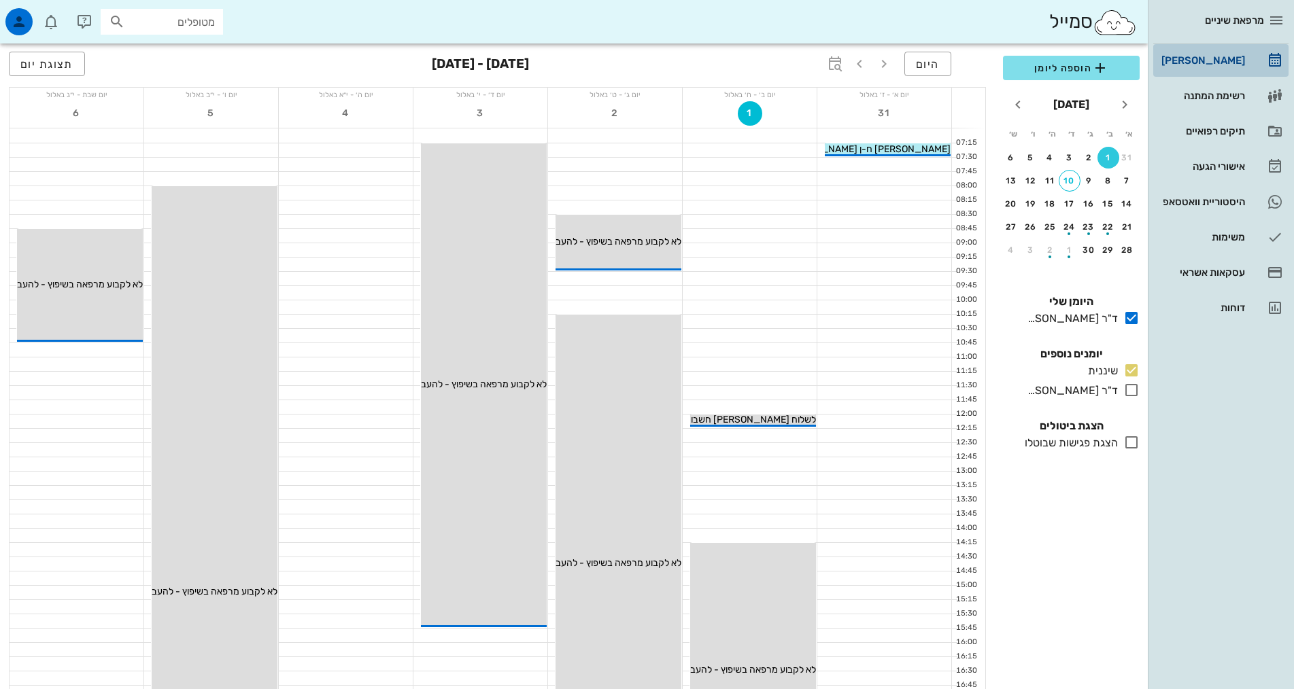
click at [1211, 68] on div "[PERSON_NAME]" at bounding box center [1202, 61] width 86 height 22
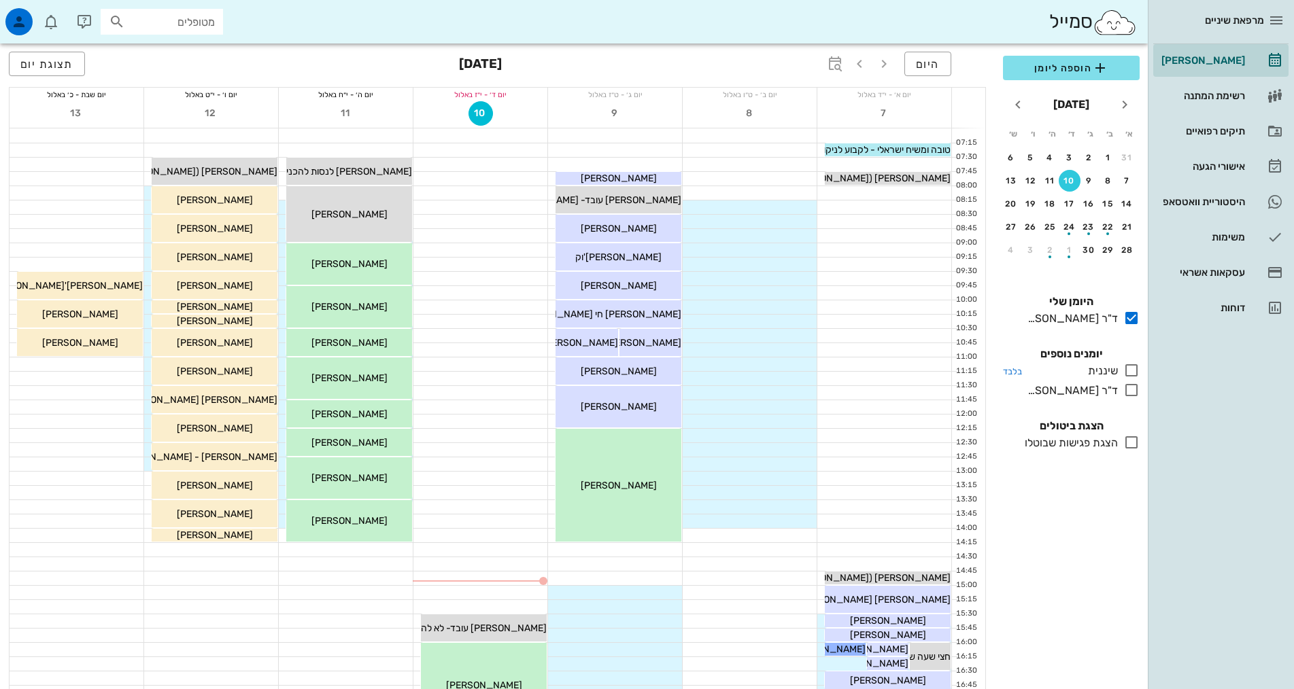
click at [1132, 373] on icon at bounding box center [1131, 370] width 16 height 16
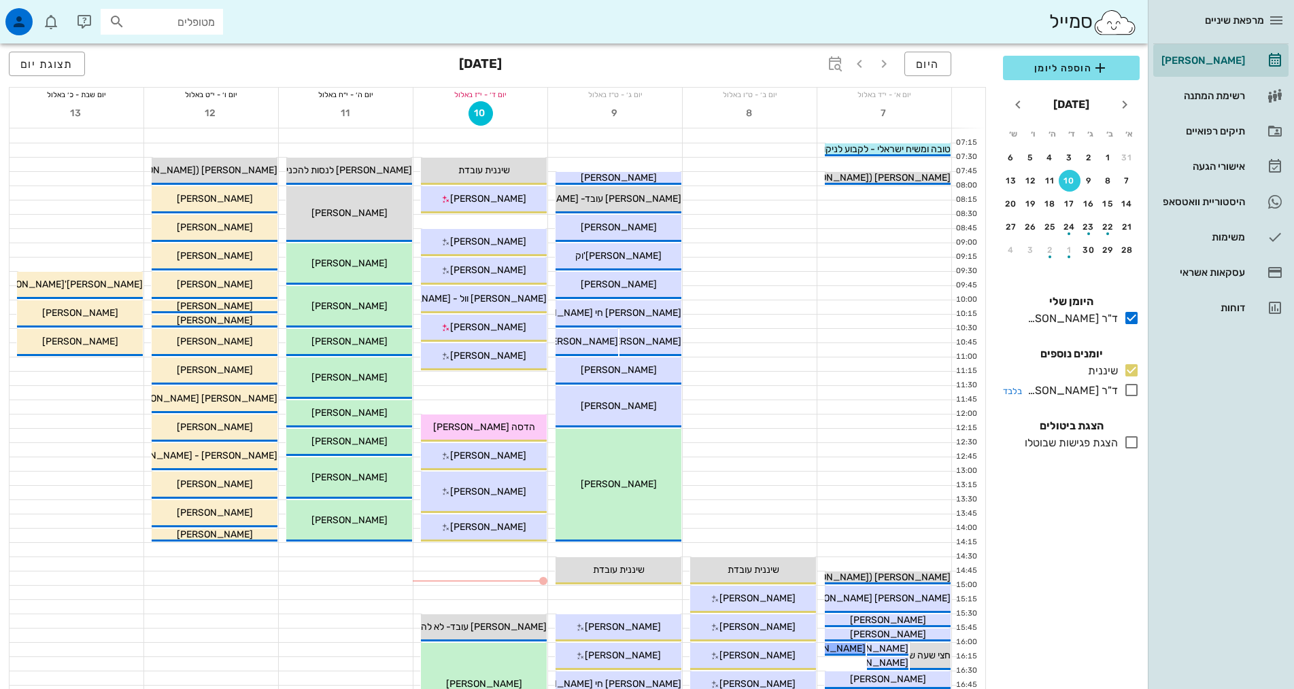
click at [1130, 389] on icon at bounding box center [1131, 390] width 16 height 16
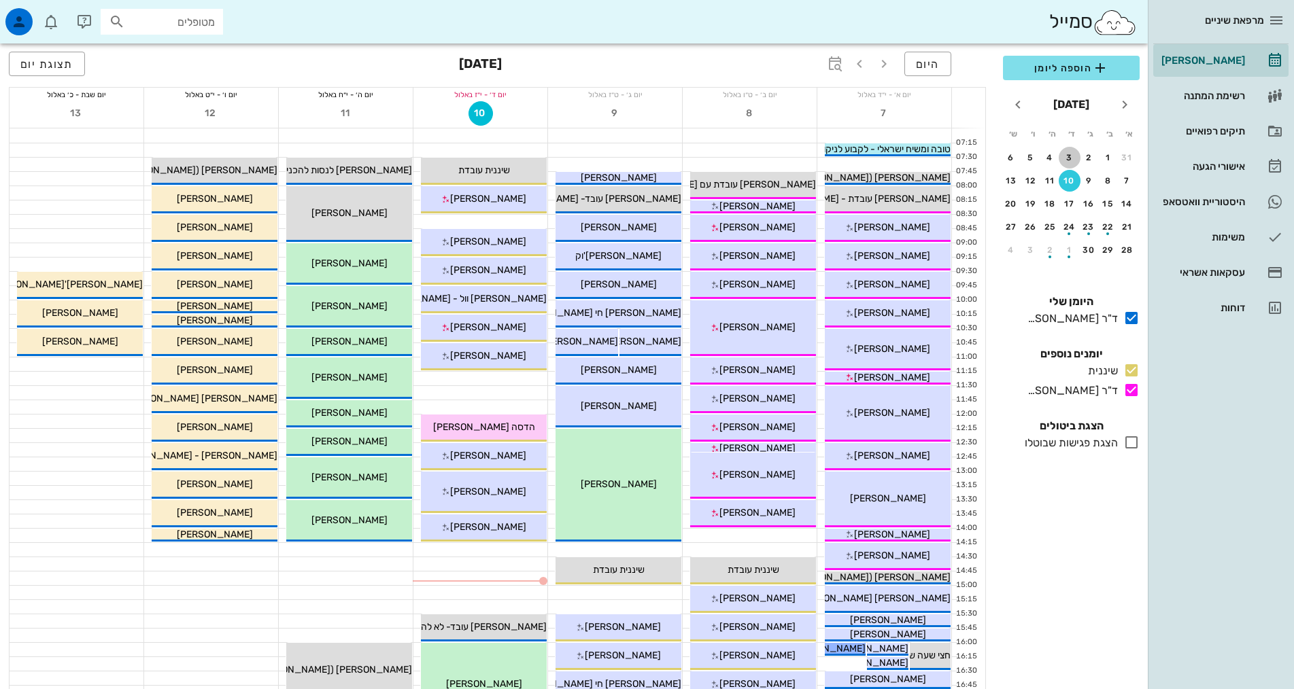
click at [1077, 154] on div "3" at bounding box center [1070, 158] width 22 height 10
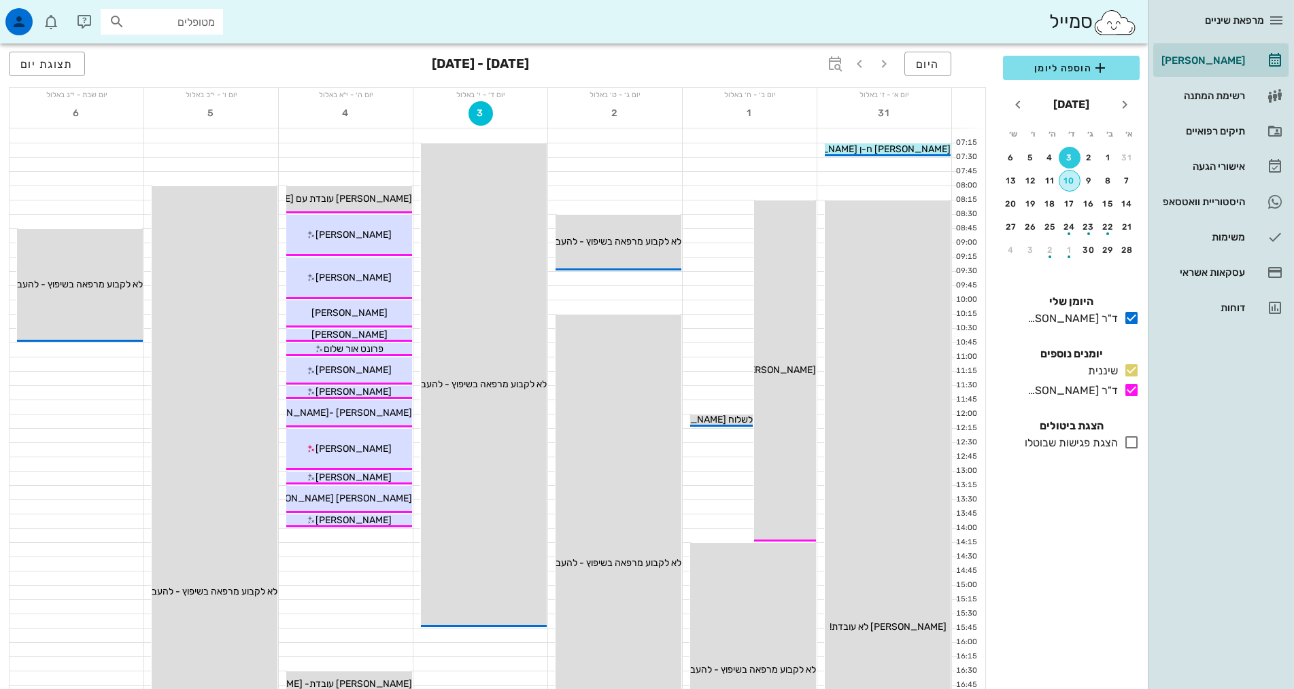
click at [1073, 180] on div "10" at bounding box center [1069, 181] width 20 height 10
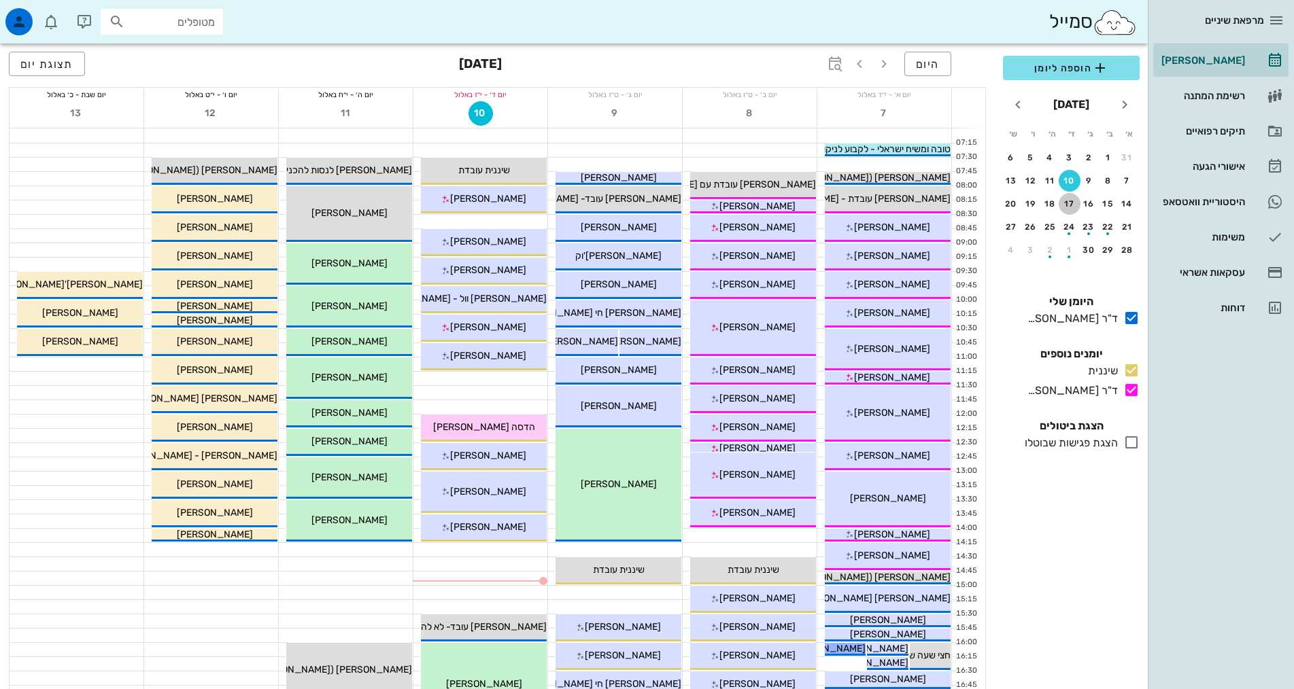
click at [1068, 202] on div "17" at bounding box center [1070, 204] width 22 height 10
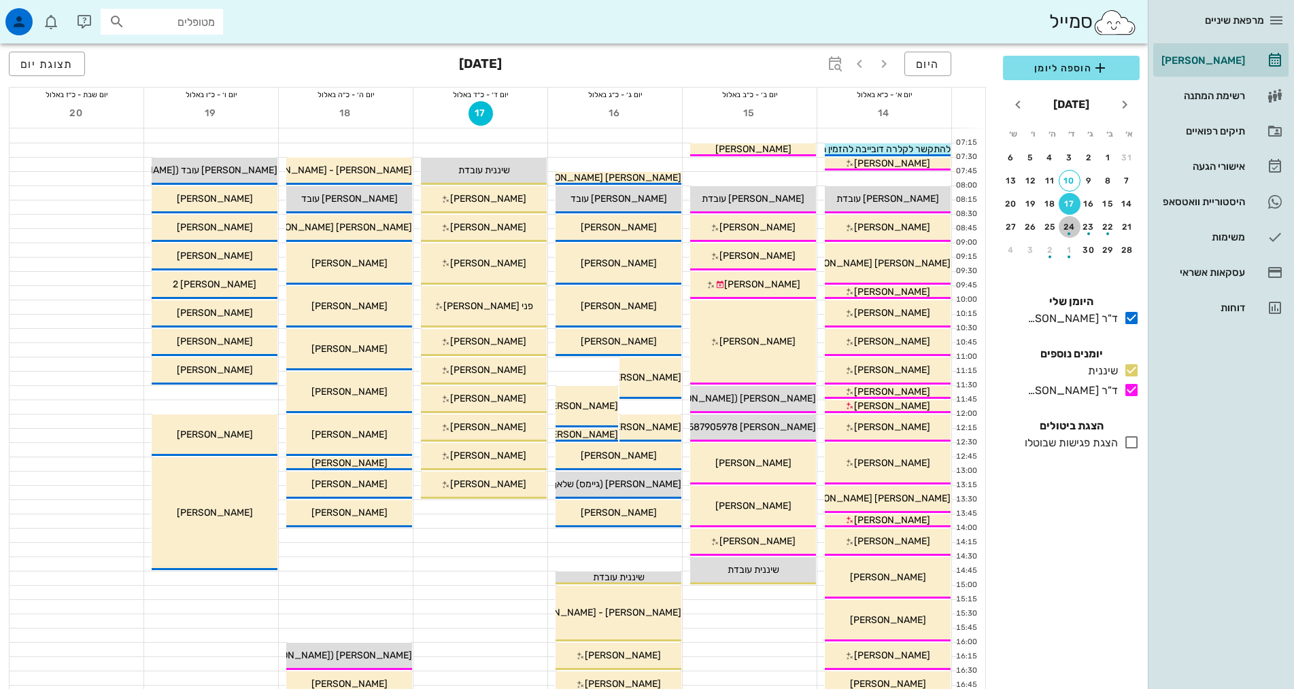
click at [1069, 223] on div "24" at bounding box center [1070, 227] width 22 height 10
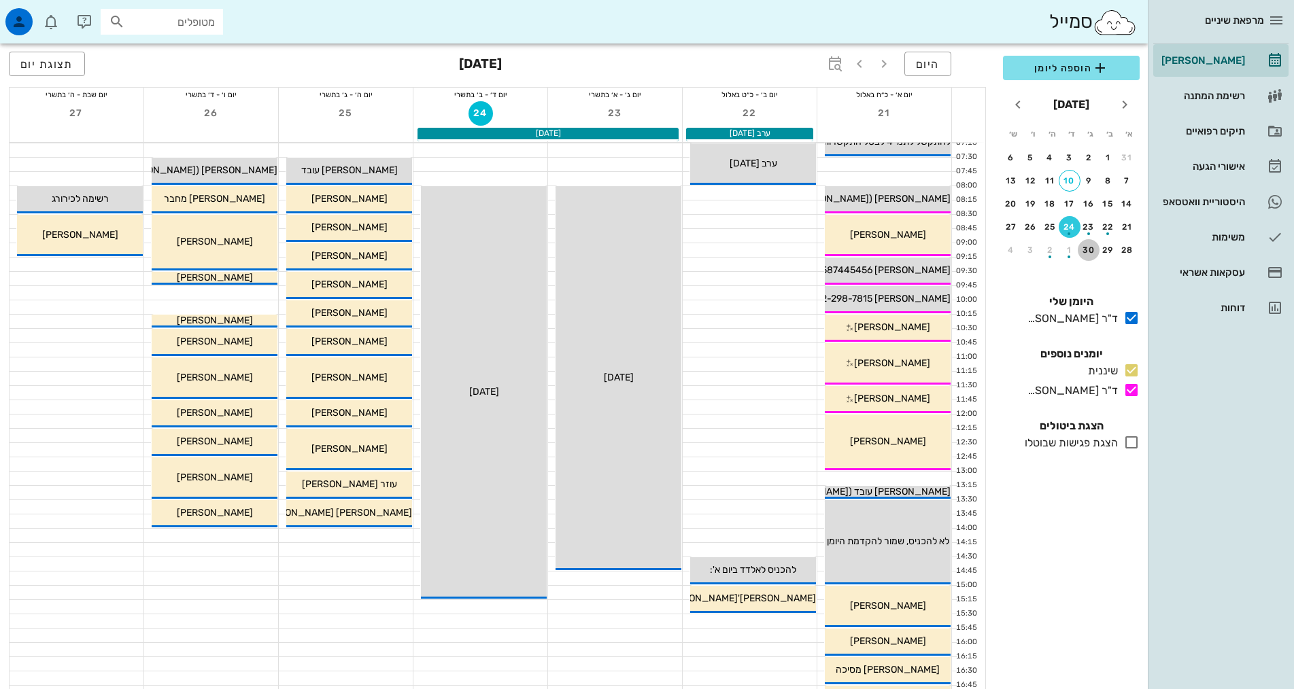
click at [1081, 248] on div "30" at bounding box center [1089, 250] width 22 height 10
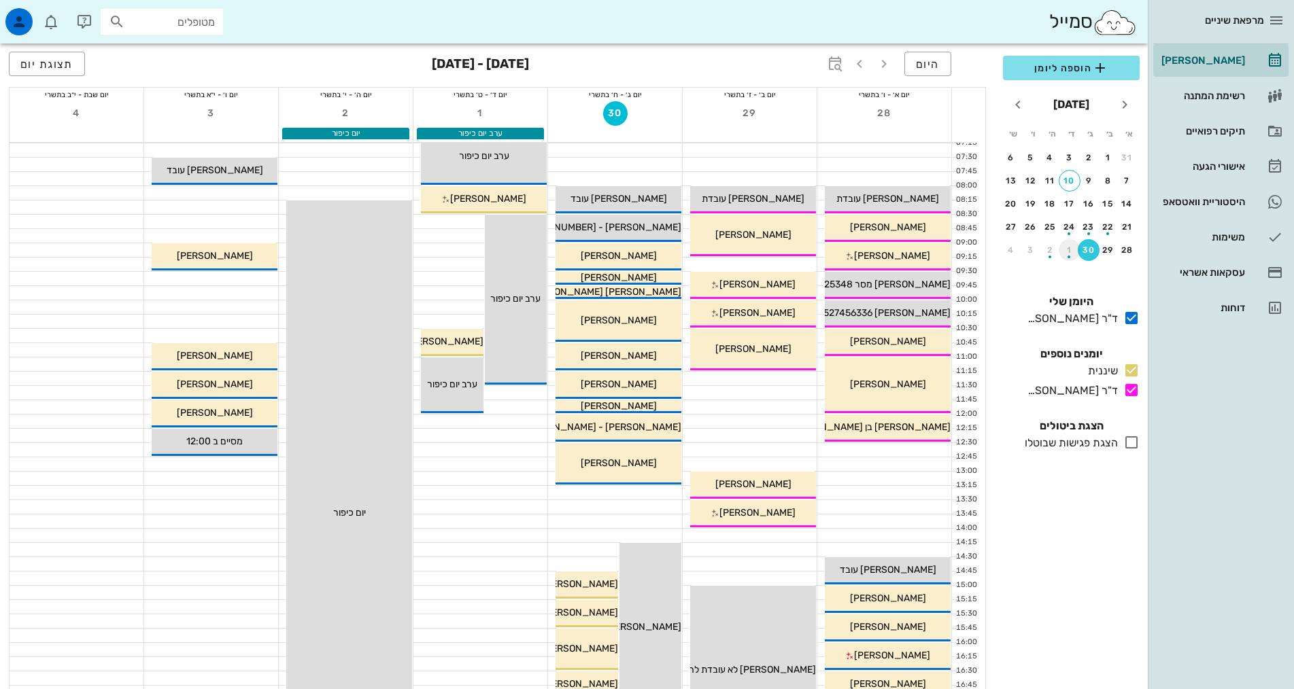
click at [1070, 256] on div "button" at bounding box center [1069, 257] width 3 height 3
click at [1065, 184] on div "button" at bounding box center [1070, 183] width 22 height 7
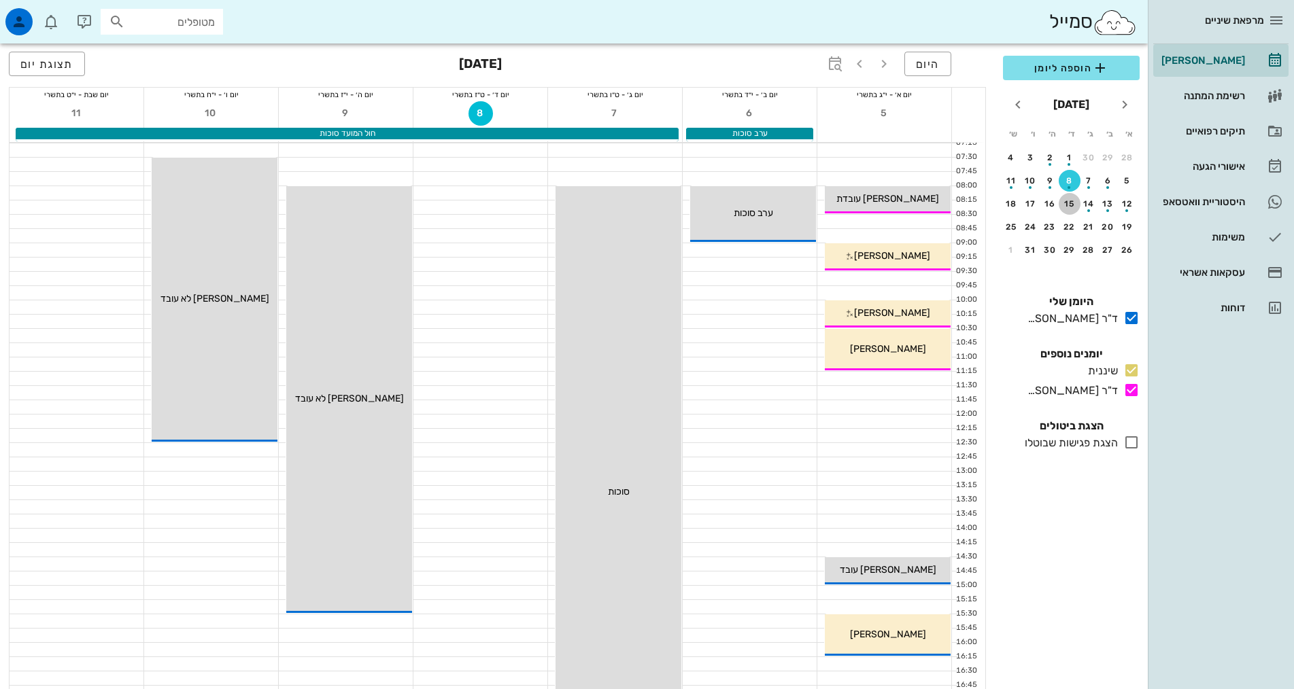
click at [1063, 207] on div "15" at bounding box center [1070, 204] width 22 height 10
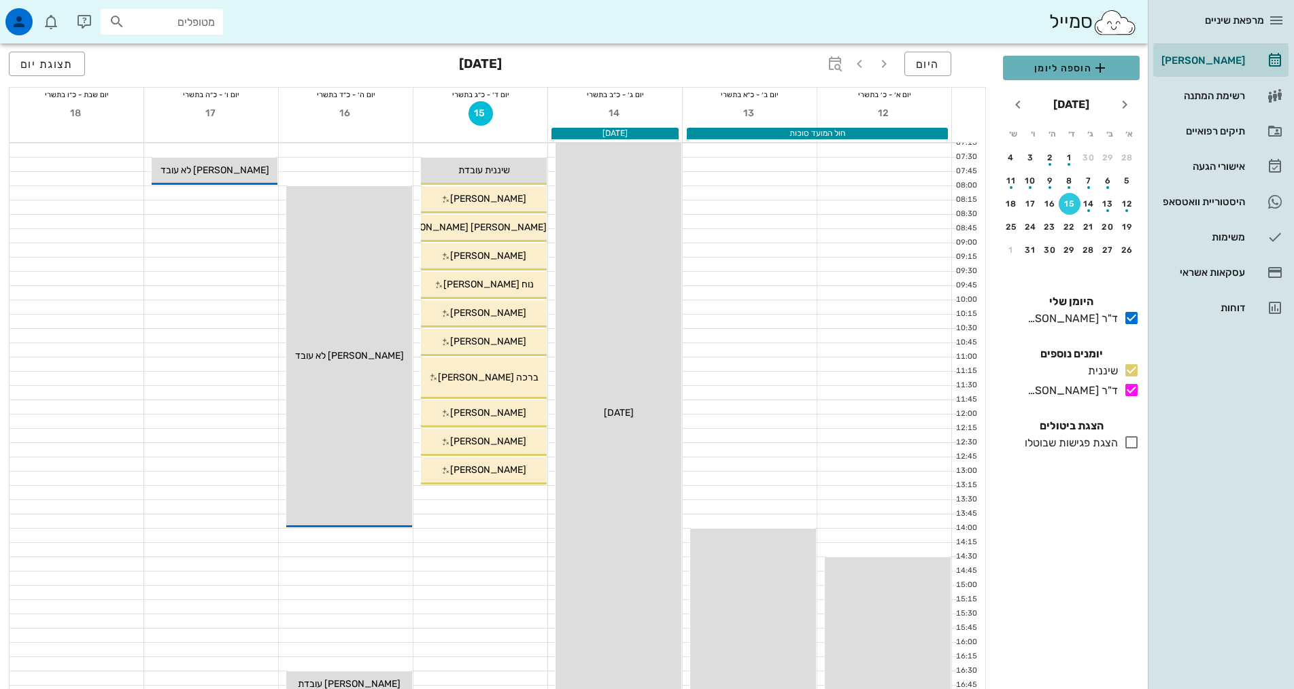
click at [1094, 56] on button "הוספה ליומן" at bounding box center [1071, 68] width 137 height 24
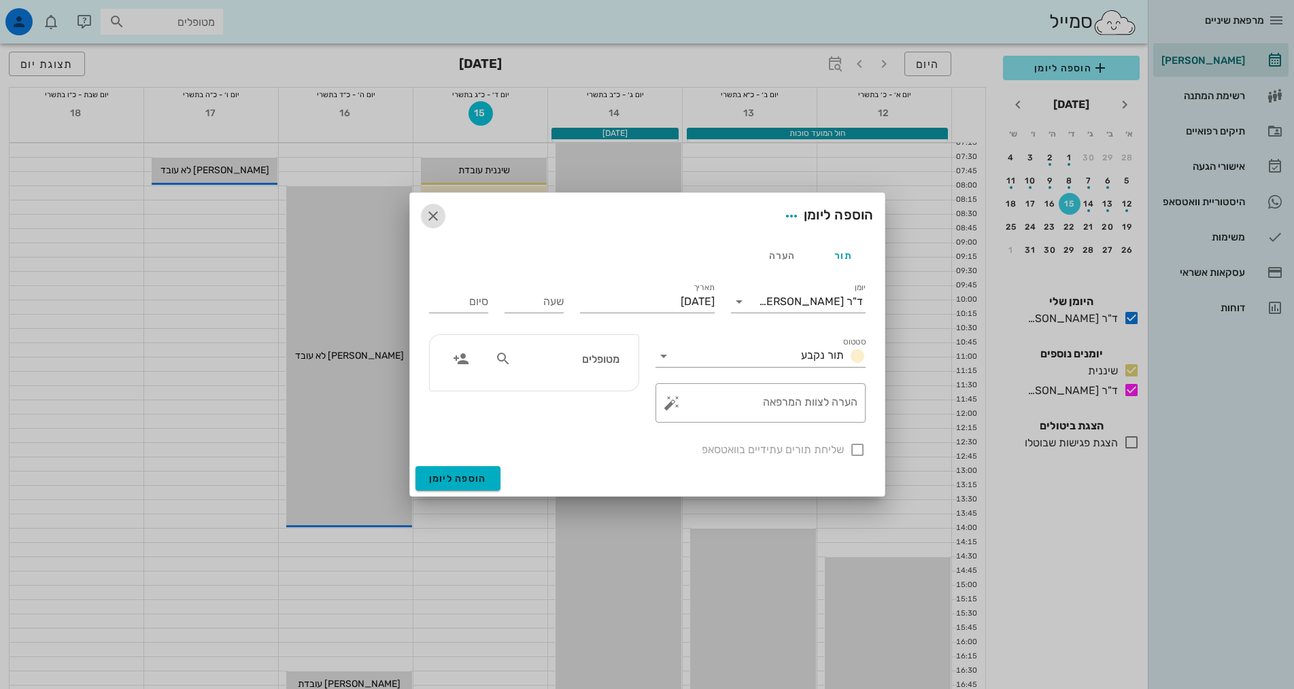
click at [430, 216] on icon "button" at bounding box center [433, 216] width 16 height 16
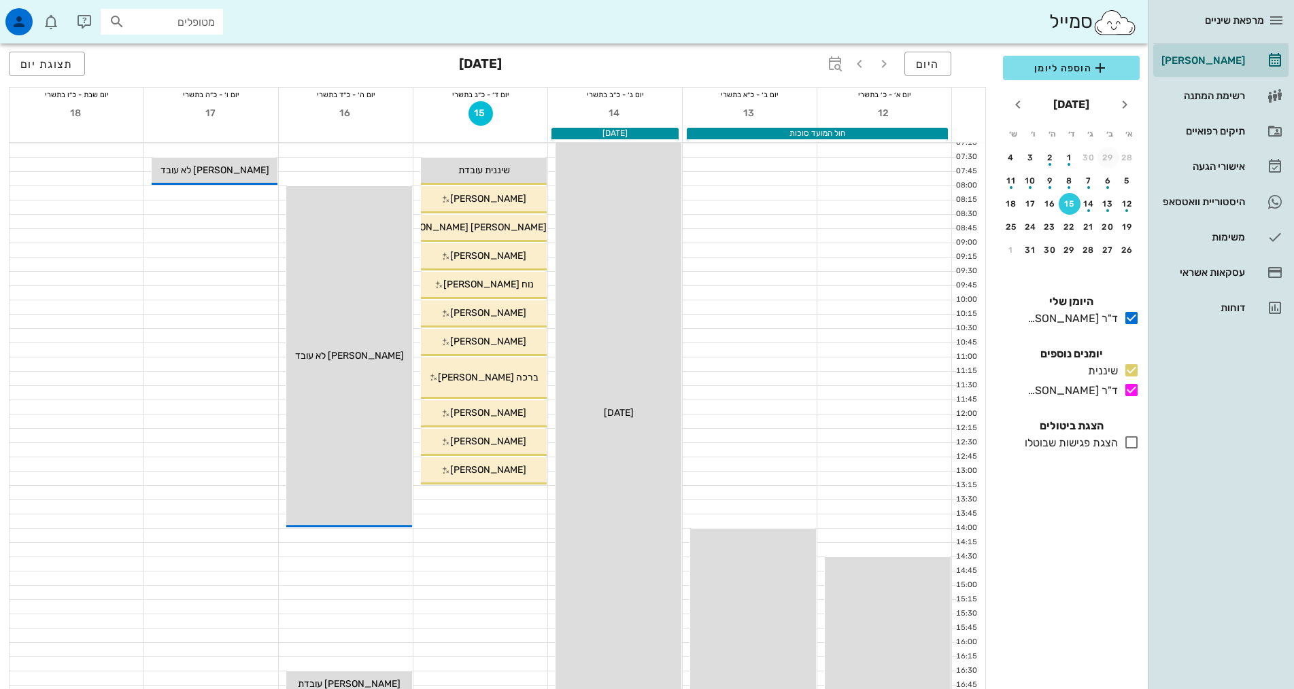
drag, startPoint x: 1097, startPoint y: 149, endPoint x: 1101, endPoint y: 157, distance: 8.8
click at [1098, 149] on td "30" at bounding box center [1091, 158] width 18 height 22
drag, startPoint x: 1109, startPoint y: 152, endPoint x: 1089, endPoint y: 189, distance: 41.7
click at [1110, 152] on button "29" at bounding box center [1108, 158] width 22 height 22
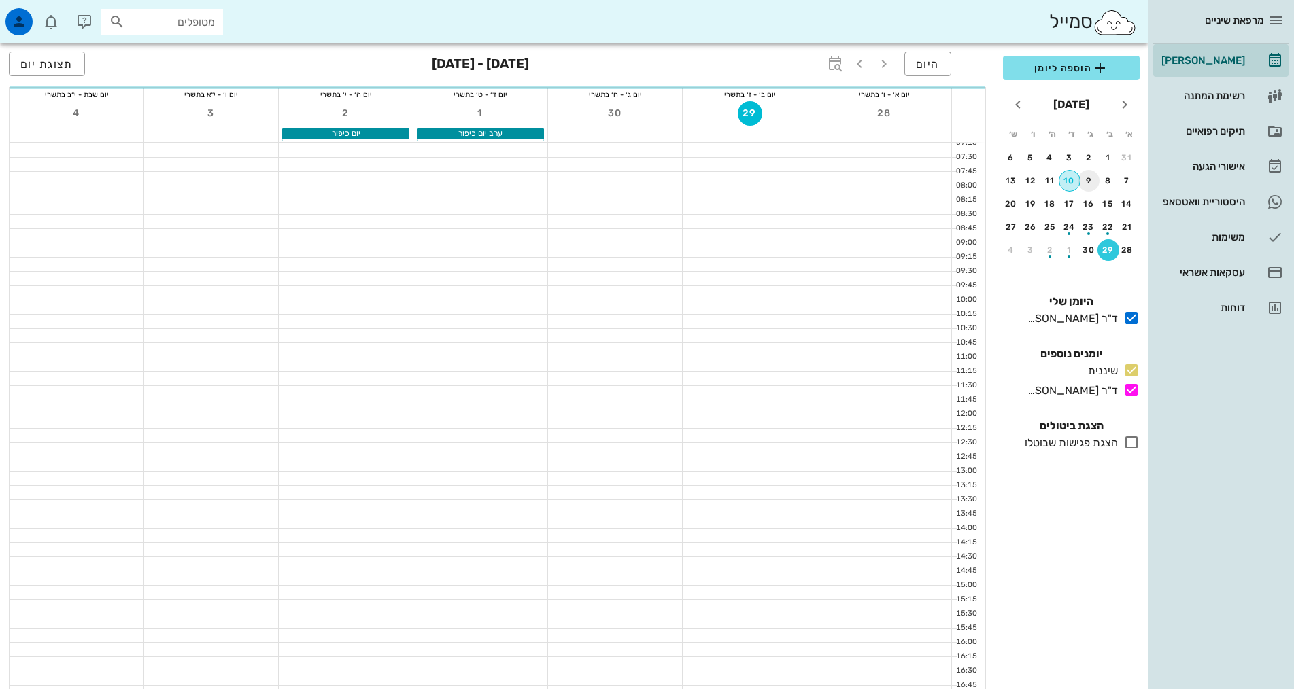
click at [1070, 178] on div "10" at bounding box center [1069, 181] width 20 height 10
